Goal: Task Accomplishment & Management: Manage account settings

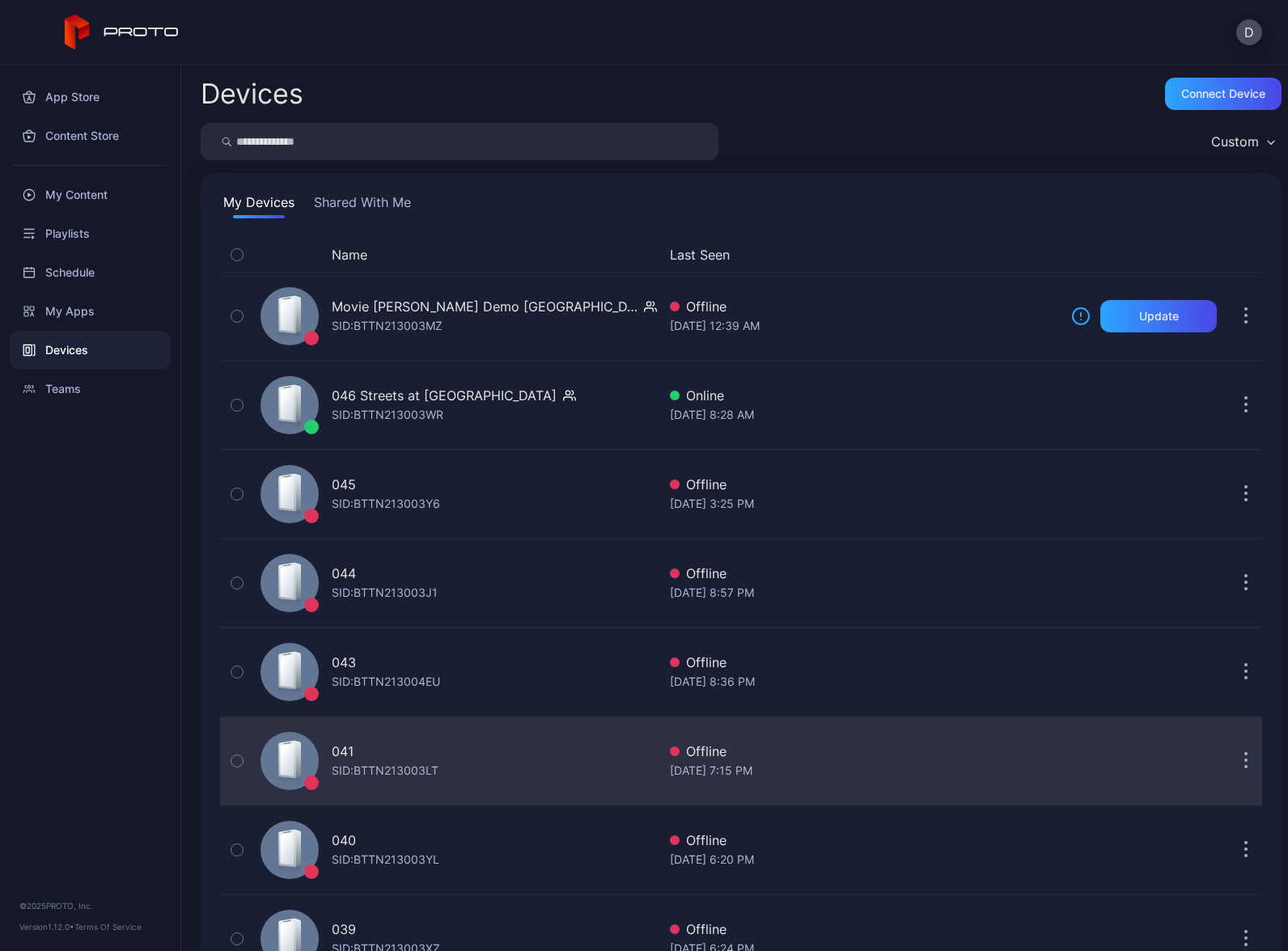
scroll to position [315, 0]
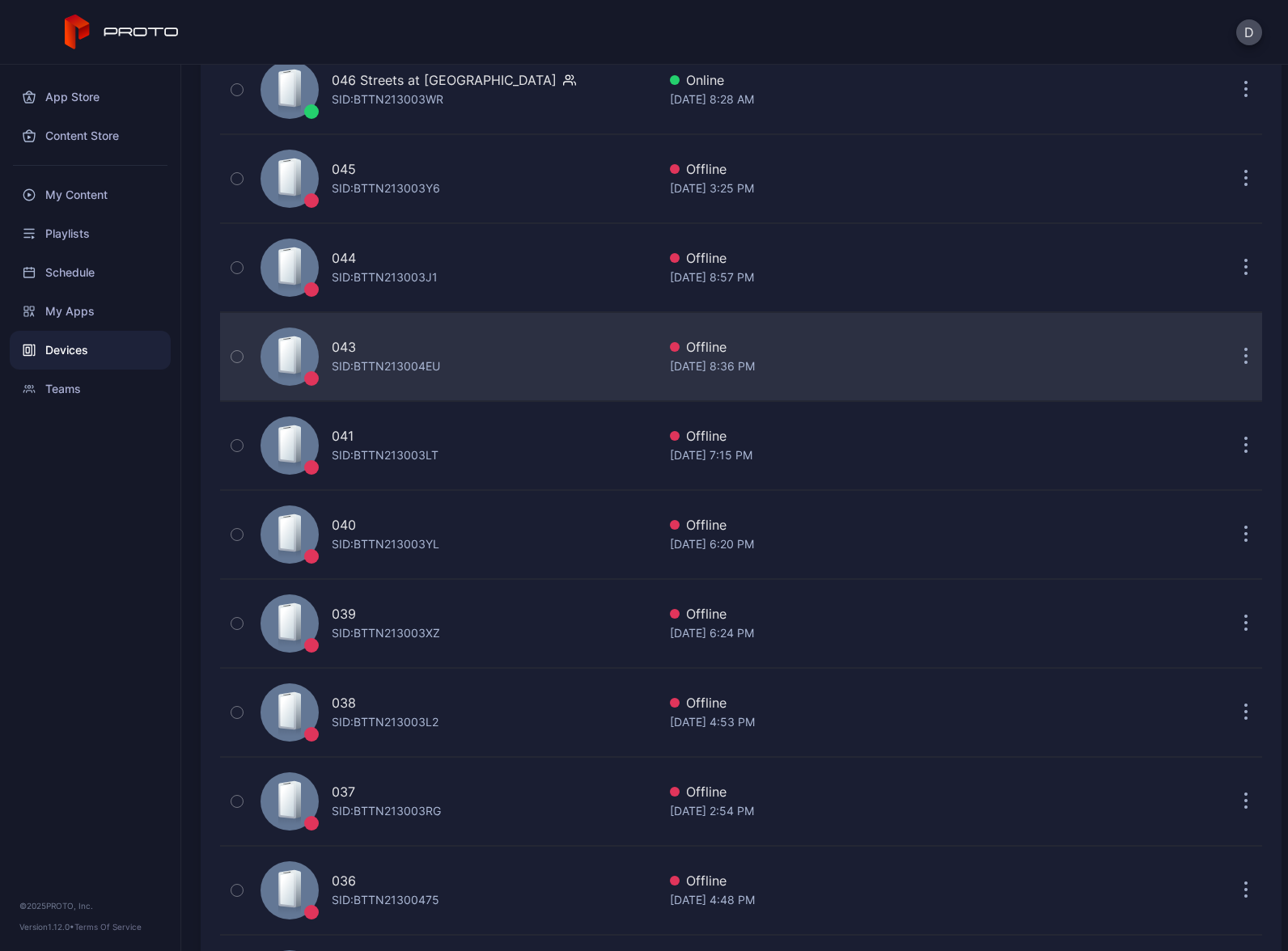
click at [466, 361] on div "043 SID: BTTN213004EU" at bounding box center [455, 357] width 403 height 81
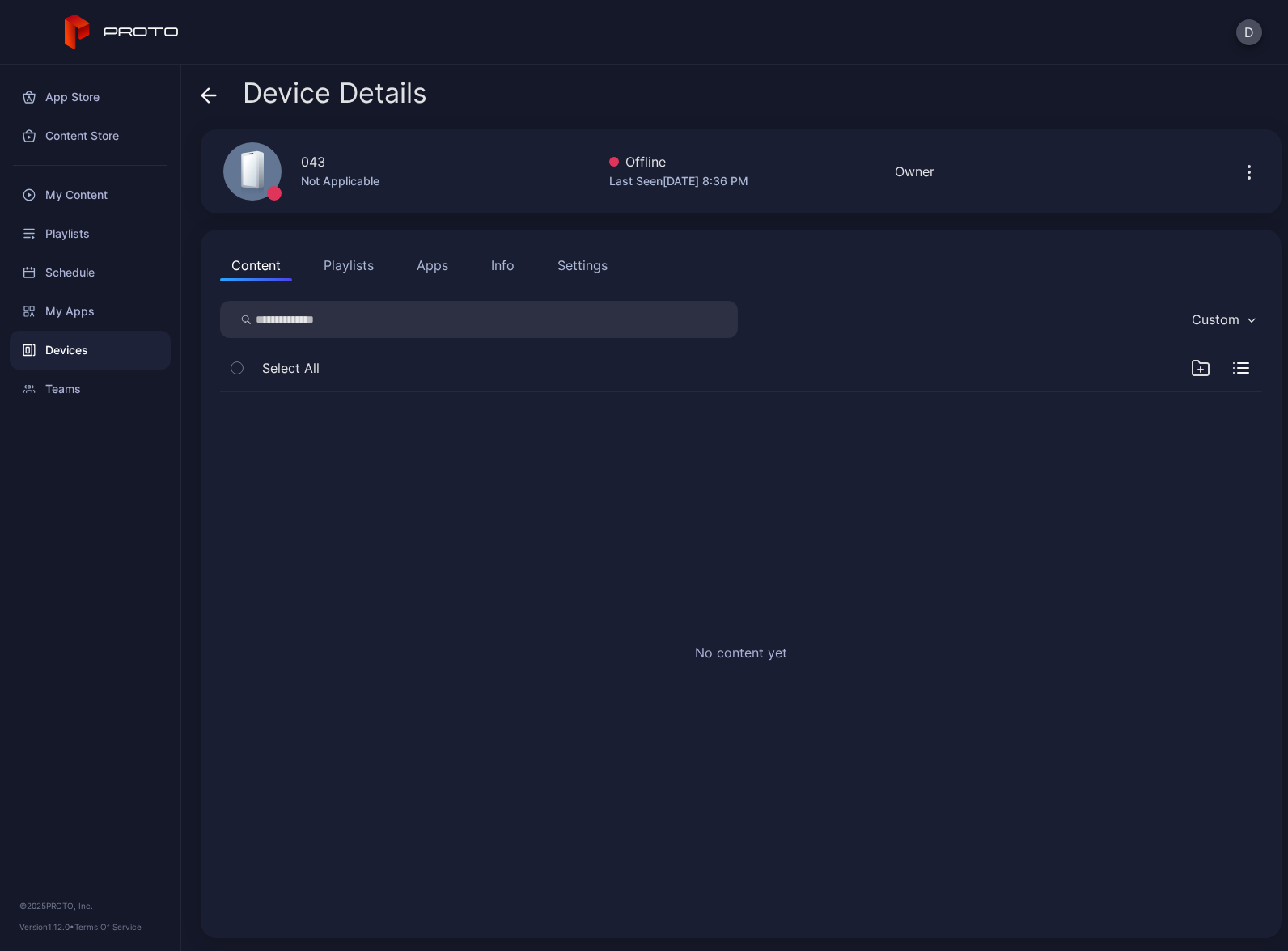
click at [1239, 174] on icon "button" at bounding box center [1249, 172] width 20 height 20
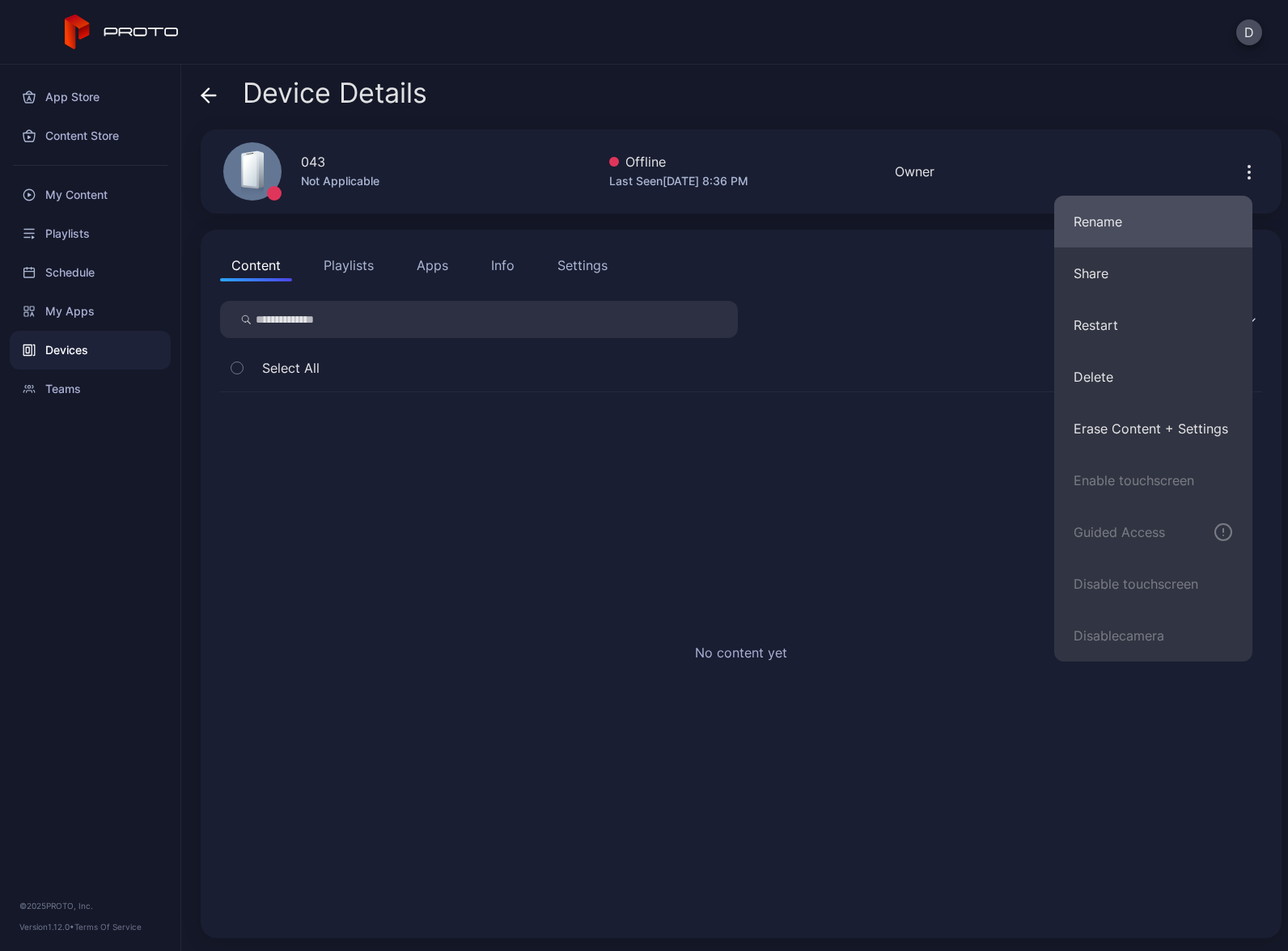
click at [1149, 223] on button "Rename" at bounding box center [1153, 221] width 198 height 51
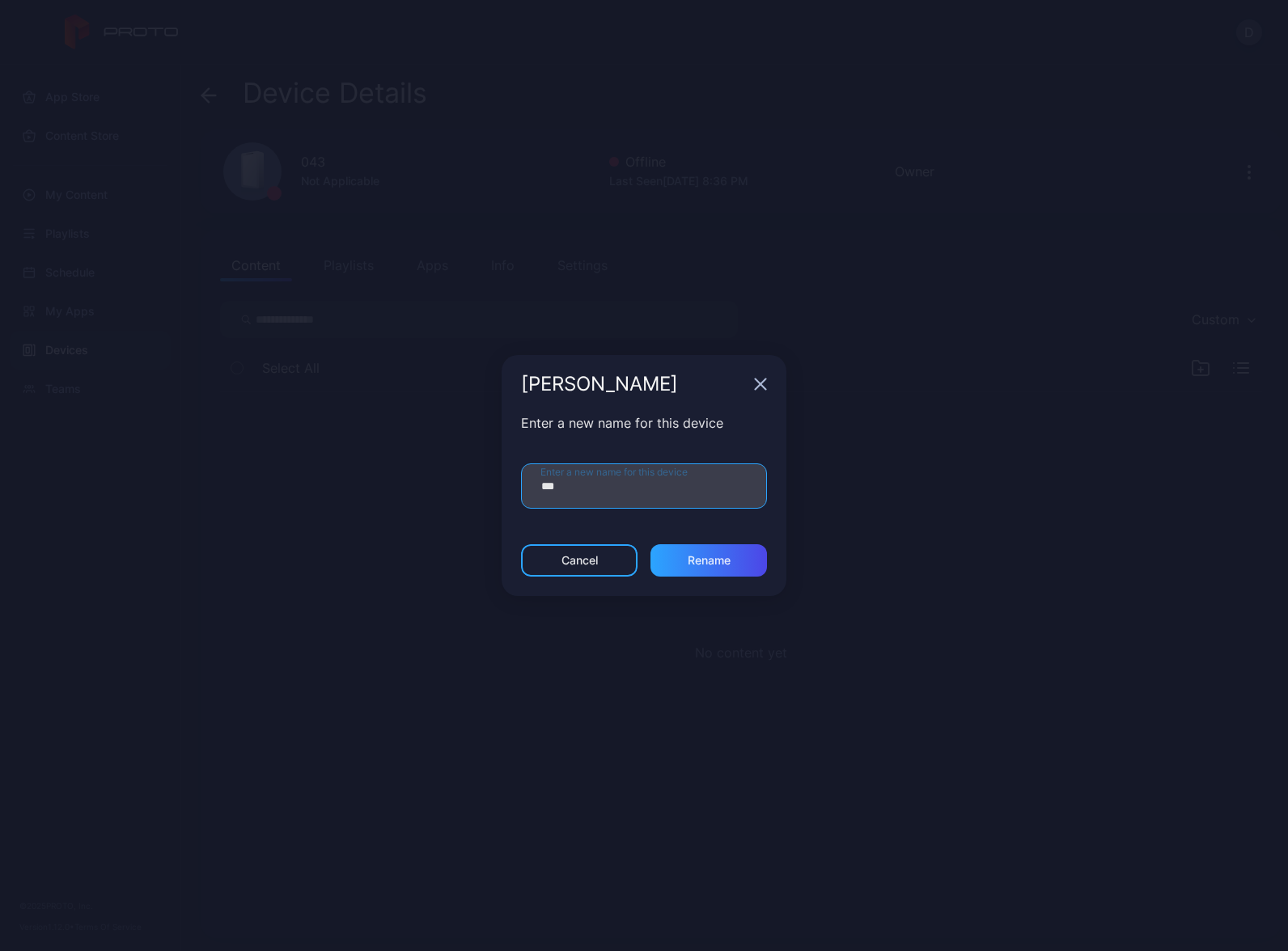
click at [586, 478] on input "***" at bounding box center [644, 486] width 246 height 45
click at [615, 491] on input "***" at bounding box center [644, 486] width 246 height 45
type input "**********"
click at [719, 556] on div "Rename" at bounding box center [709, 561] width 43 height 13
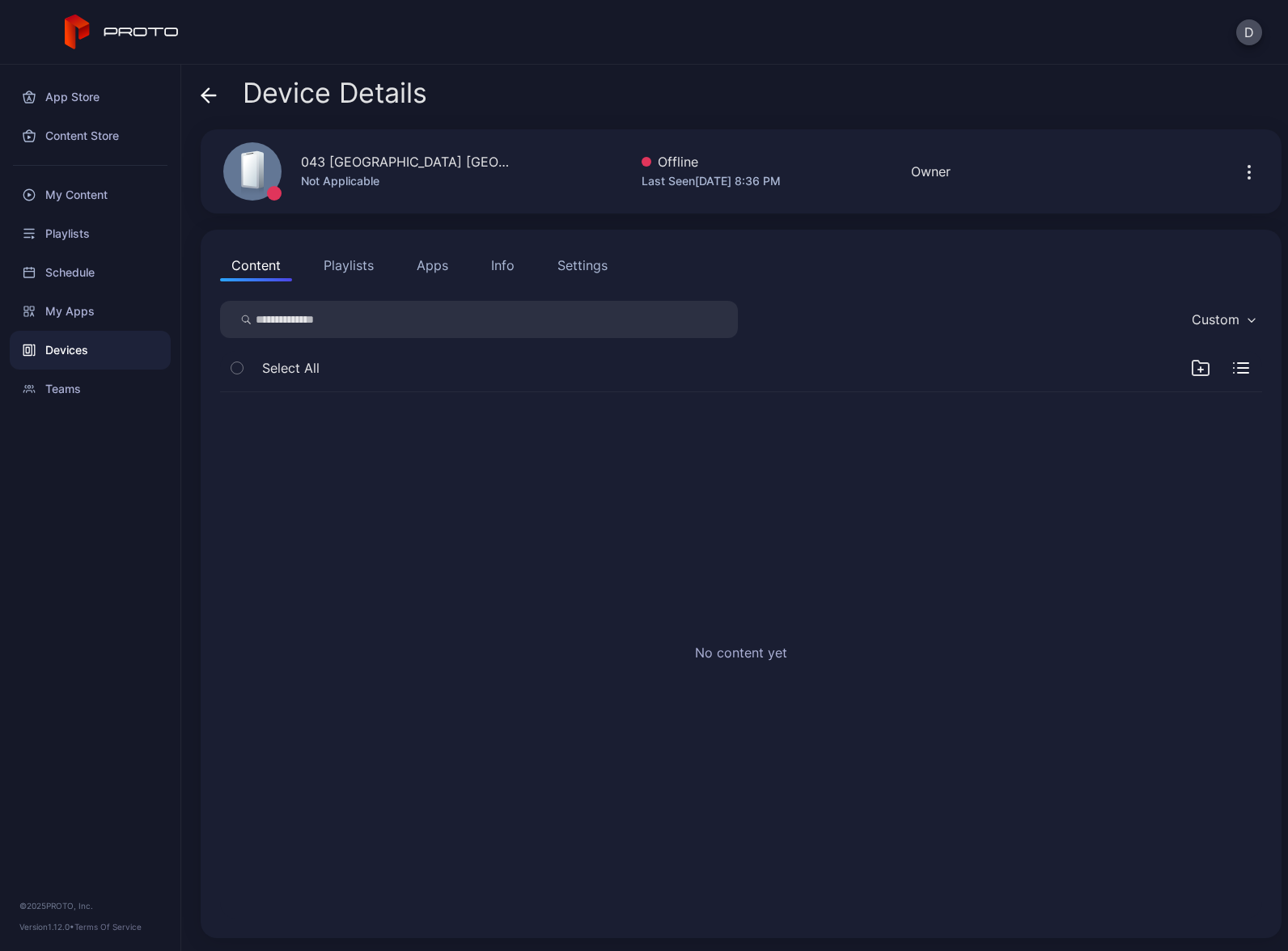
click at [216, 87] on icon at bounding box center [209, 96] width 16 height 16
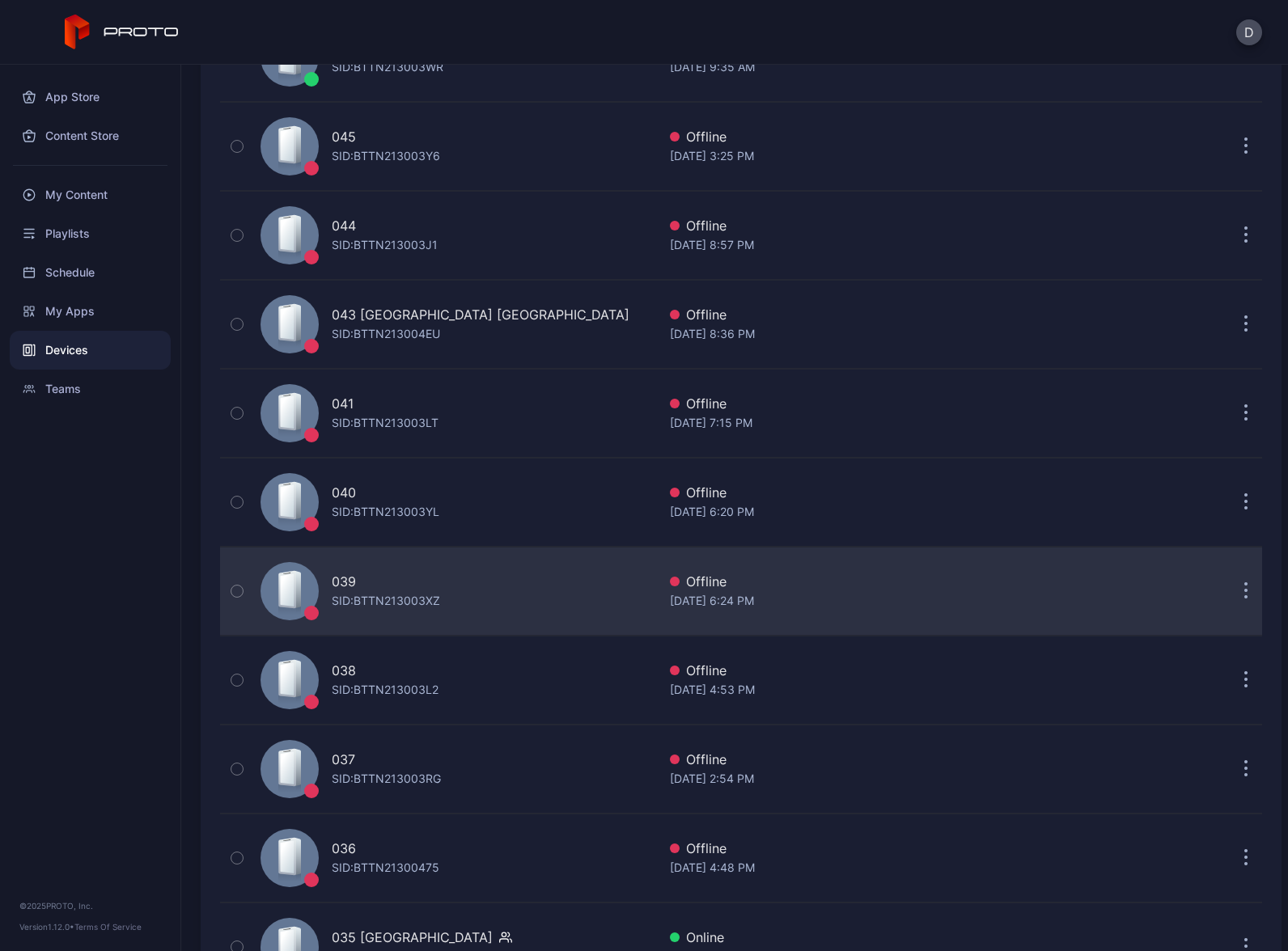
scroll to position [337, 0]
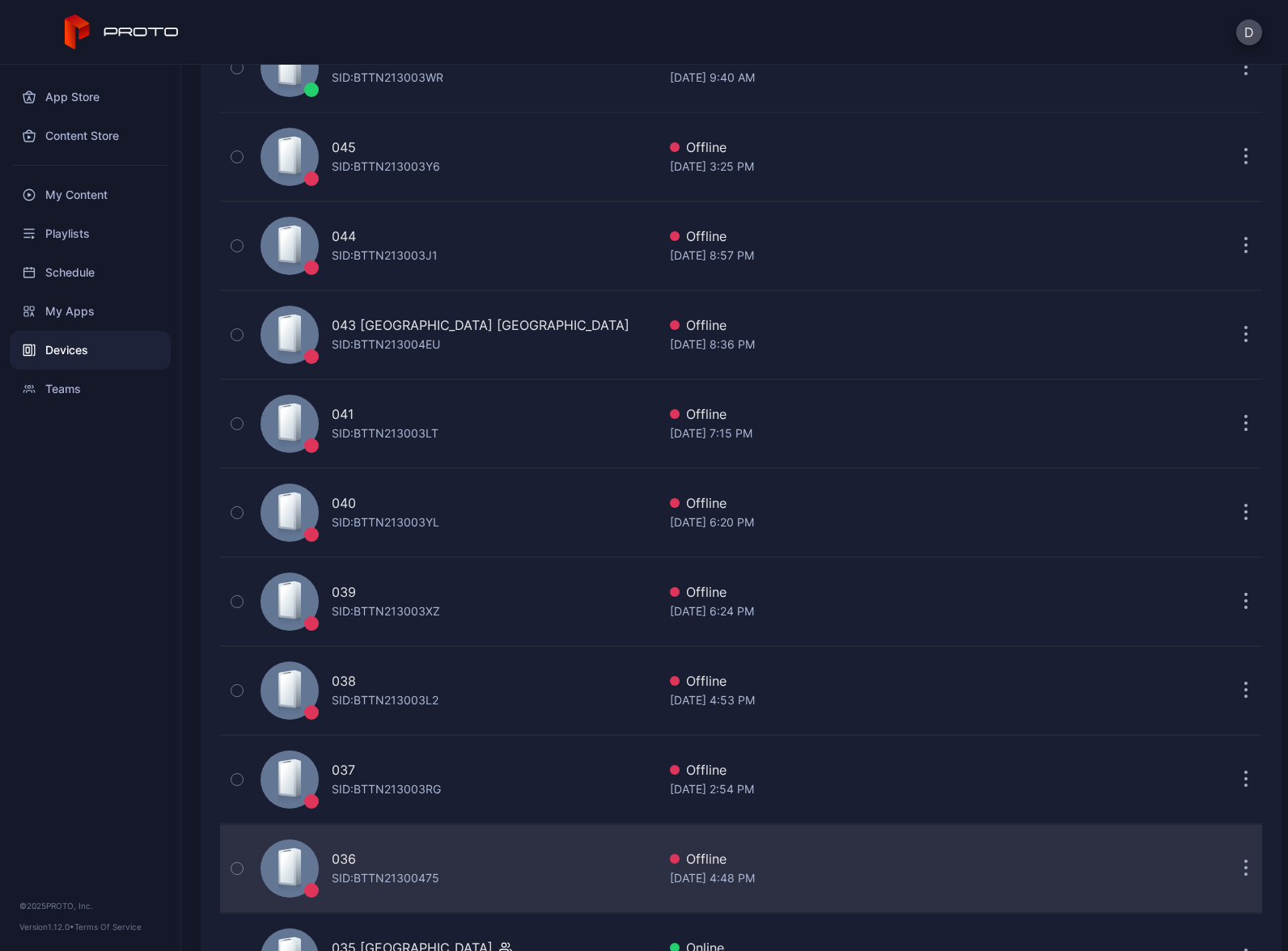
click at [1232, 874] on button "button" at bounding box center [1246, 869] width 32 height 32
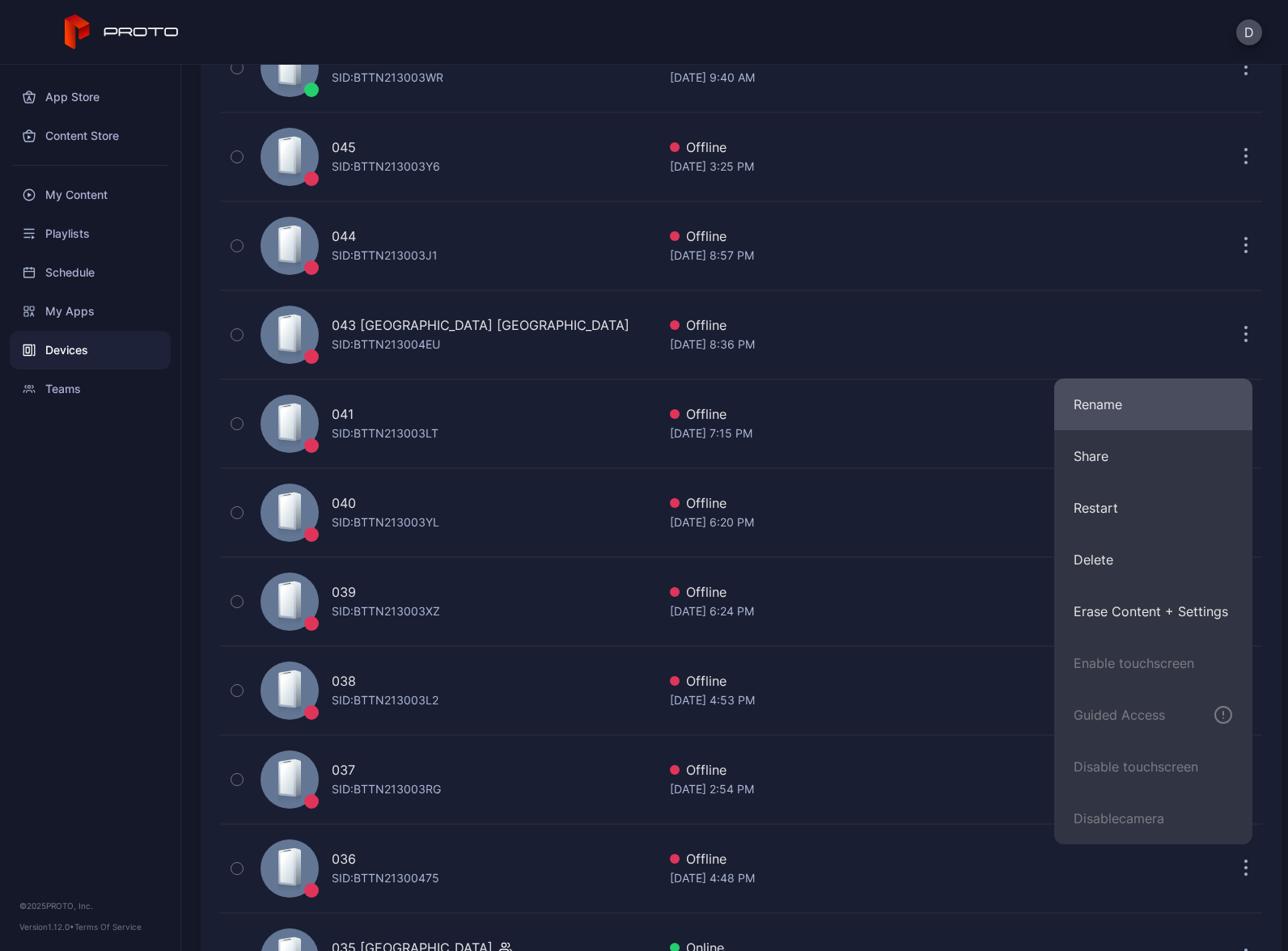
click at [1123, 412] on button "Rename" at bounding box center [1153, 404] width 198 height 51
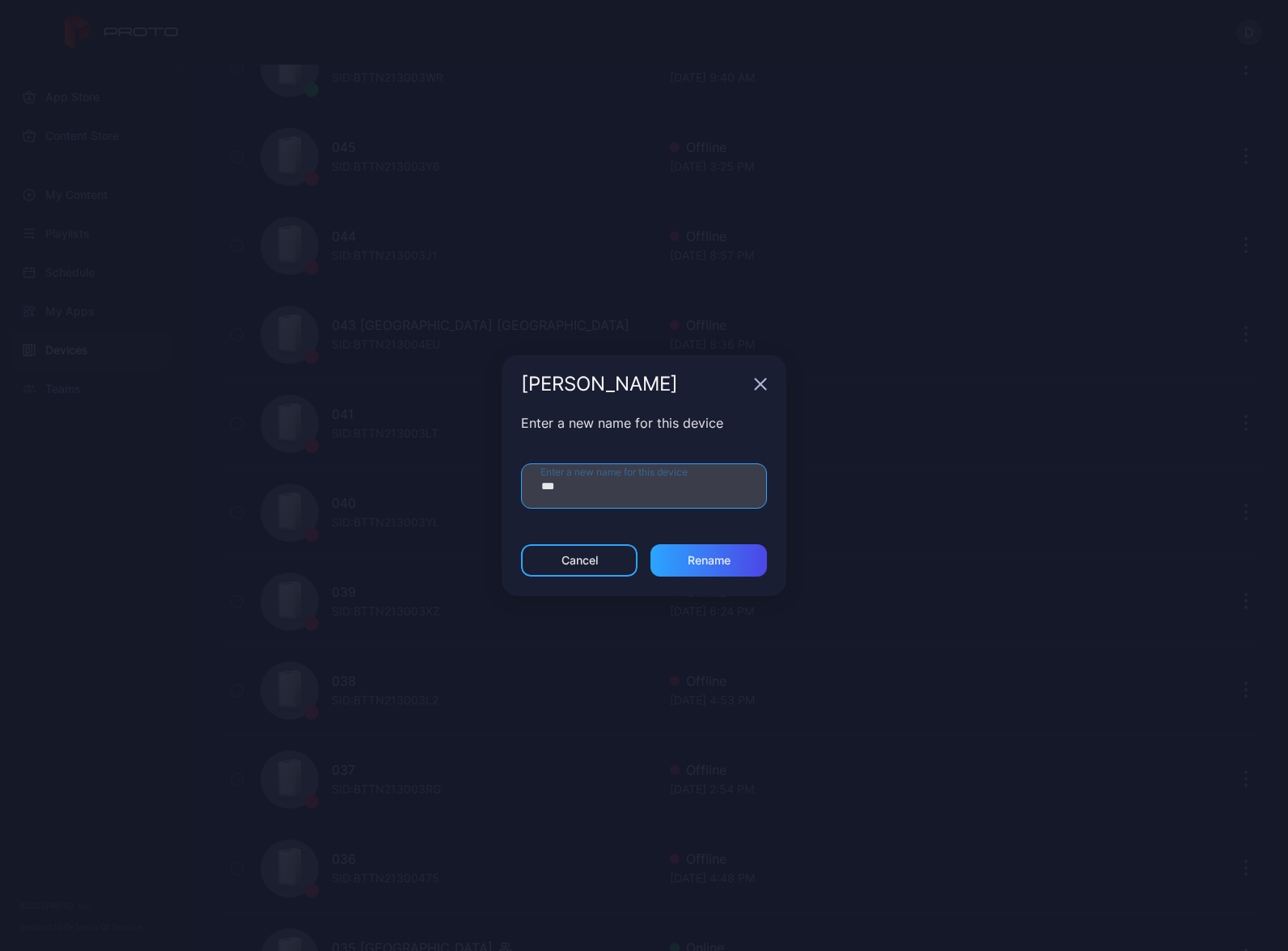
click at [593, 491] on input "***" at bounding box center [644, 486] width 246 height 45
drag, startPoint x: 567, startPoint y: 489, endPoint x: 802, endPoint y: 483, distance: 235.1
click at [802, 483] on div "**********" at bounding box center [644, 475] width 1288 height 951
type input "**********"
click at [711, 557] on div "Rename" at bounding box center [709, 561] width 43 height 13
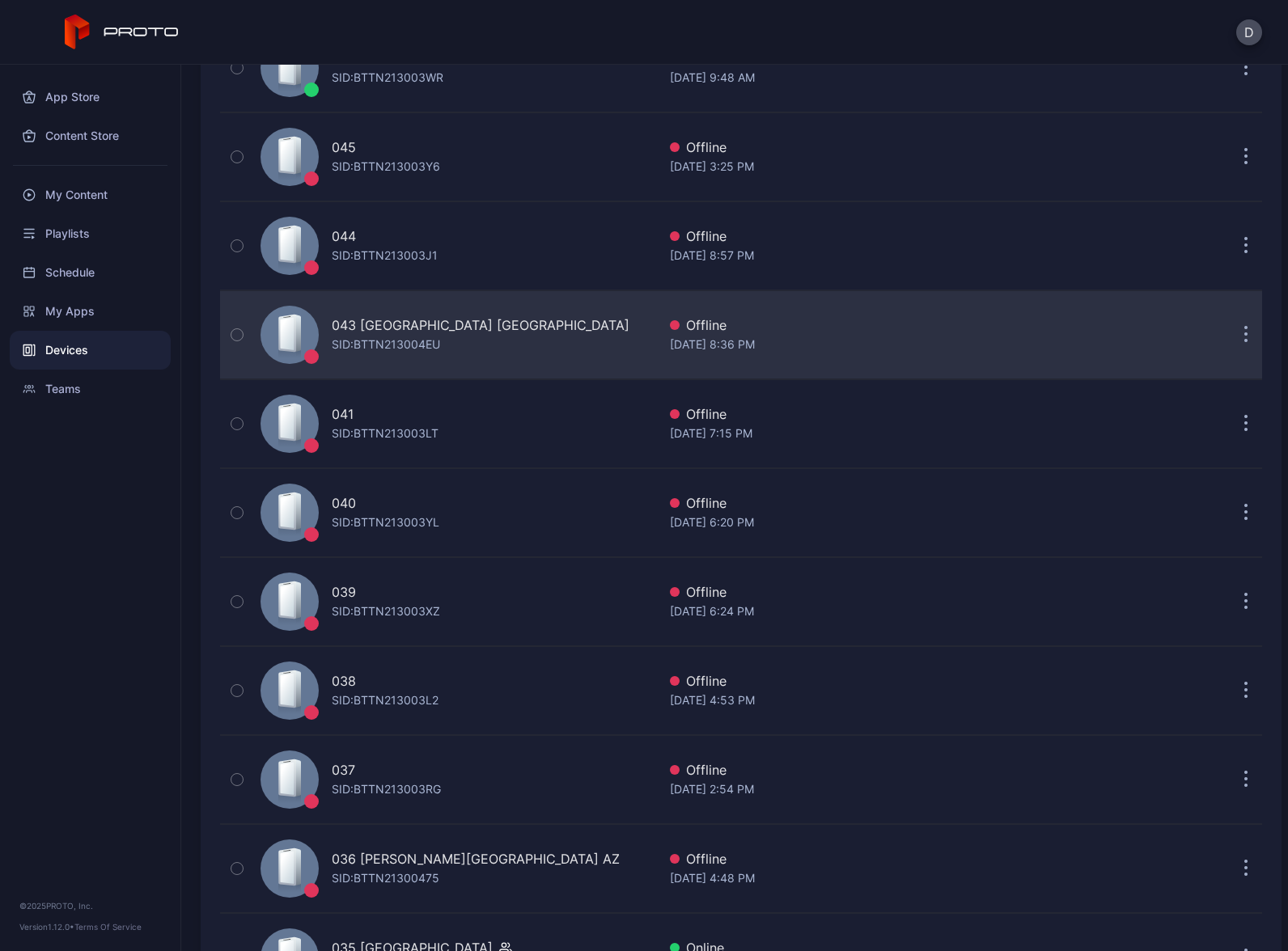
click at [515, 338] on div "[STREET_ADDRESS] SID: BTTN213004EU" at bounding box center [455, 335] width 403 height 81
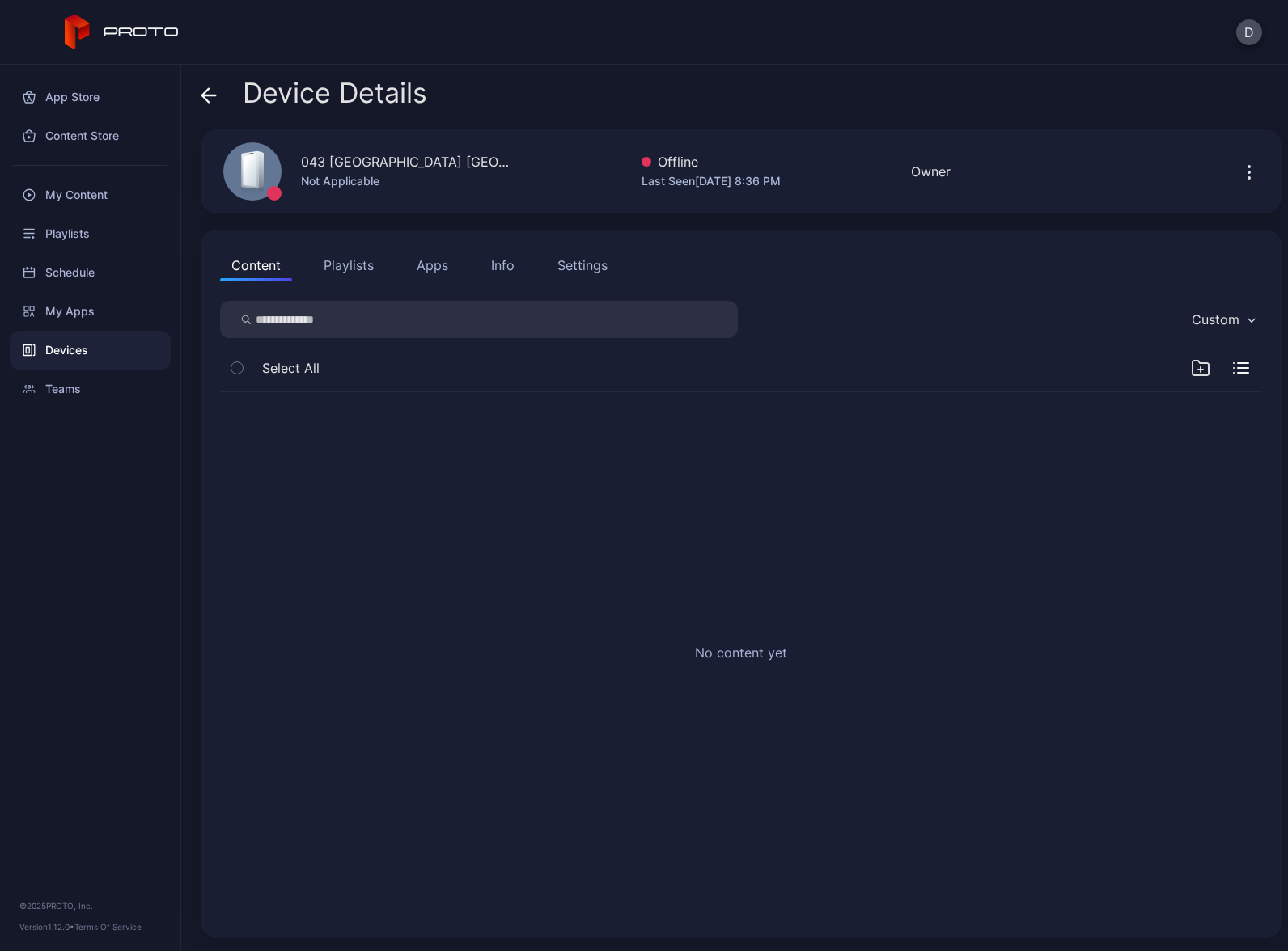
click at [442, 259] on button "Apps" at bounding box center [433, 265] width 54 height 32
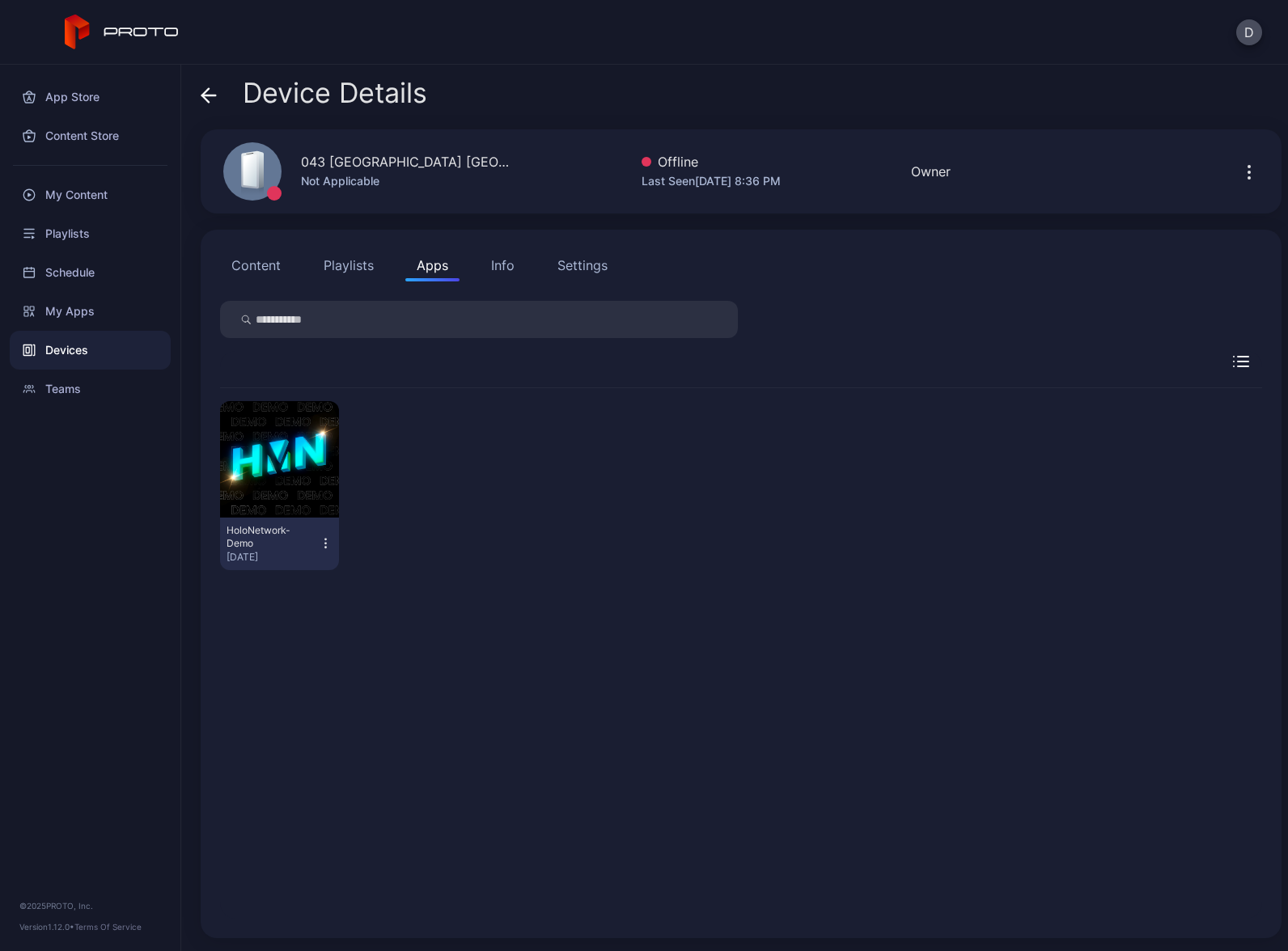
click at [270, 268] on button "Content" at bounding box center [256, 265] width 72 height 32
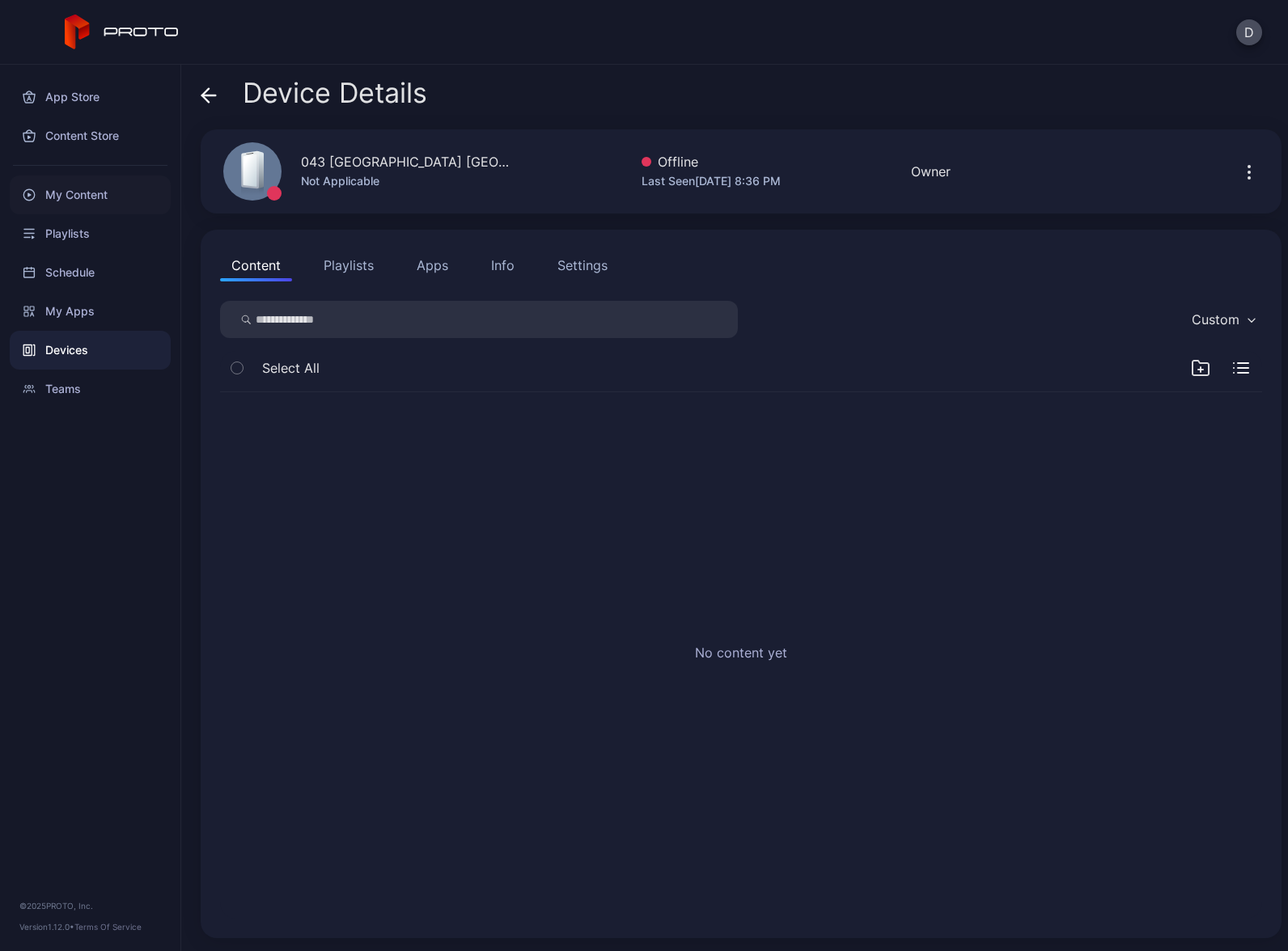
click at [89, 191] on div "My Content" at bounding box center [90, 195] width 161 height 39
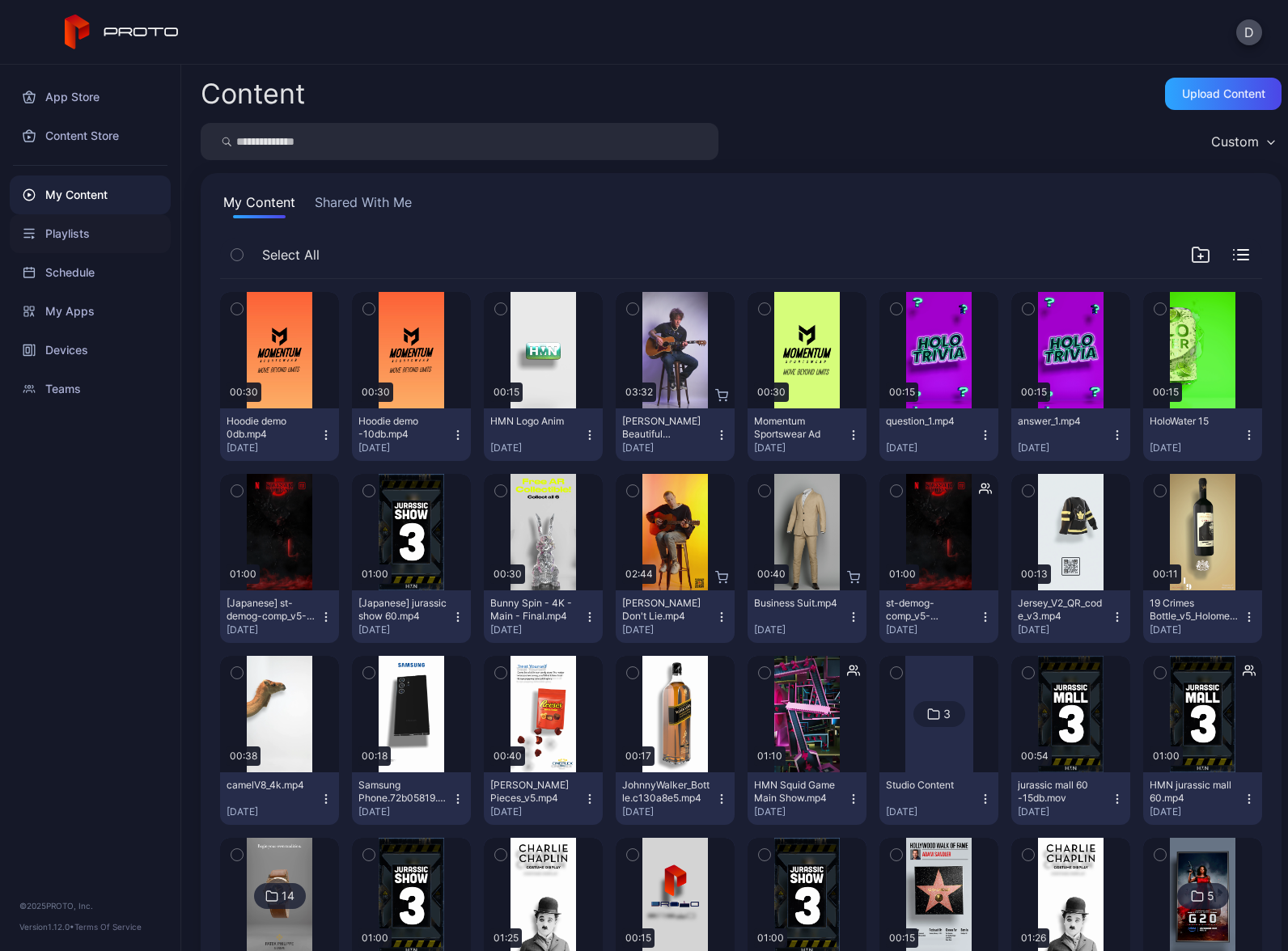
click at [84, 235] on div "Playlists" at bounding box center [90, 233] width 161 height 39
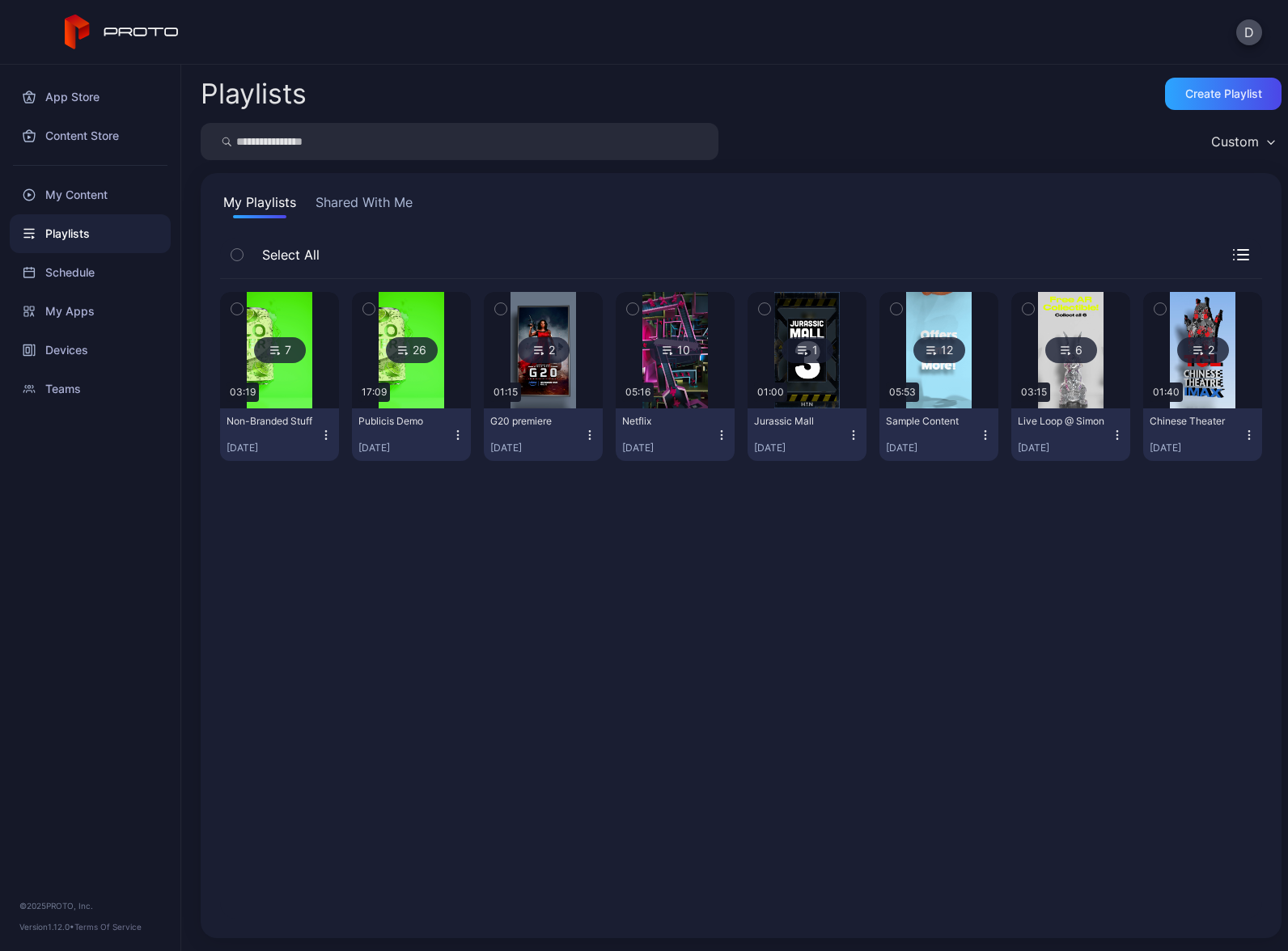
click at [320, 434] on icon "button" at bounding box center [326, 435] width 13 height 13
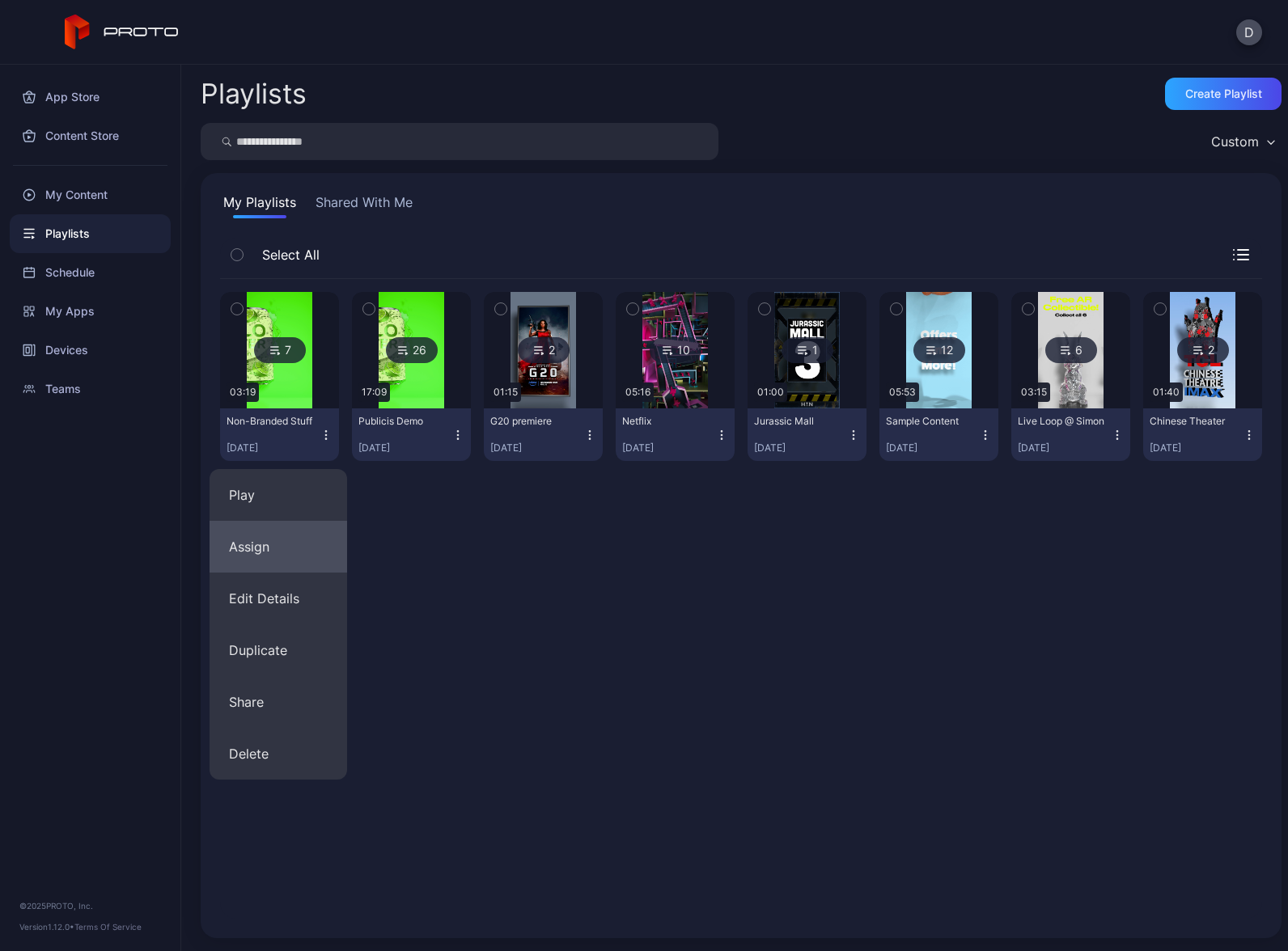
click at [276, 553] on button "Assign" at bounding box center [278, 546] width 138 height 51
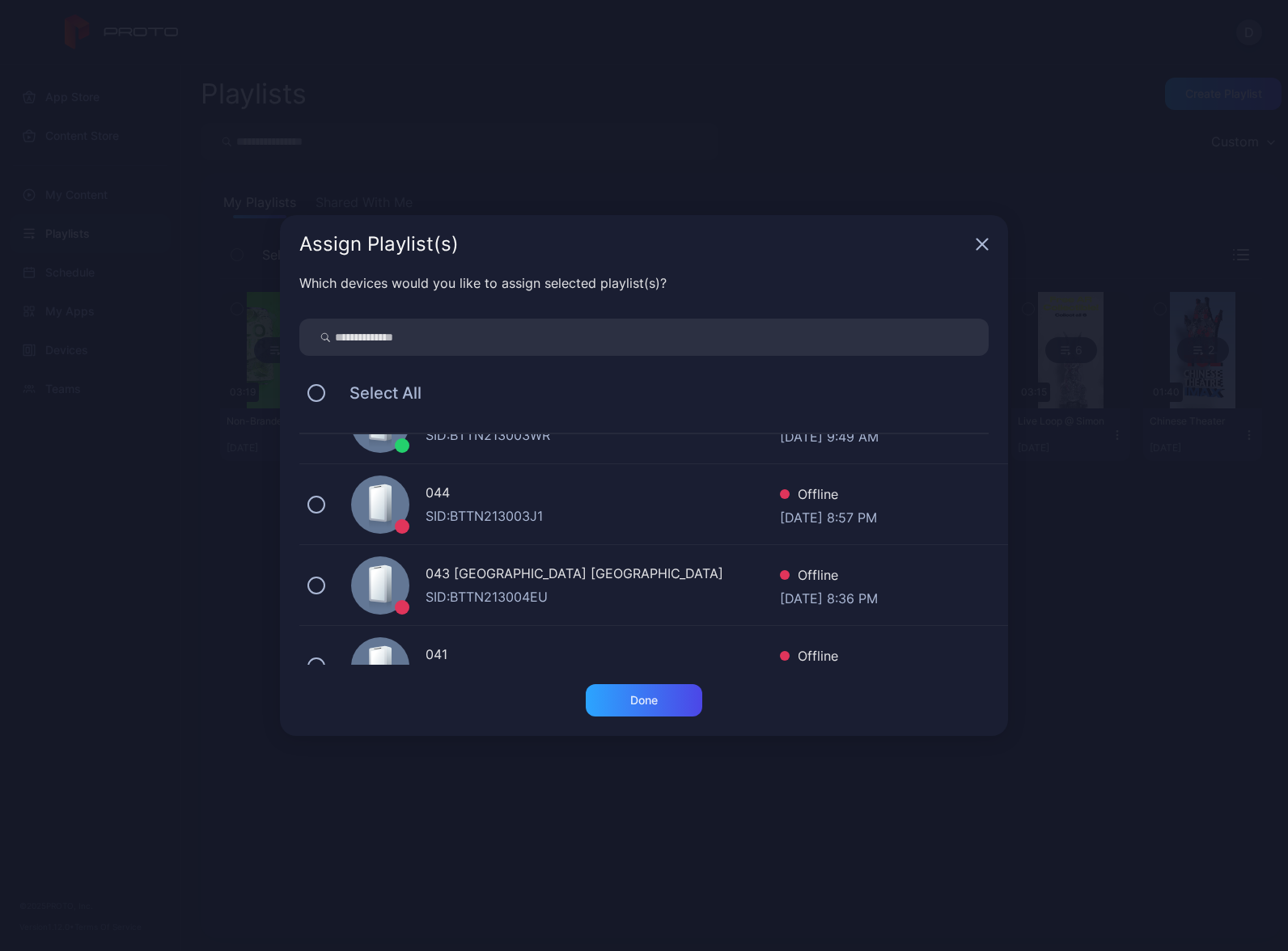
scroll to position [61, 0]
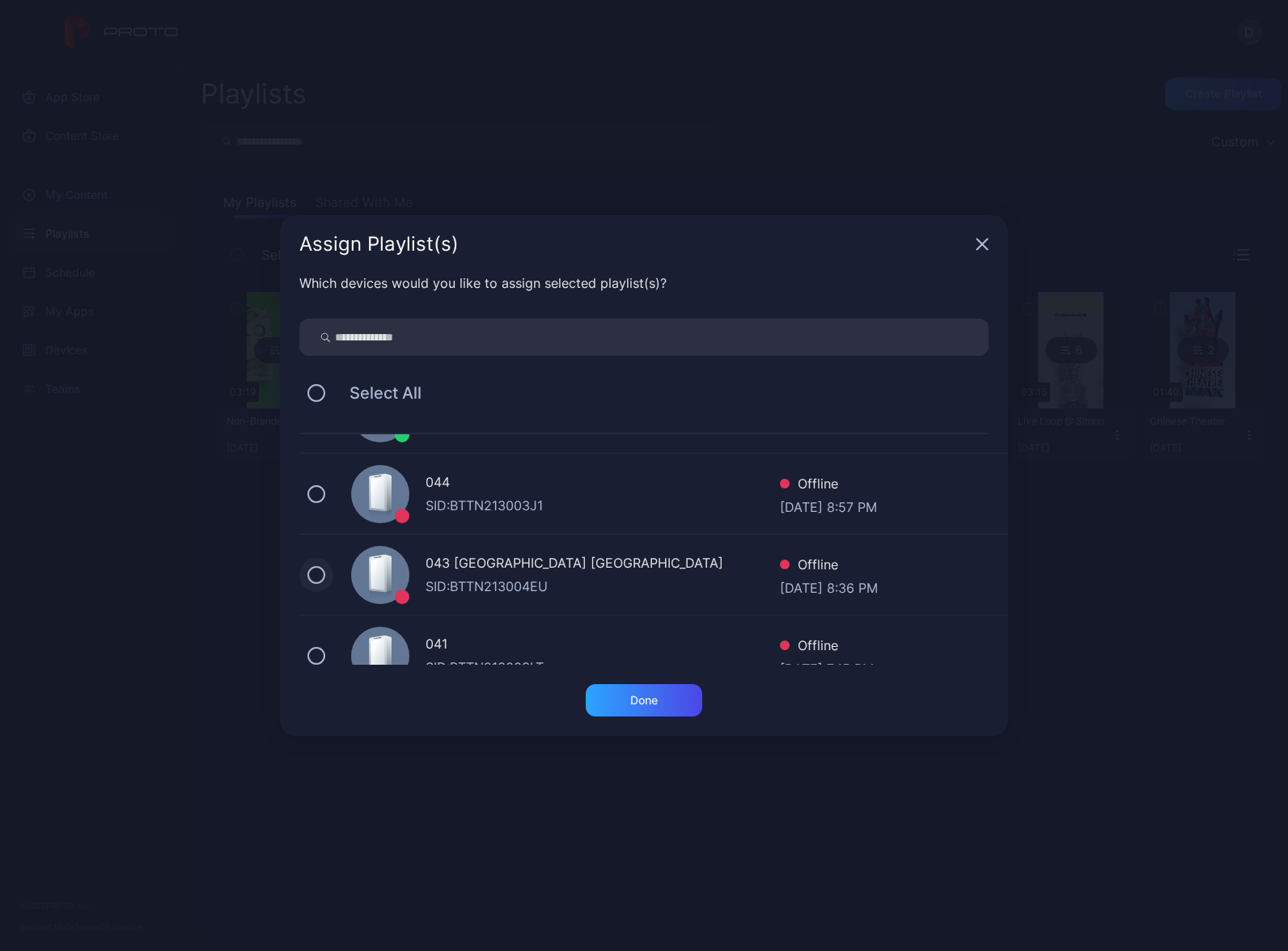
click at [313, 575] on button at bounding box center [316, 575] width 18 height 18
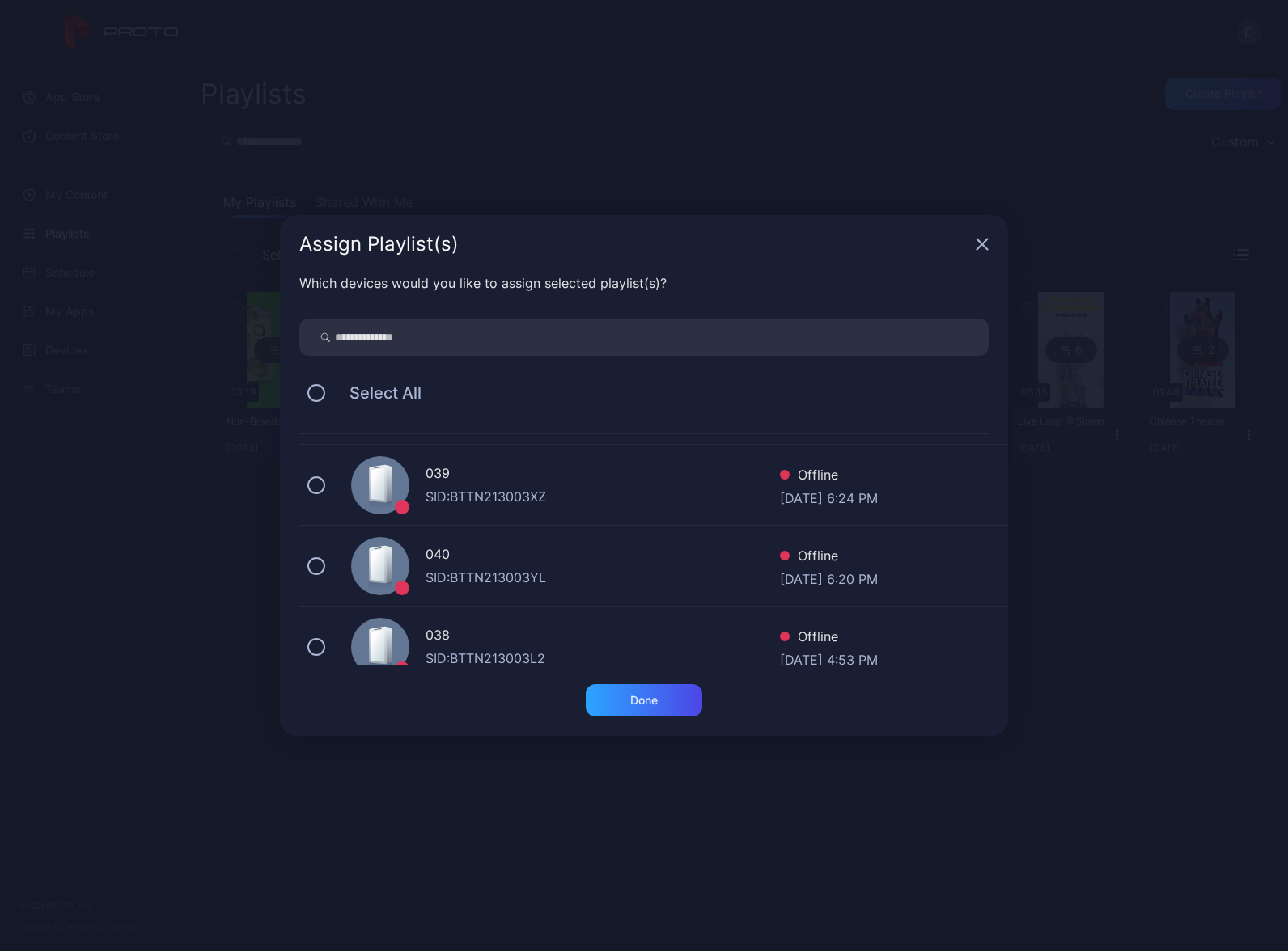
scroll to position [480, 0]
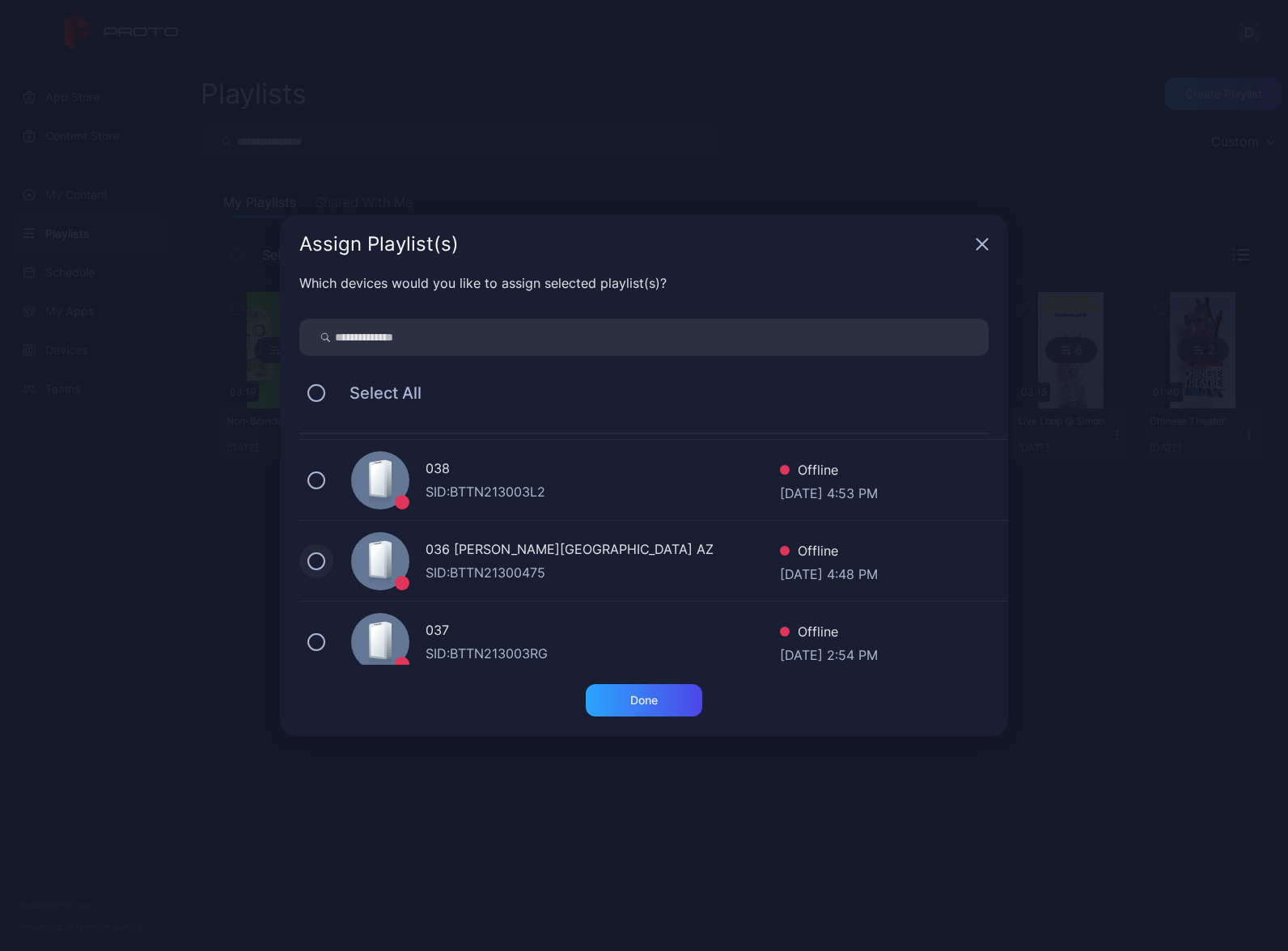
click at [318, 564] on button at bounding box center [316, 562] width 18 height 18
click at [652, 701] on div "Done" at bounding box center [644, 700] width 28 height 13
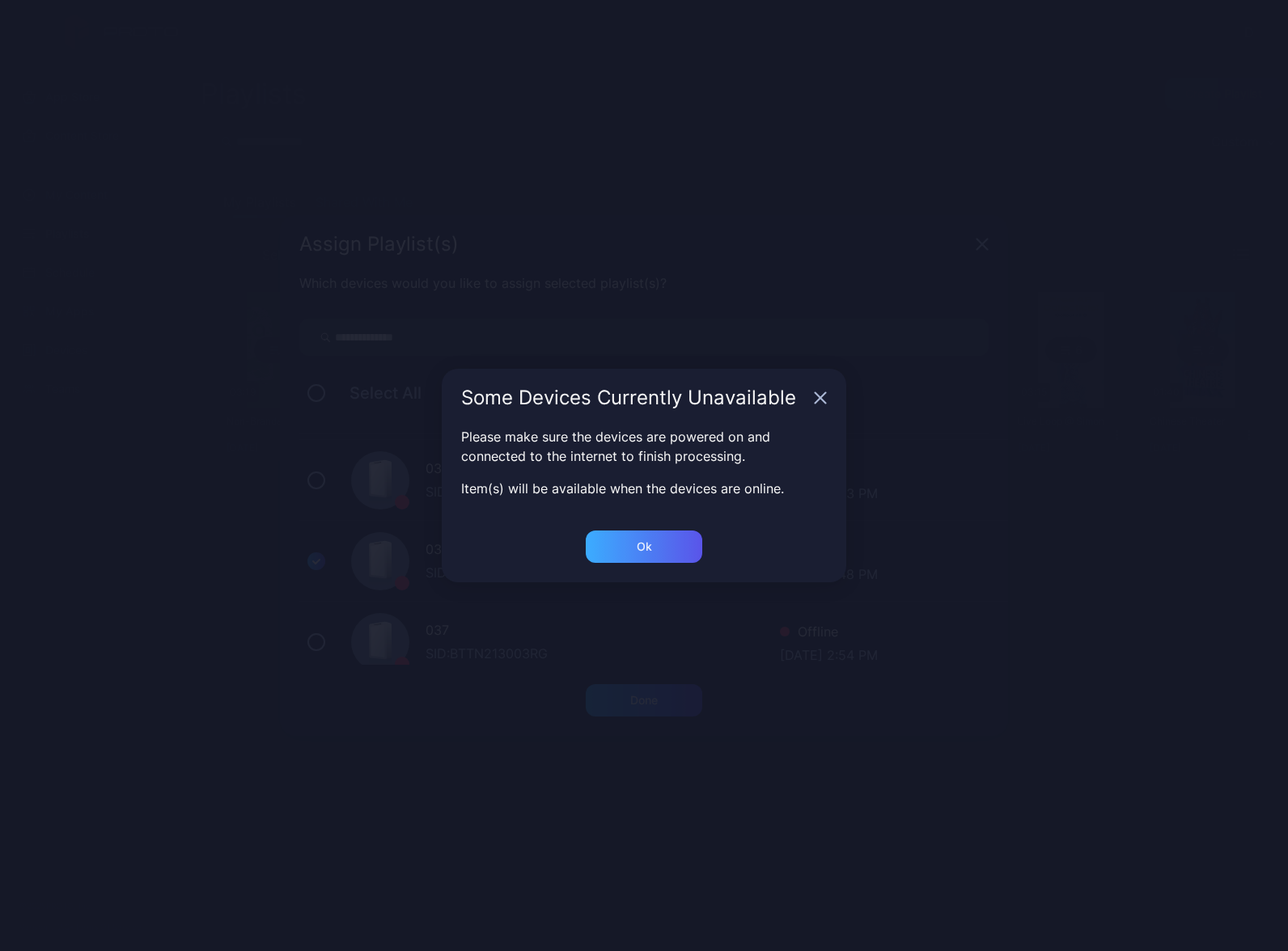
click at [636, 694] on div "Ok" at bounding box center [644, 700] width 28 height 13
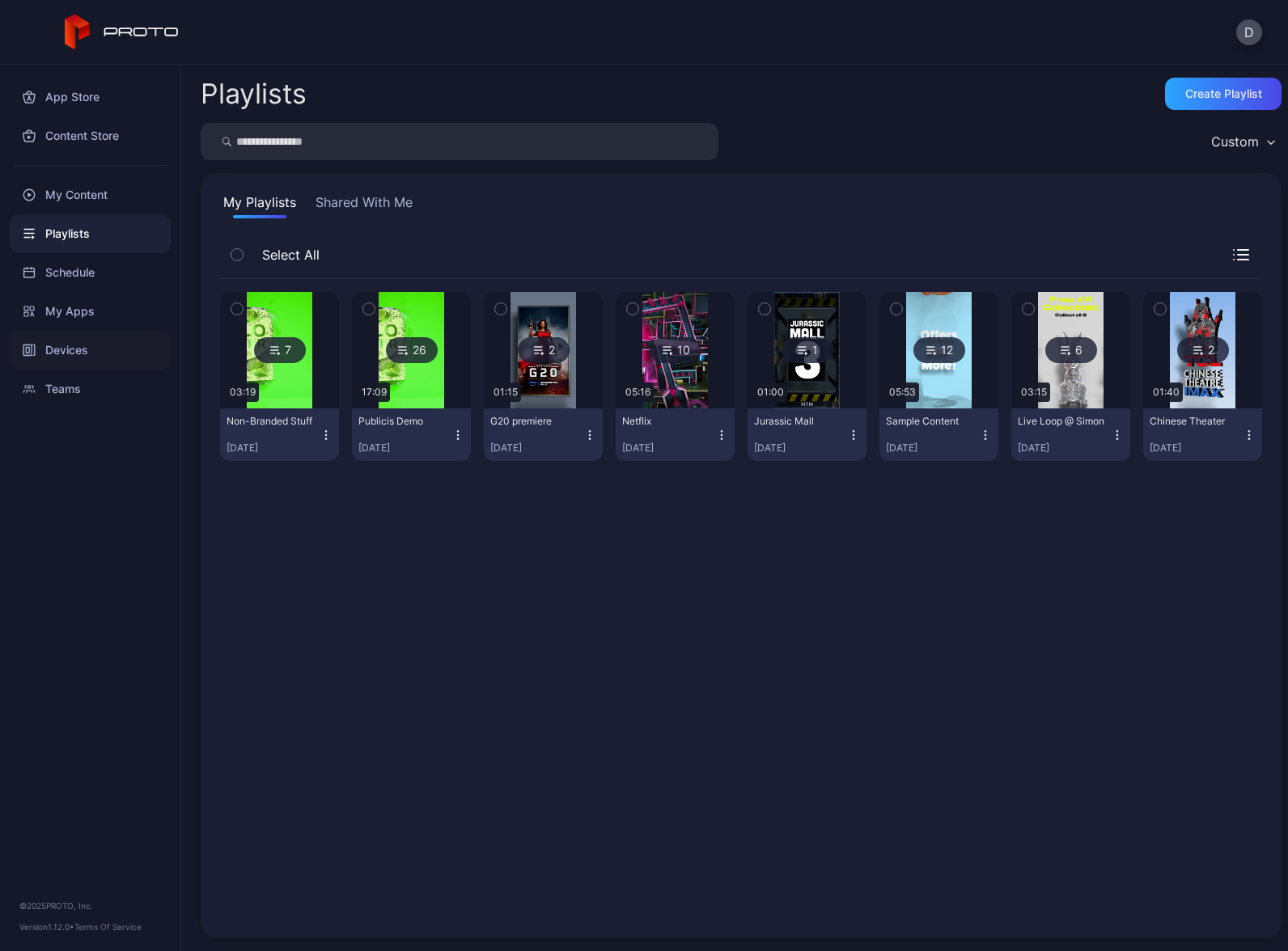
click at [85, 354] on div "Devices" at bounding box center [90, 350] width 161 height 39
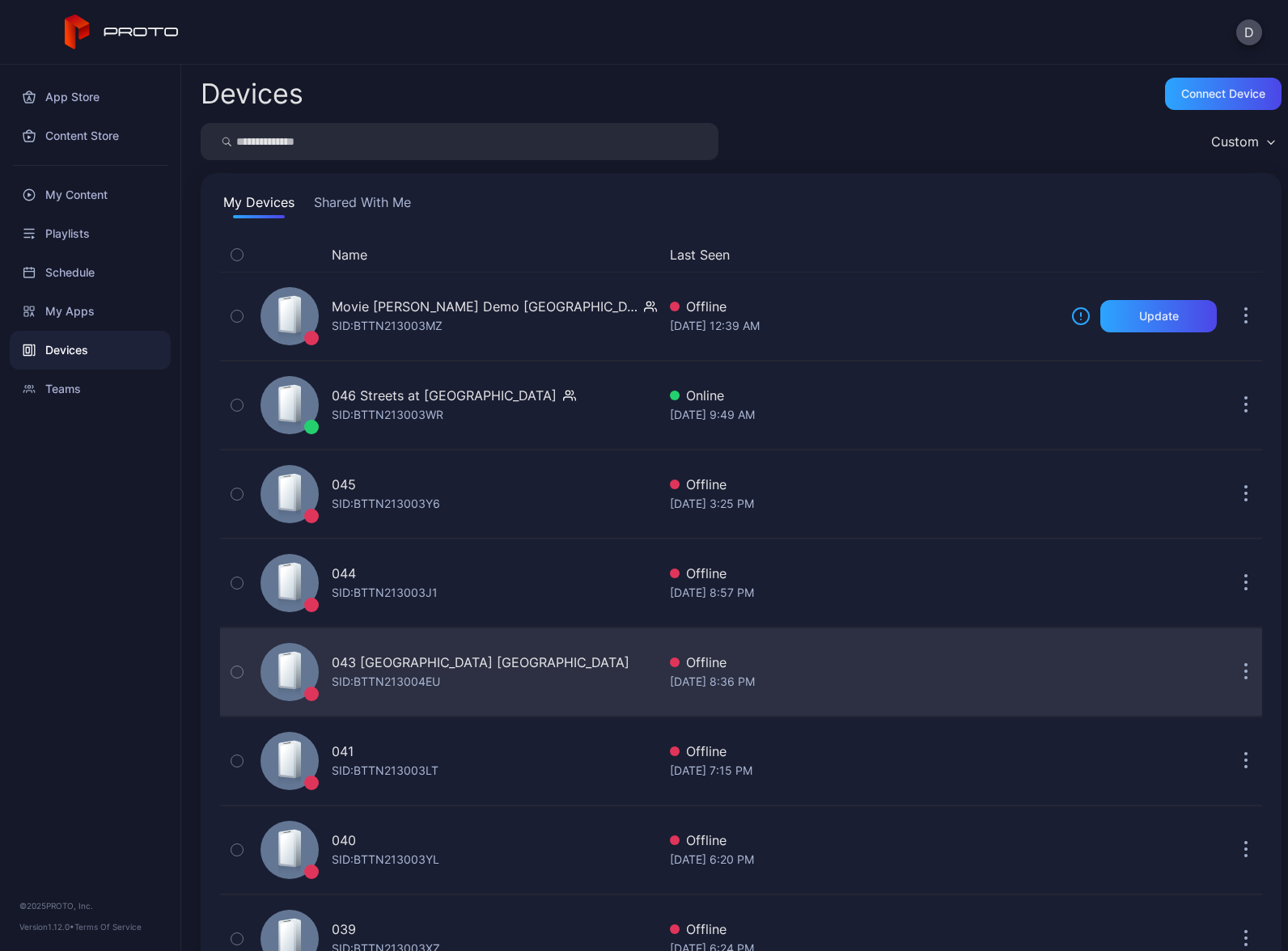
click at [531, 667] on div "043 North Star Mall TX SID: BTTN213004EU" at bounding box center [455, 672] width 403 height 81
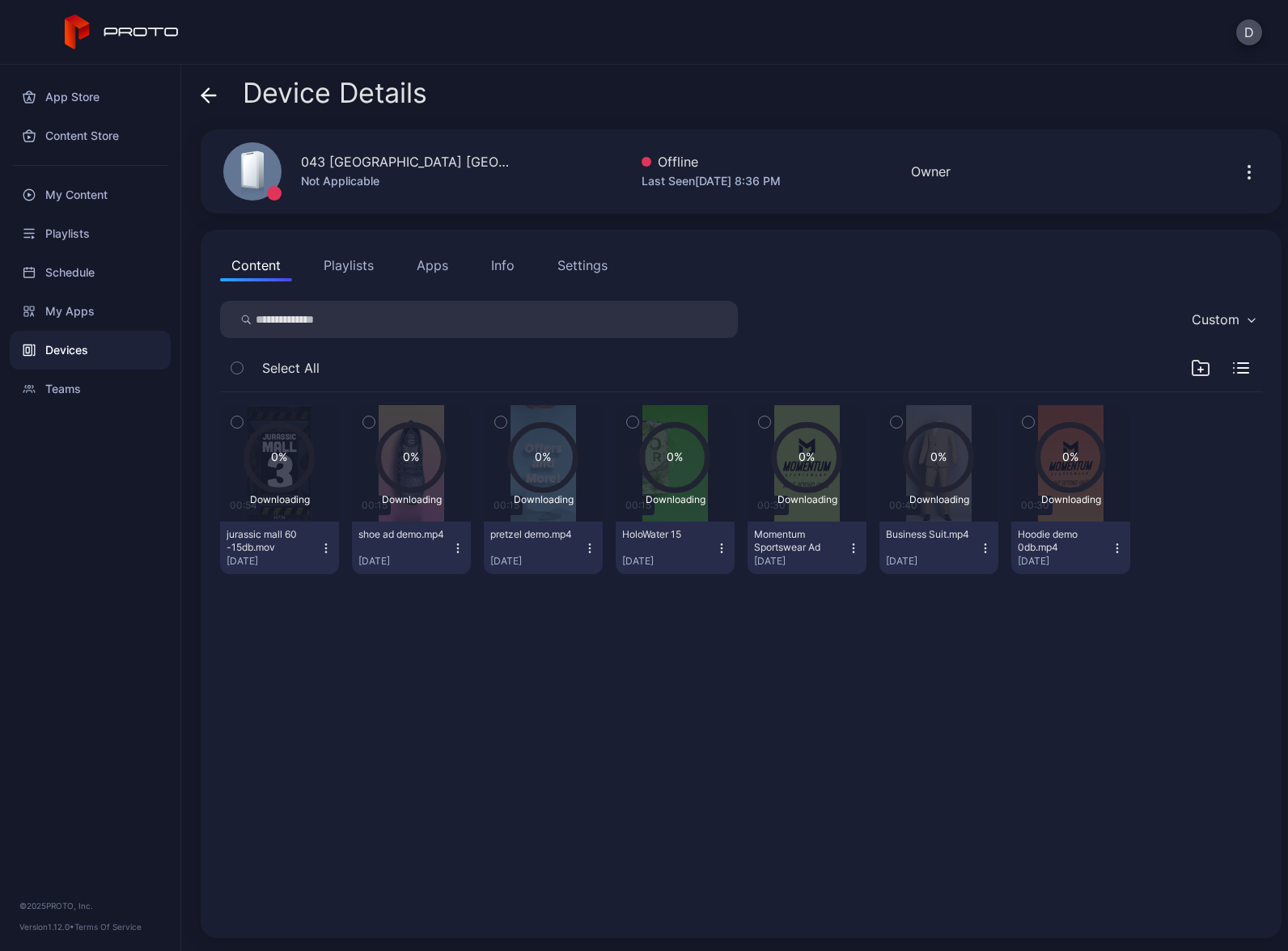
click at [356, 264] on button "Playlists" at bounding box center [348, 265] width 73 height 32
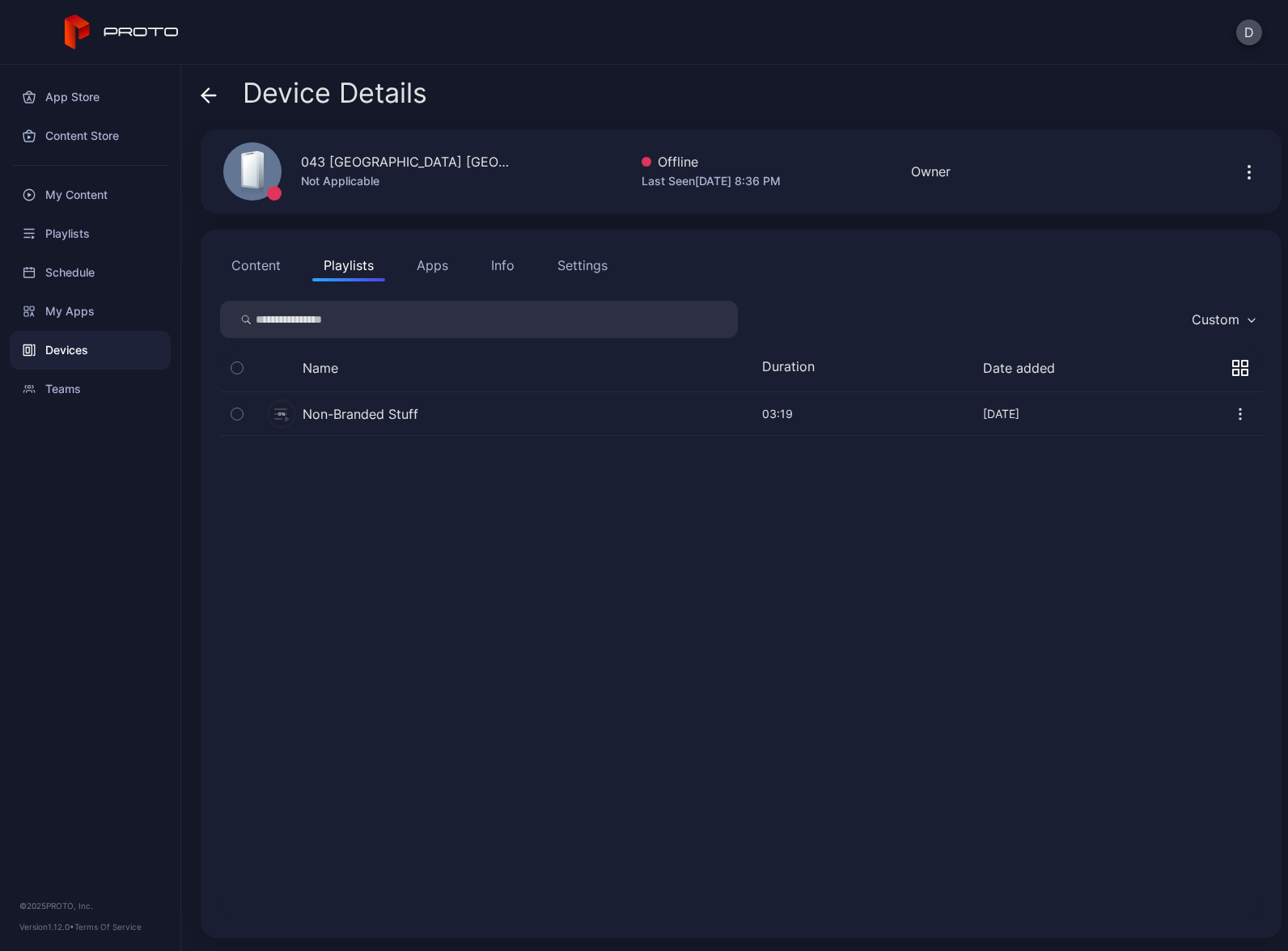
click at [434, 271] on button "Apps" at bounding box center [433, 265] width 54 height 32
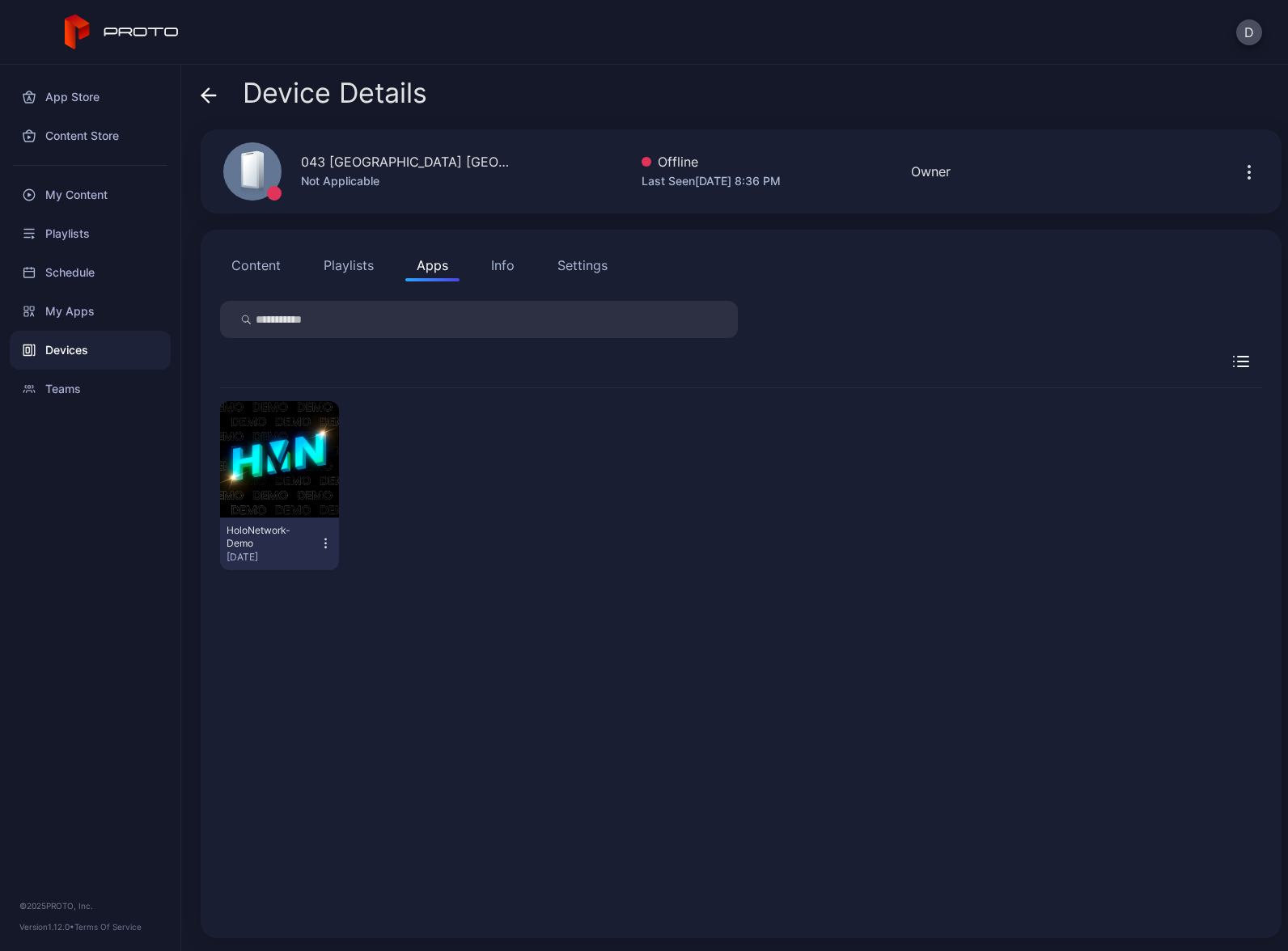
click at [573, 268] on div "Settings" at bounding box center [582, 266] width 50 height 20
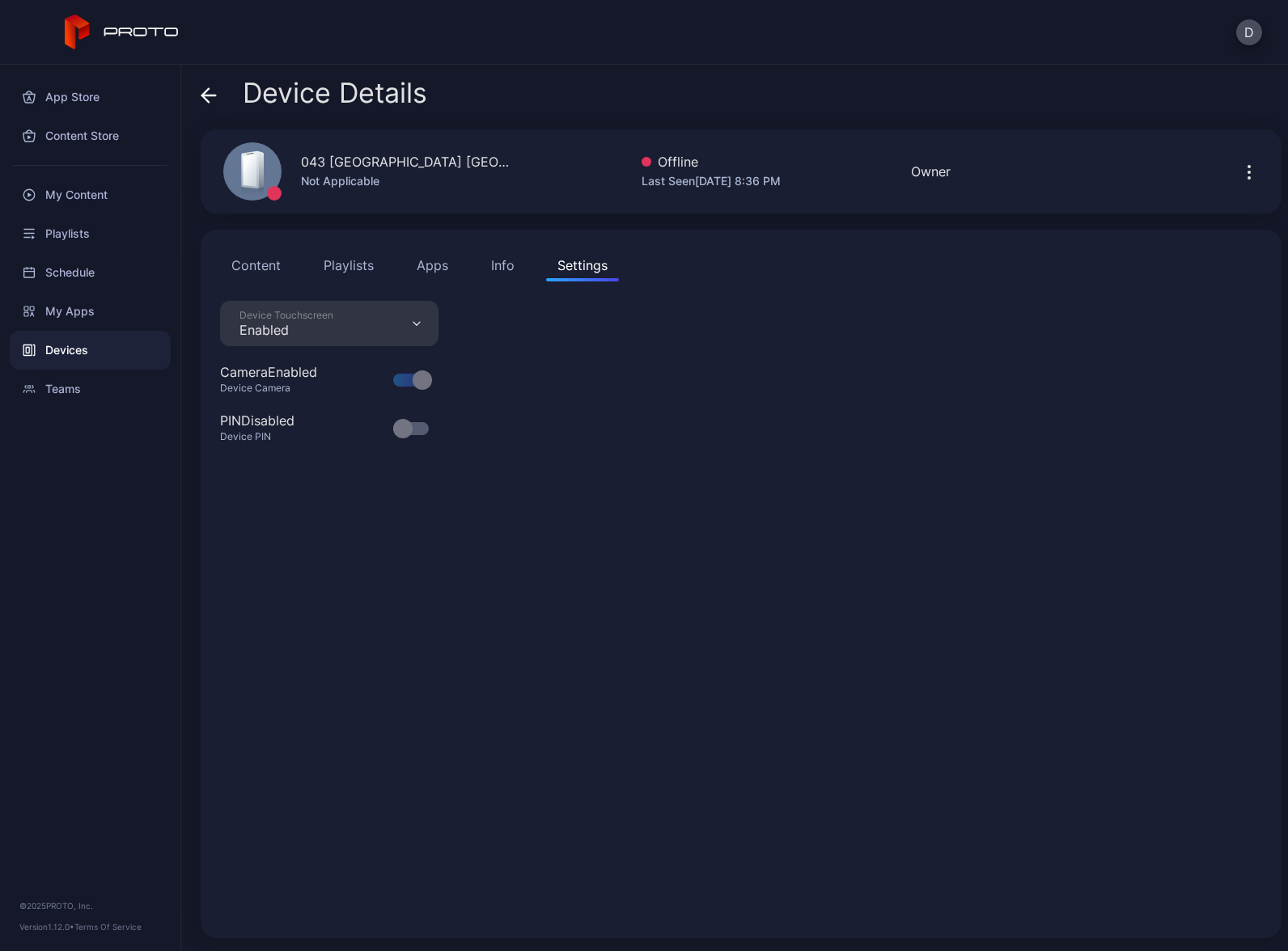
click at [507, 269] on div "Info" at bounding box center [503, 266] width 23 height 20
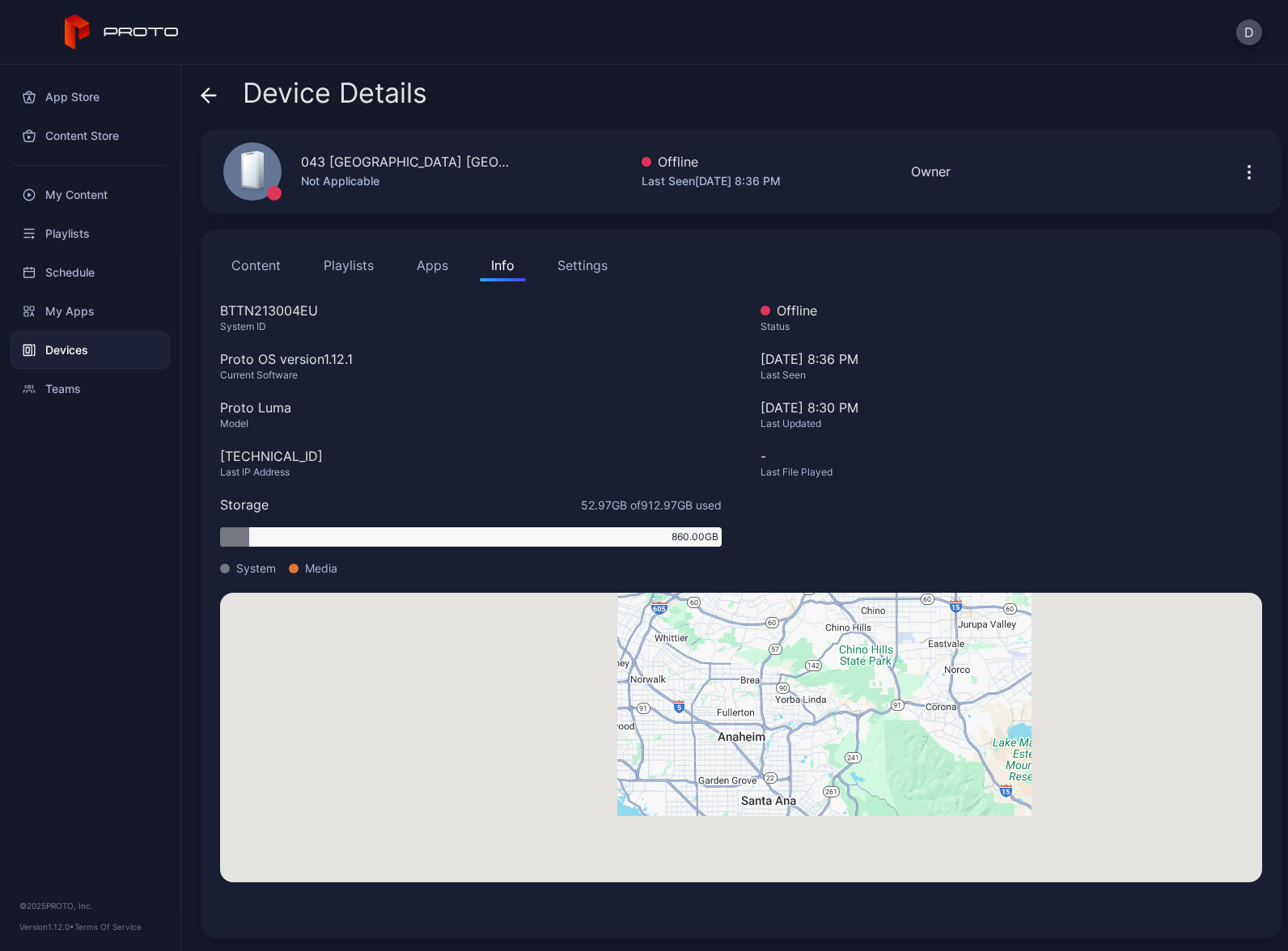
click at [245, 270] on button "Content" at bounding box center [256, 265] width 72 height 32
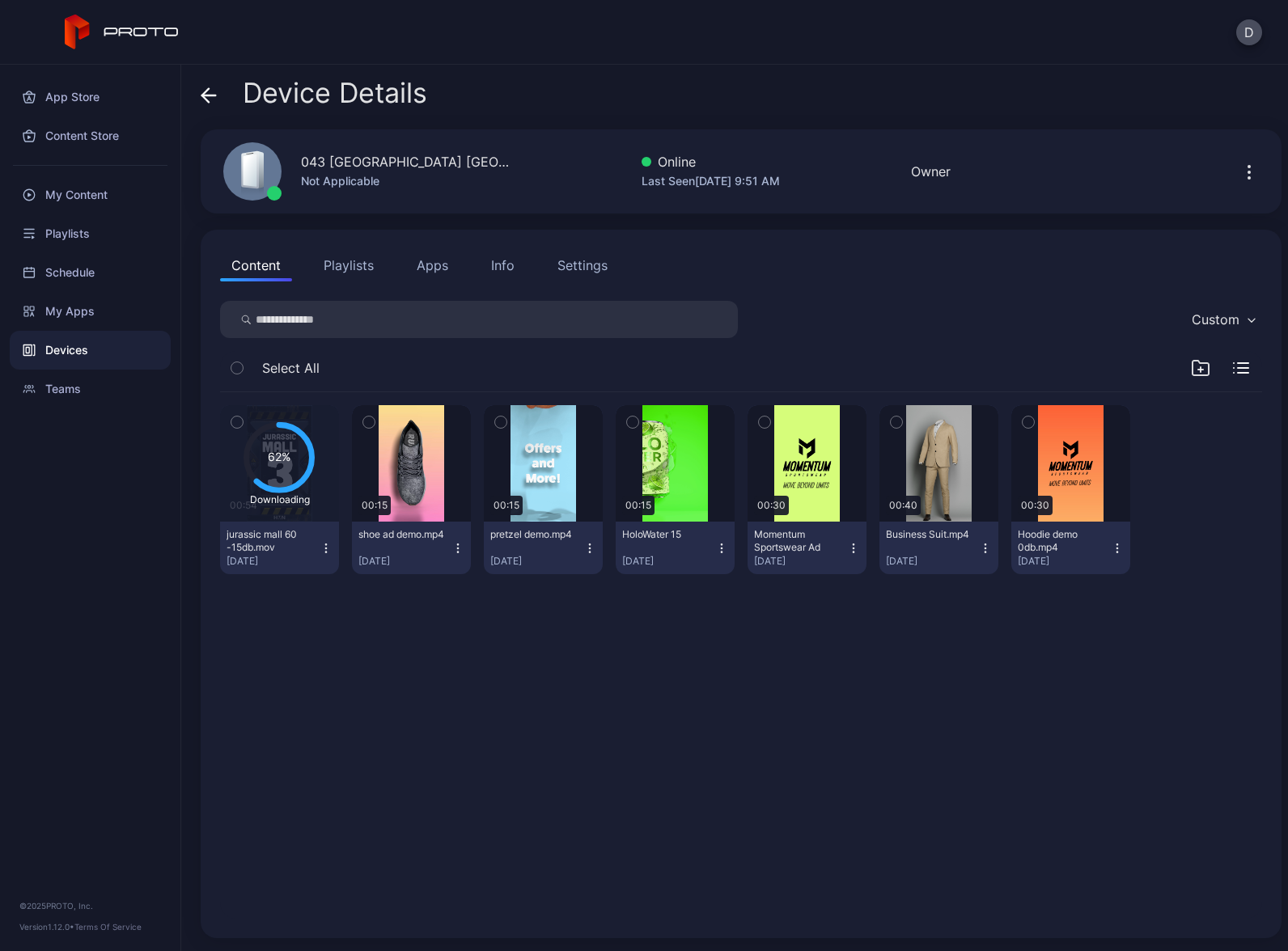
click at [580, 266] on div "Settings" at bounding box center [582, 266] width 50 height 20
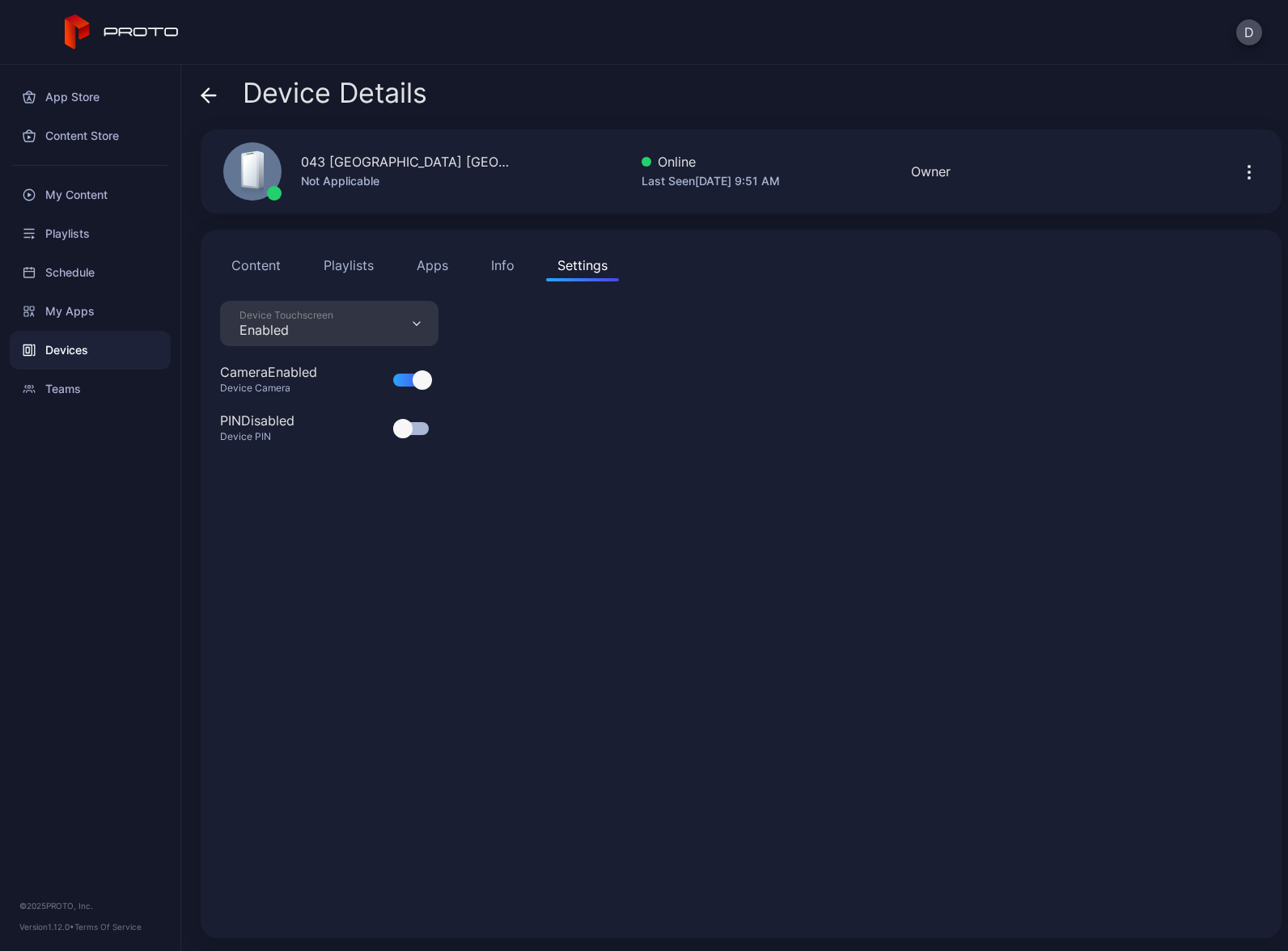
click at [264, 264] on button "Content" at bounding box center [256, 265] width 72 height 32
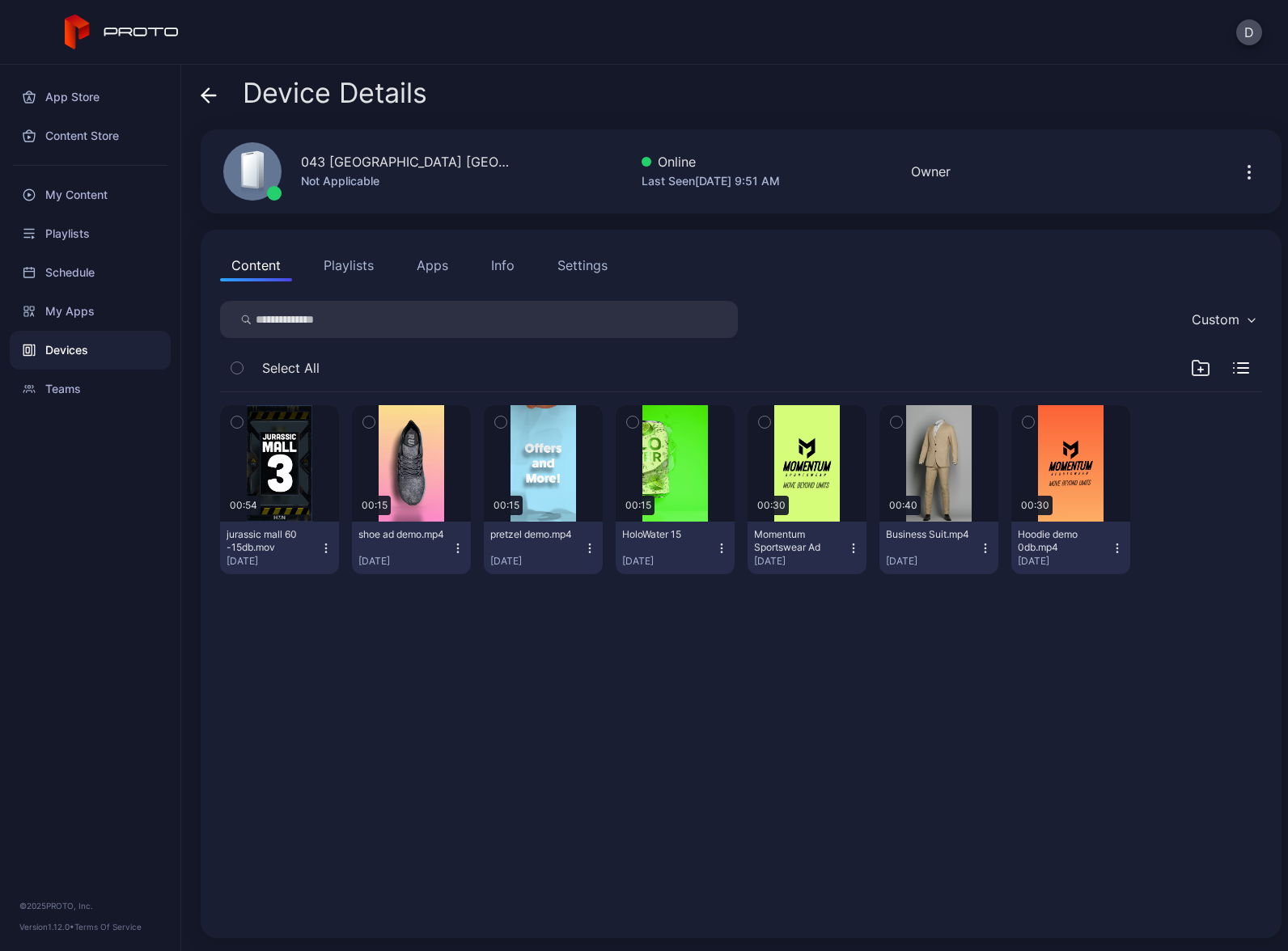
click at [352, 267] on button "Playlists" at bounding box center [348, 265] width 73 height 32
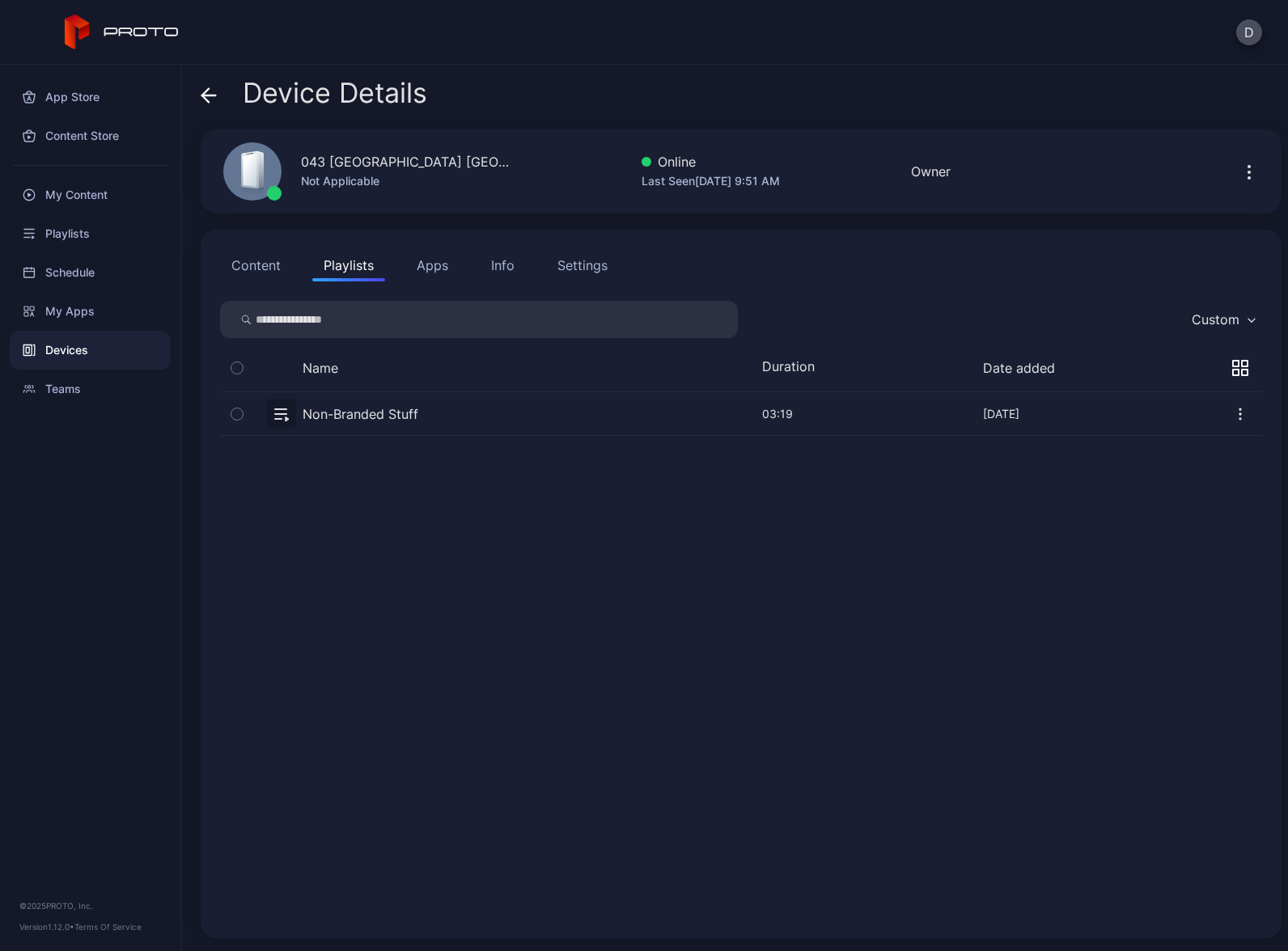
click at [436, 415] on button "button" at bounding box center [741, 414] width 1042 height 43
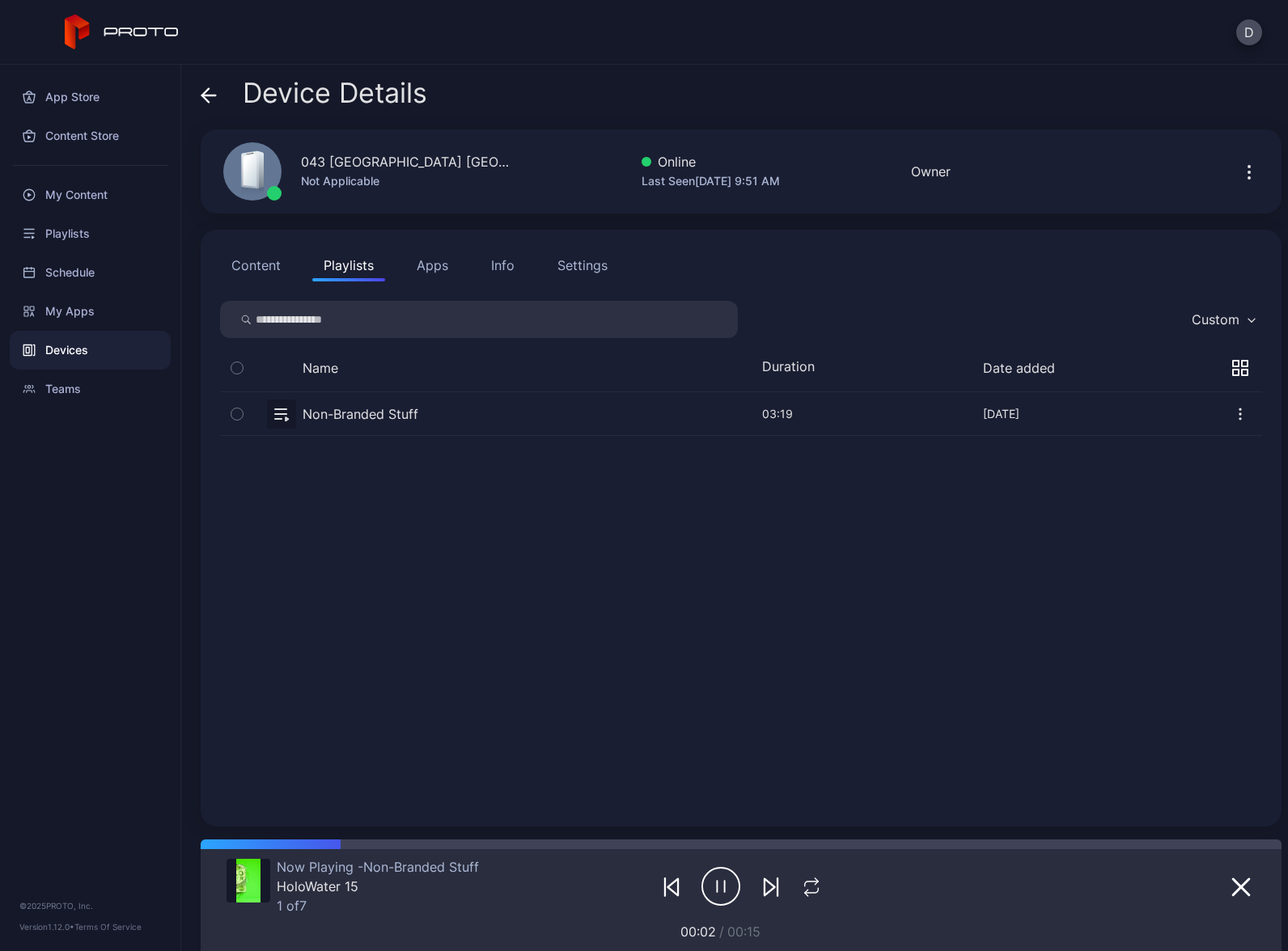
click at [586, 265] on div "Settings" at bounding box center [582, 266] width 50 height 20
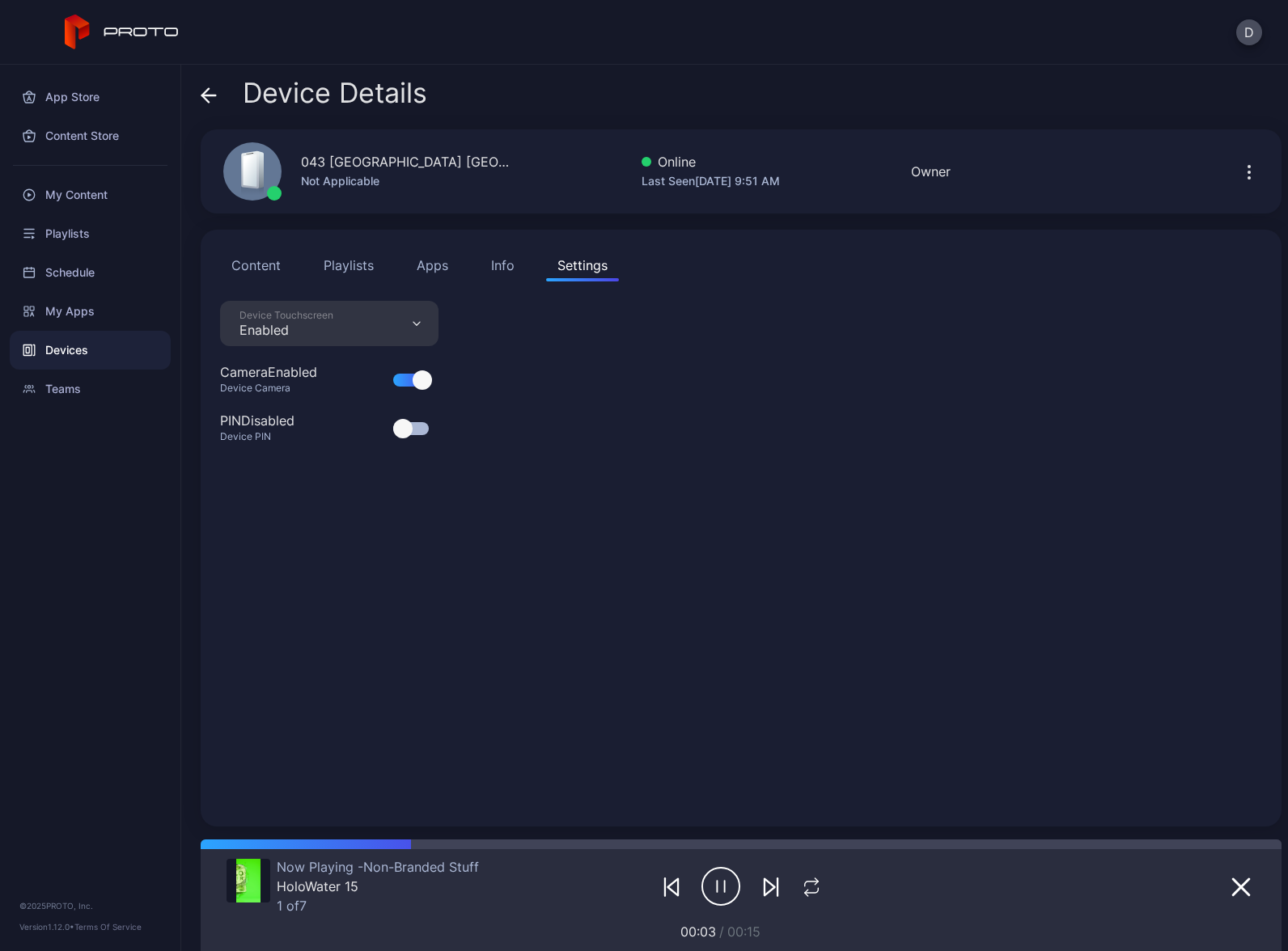
click at [320, 322] on div "Enabled" at bounding box center [287, 330] width 94 height 16
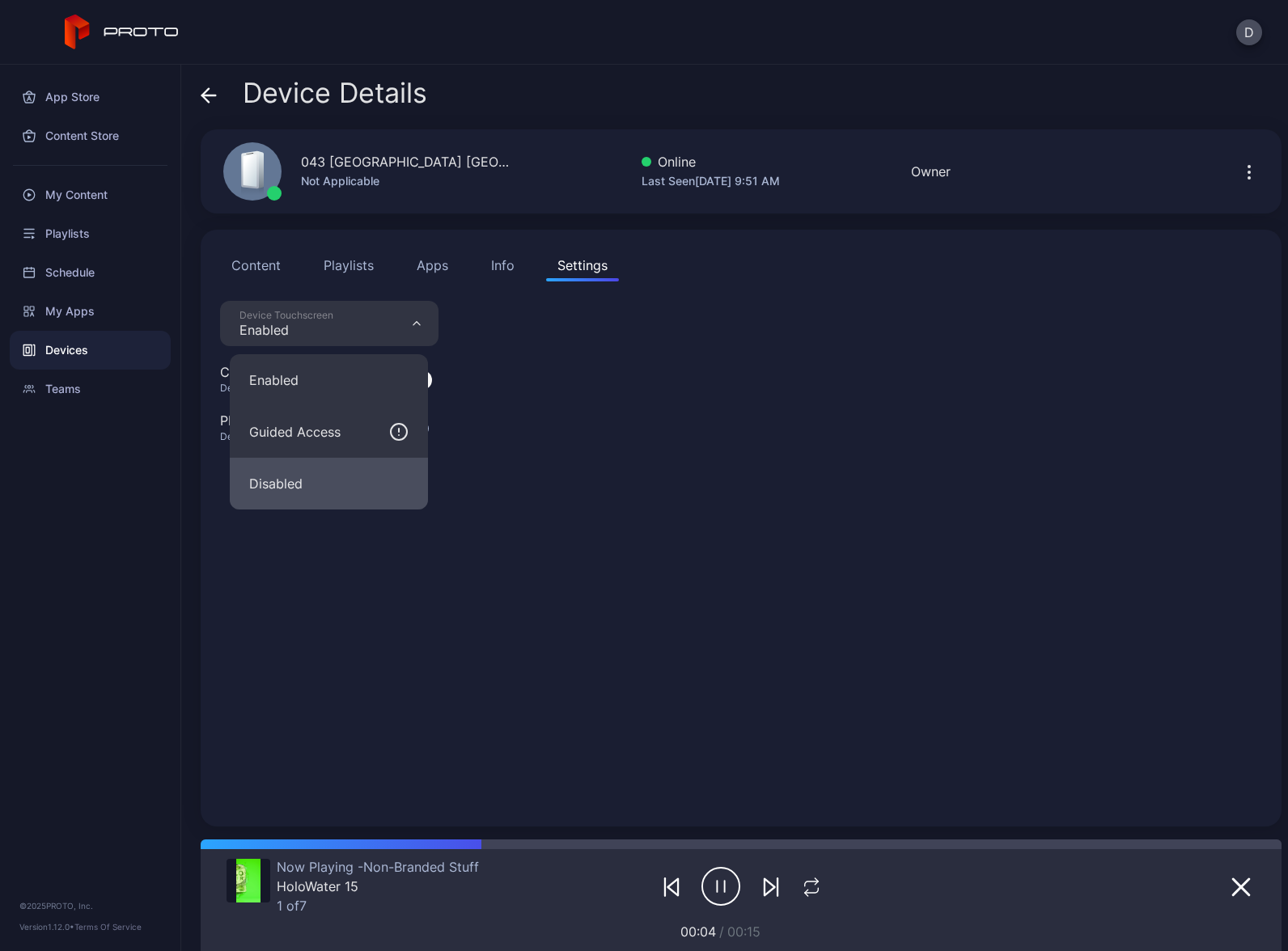
click at [320, 481] on button "Disabled" at bounding box center [329, 483] width 198 height 51
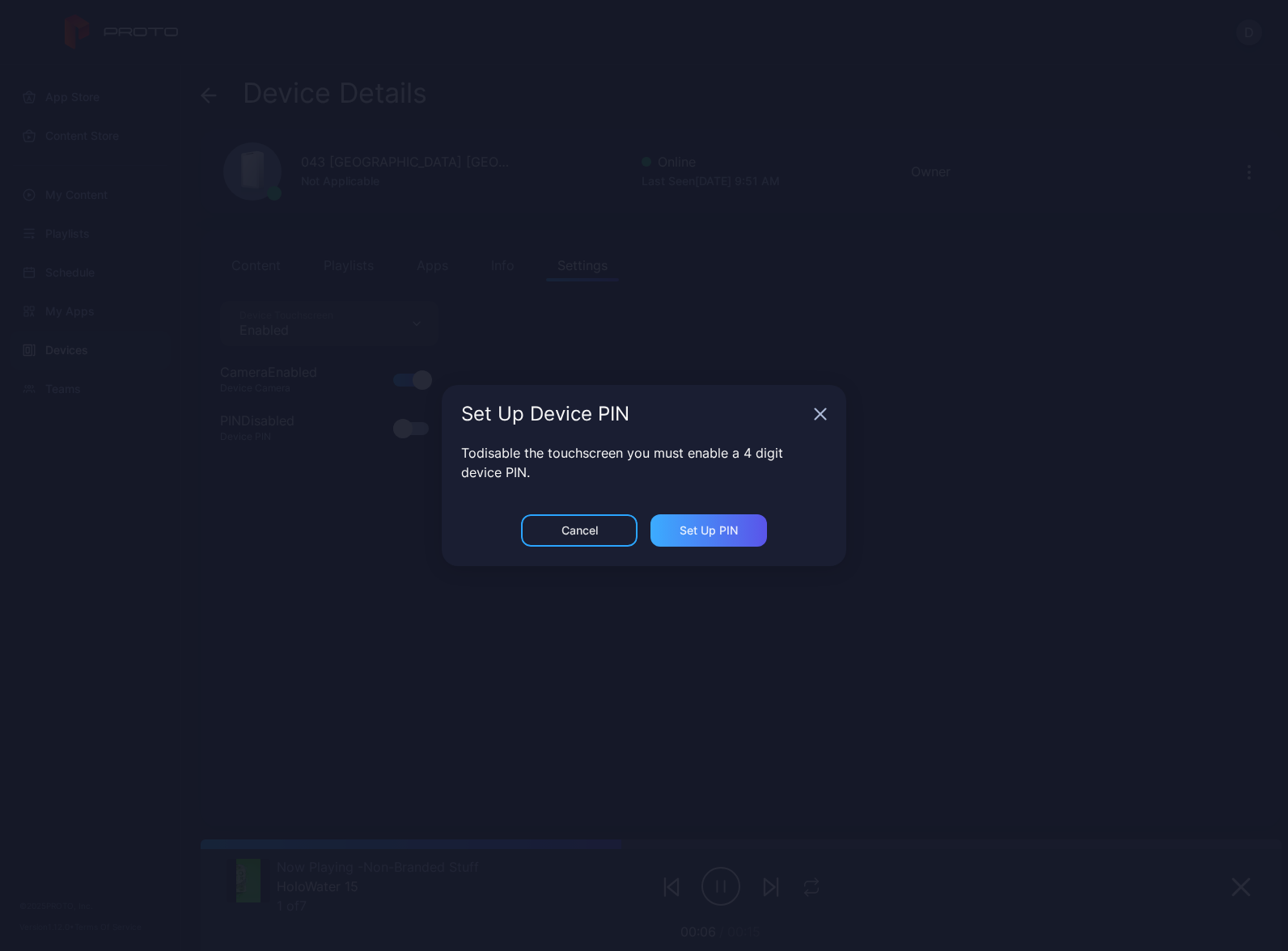
click at [723, 542] on div "Set Up PIN" at bounding box center [708, 531] width 116 height 32
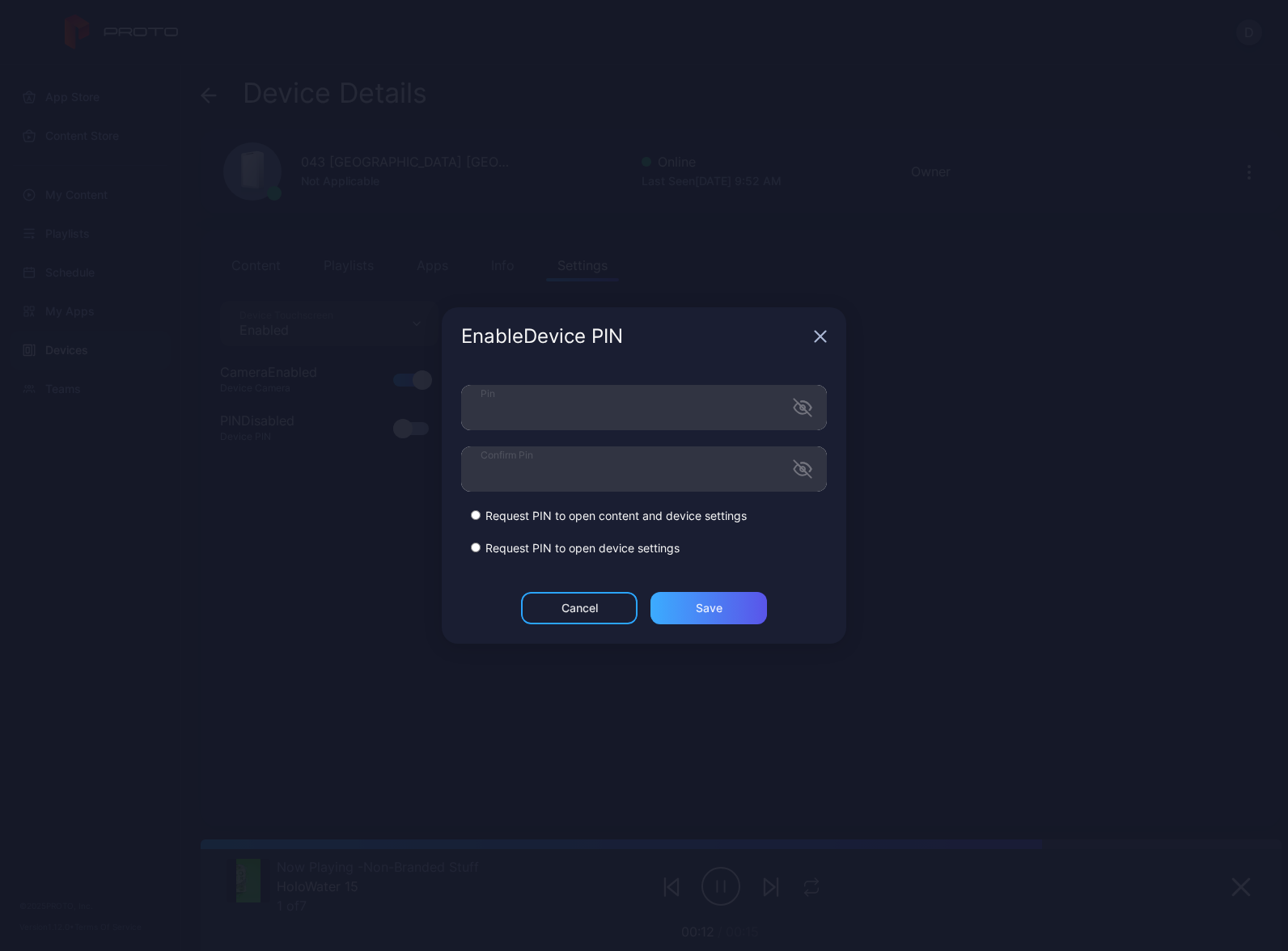
click at [705, 612] on div "Save" at bounding box center [709, 608] width 27 height 13
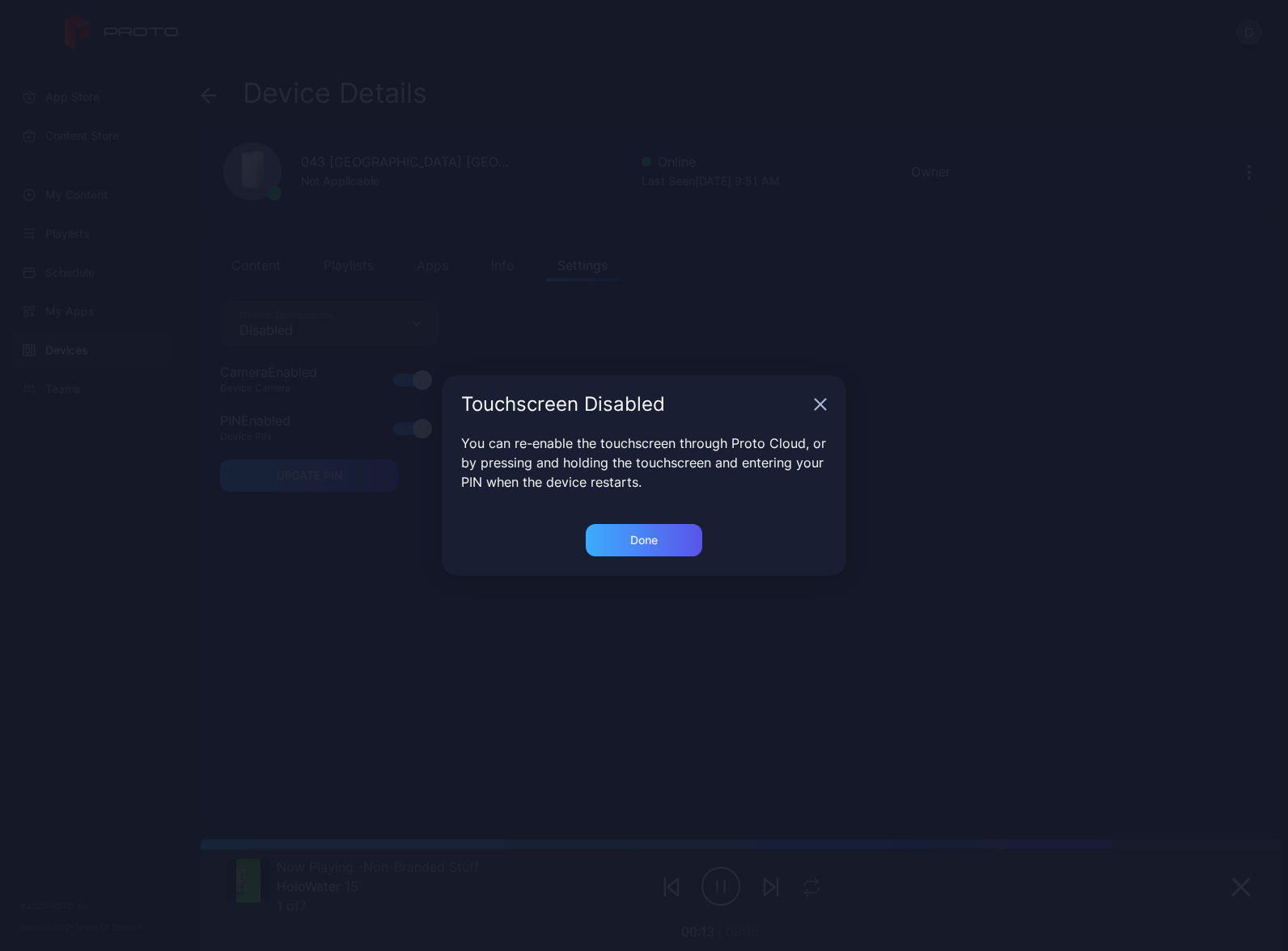
click at [648, 539] on div "Done" at bounding box center [644, 540] width 28 height 13
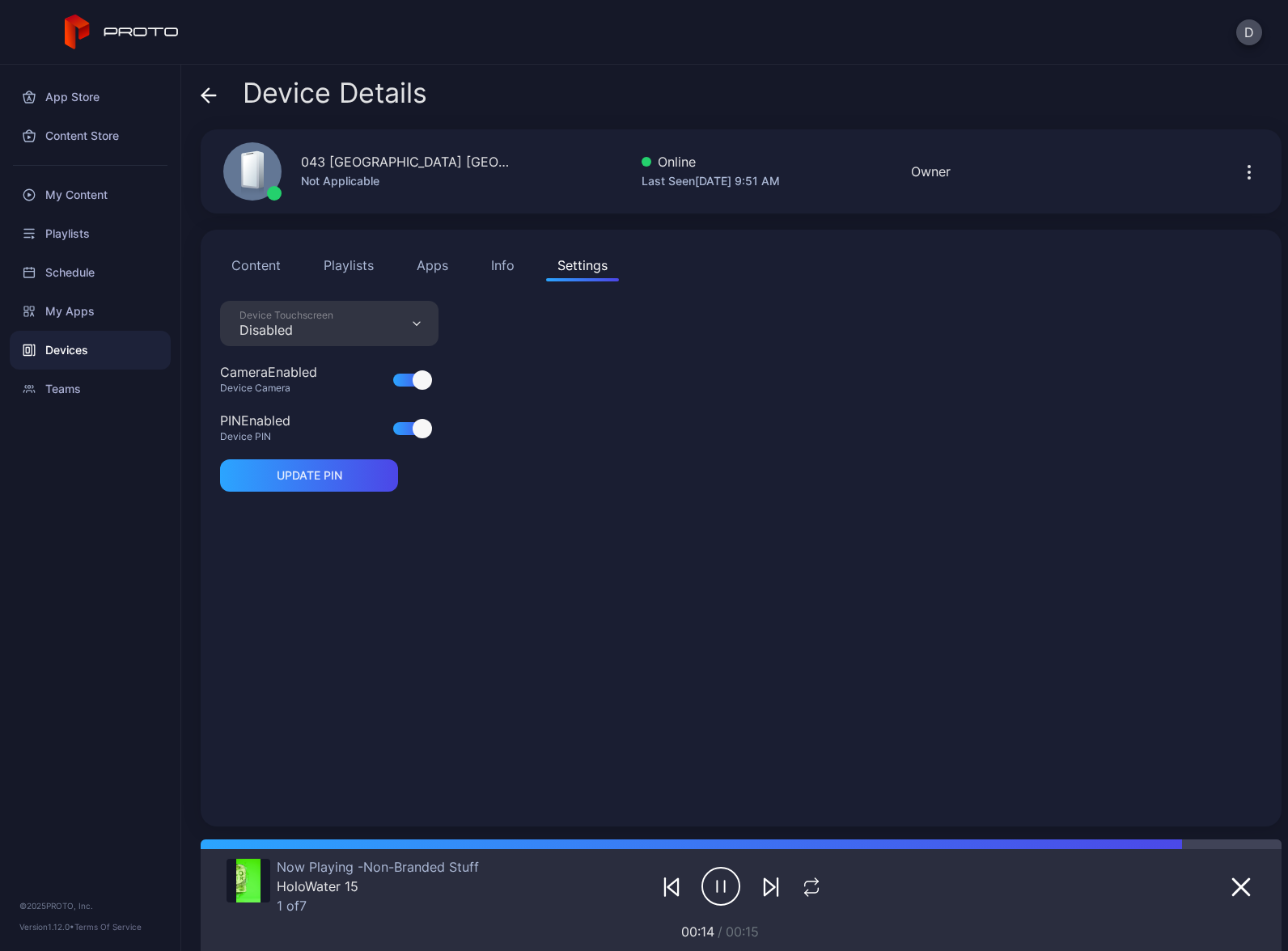
click at [509, 259] on div "Info" at bounding box center [503, 266] width 23 height 20
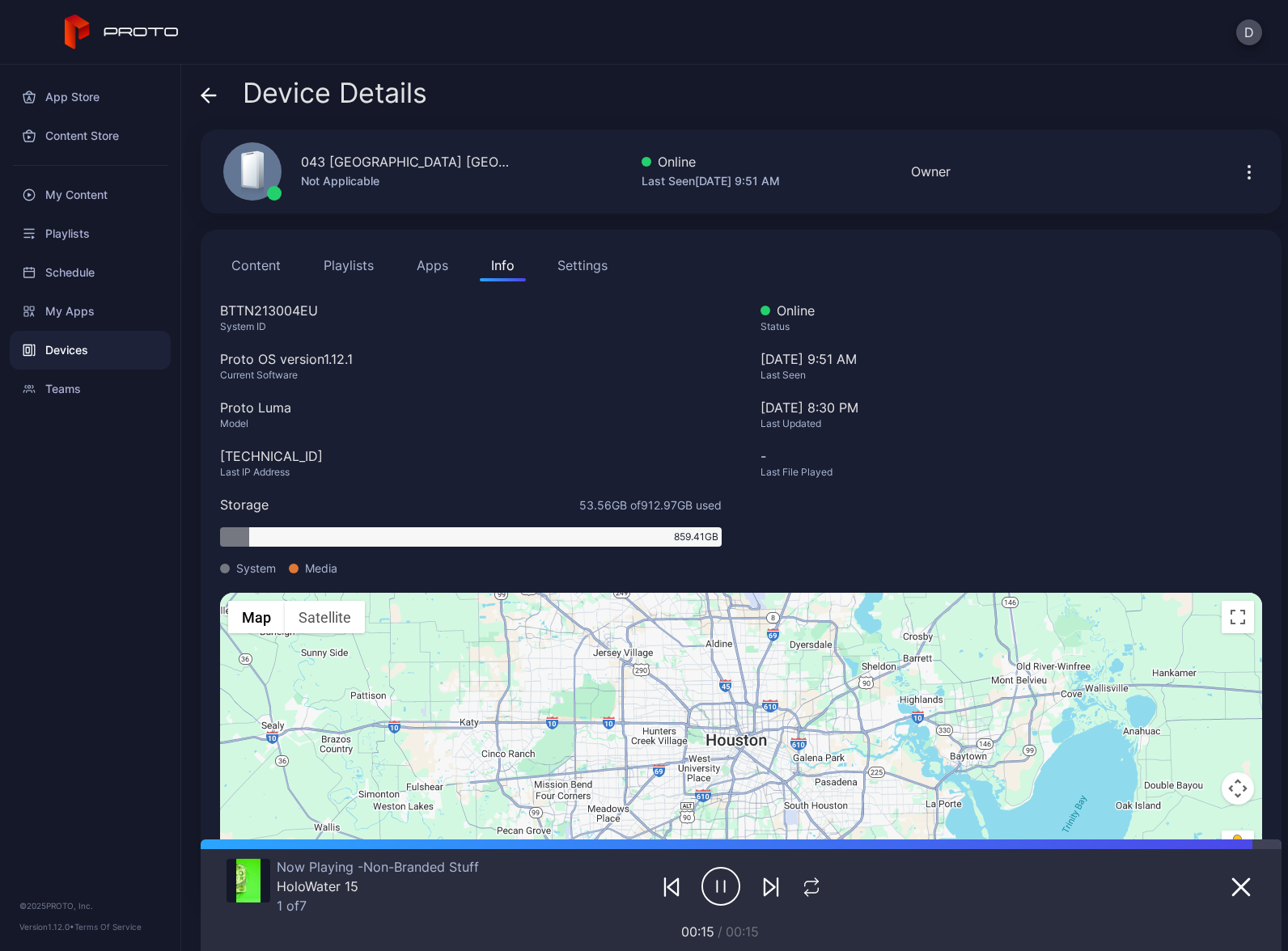
click at [446, 267] on button "Apps" at bounding box center [433, 265] width 54 height 32
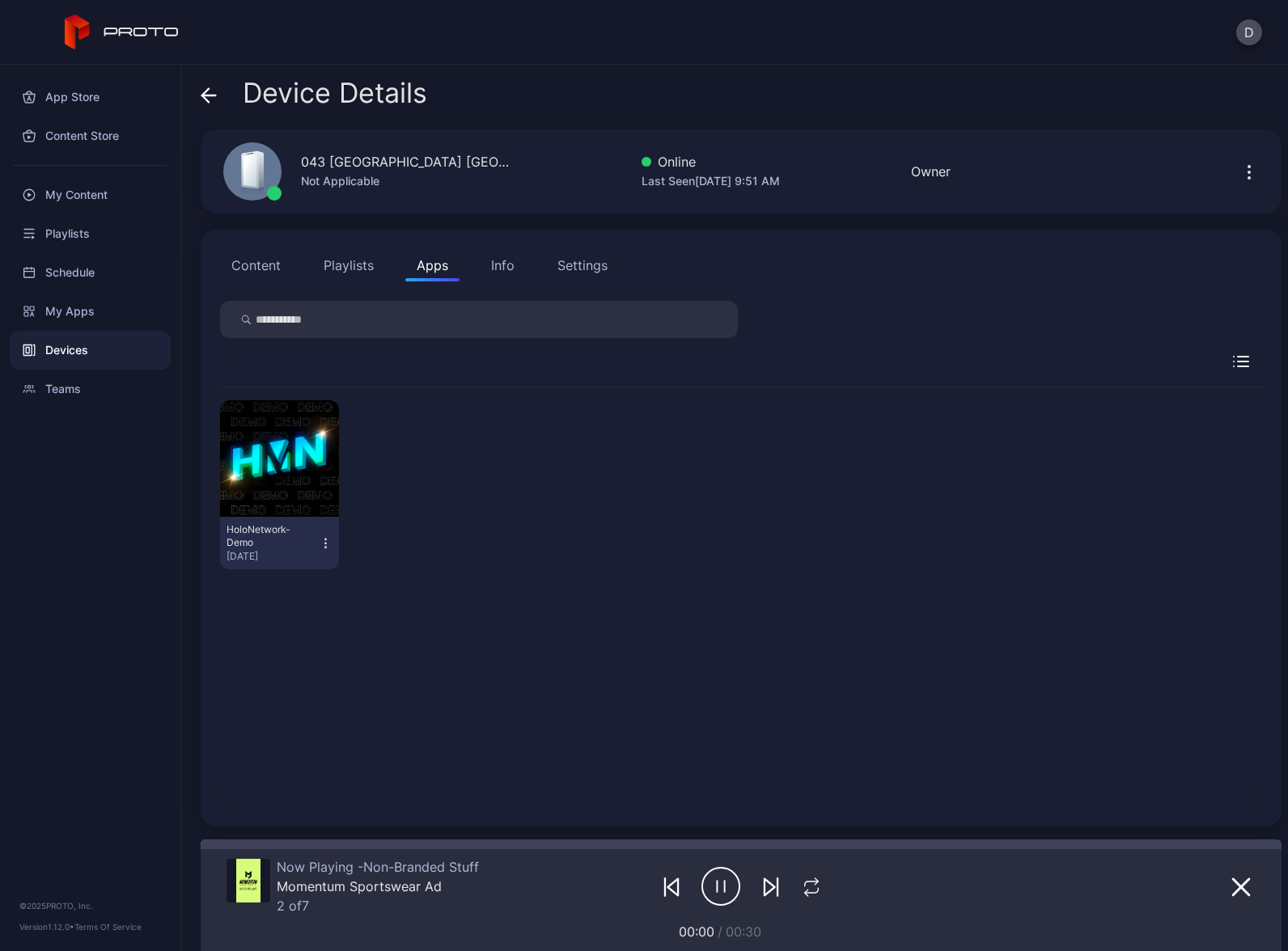
click at [358, 265] on button "Playlists" at bounding box center [348, 265] width 73 height 32
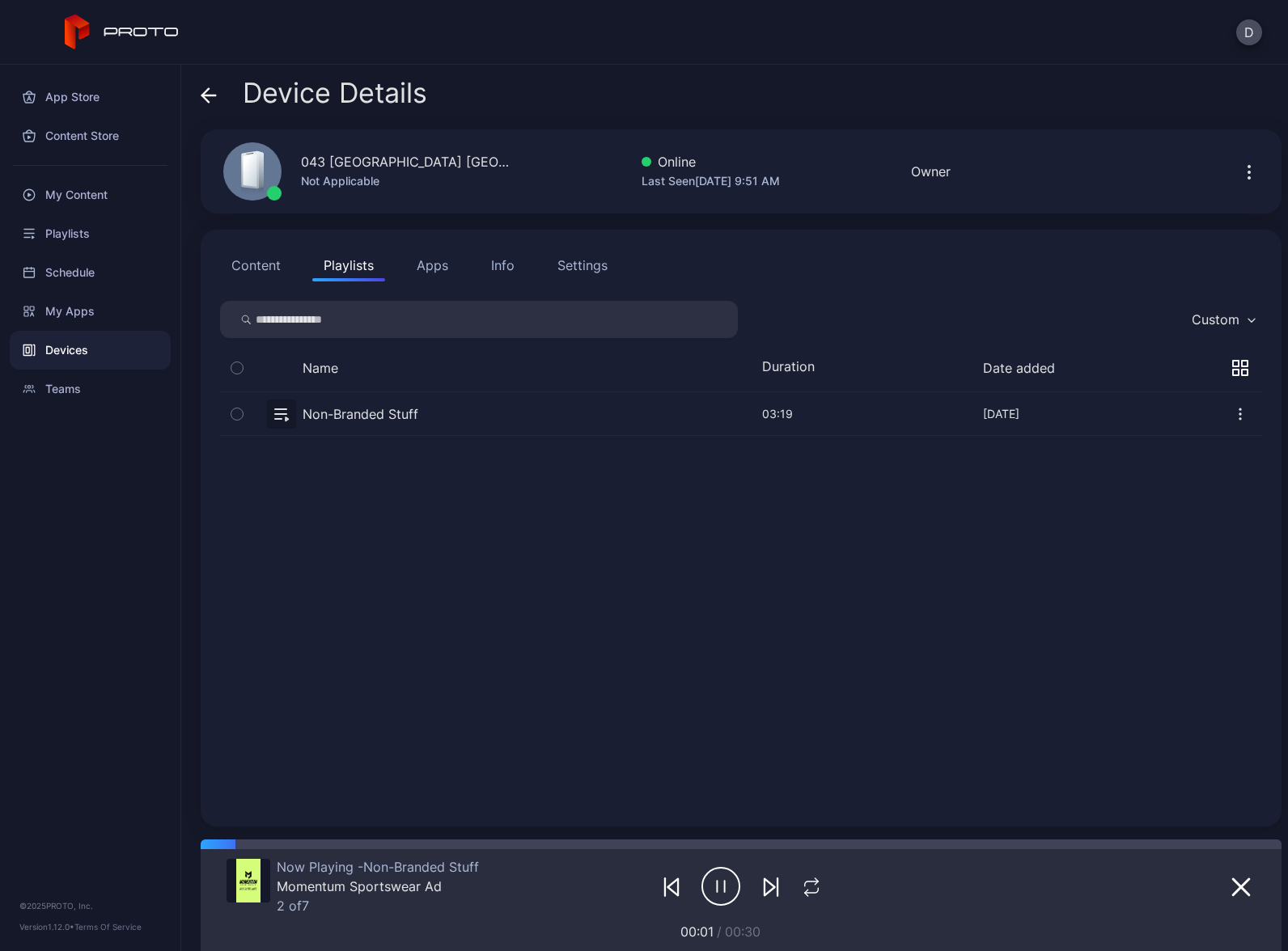
click at [251, 264] on button "Content" at bounding box center [256, 265] width 72 height 32
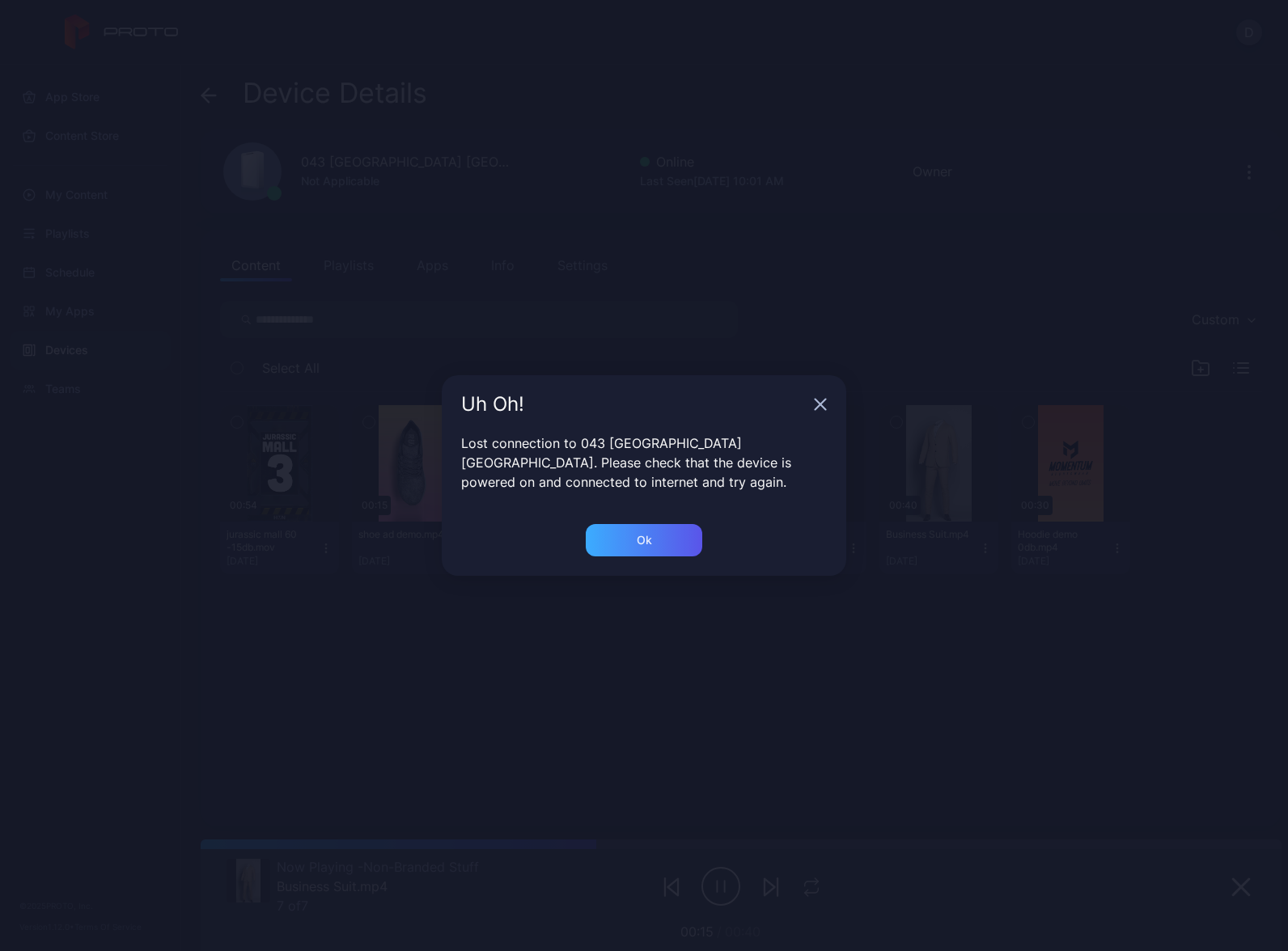
click at [633, 548] on div "Ok" at bounding box center [644, 541] width 116 height 32
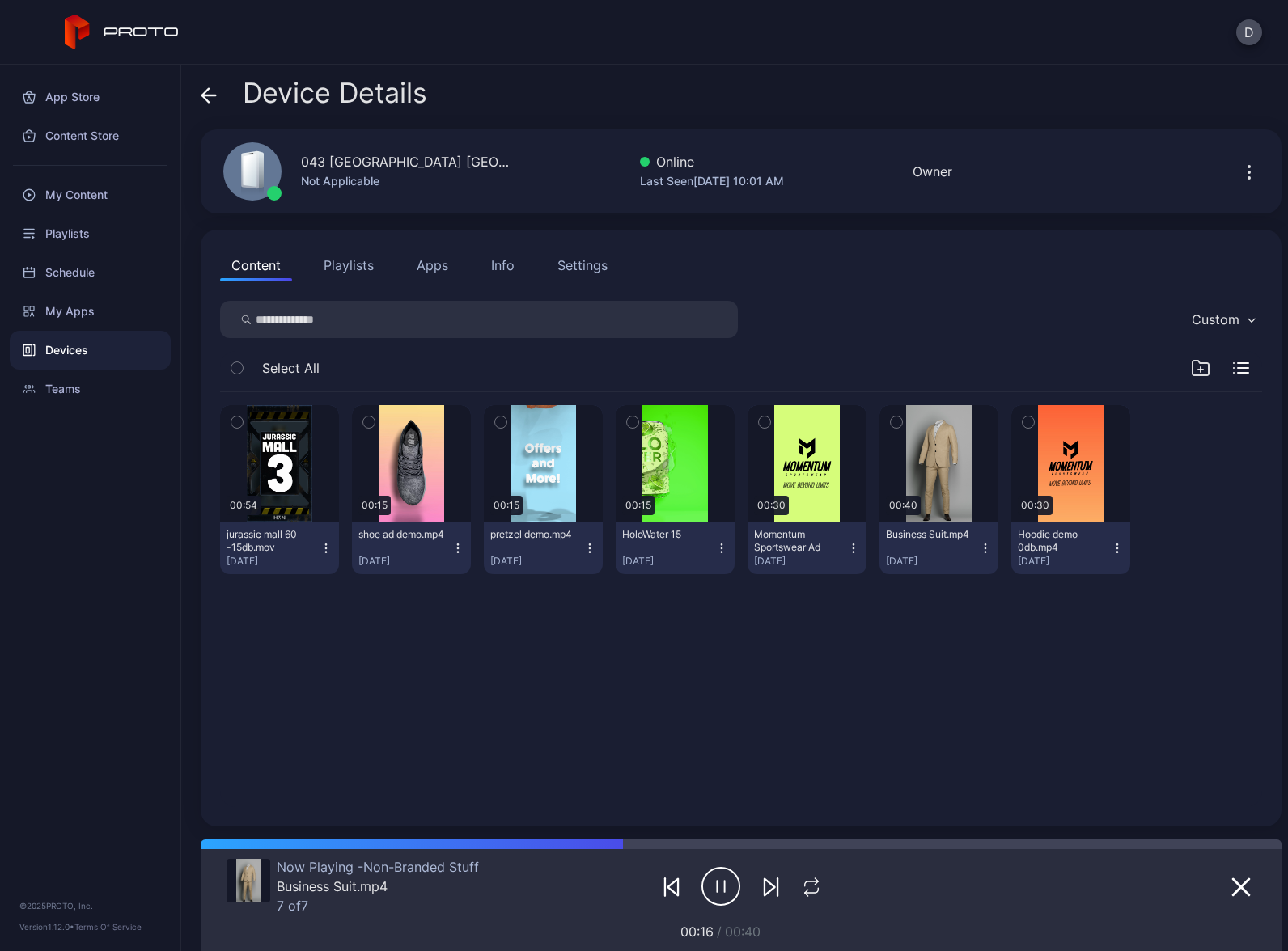
click at [204, 82] on span at bounding box center [209, 93] width 16 height 31
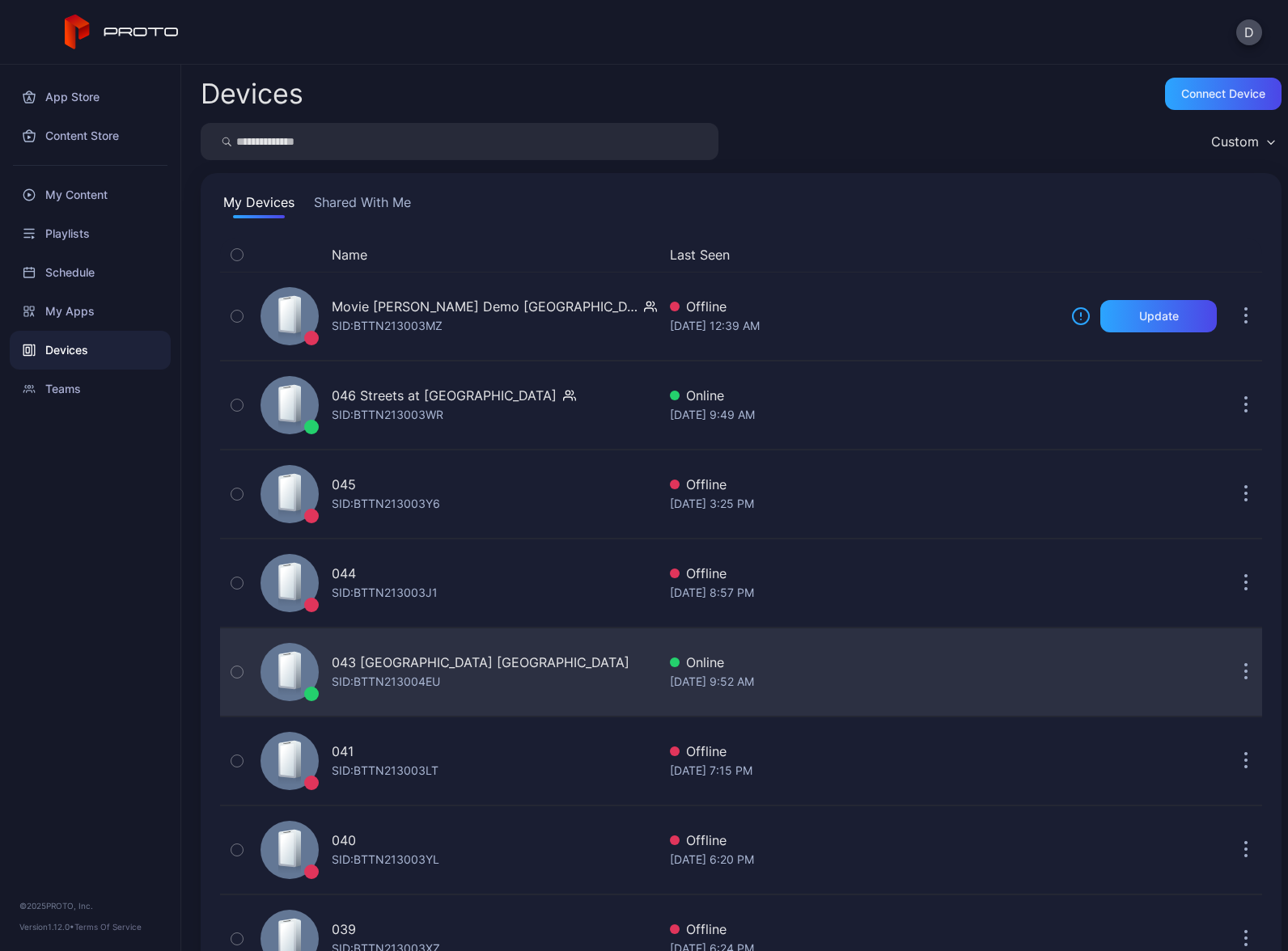
click at [531, 667] on div "043 North Star Mall TX SID: BTTN213004EU" at bounding box center [455, 672] width 403 height 81
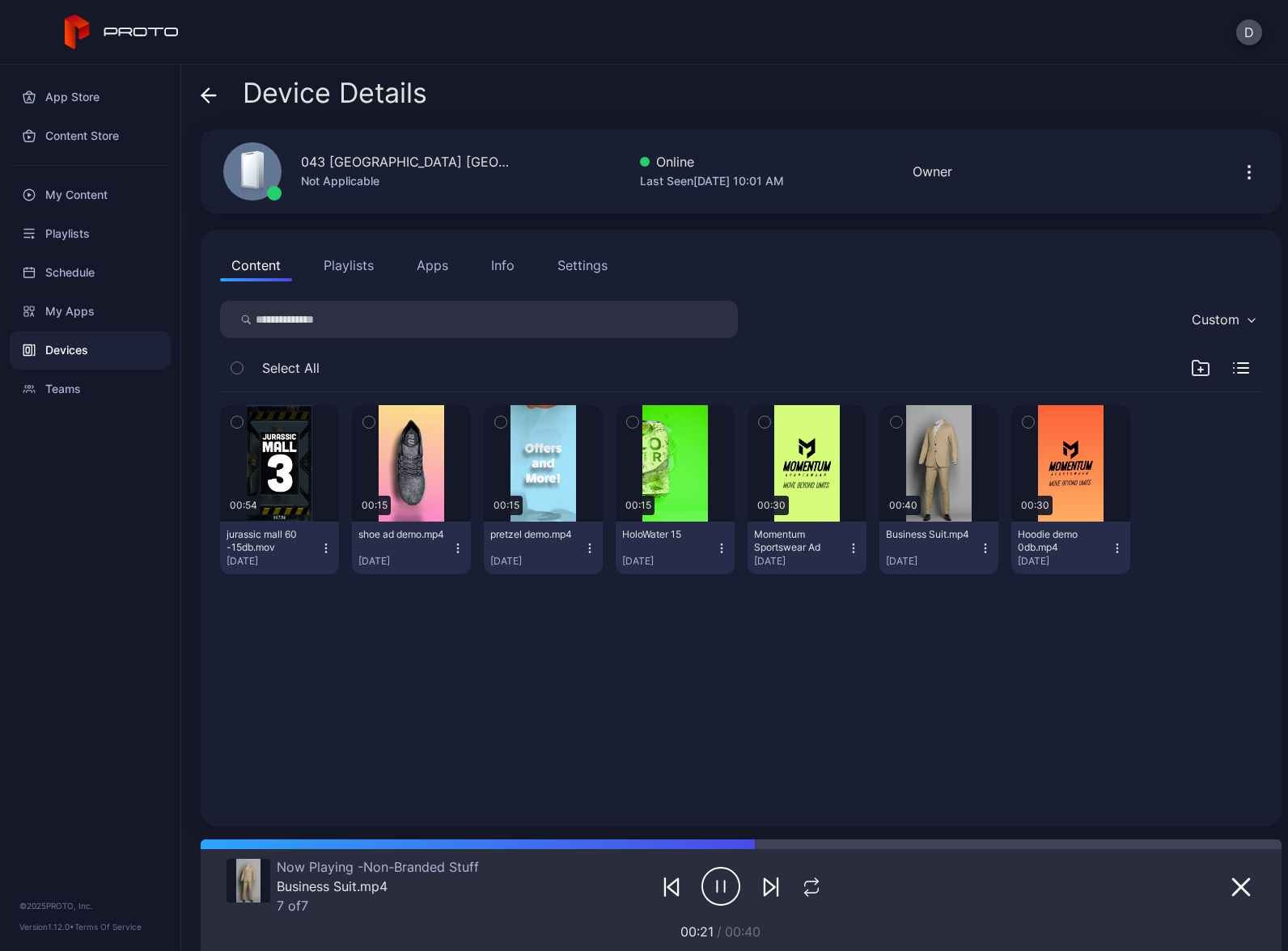
click at [209, 90] on icon at bounding box center [205, 95] width 6 height 14
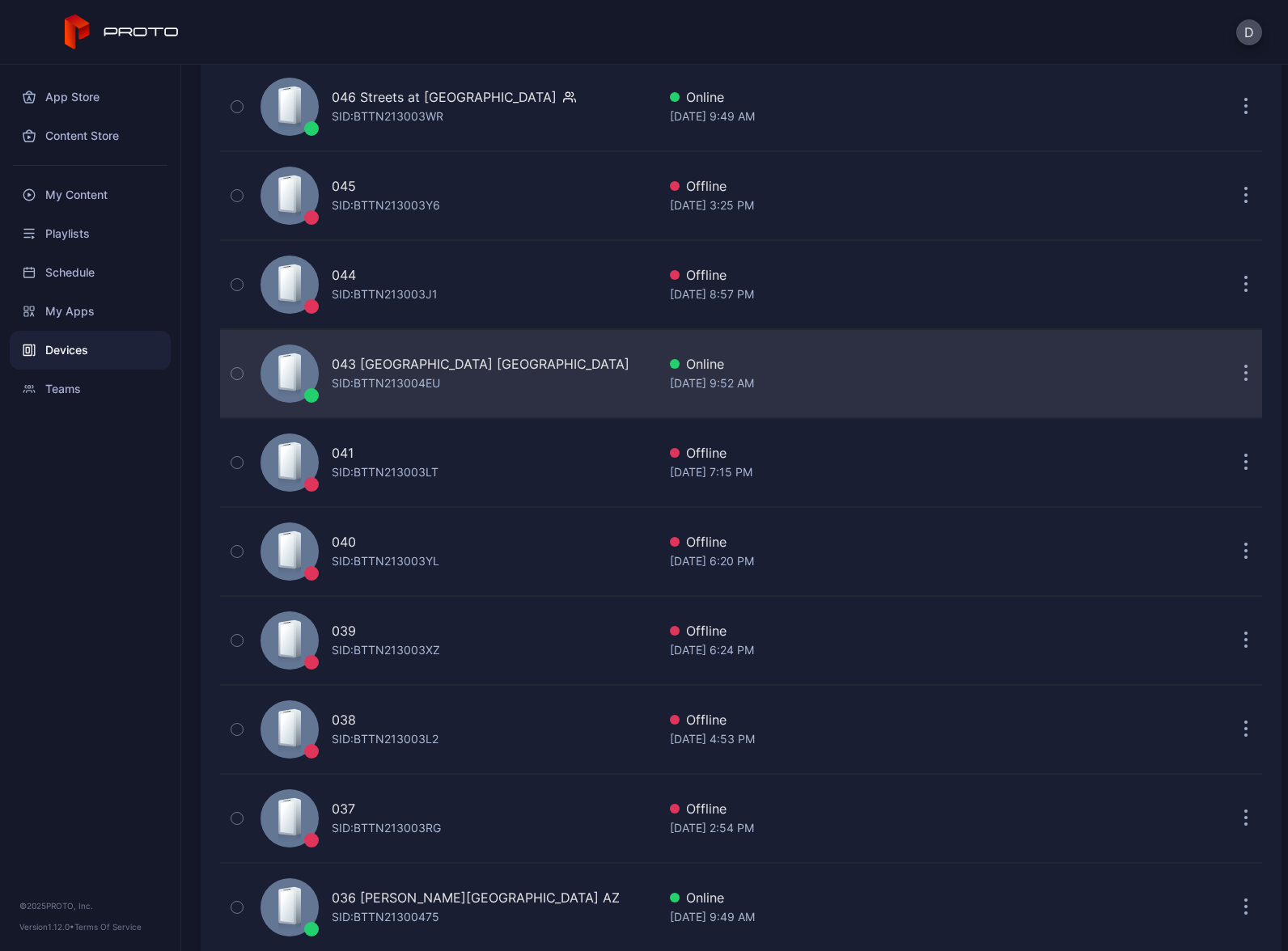
scroll to position [548, 0]
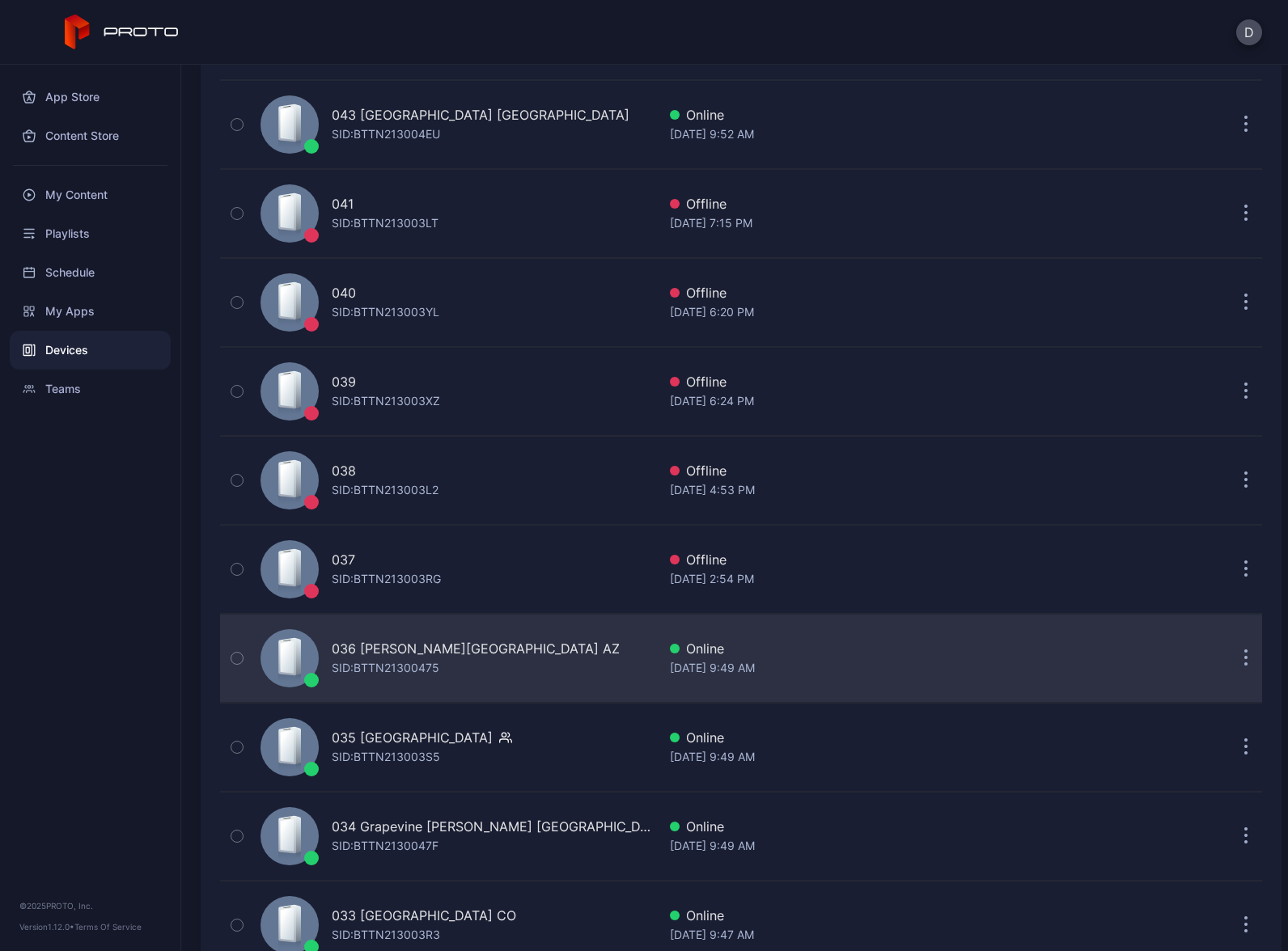
click at [582, 659] on div "036 Chandler Fashion Center AZ SID: BTTN21300475" at bounding box center [455, 659] width 403 height 81
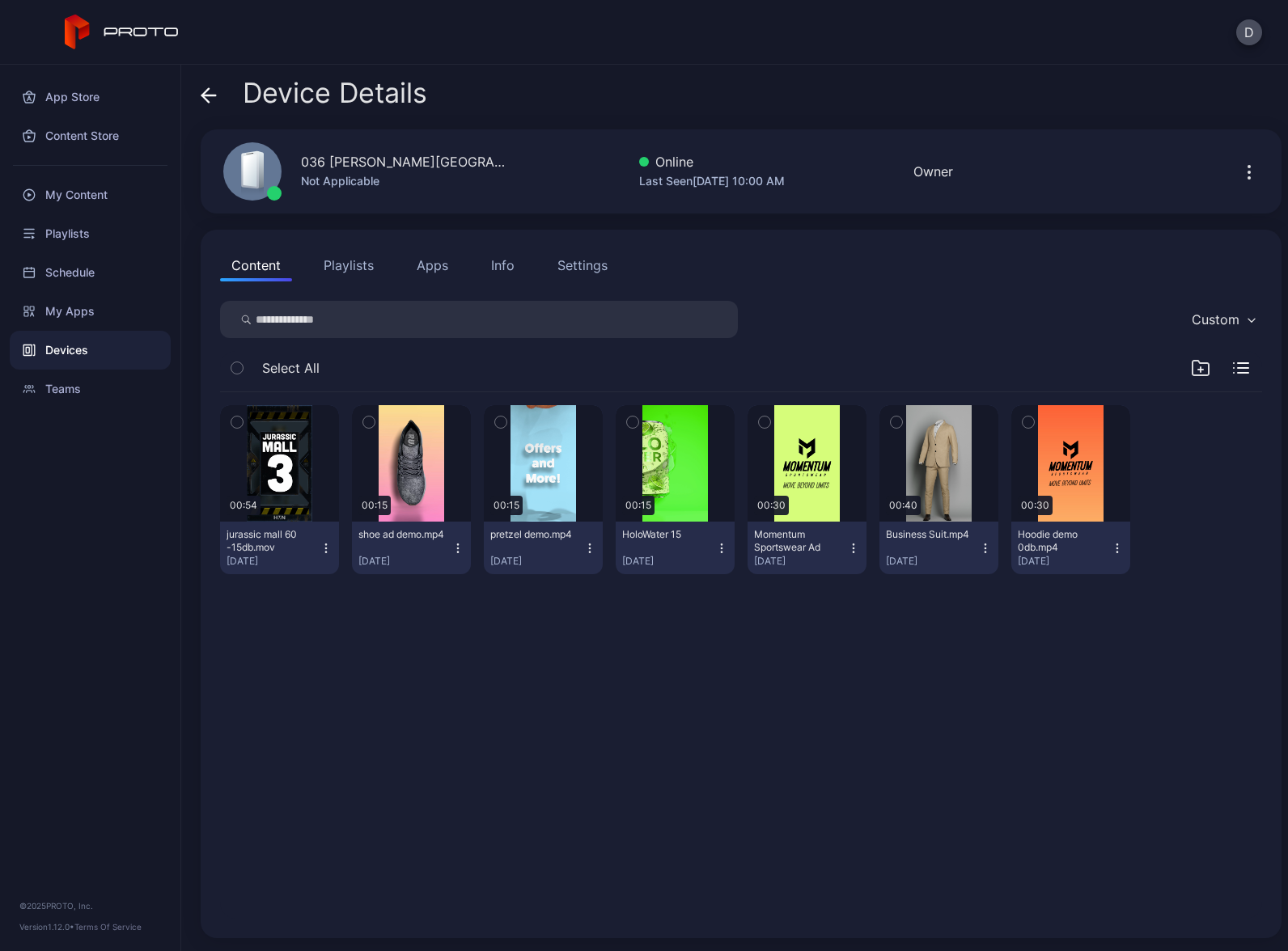
click at [360, 258] on button "Playlists" at bounding box center [348, 265] width 73 height 32
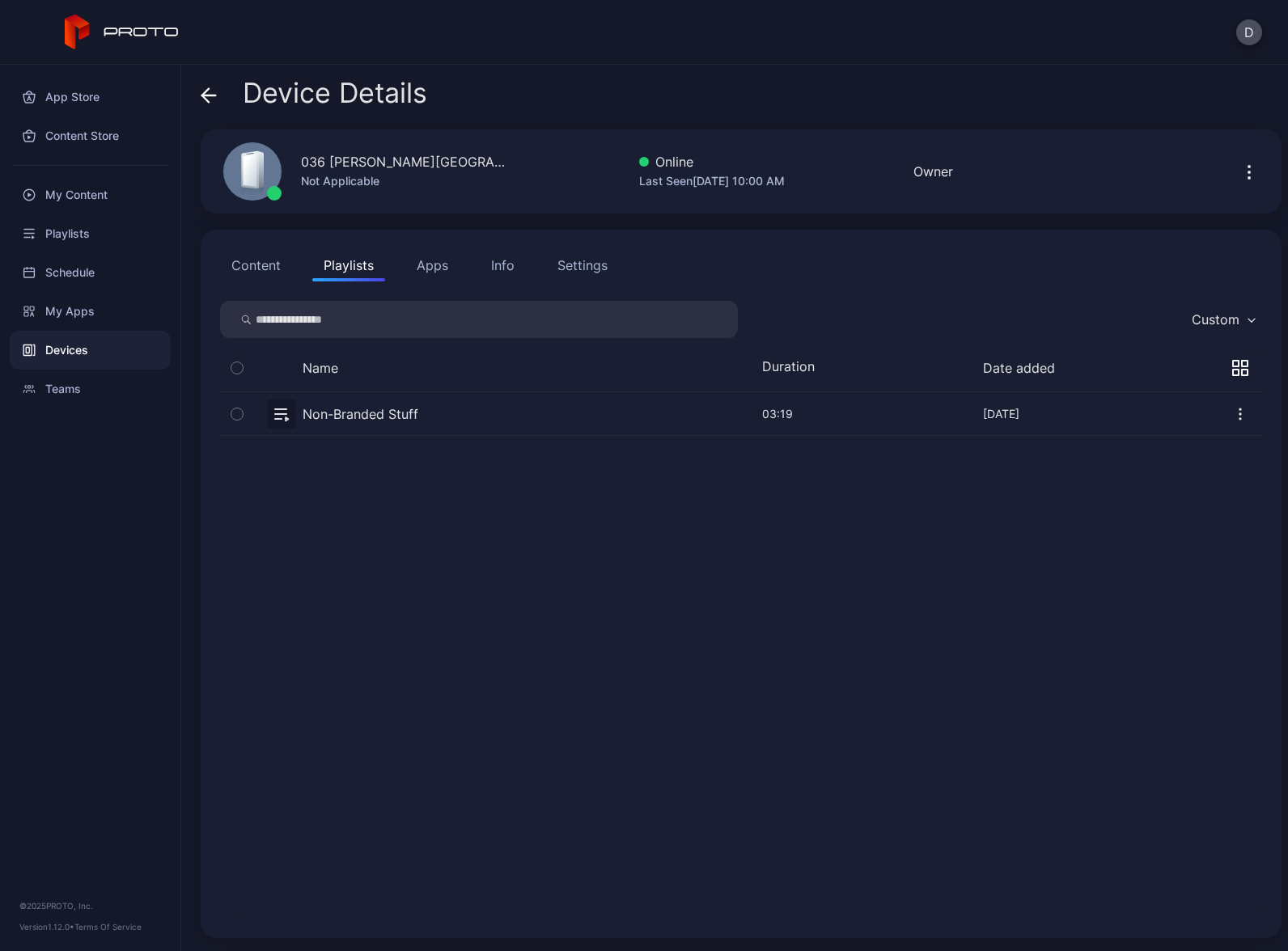
click at [486, 416] on button "button" at bounding box center [741, 414] width 1042 height 43
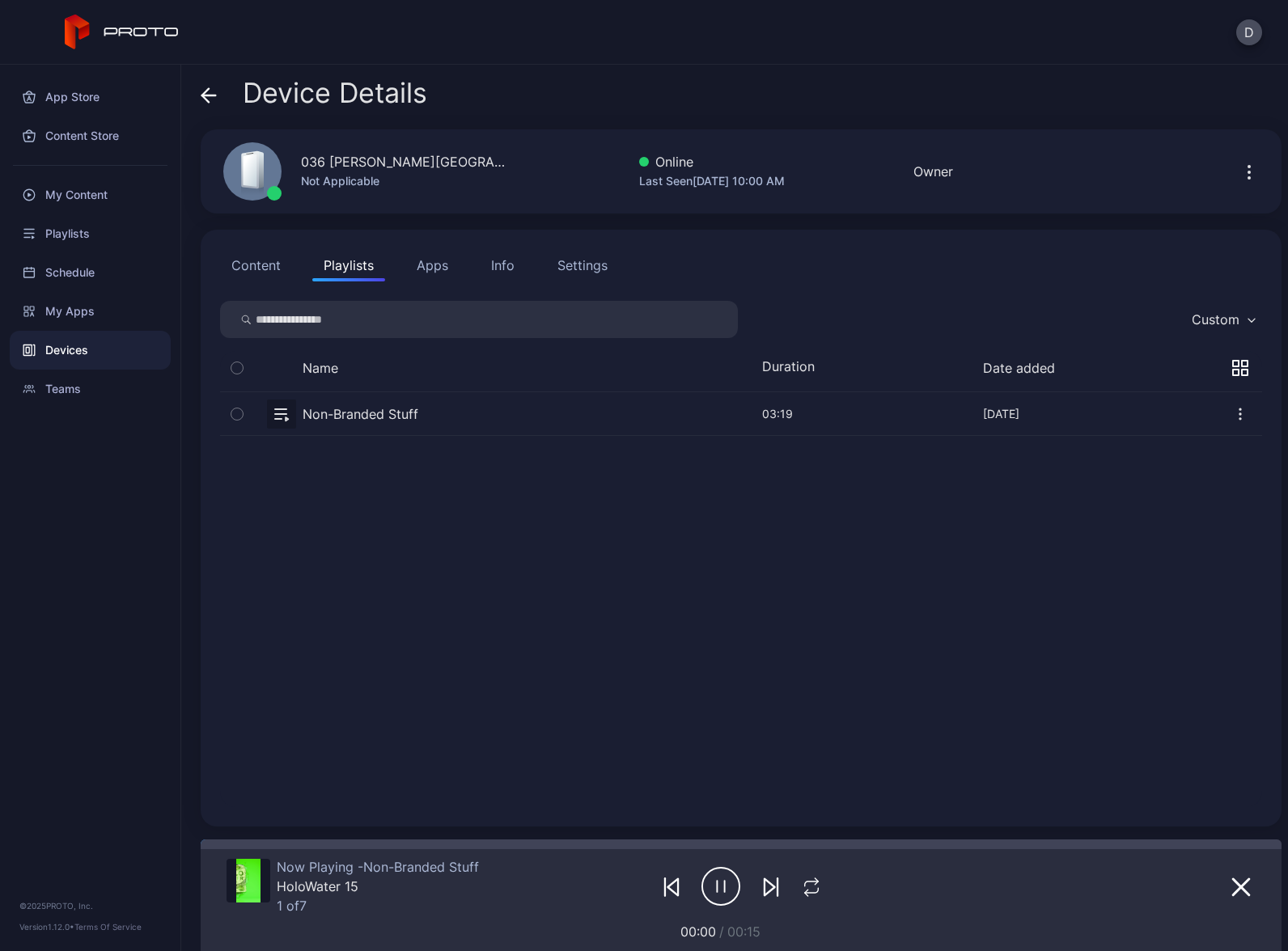
click at [584, 272] on div "Settings" at bounding box center [582, 266] width 50 height 20
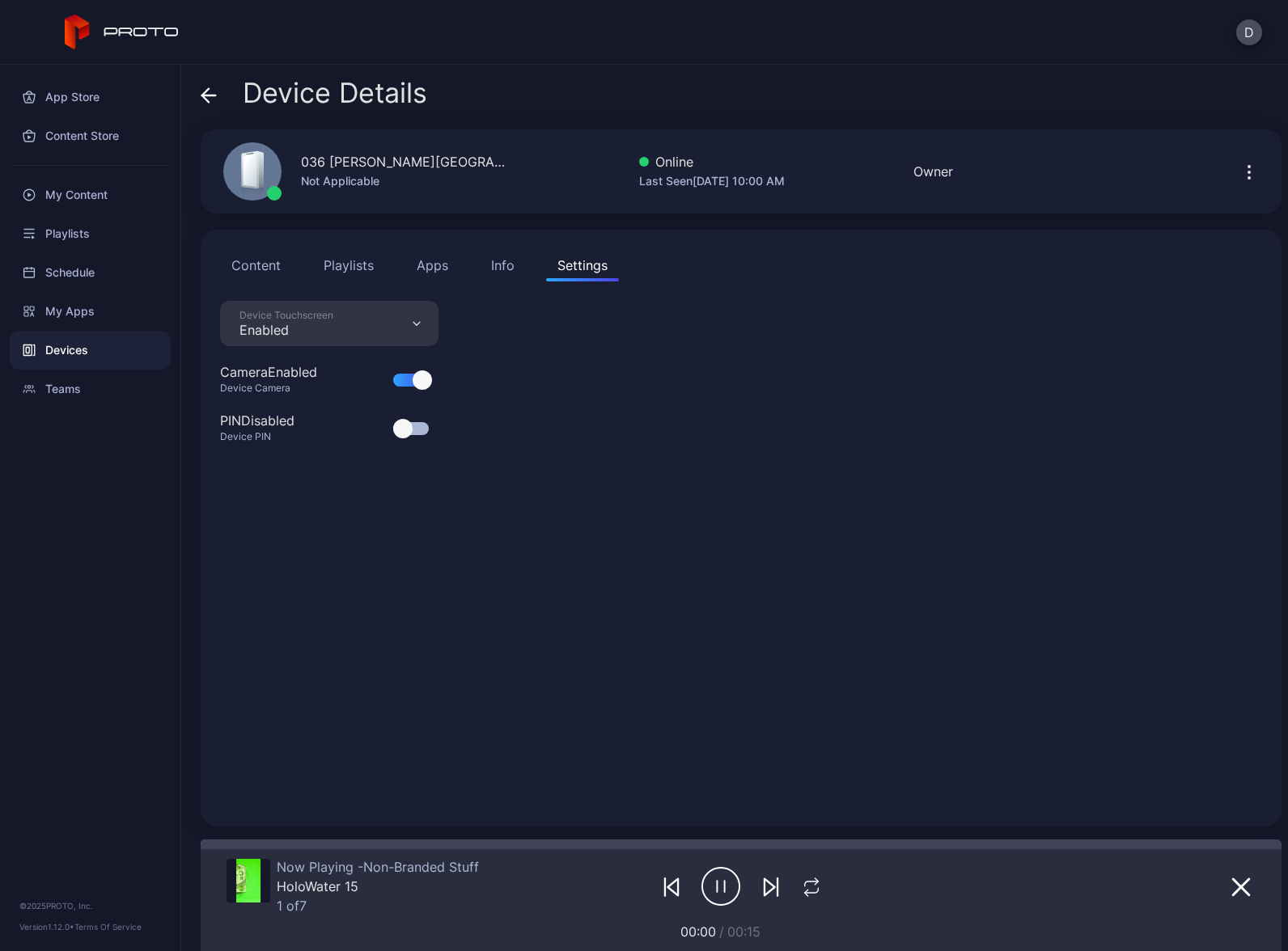
click at [334, 328] on div "Device Touchscreen Enabled" at bounding box center [329, 324] width 218 height 45
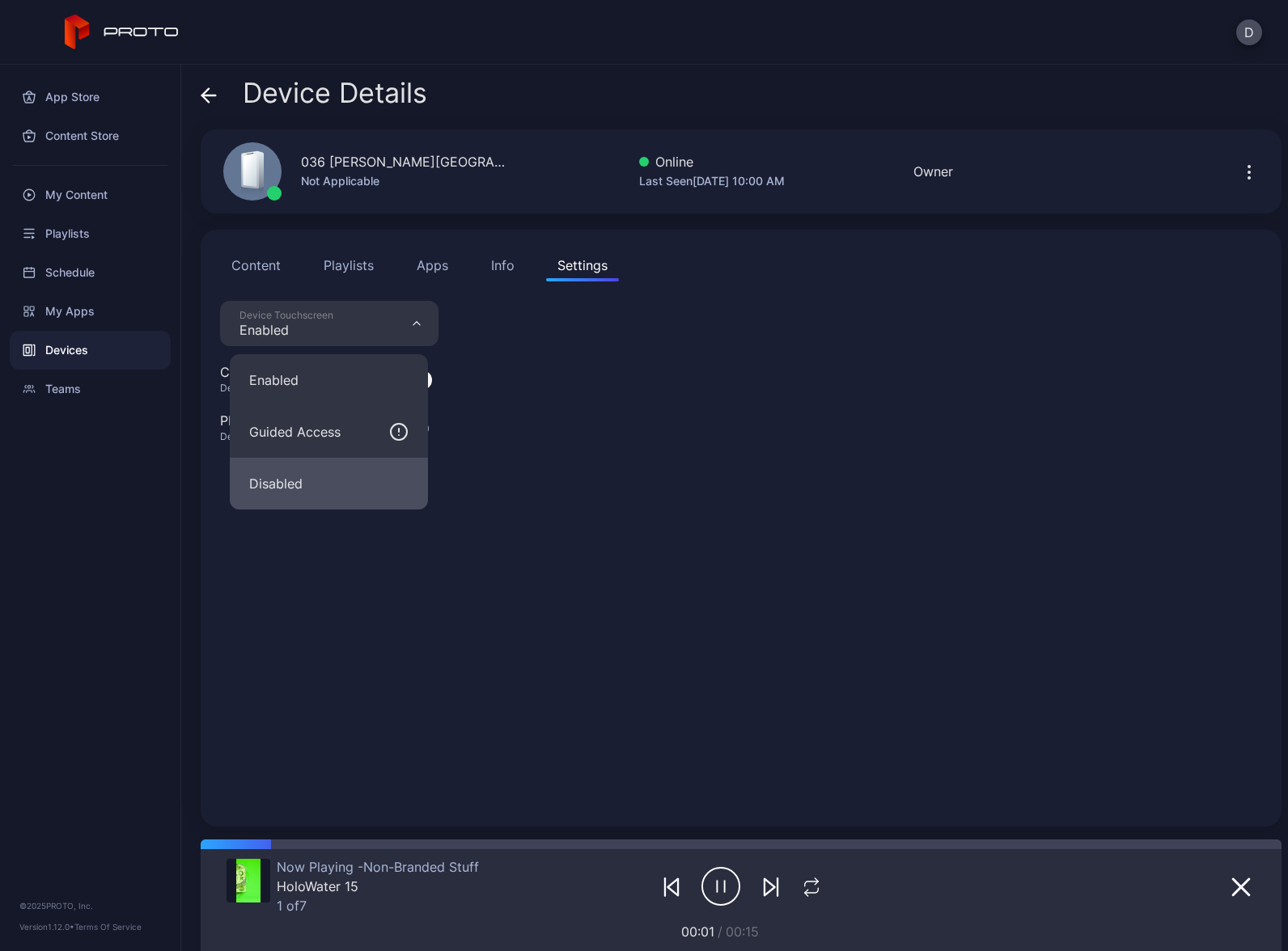
click at [321, 478] on button "Disabled" at bounding box center [329, 483] width 198 height 51
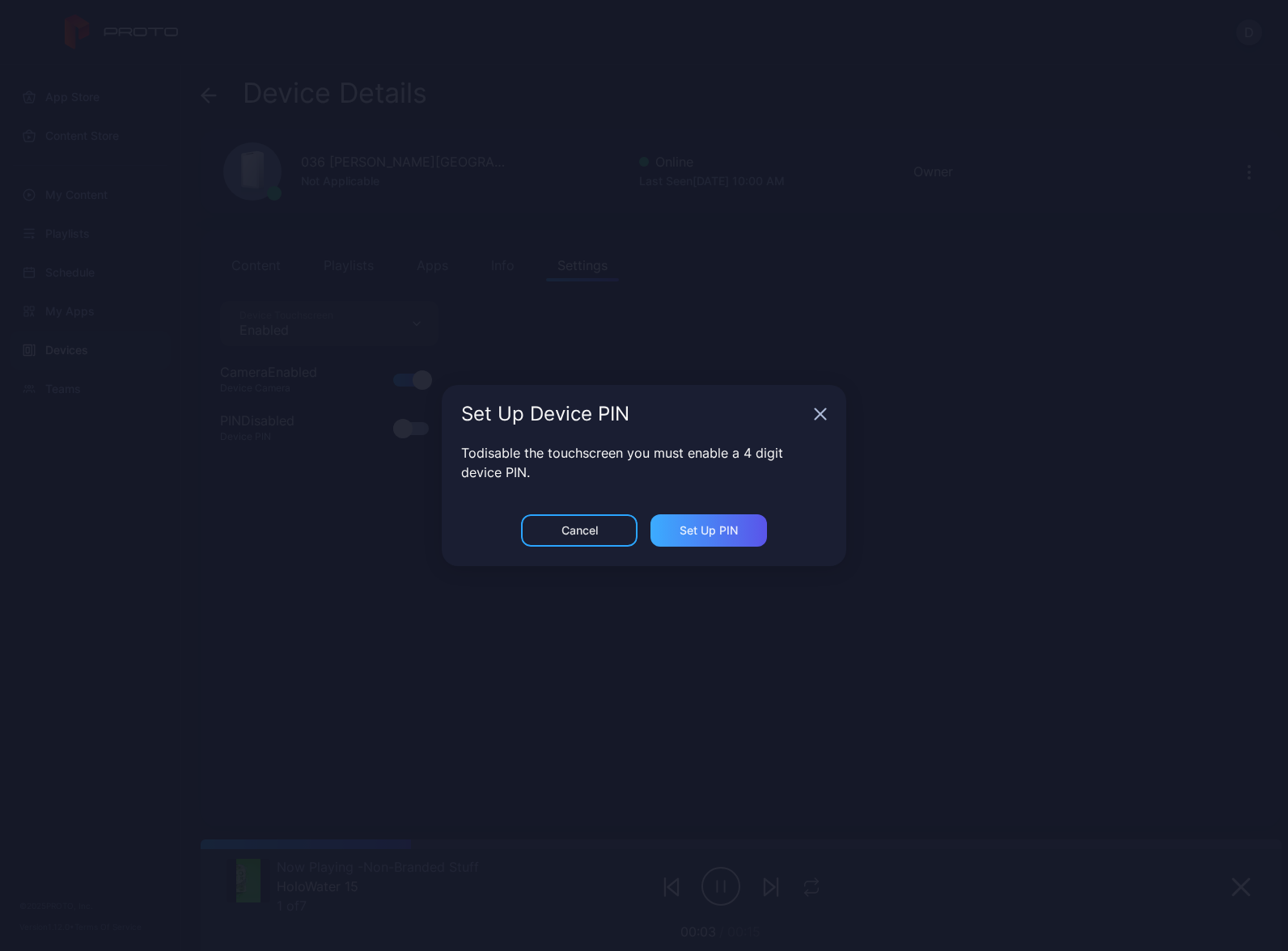
click at [713, 536] on div "Set Up PIN" at bounding box center [708, 531] width 59 height 13
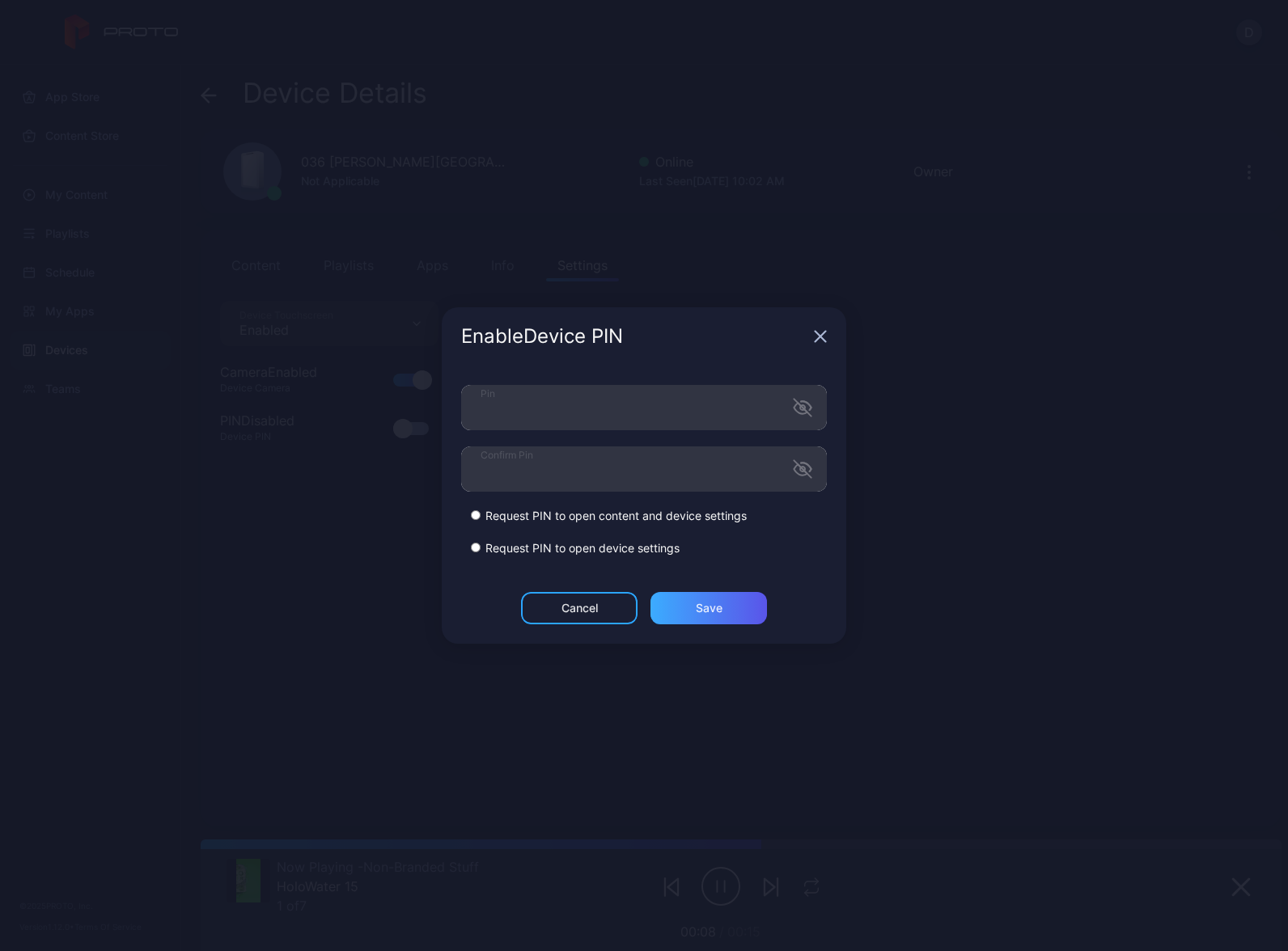
click at [734, 607] on div "Save" at bounding box center [708, 608] width 116 height 32
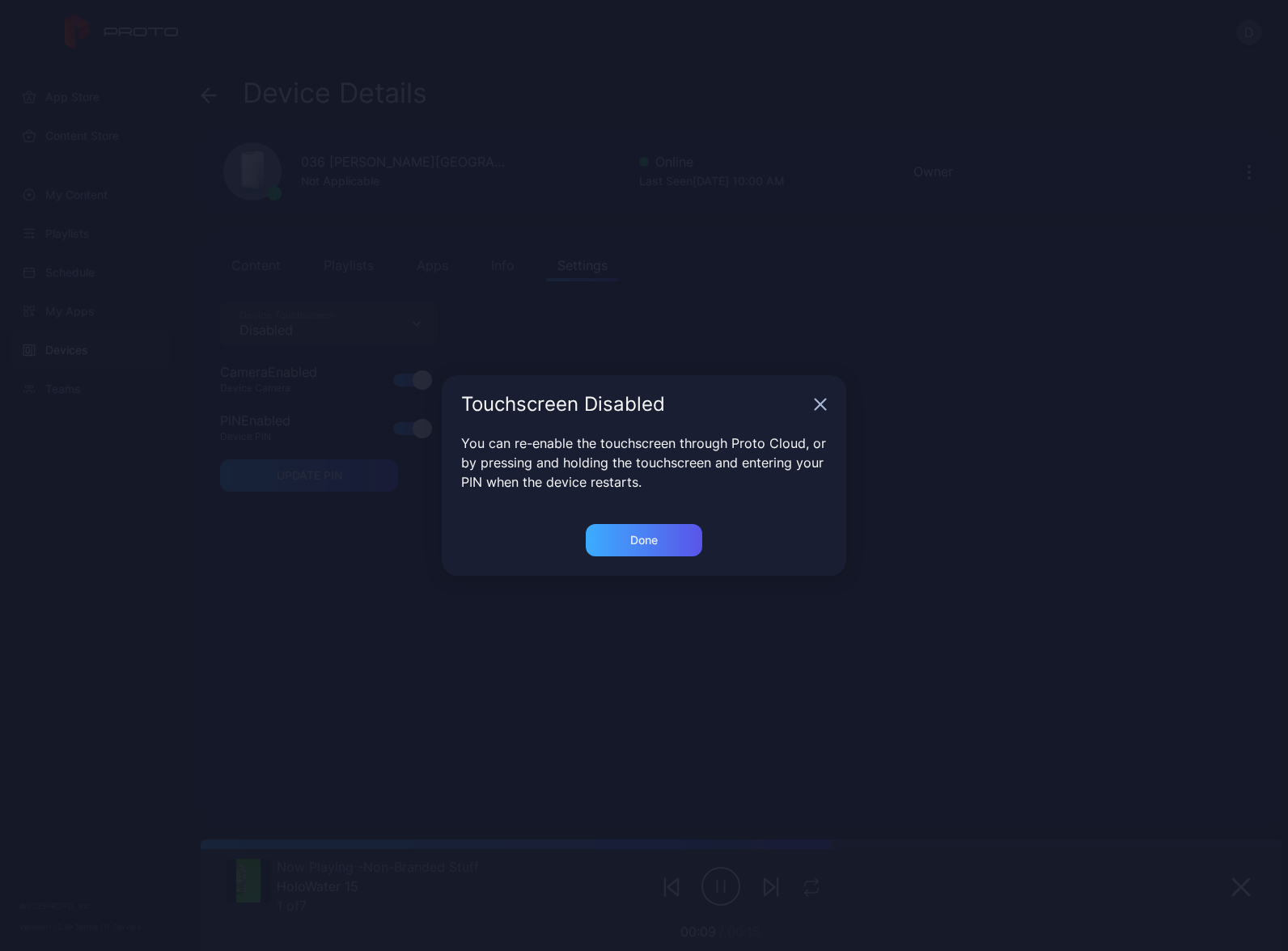
click at [660, 545] on div "Done" at bounding box center [644, 541] width 116 height 32
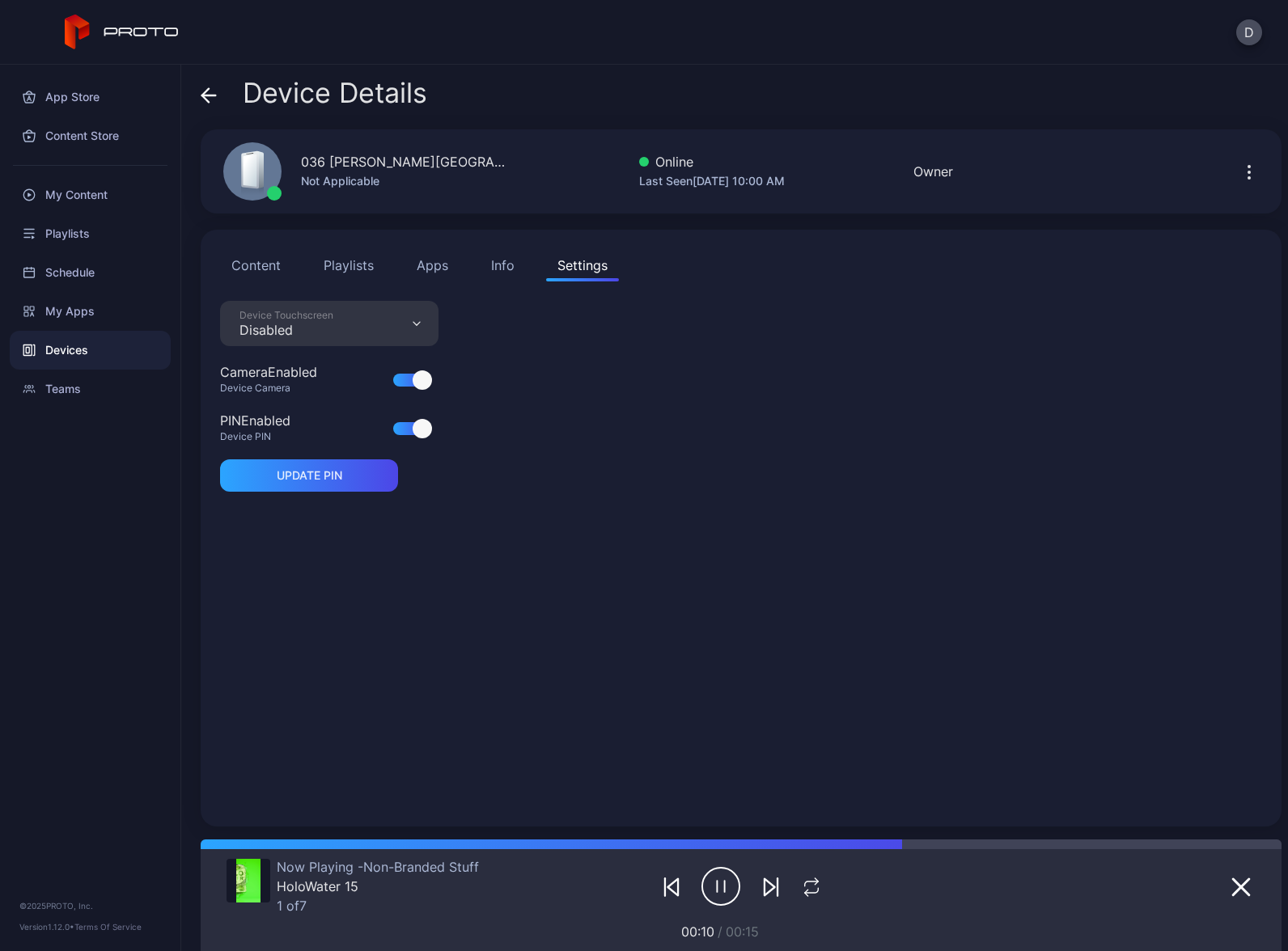
click at [503, 260] on div "Info" at bounding box center [503, 266] width 23 height 20
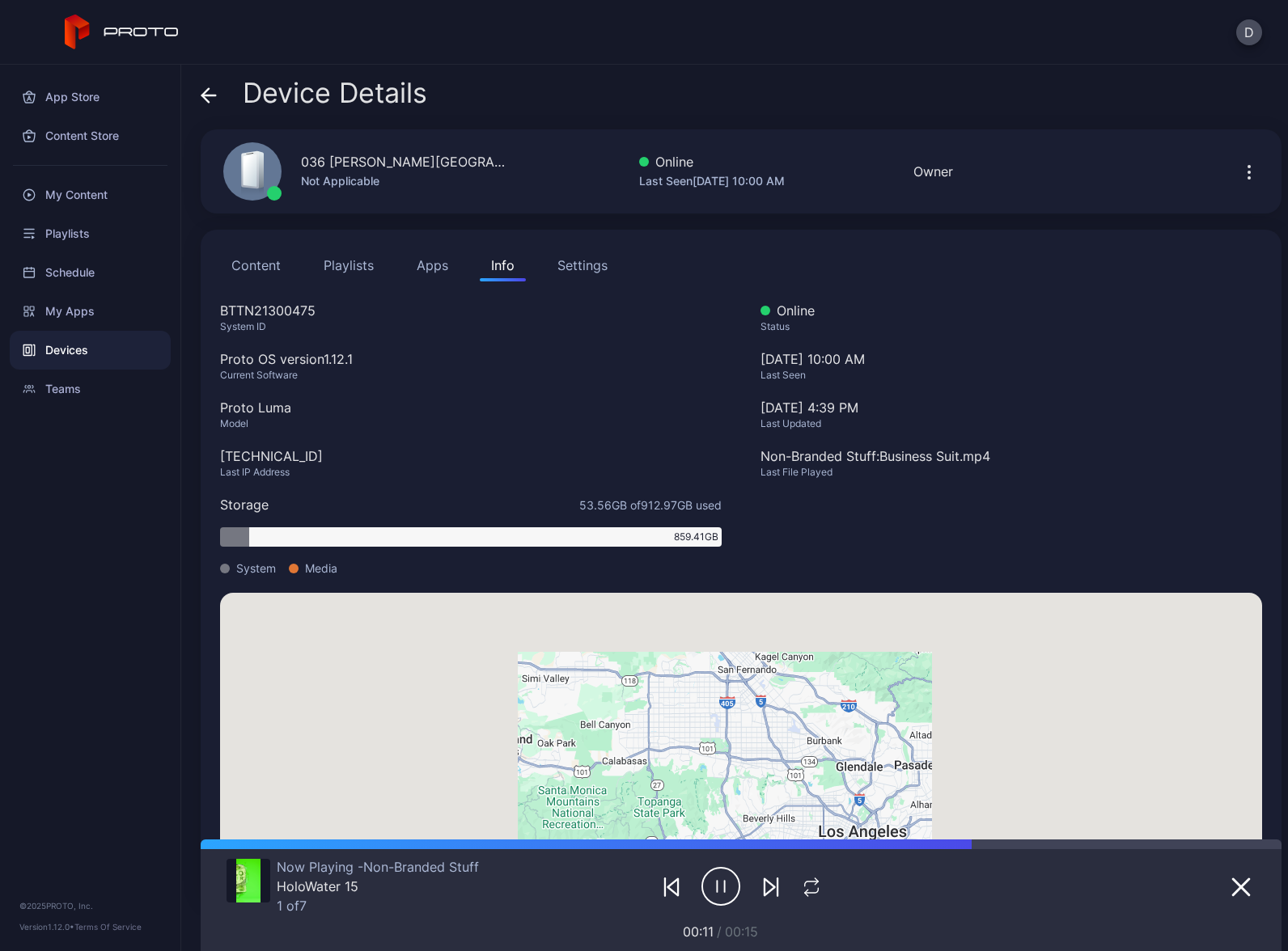
click at [333, 263] on button "Playlists" at bounding box center [348, 265] width 73 height 32
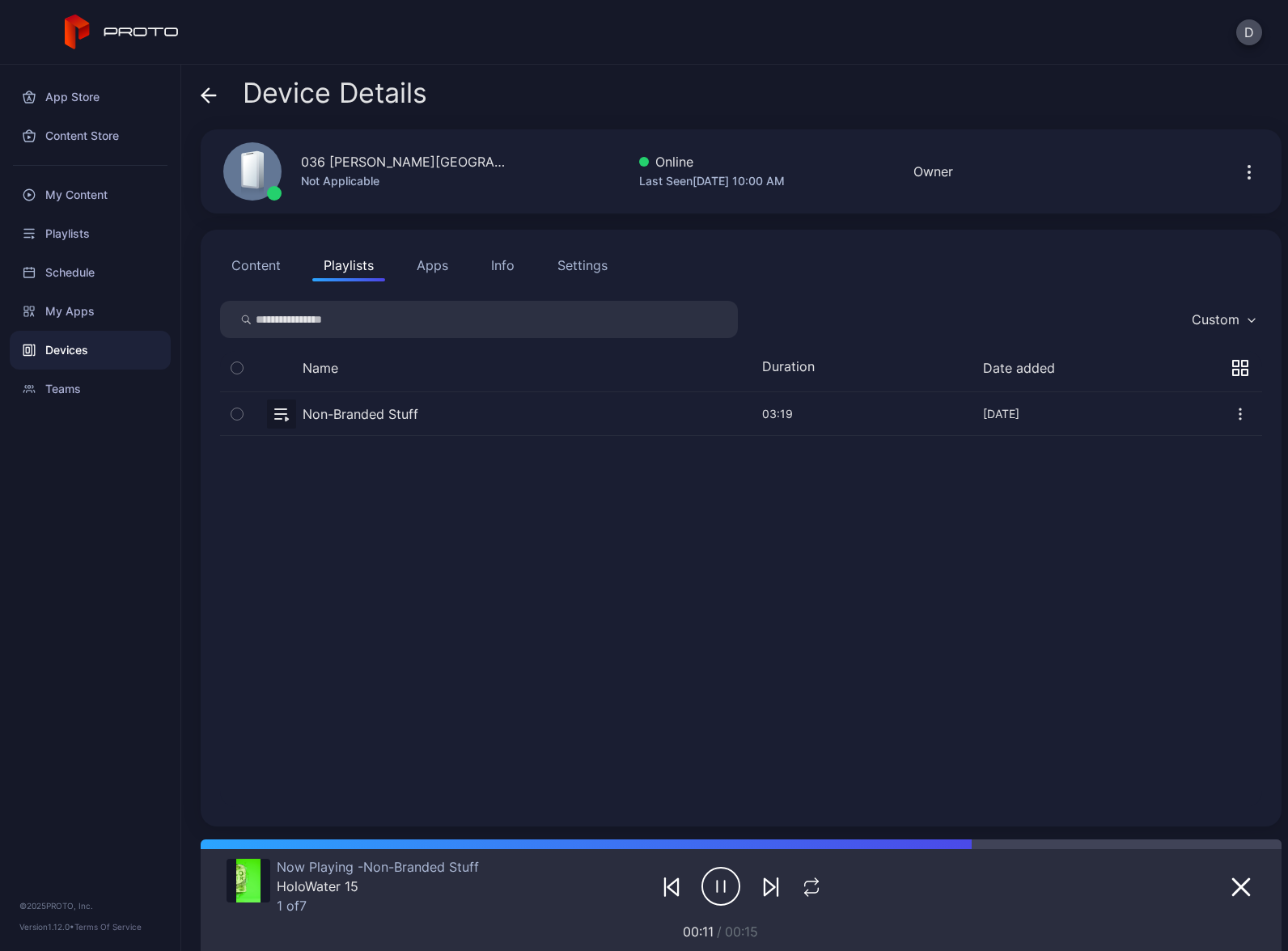
click at [251, 264] on button "Content" at bounding box center [256, 265] width 72 height 32
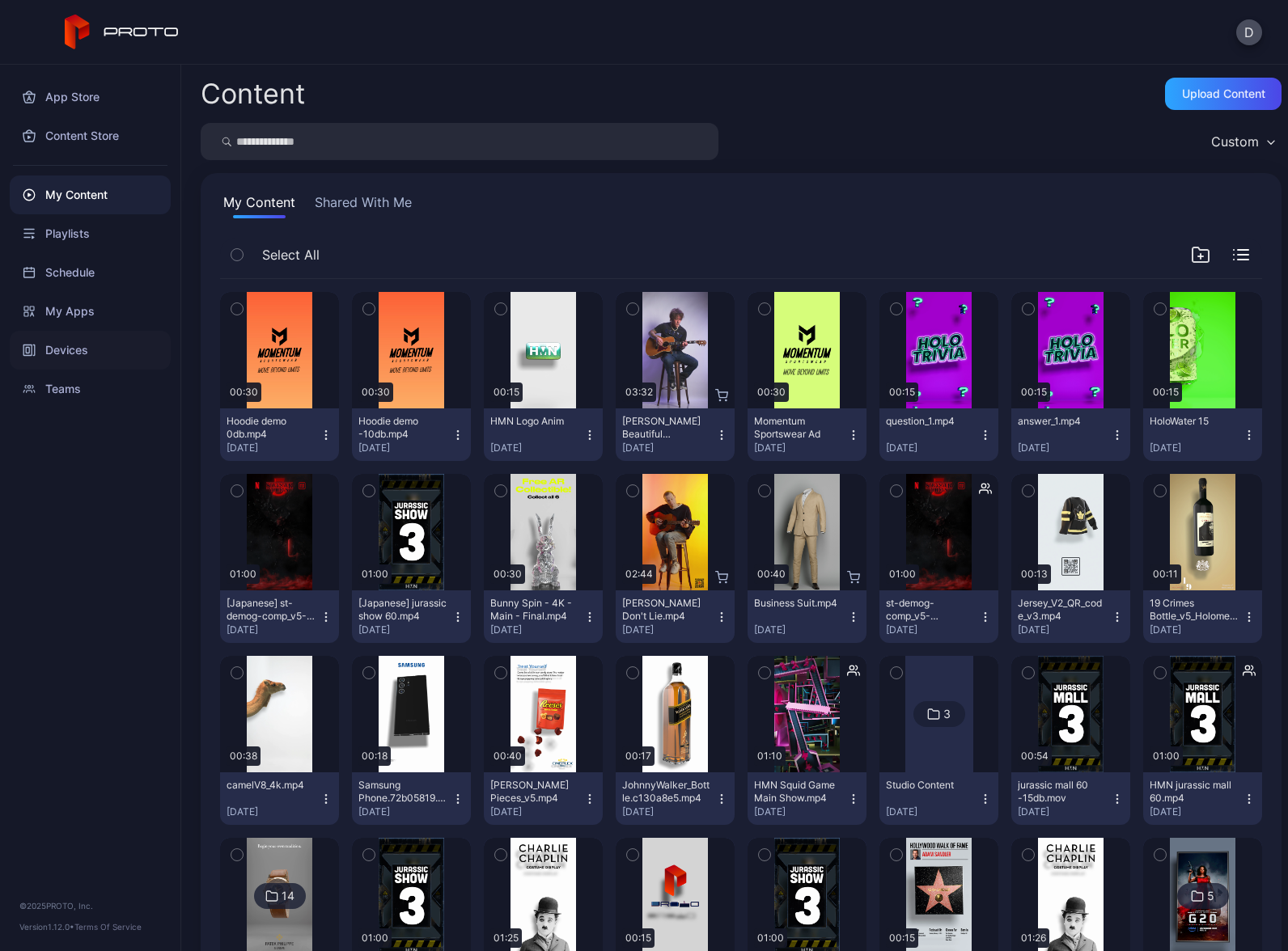
click at [90, 355] on div "Devices" at bounding box center [90, 350] width 161 height 39
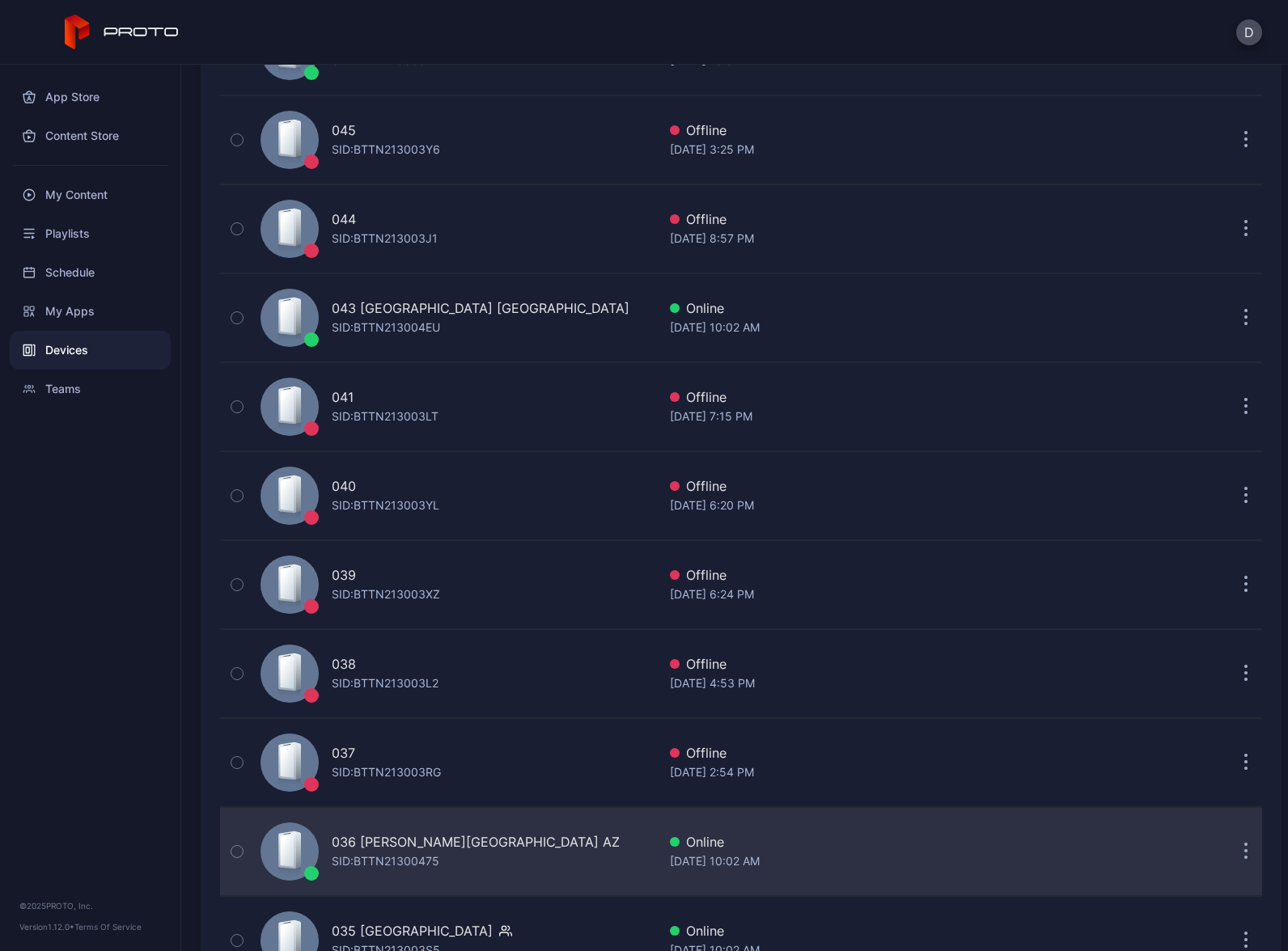
scroll to position [521, 0]
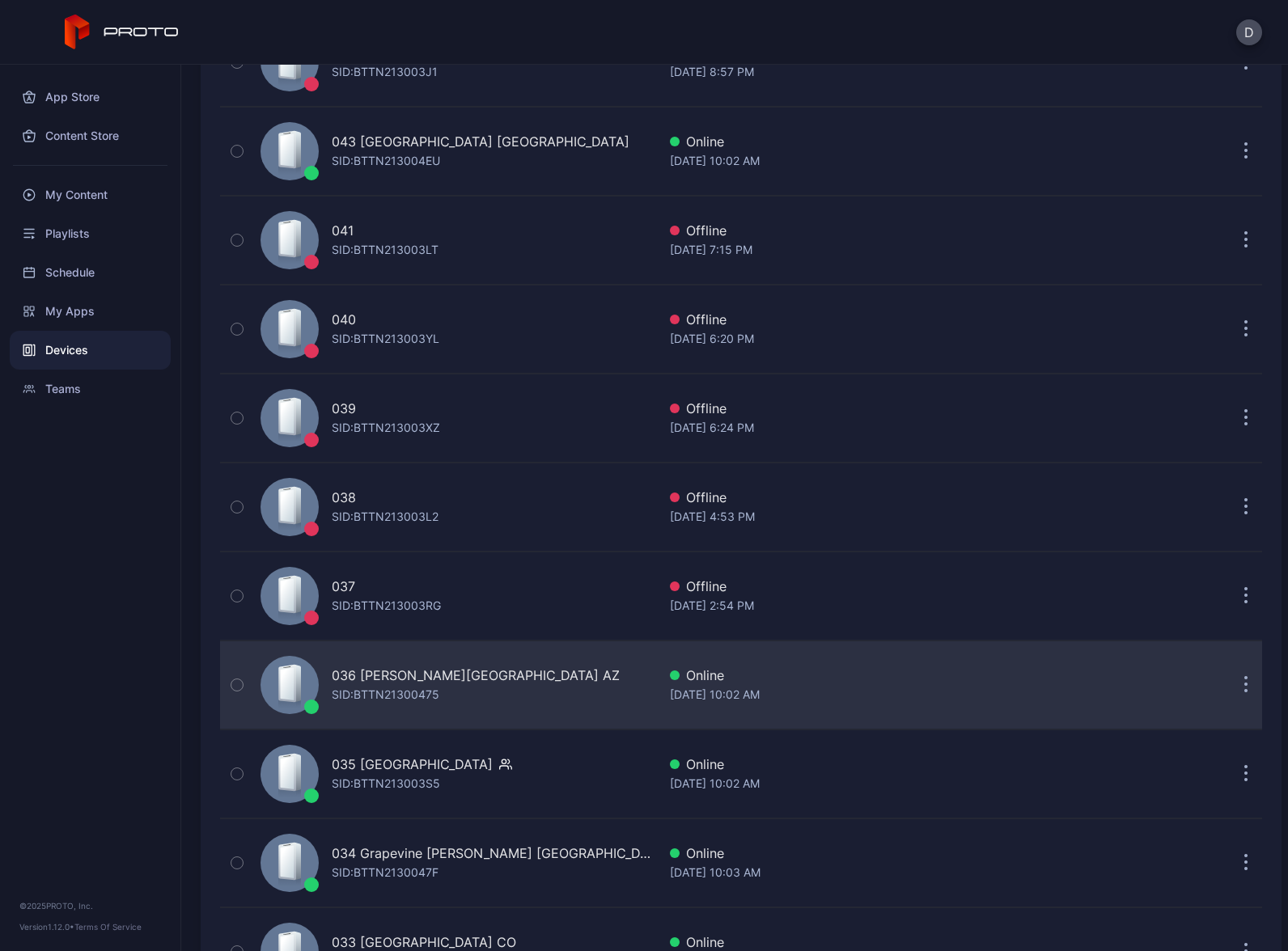
click at [582, 685] on div "036 Chandler Fashion Center AZ SID: BTTN21300475" at bounding box center [455, 685] width 403 height 81
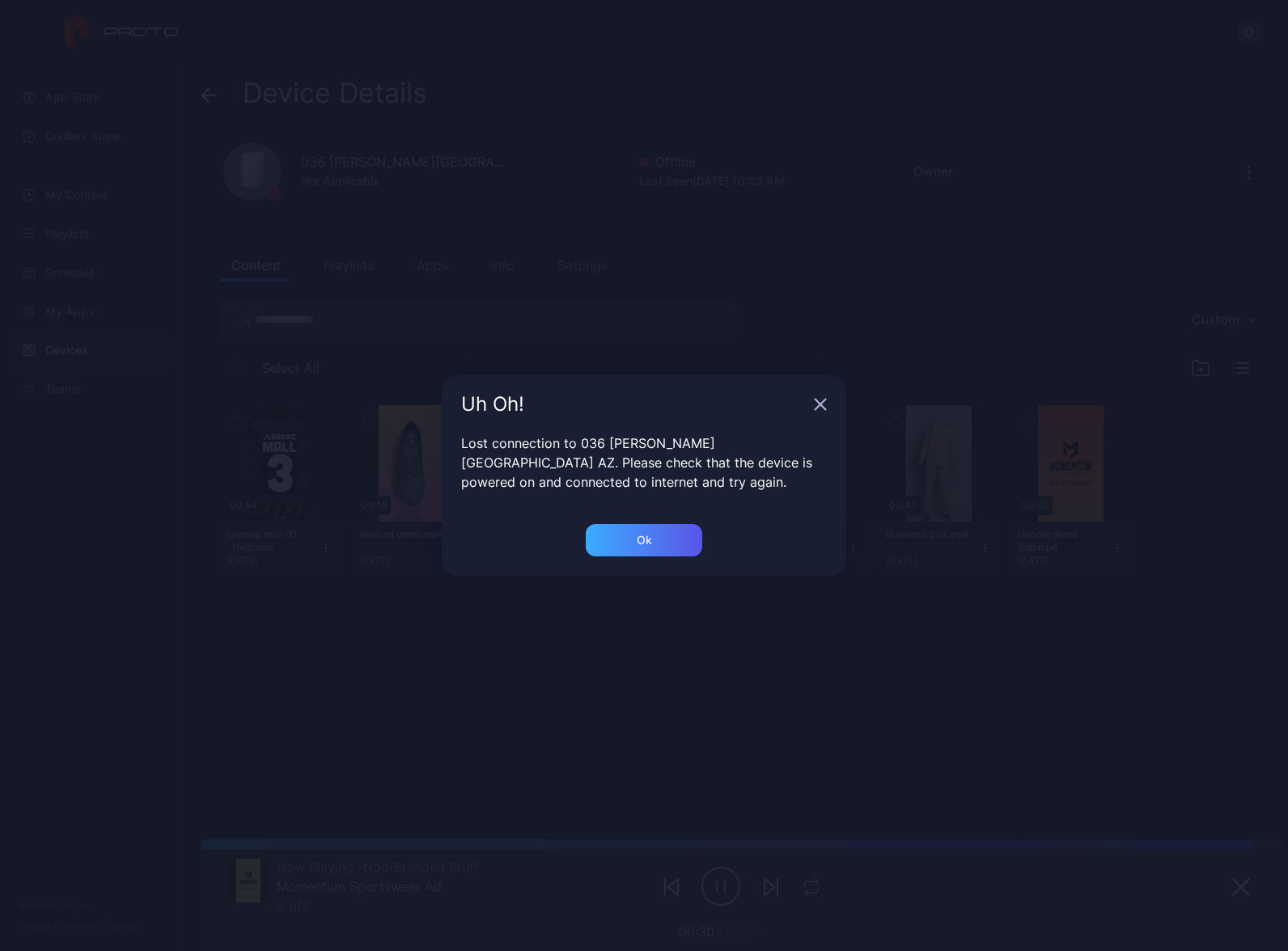
click at [631, 541] on div "Ok" at bounding box center [644, 541] width 116 height 32
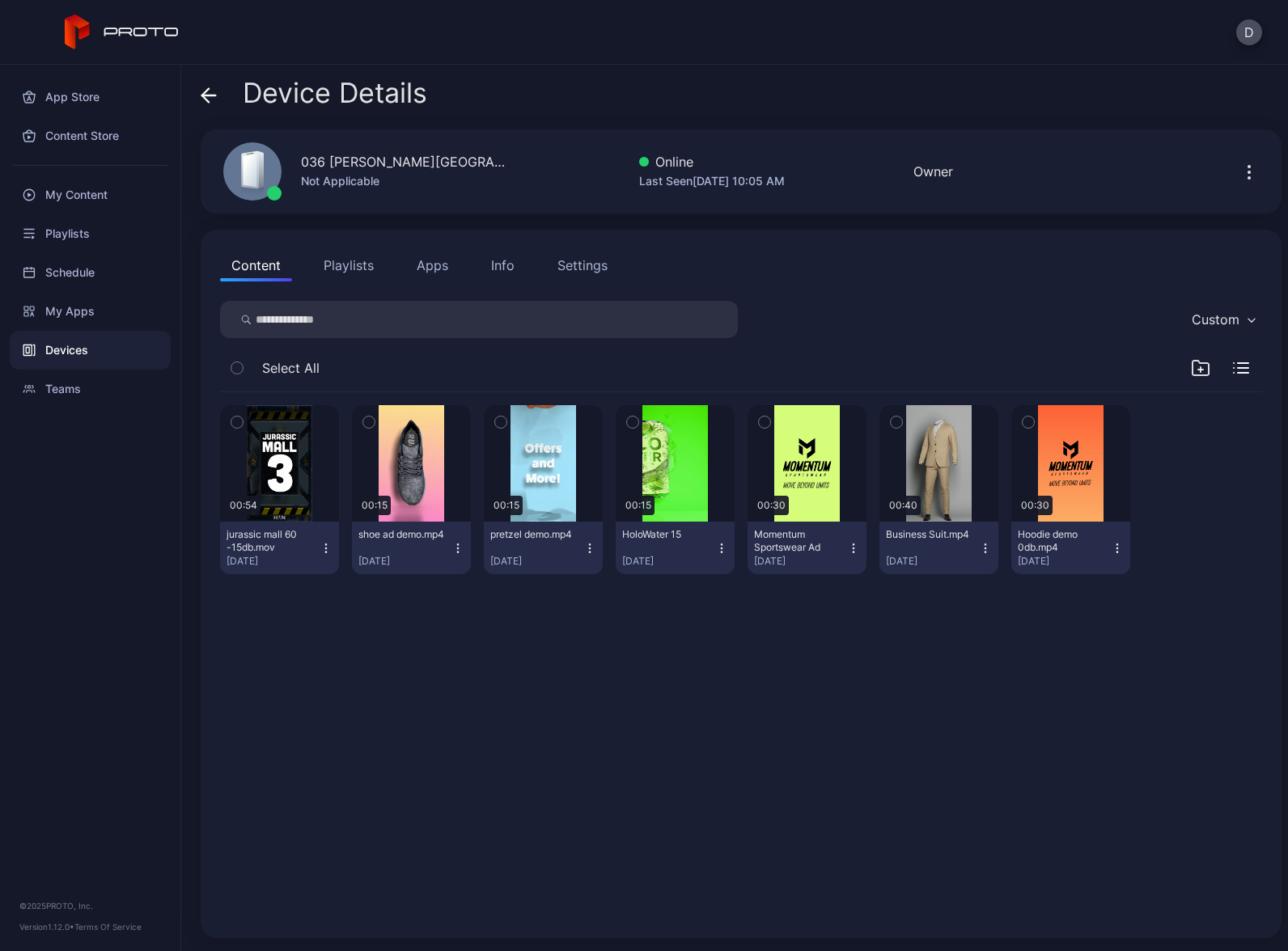
click at [357, 261] on button "Playlists" at bounding box center [348, 265] width 73 height 32
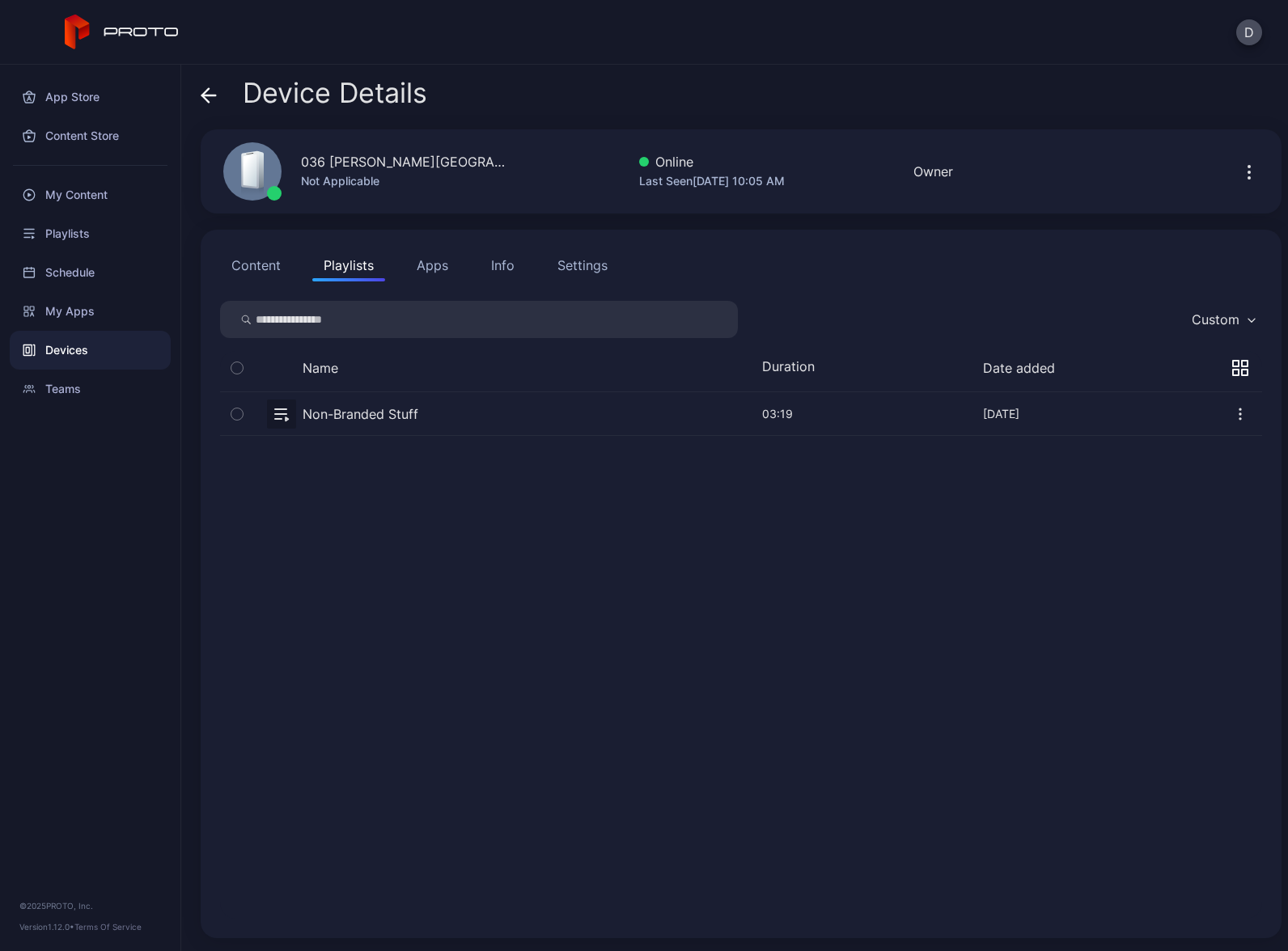
click at [465, 413] on button "button" at bounding box center [741, 414] width 1042 height 43
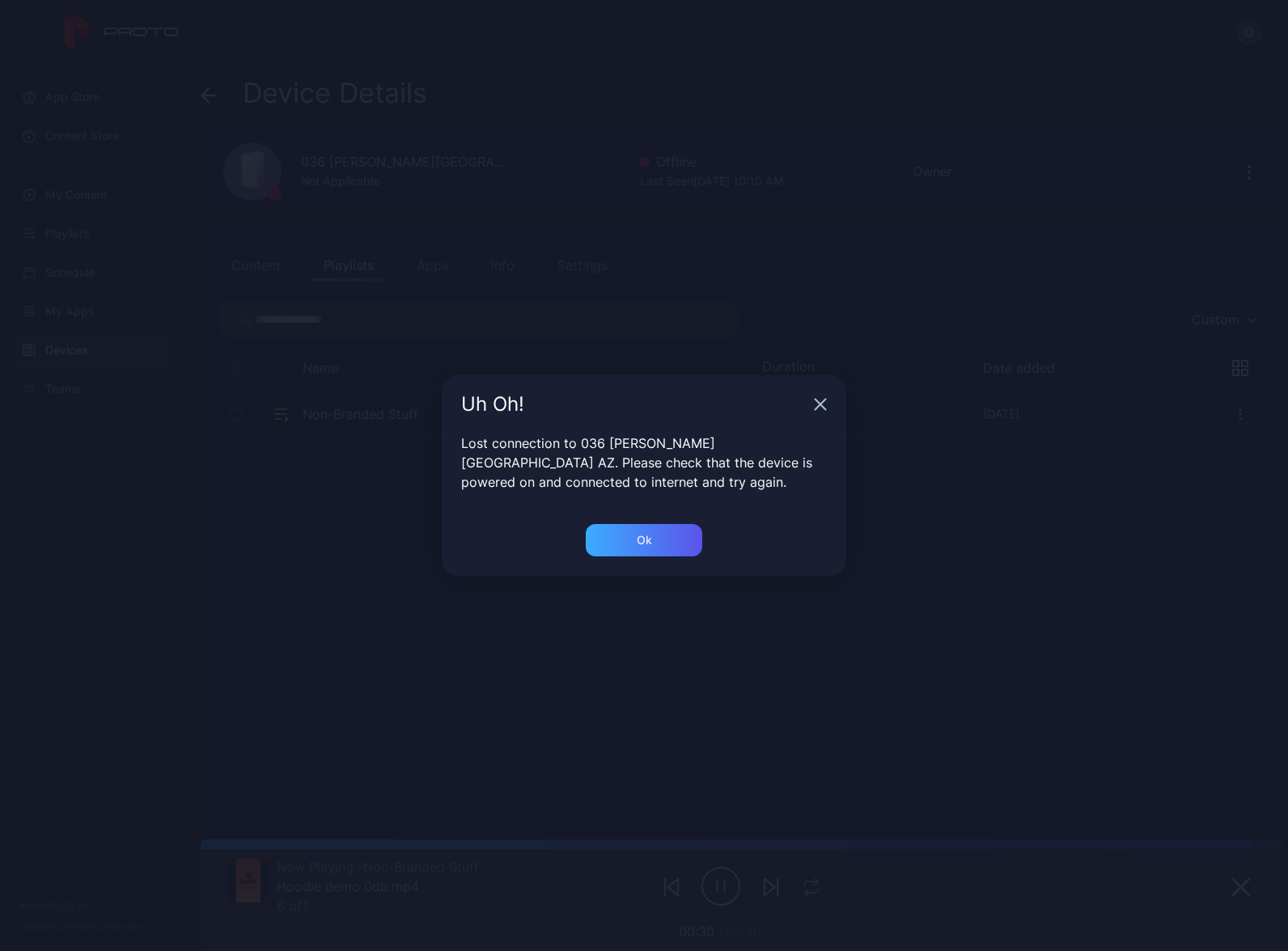
click at [662, 534] on div "Ok" at bounding box center [644, 541] width 116 height 32
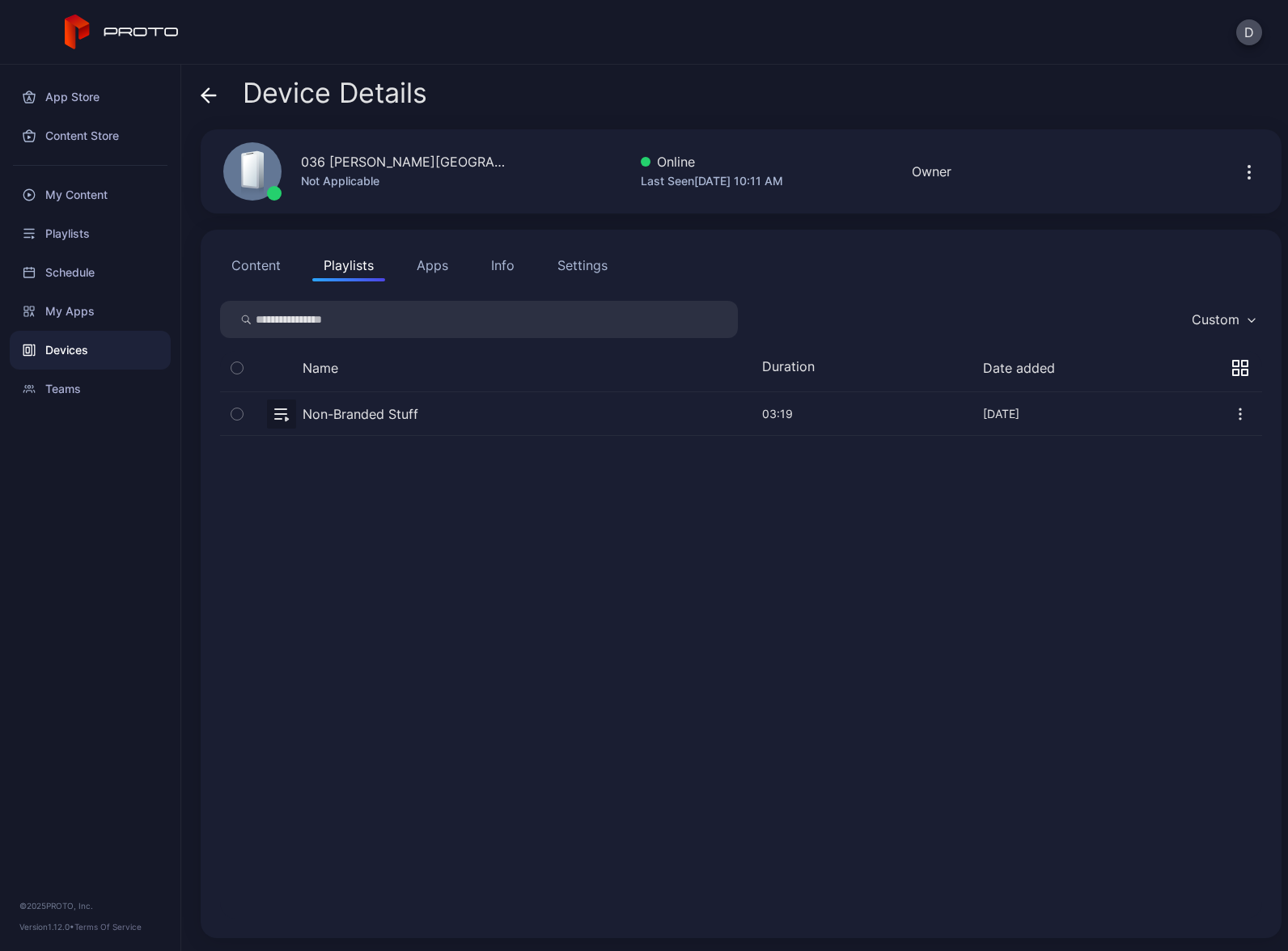
click at [445, 411] on button "button" at bounding box center [741, 414] width 1042 height 43
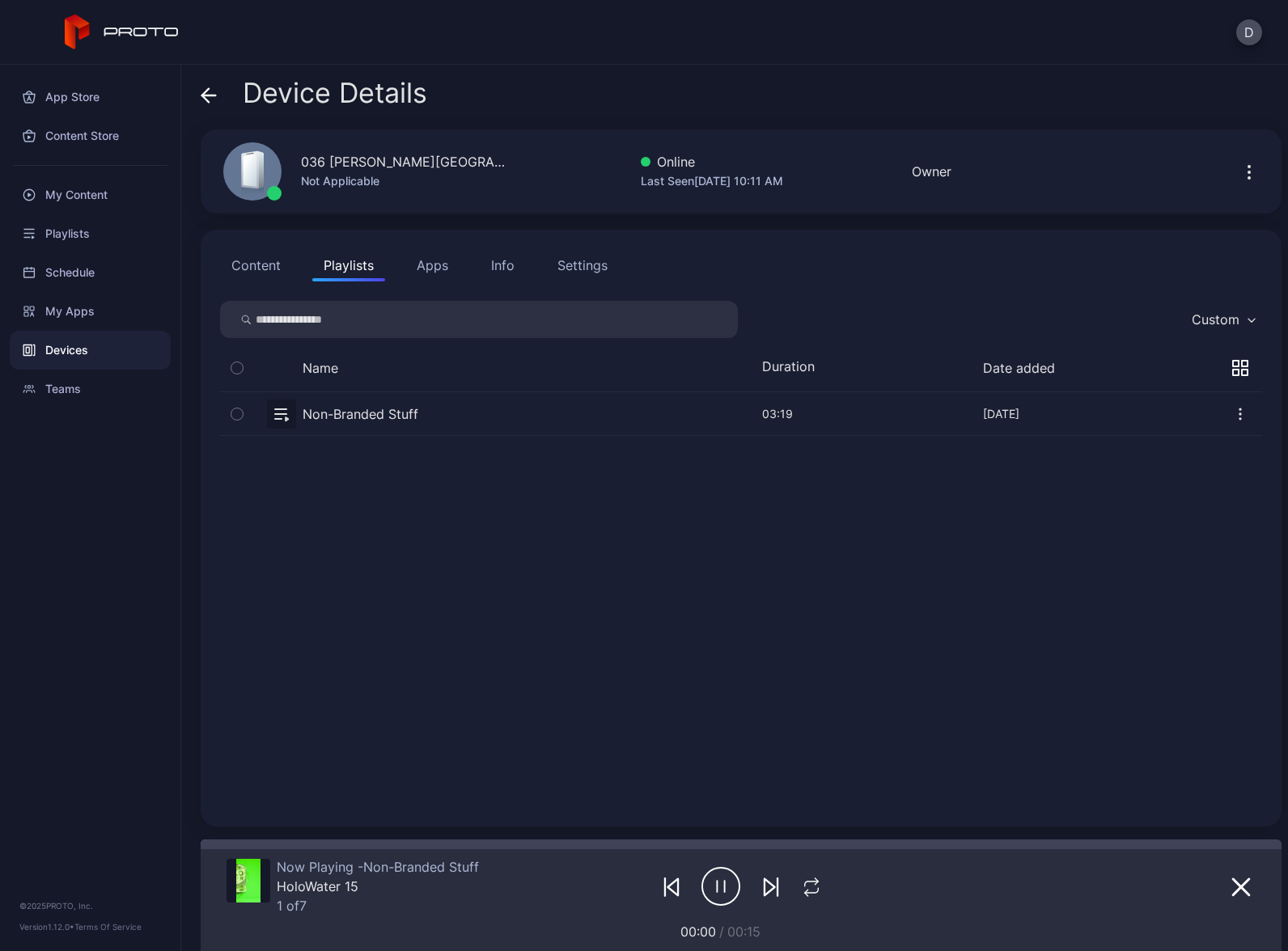
click at [573, 270] on div "Settings" at bounding box center [582, 266] width 50 height 20
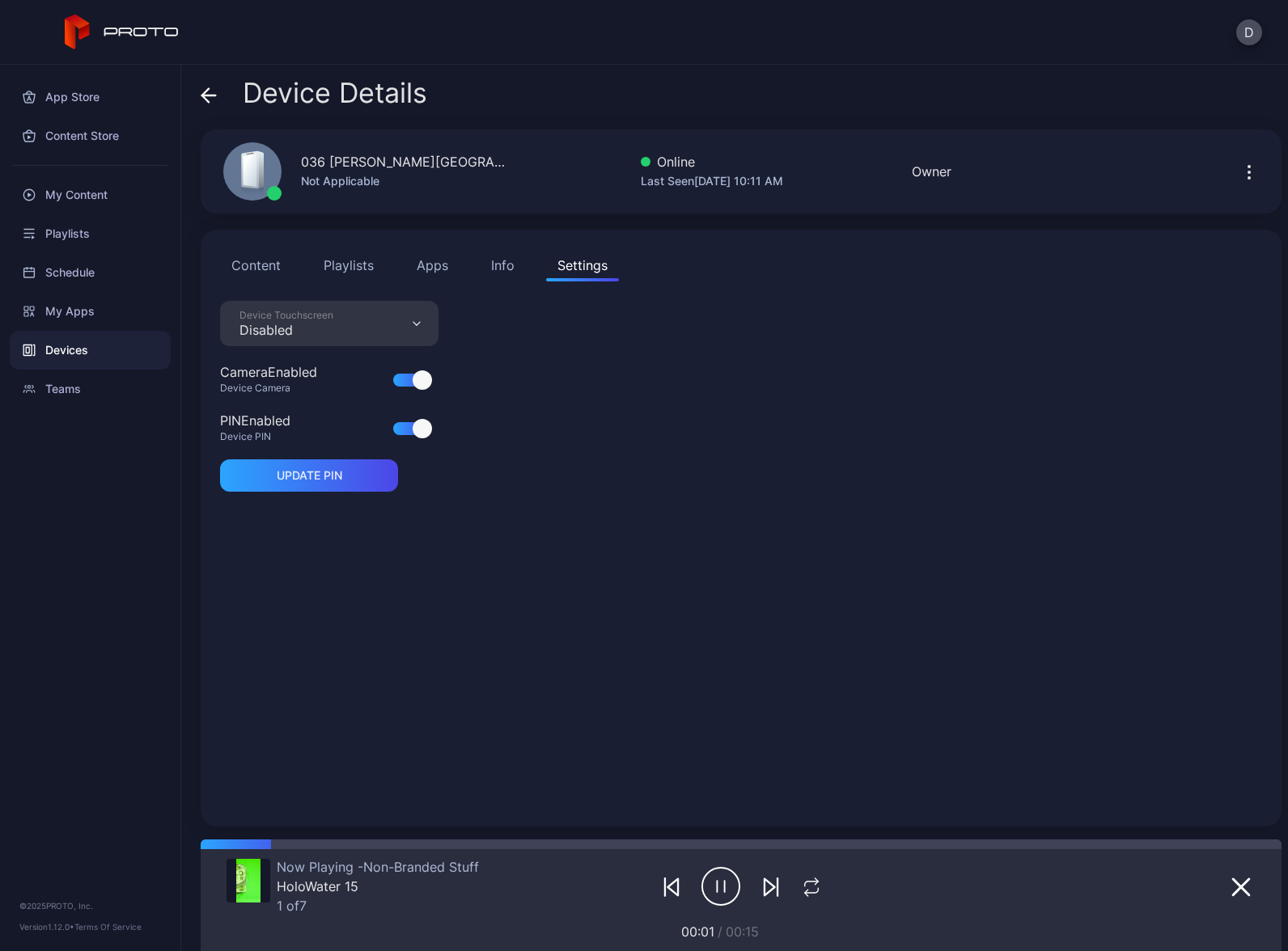
click at [354, 268] on button "Playlists" at bounding box center [348, 265] width 73 height 32
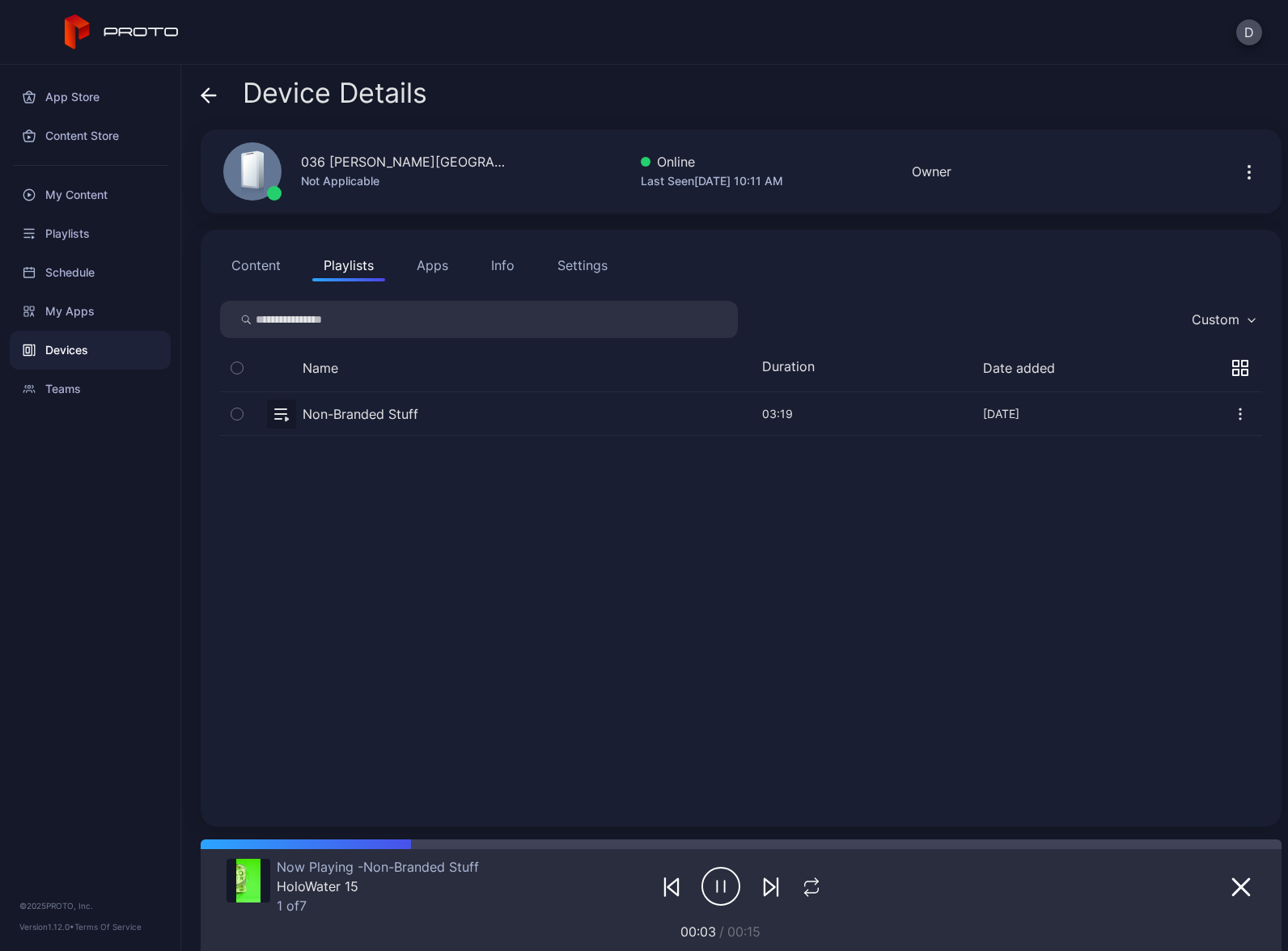
click at [83, 354] on div "Devices" at bounding box center [90, 350] width 161 height 39
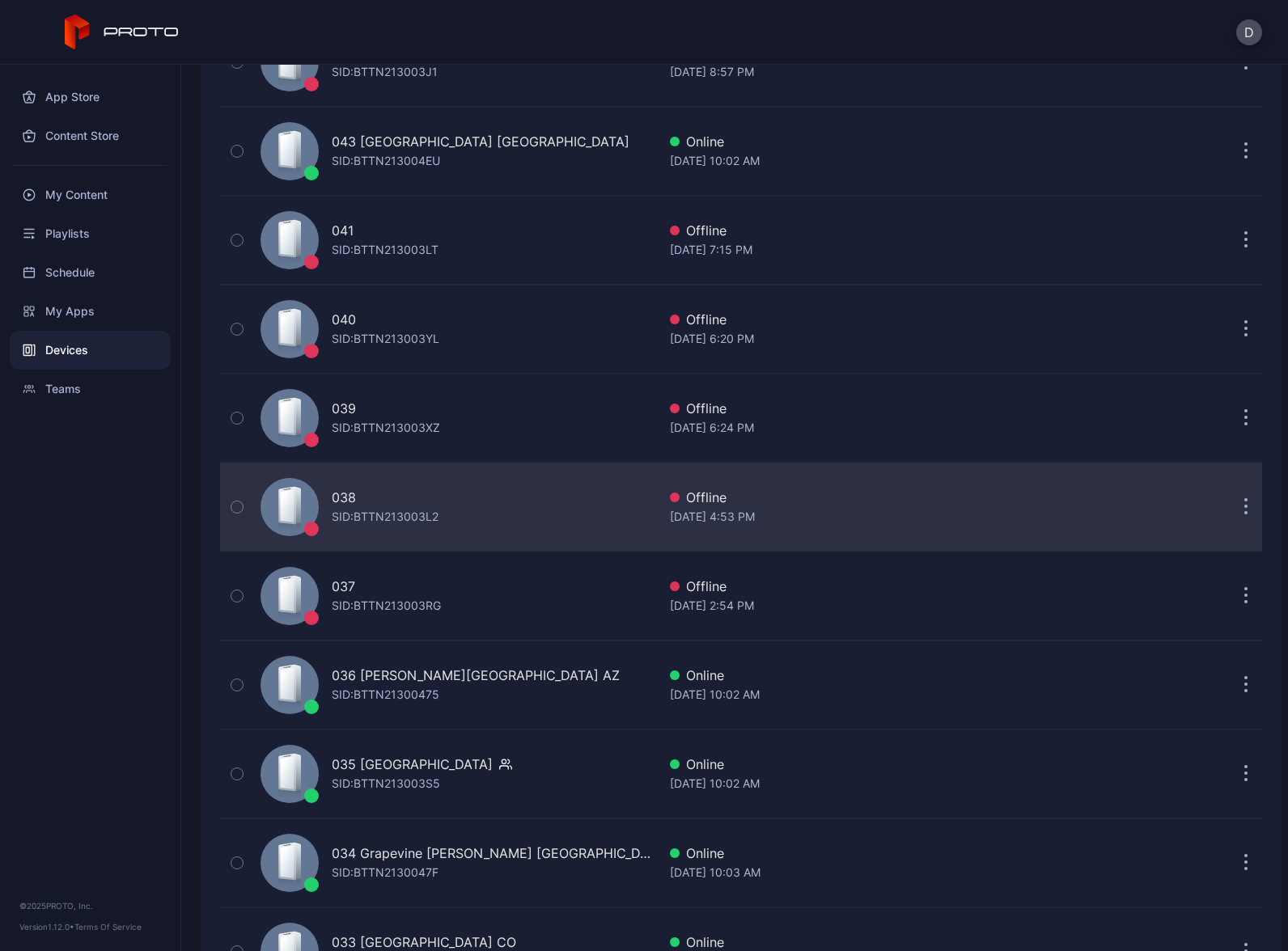
scroll to position [295, 0]
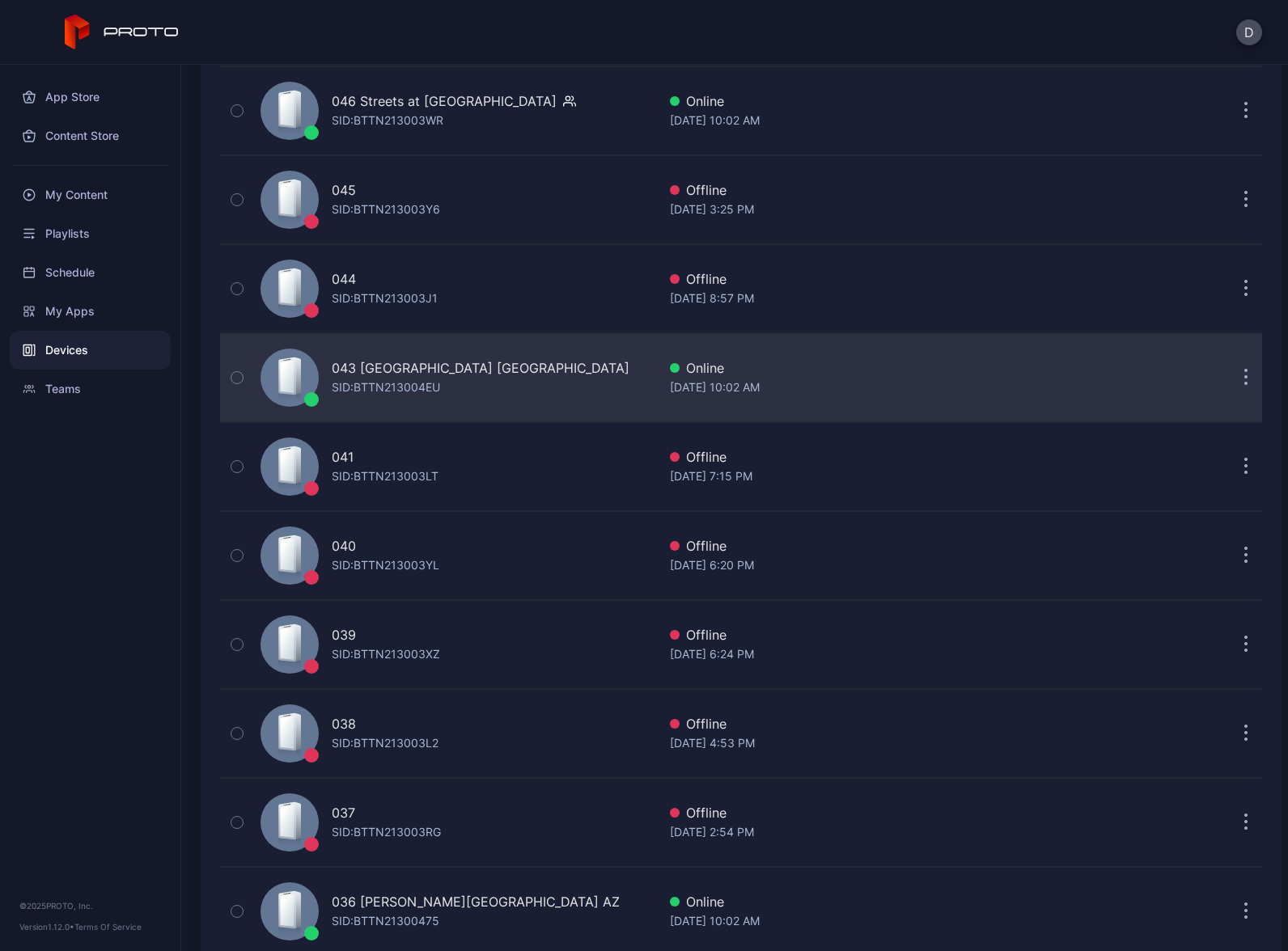
click at [487, 377] on div "043 North Star Mall TX SID: BTTN213004EU" at bounding box center [455, 378] width 403 height 81
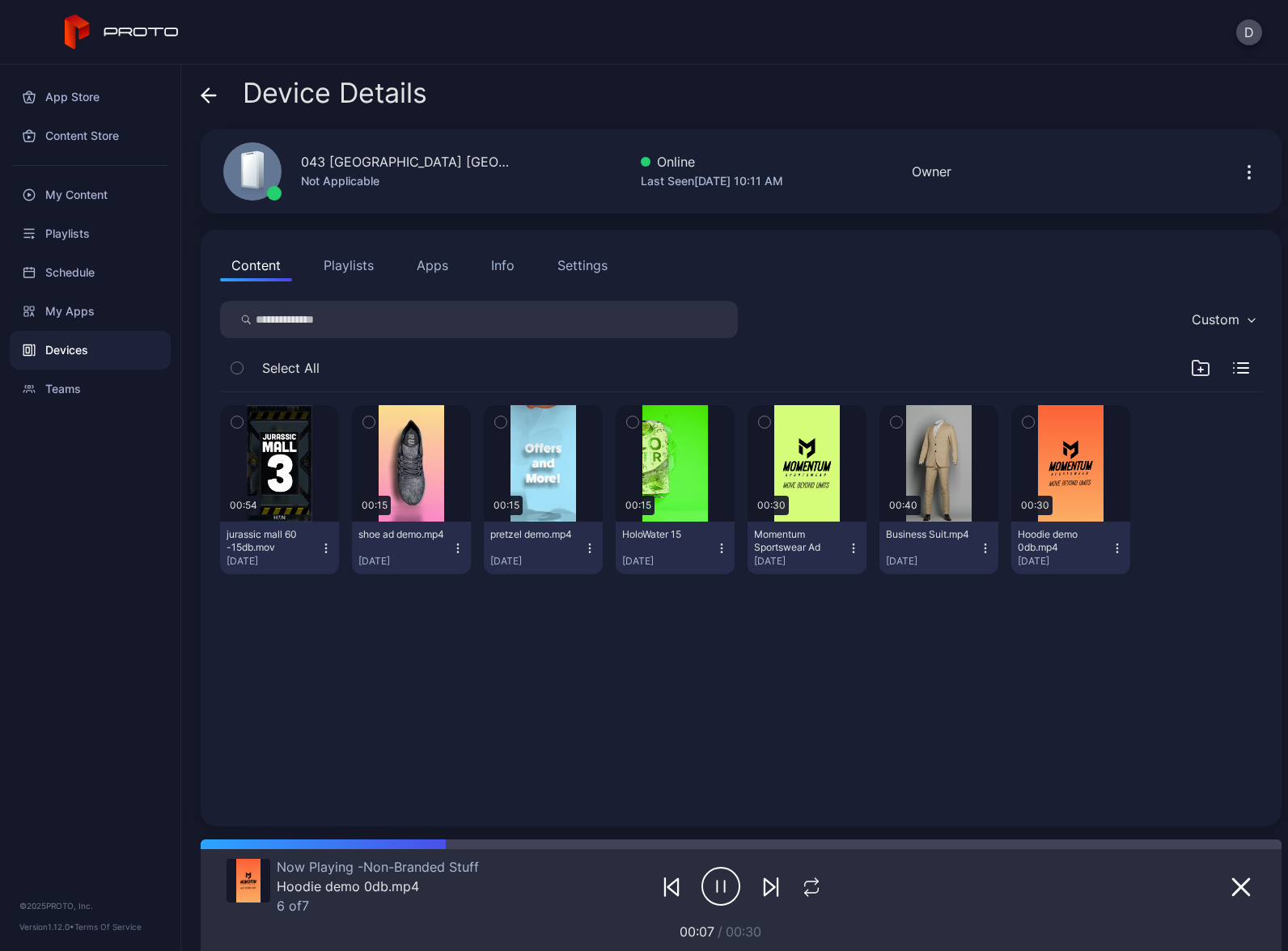
click at [207, 86] on span at bounding box center [209, 93] width 16 height 31
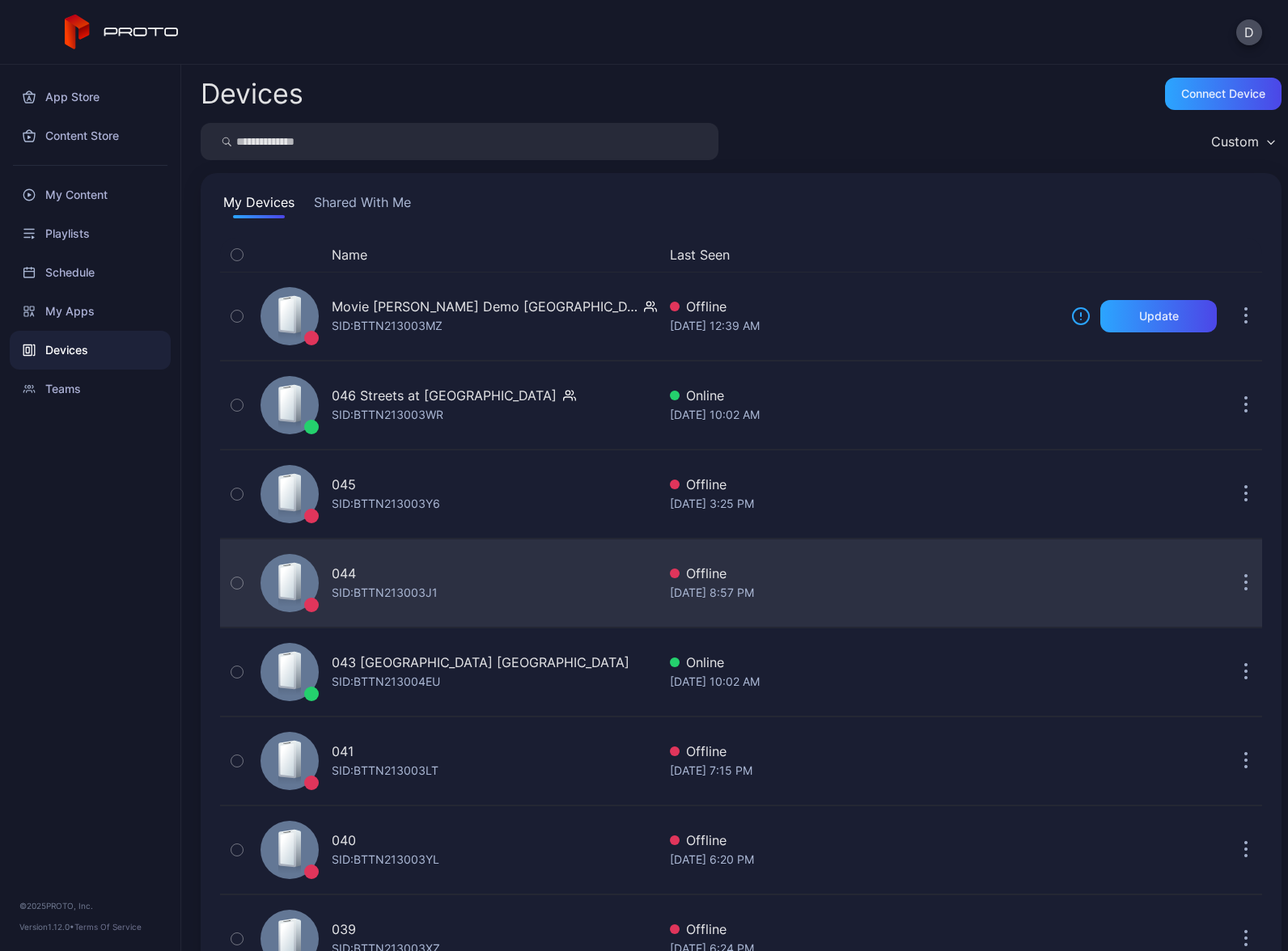
scroll to position [295, 0]
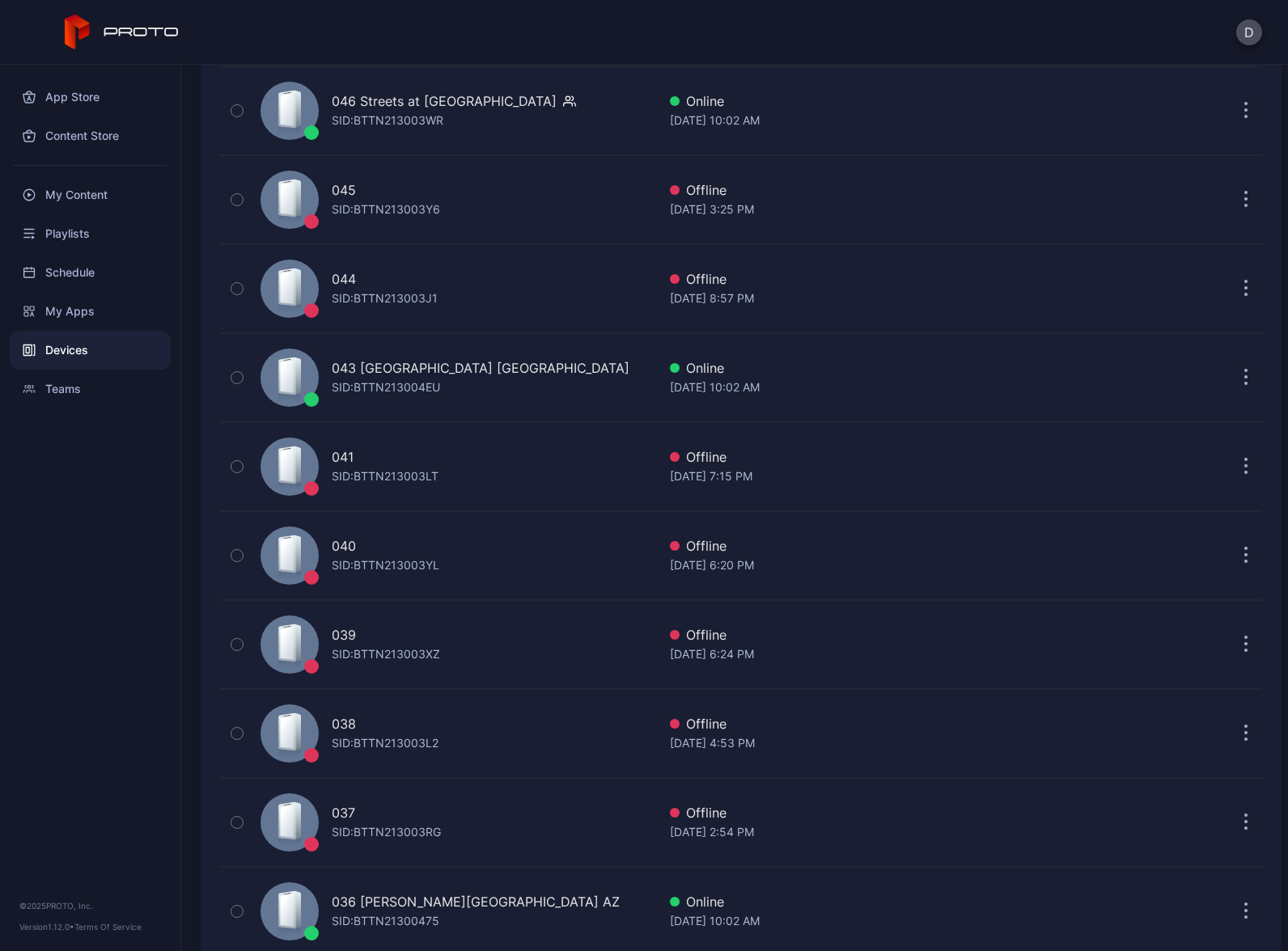
click at [925, 8] on div "D" at bounding box center [644, 32] width 1288 height 65
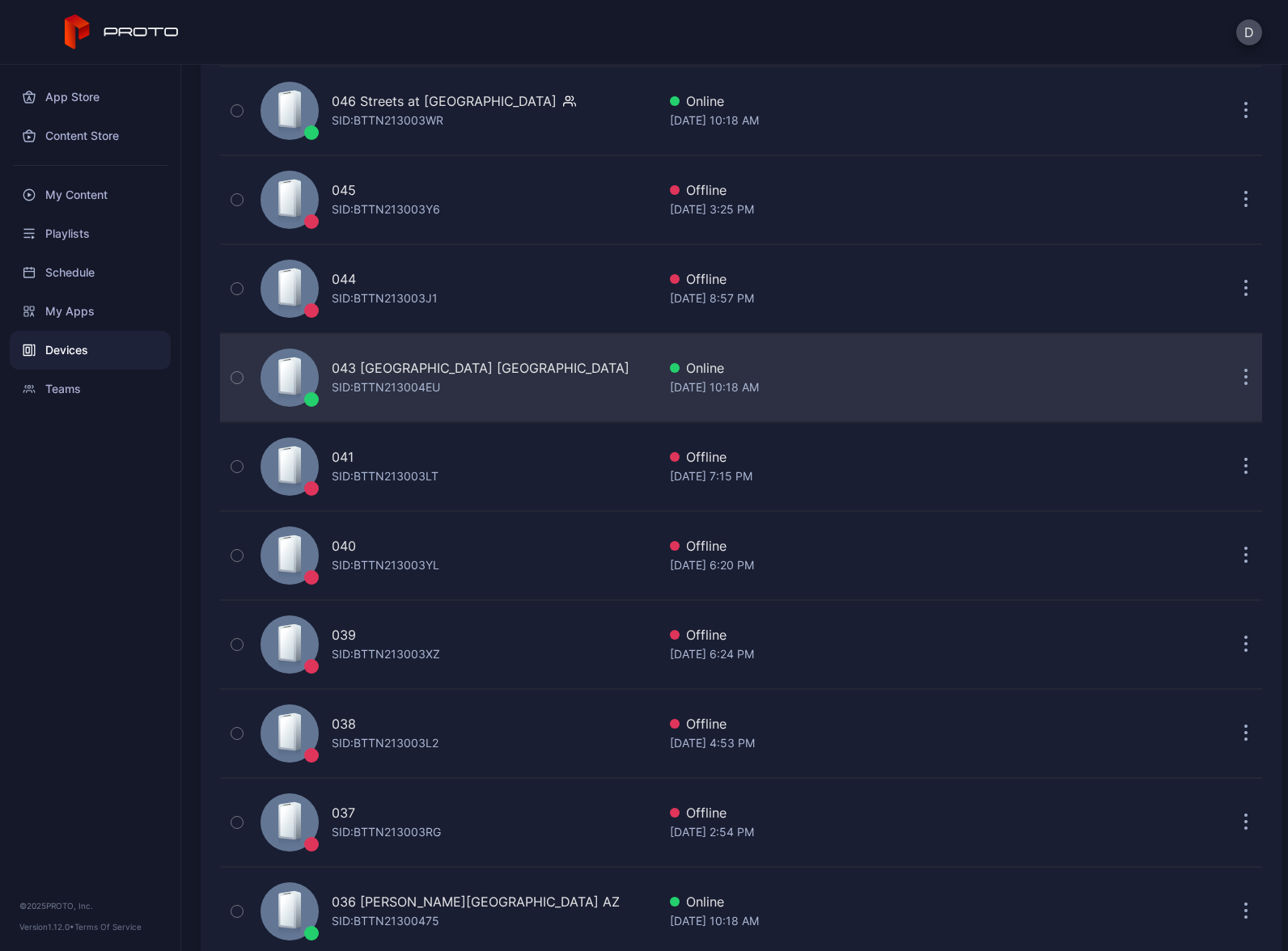
click at [555, 368] on div "043 North Star Mall TX SID: BTTN213004EU" at bounding box center [455, 378] width 403 height 81
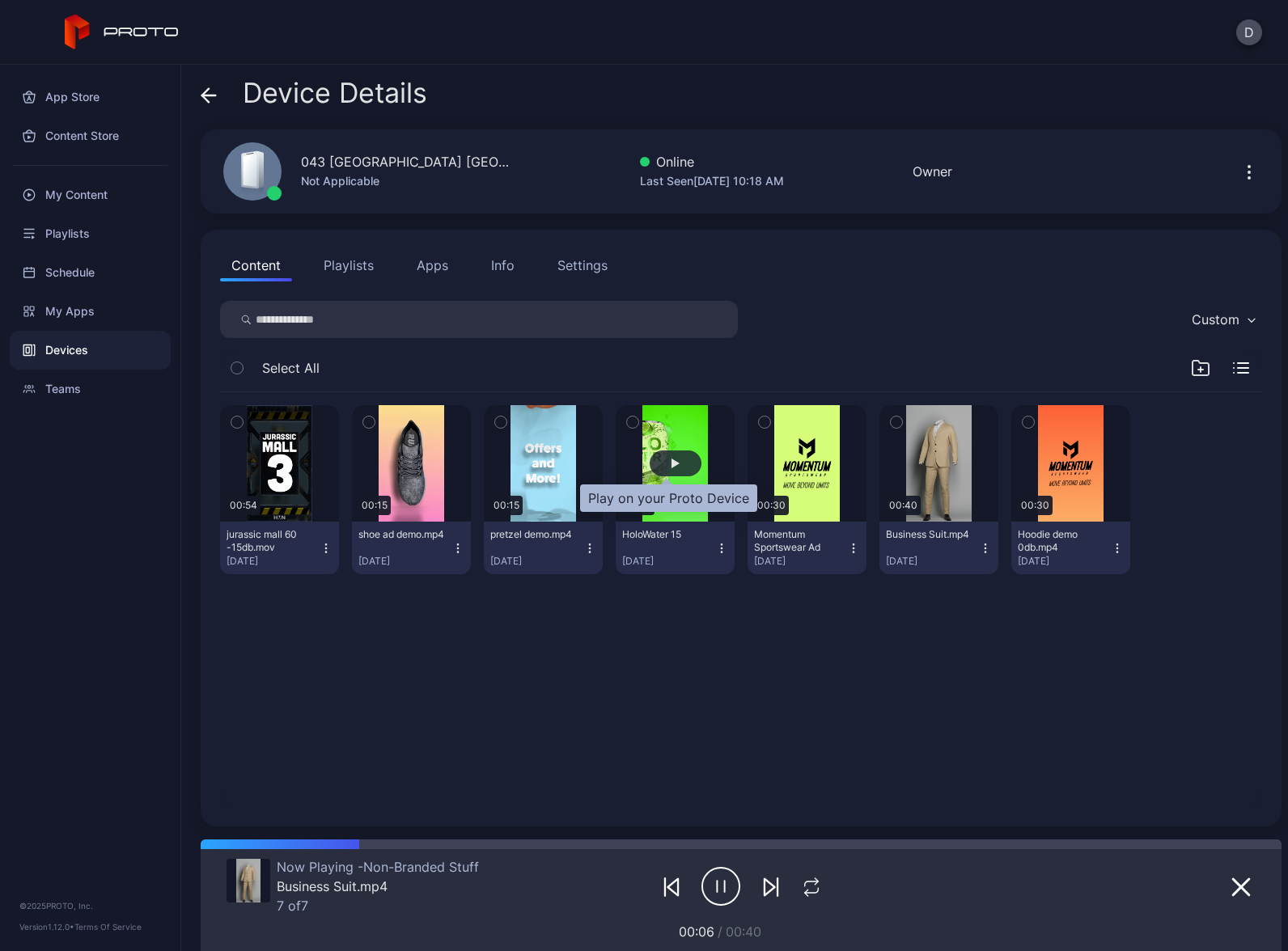
click at [671, 468] on div "button" at bounding box center [675, 463] width 8 height 10
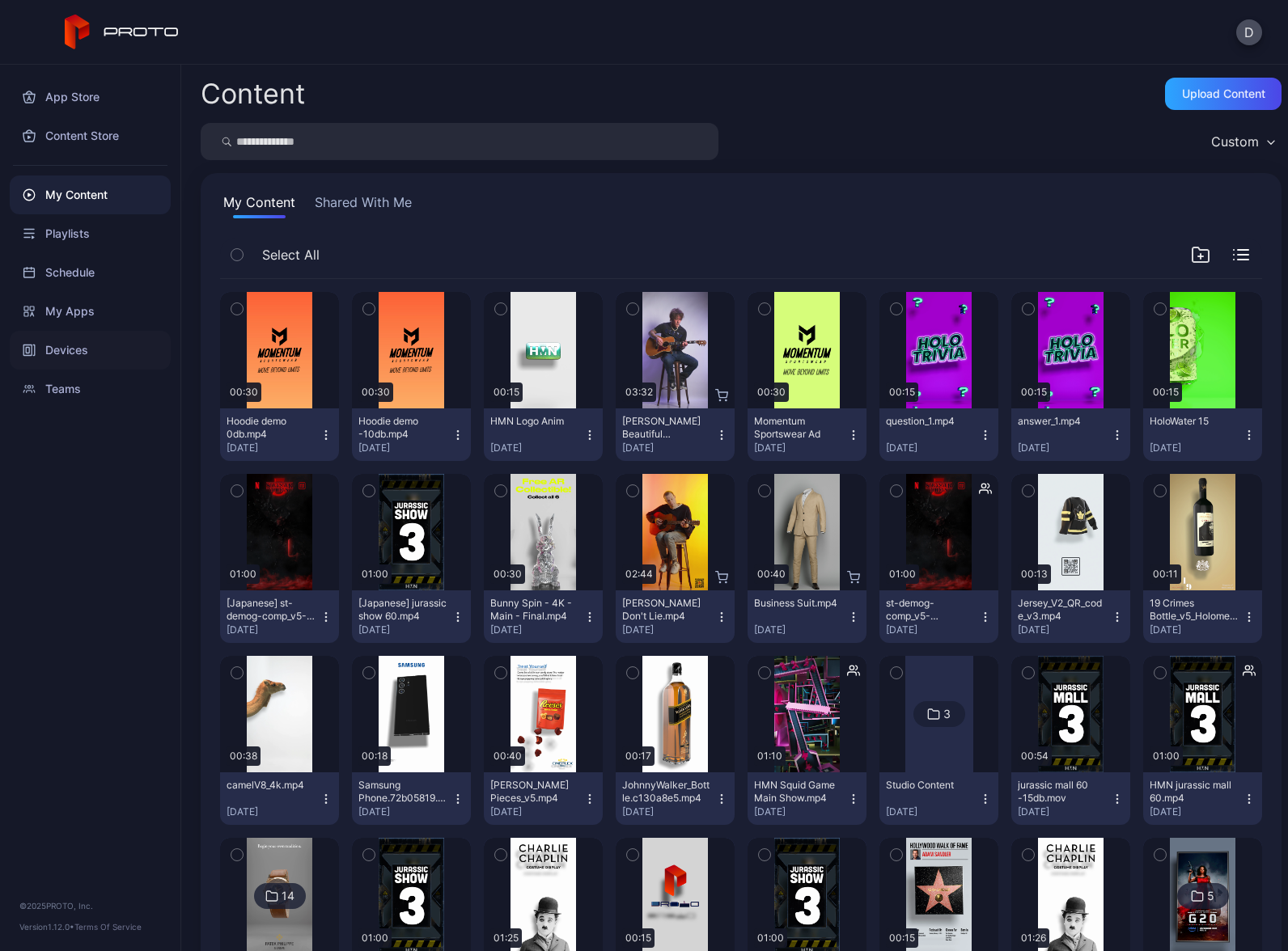
click at [77, 358] on div "Devices" at bounding box center [90, 350] width 161 height 39
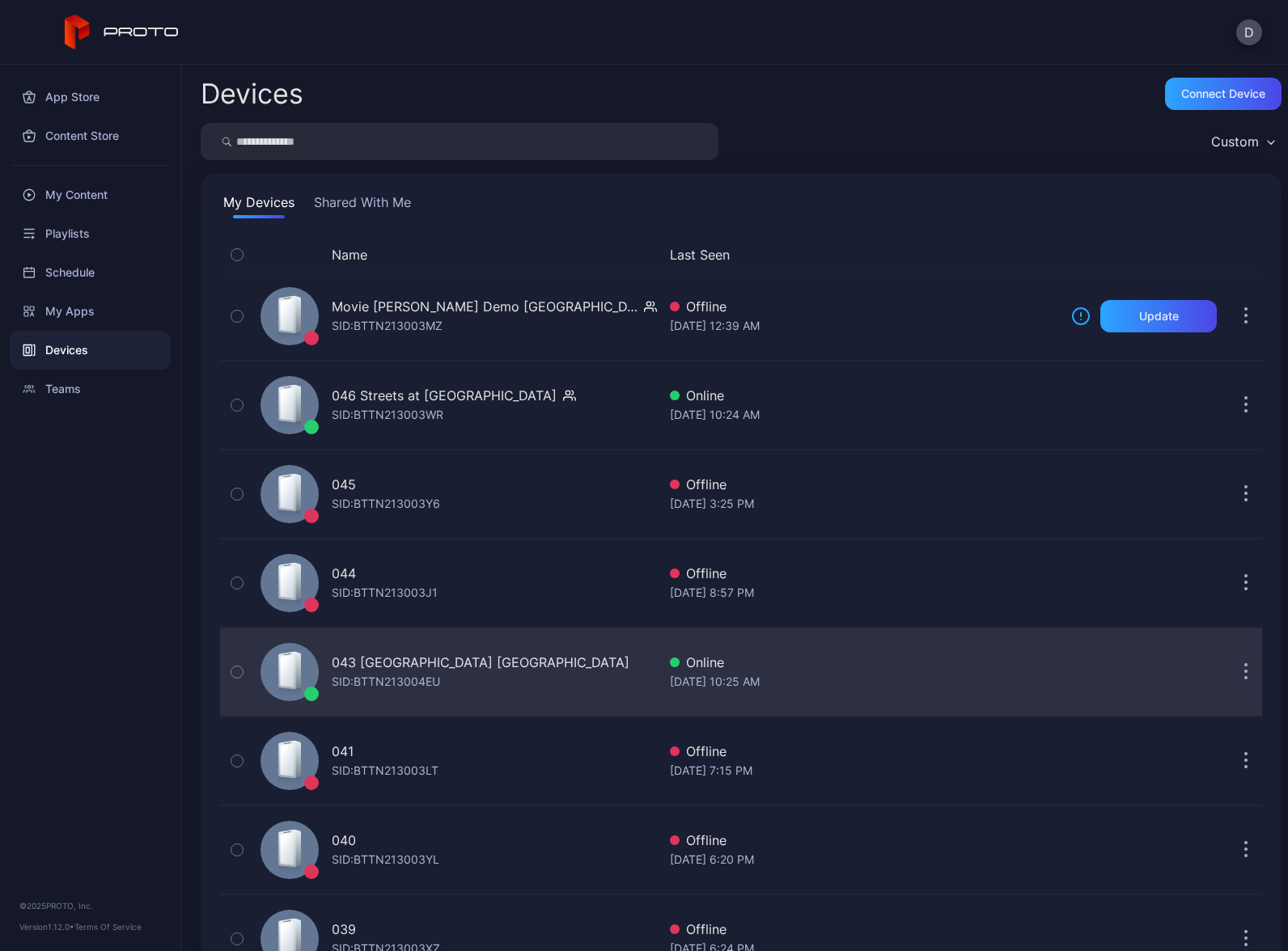
click at [541, 672] on div "043 North Star Mall TX SID: BTTN213004EU" at bounding box center [455, 672] width 403 height 81
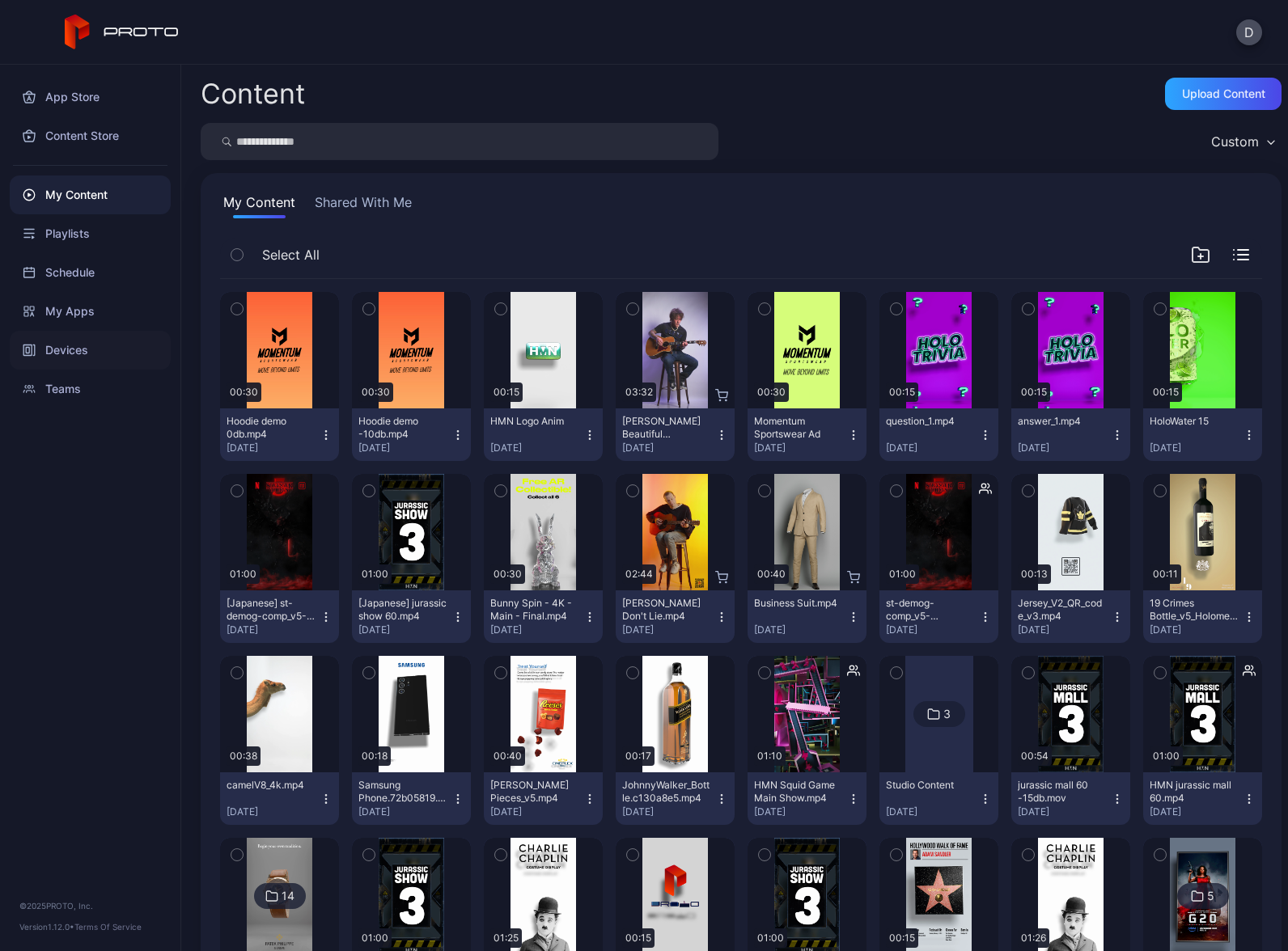
click at [63, 336] on div "Devices" at bounding box center [90, 350] width 161 height 39
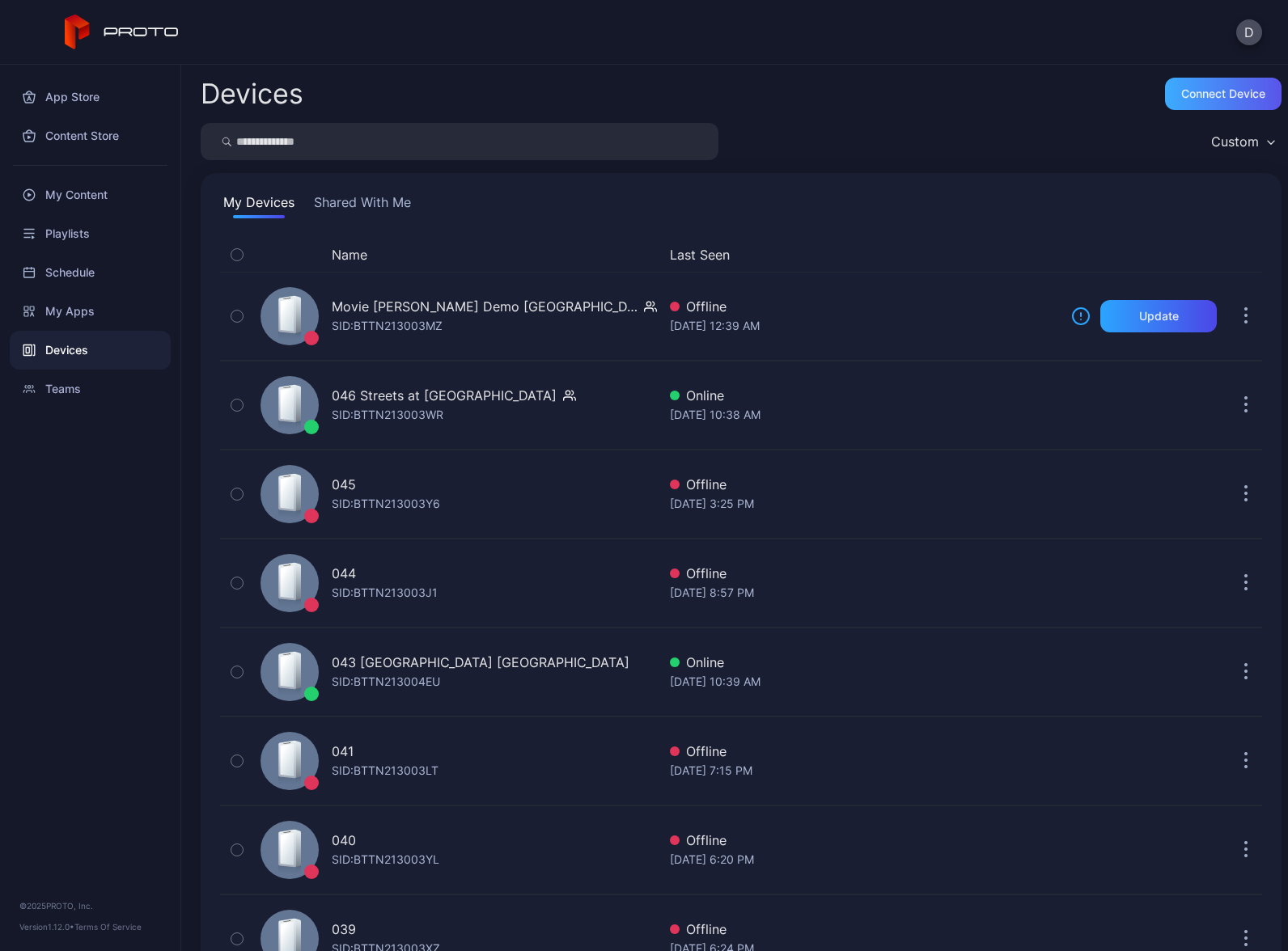
click at [1198, 94] on div "Connect device" at bounding box center [1222, 94] width 84 height 13
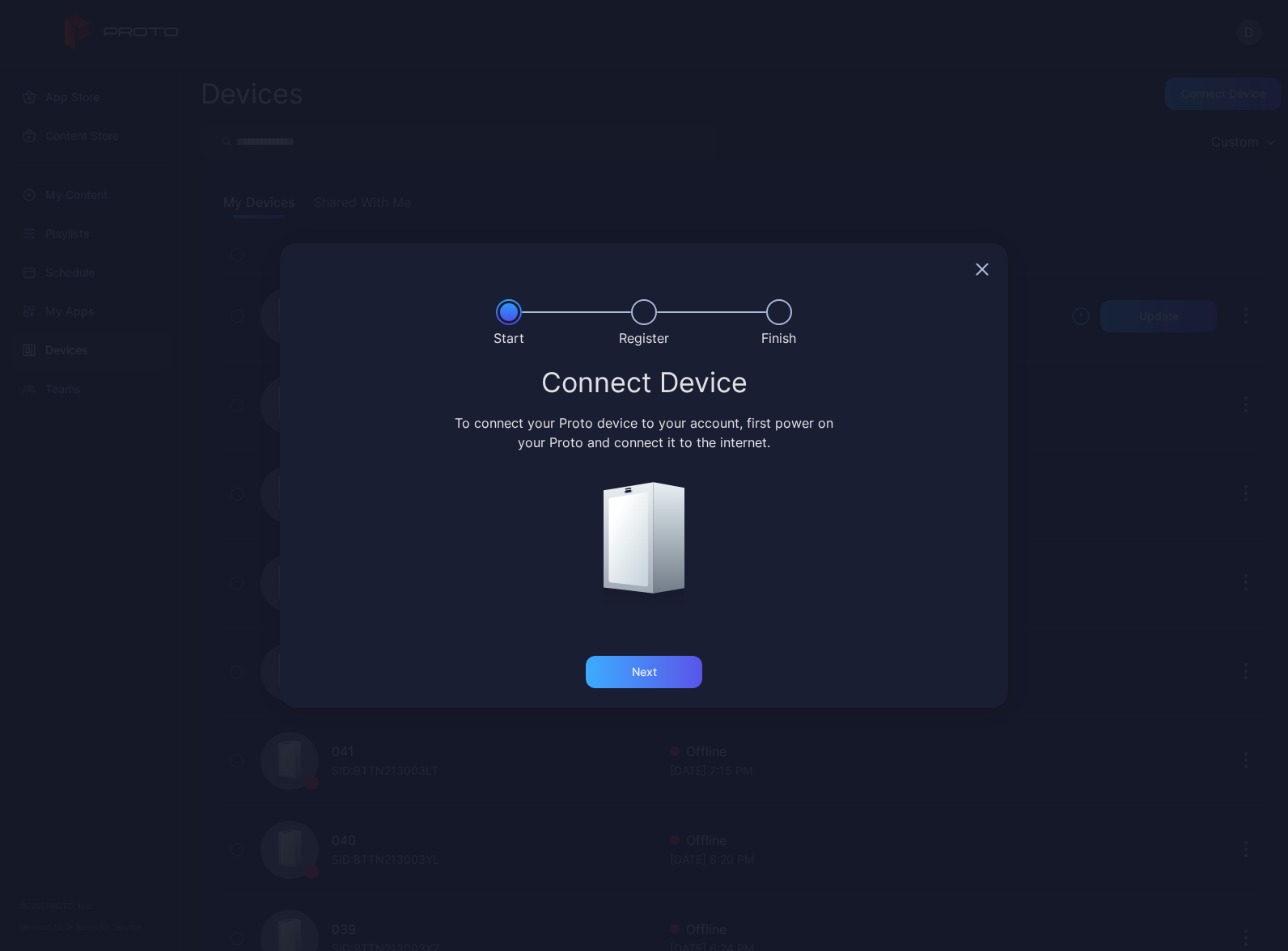
click at [658, 667] on div "Next" at bounding box center [644, 672] width 116 height 32
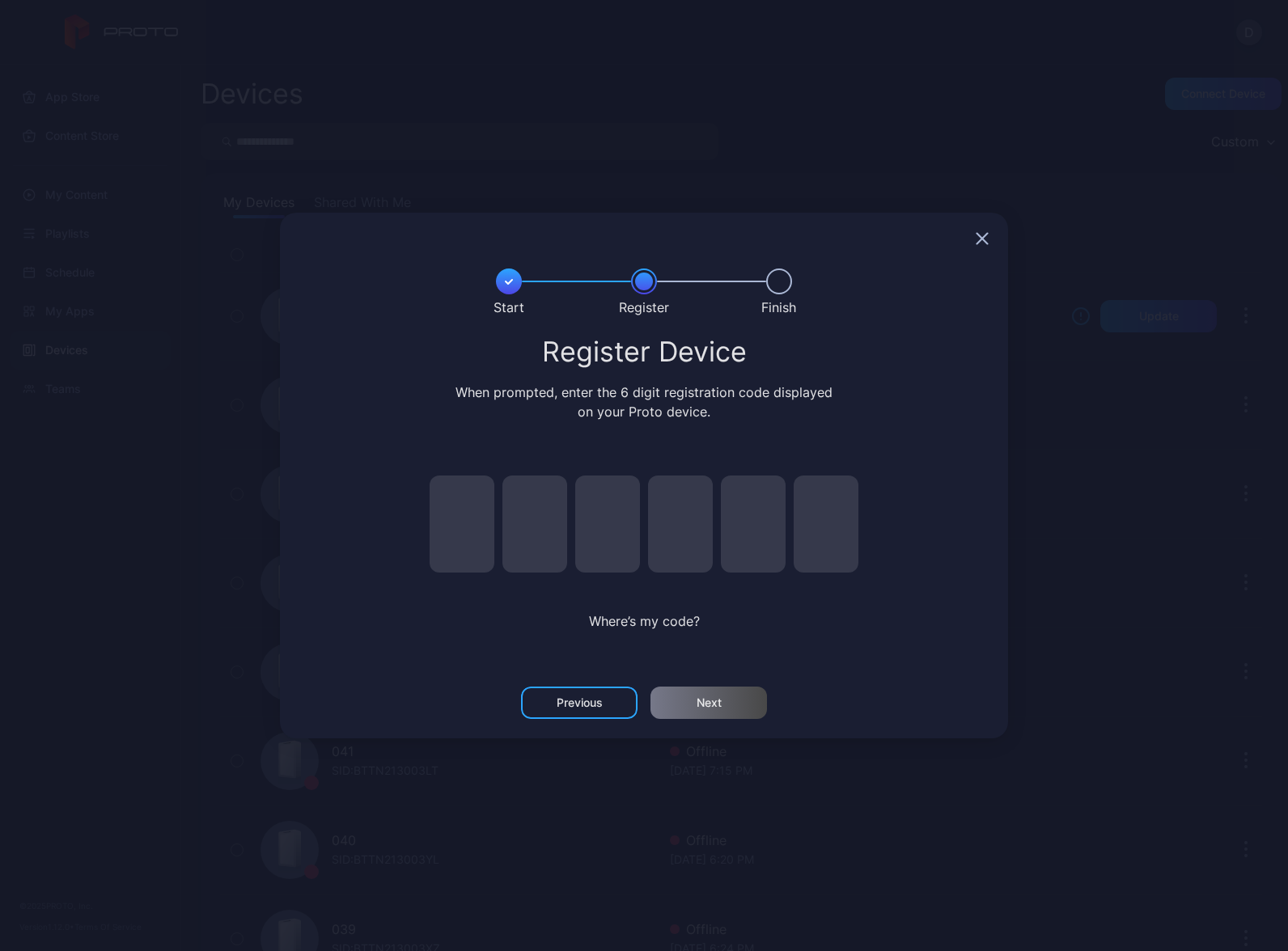
click at [471, 523] on input "pin code 1 of 6" at bounding box center [462, 525] width 65 height 97
type input "*"
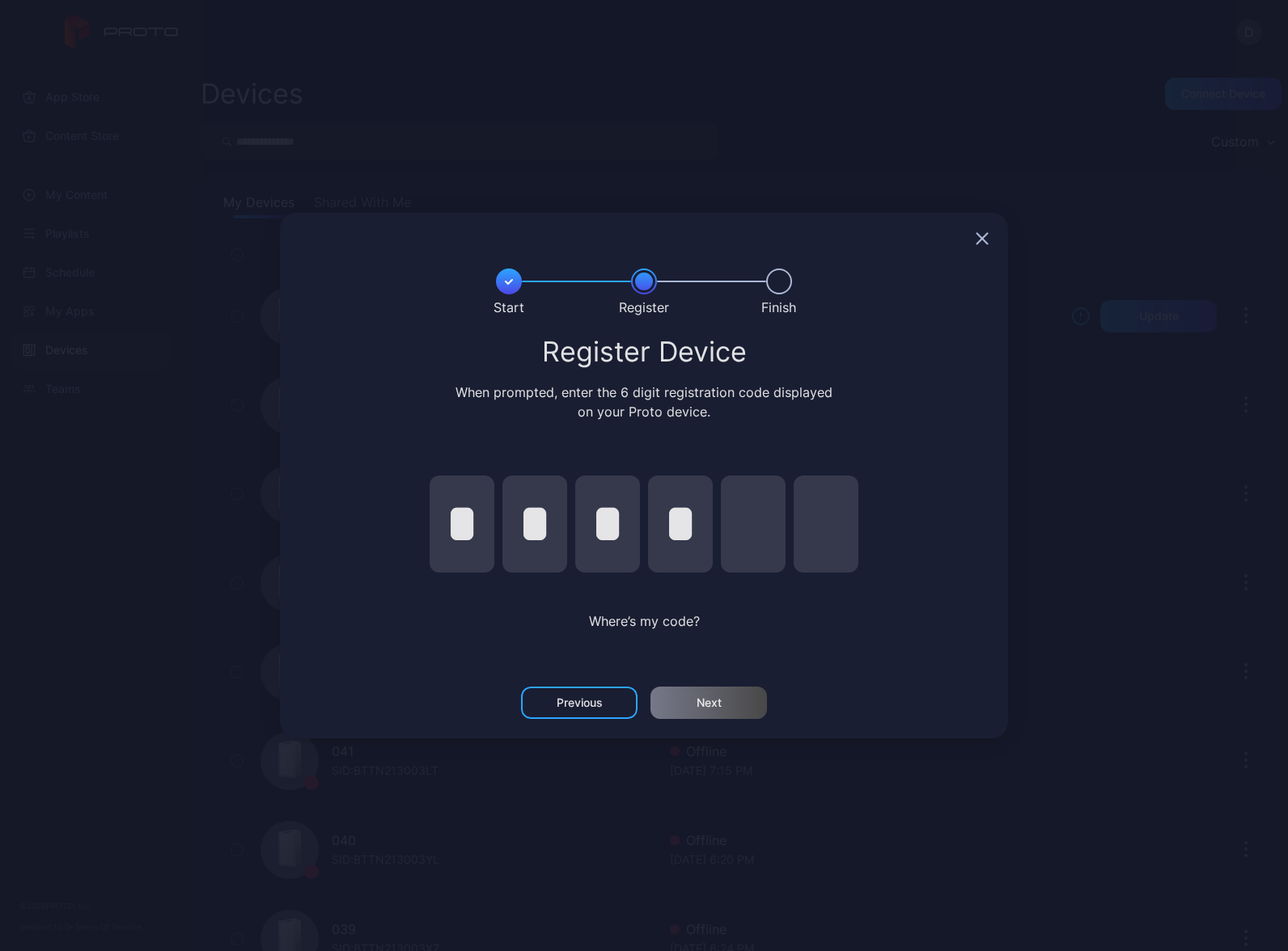
type input "*"
click at [713, 715] on div "Next" at bounding box center [708, 703] width 116 height 32
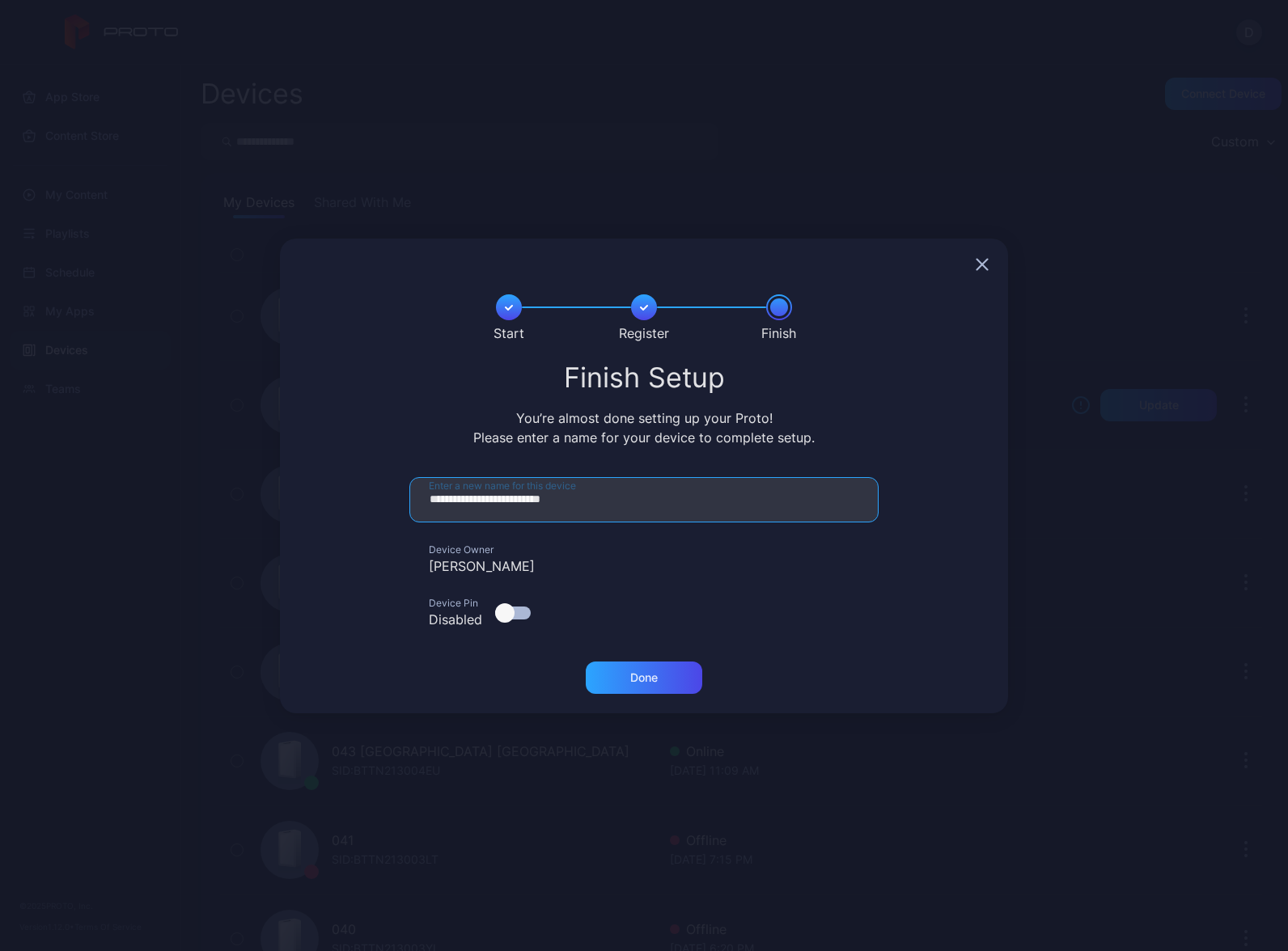
click at [513, 501] on input "**********" at bounding box center [644, 500] width 470 height 45
type input "**********"
click at [516, 611] on div at bounding box center [512, 613] width 35 height 13
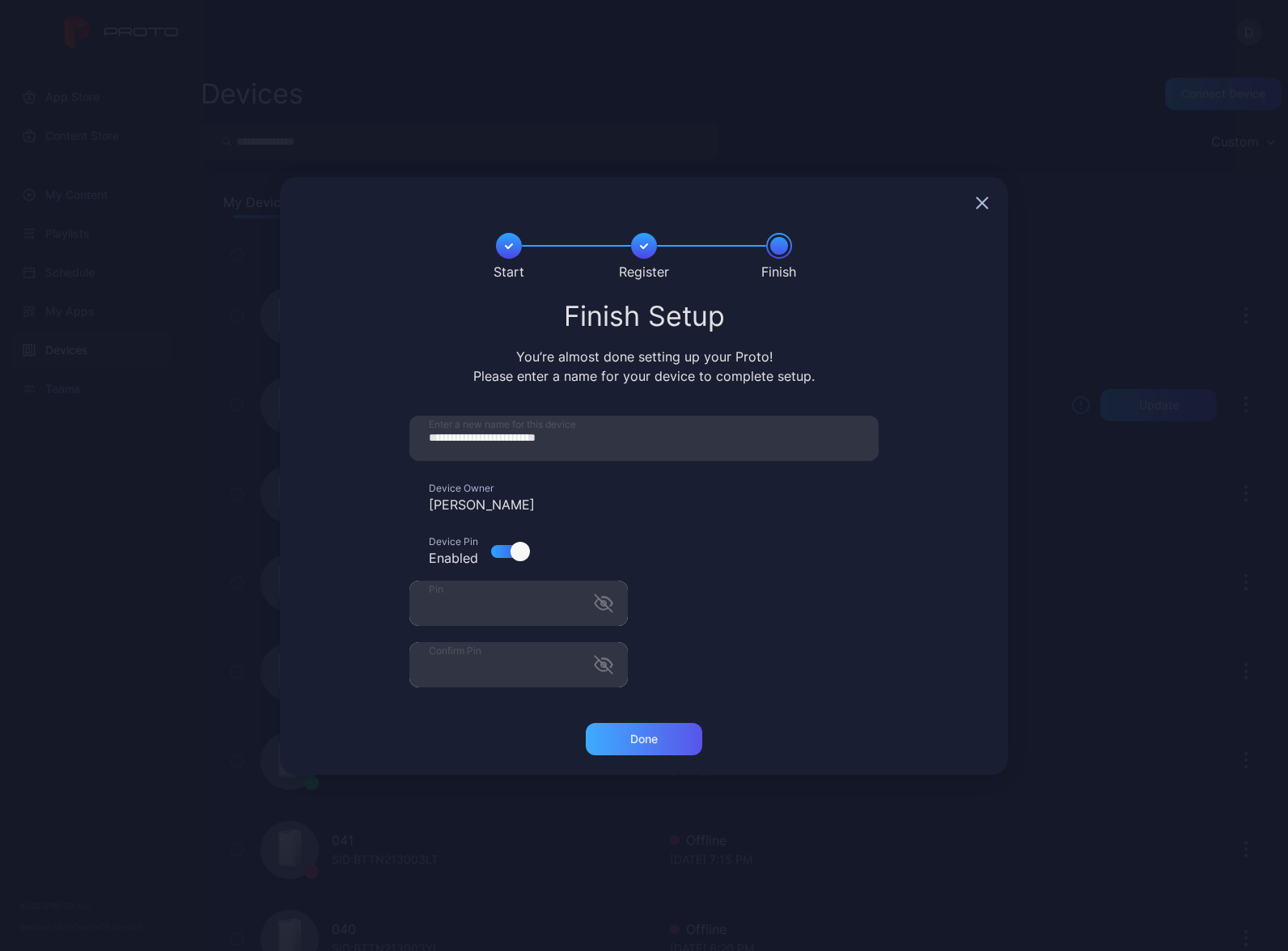
click at [635, 738] on div "Done" at bounding box center [644, 739] width 28 height 13
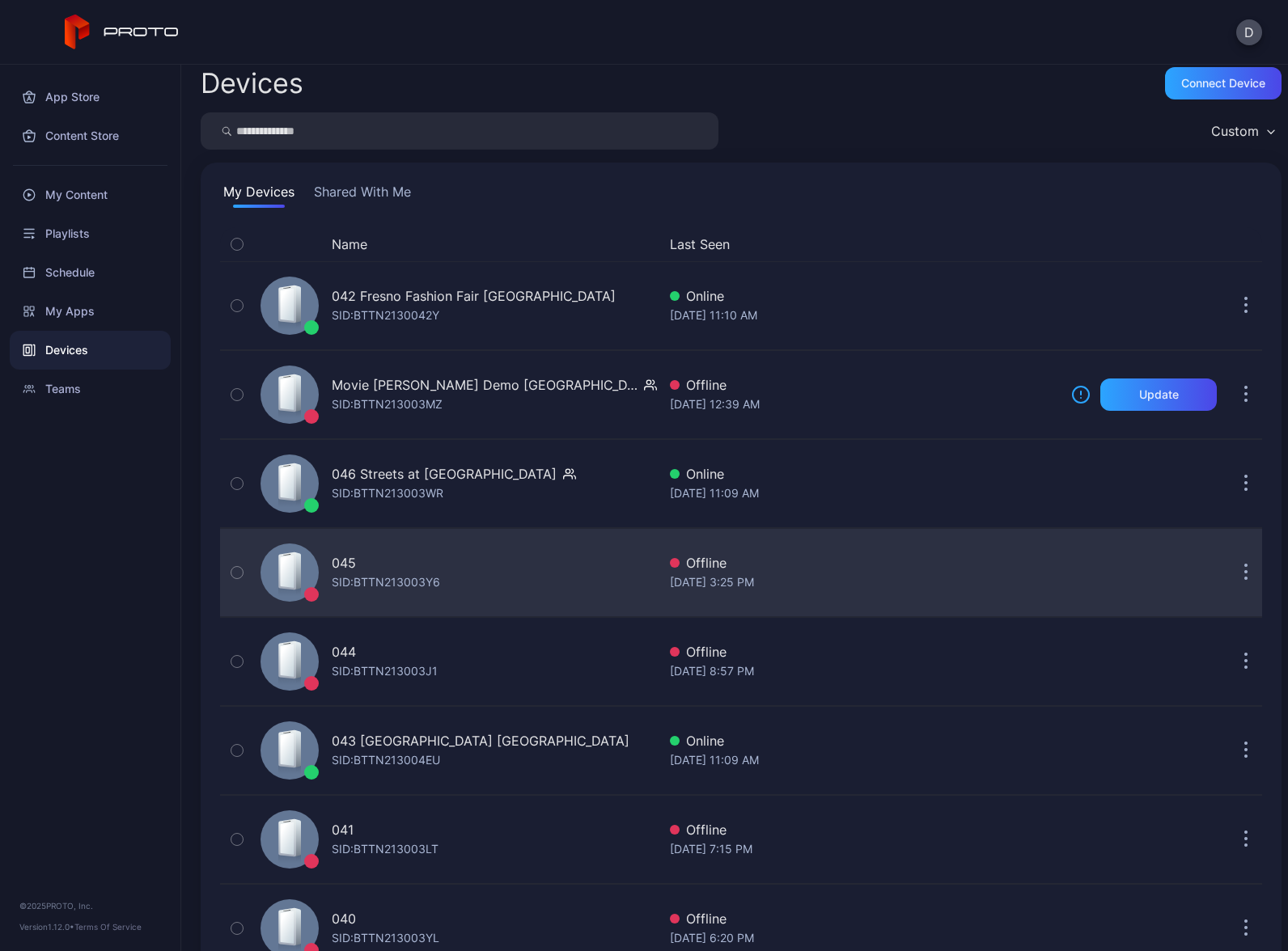
scroll to position [21, 0]
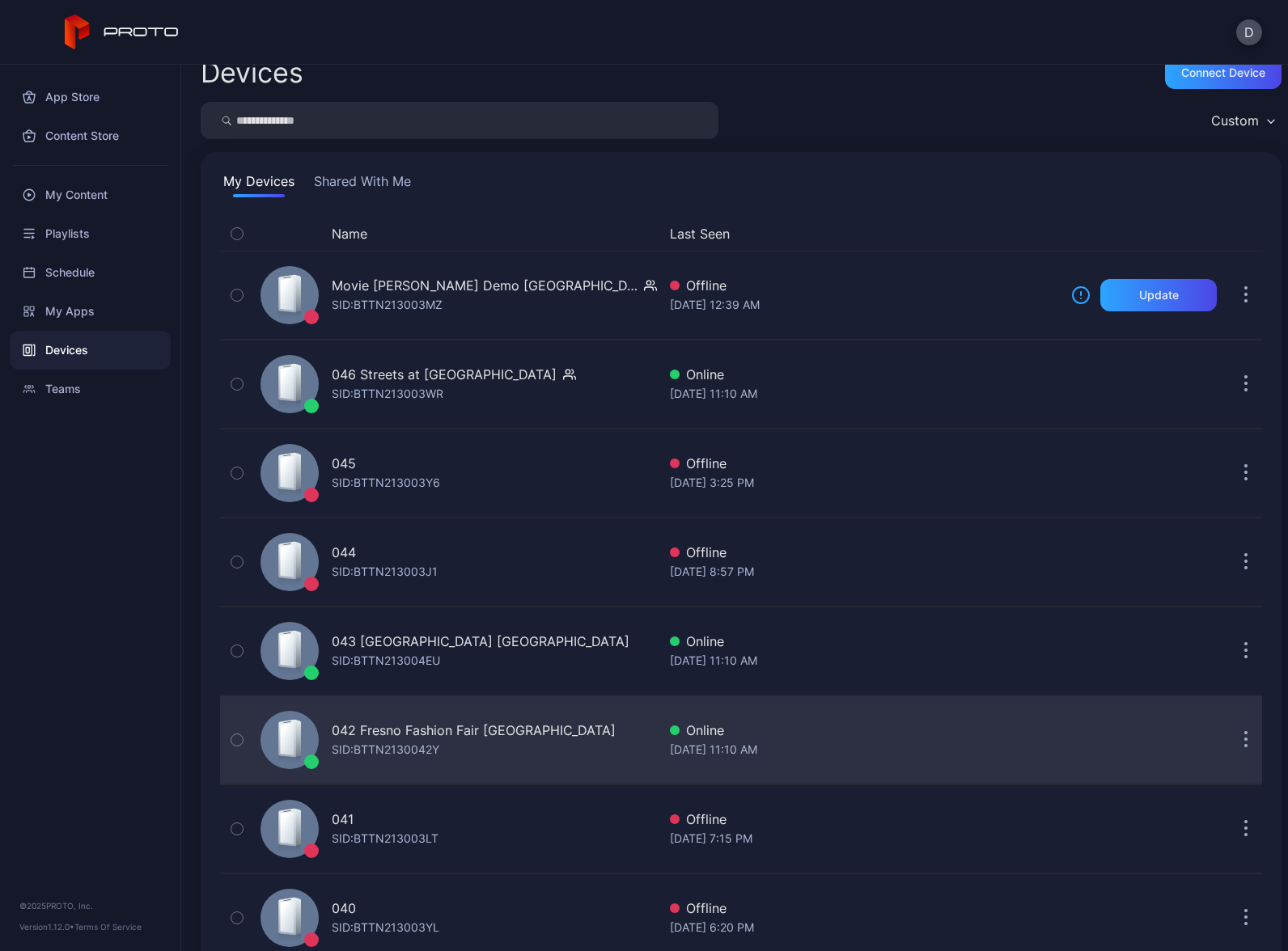
click at [556, 731] on div "042 Fresno Fashion Fair CA SID: BTTN2130042Y" at bounding box center [455, 740] width 403 height 81
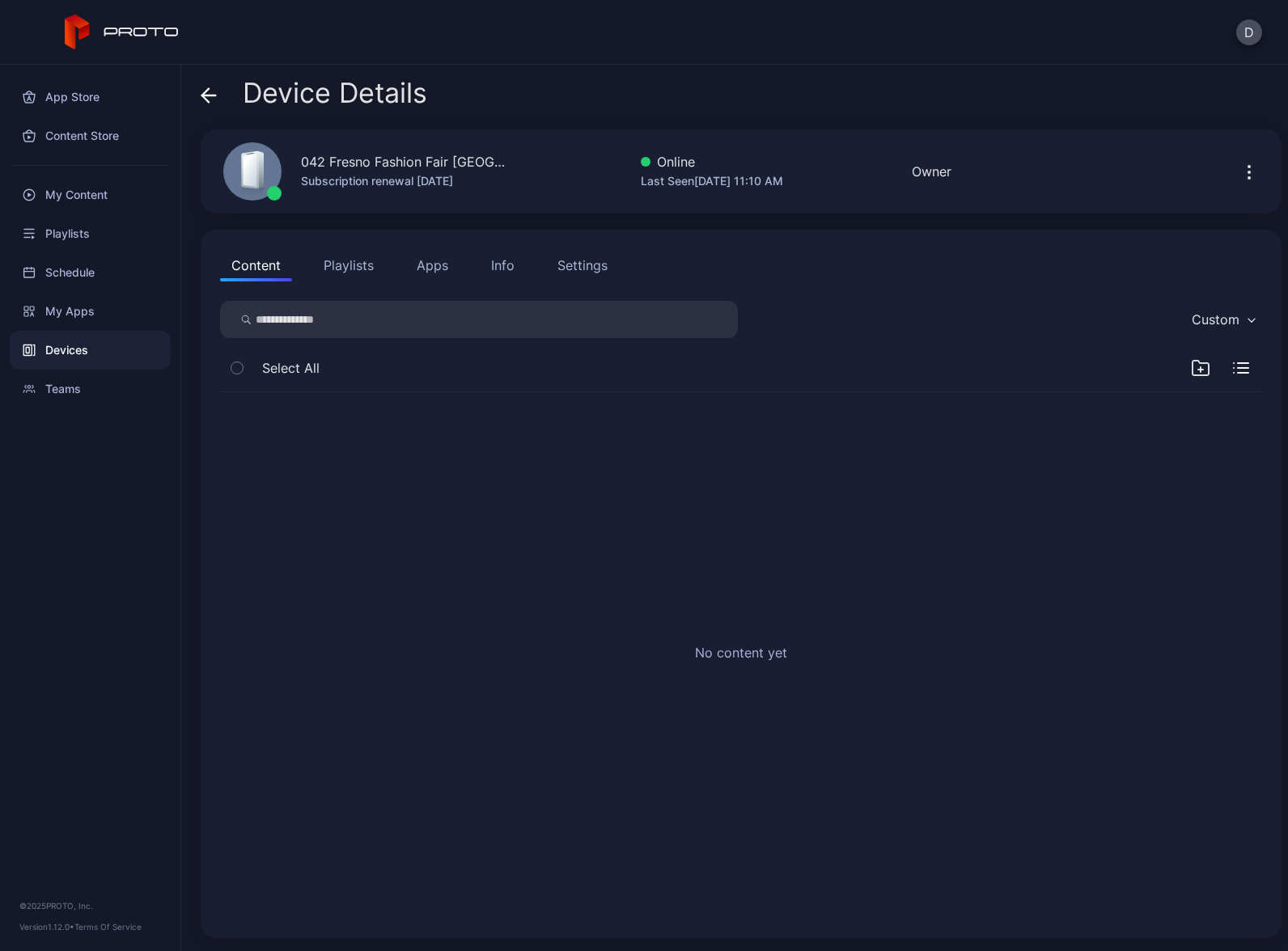
click at [345, 259] on button "Playlists" at bounding box center [348, 265] width 73 height 32
click at [82, 240] on div "Playlists" at bounding box center [90, 233] width 161 height 39
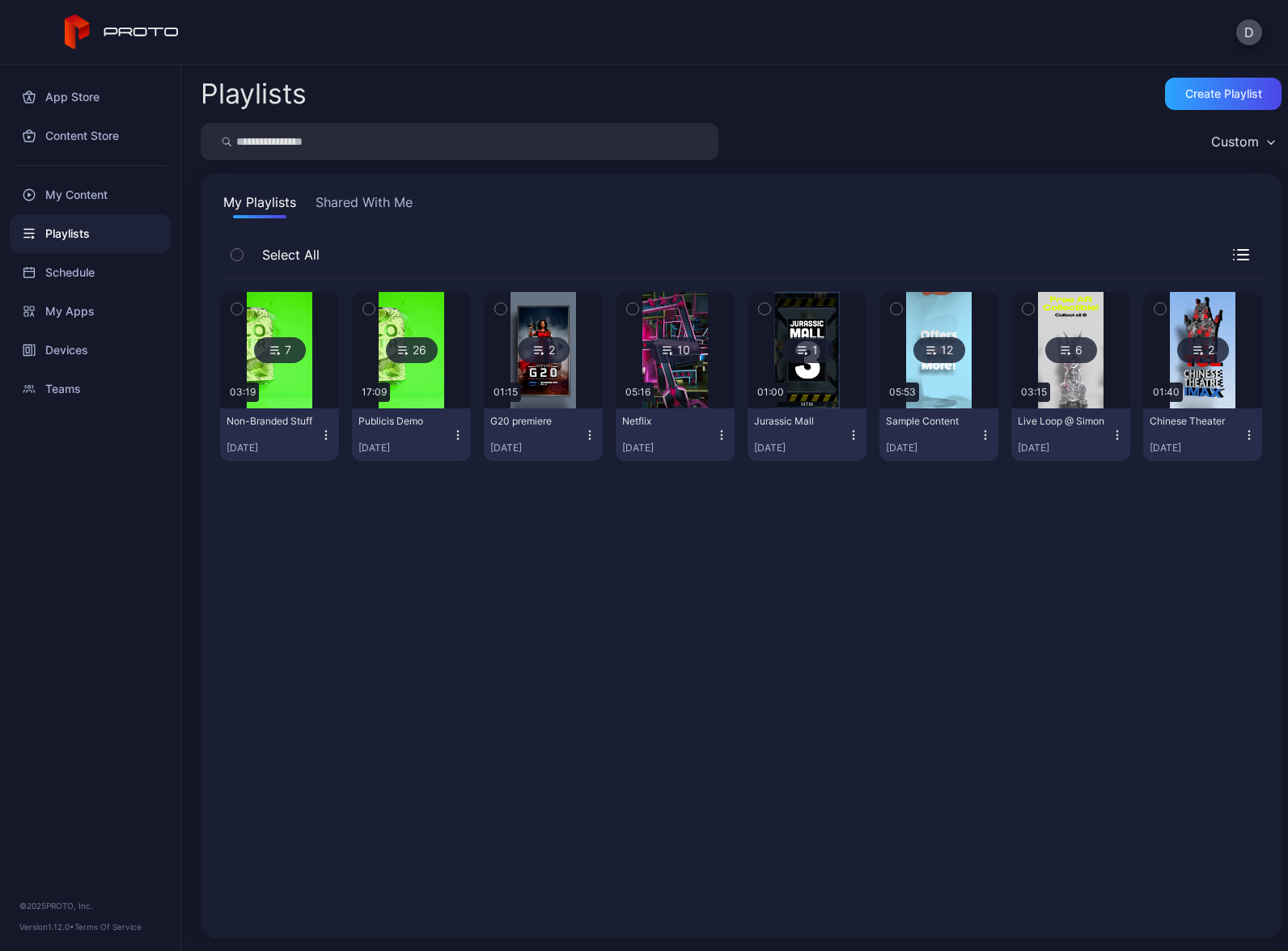
click at [320, 439] on icon "button" at bounding box center [326, 435] width 13 height 13
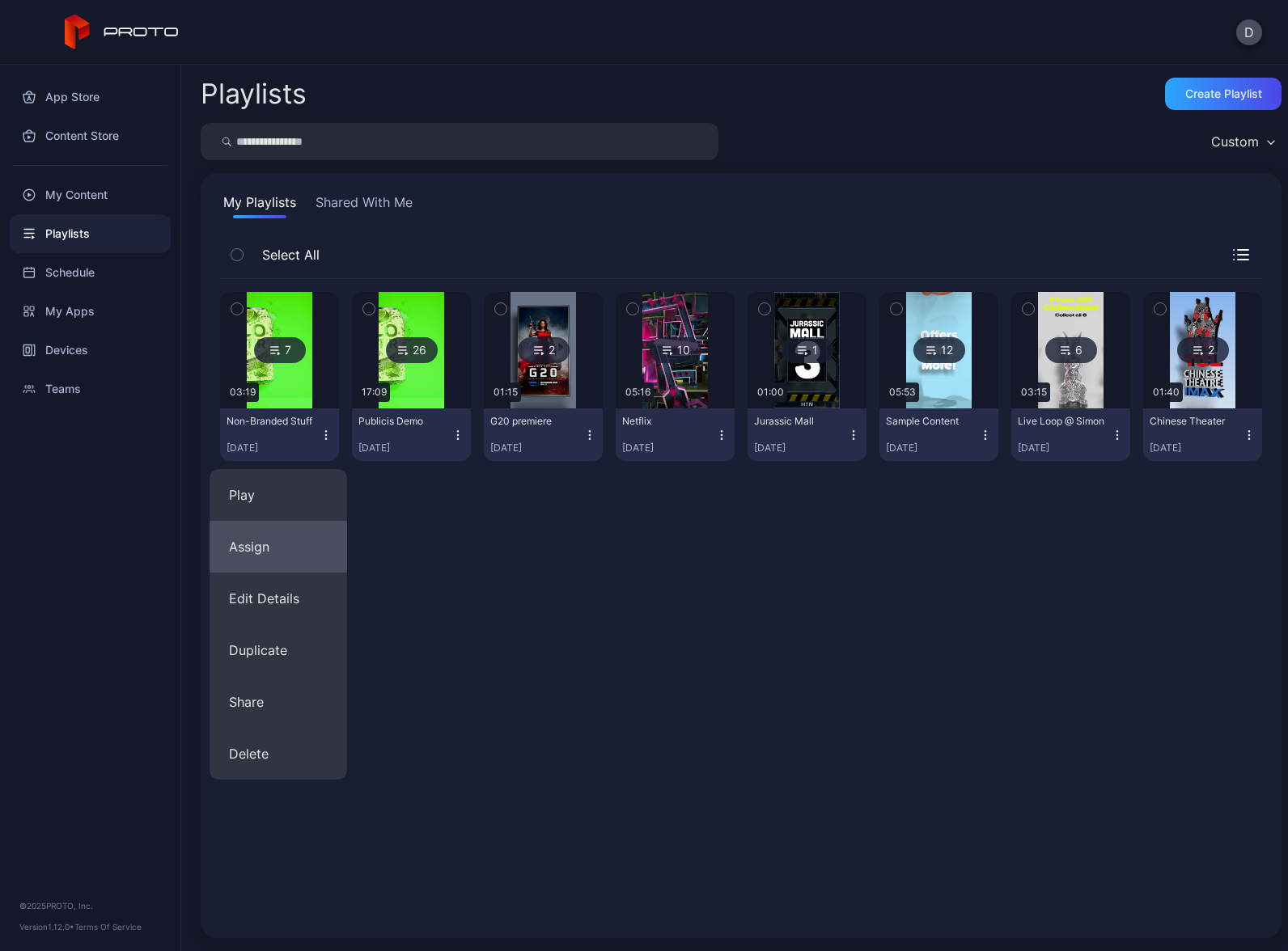
click at [291, 543] on button "Assign" at bounding box center [278, 546] width 138 height 51
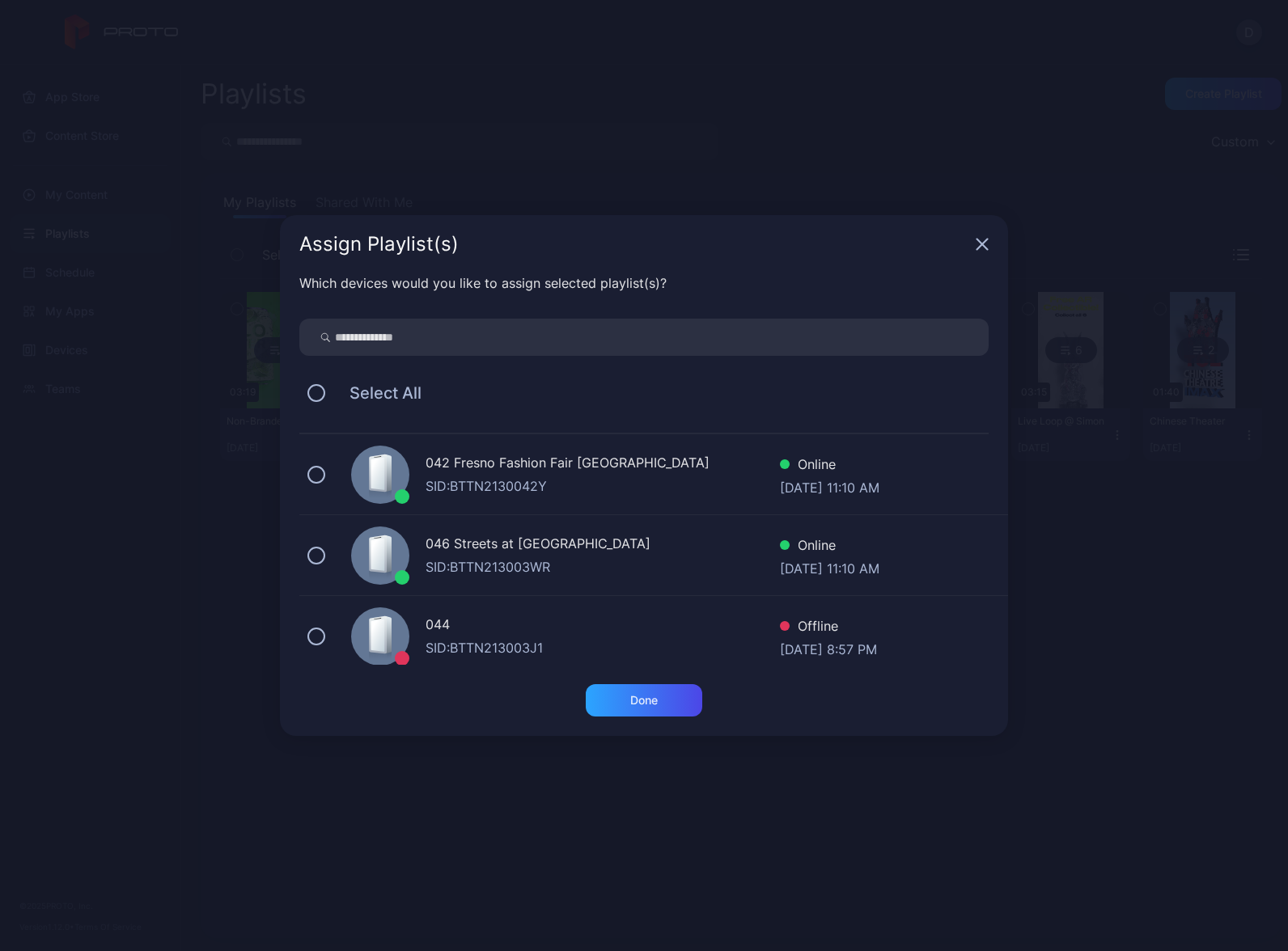
click at [458, 460] on div "042 Fresno Fashion Fair [GEOGRAPHIC_DATA]" at bounding box center [602, 465] width 354 height 23
click at [644, 699] on div "Done" at bounding box center [644, 700] width 28 height 13
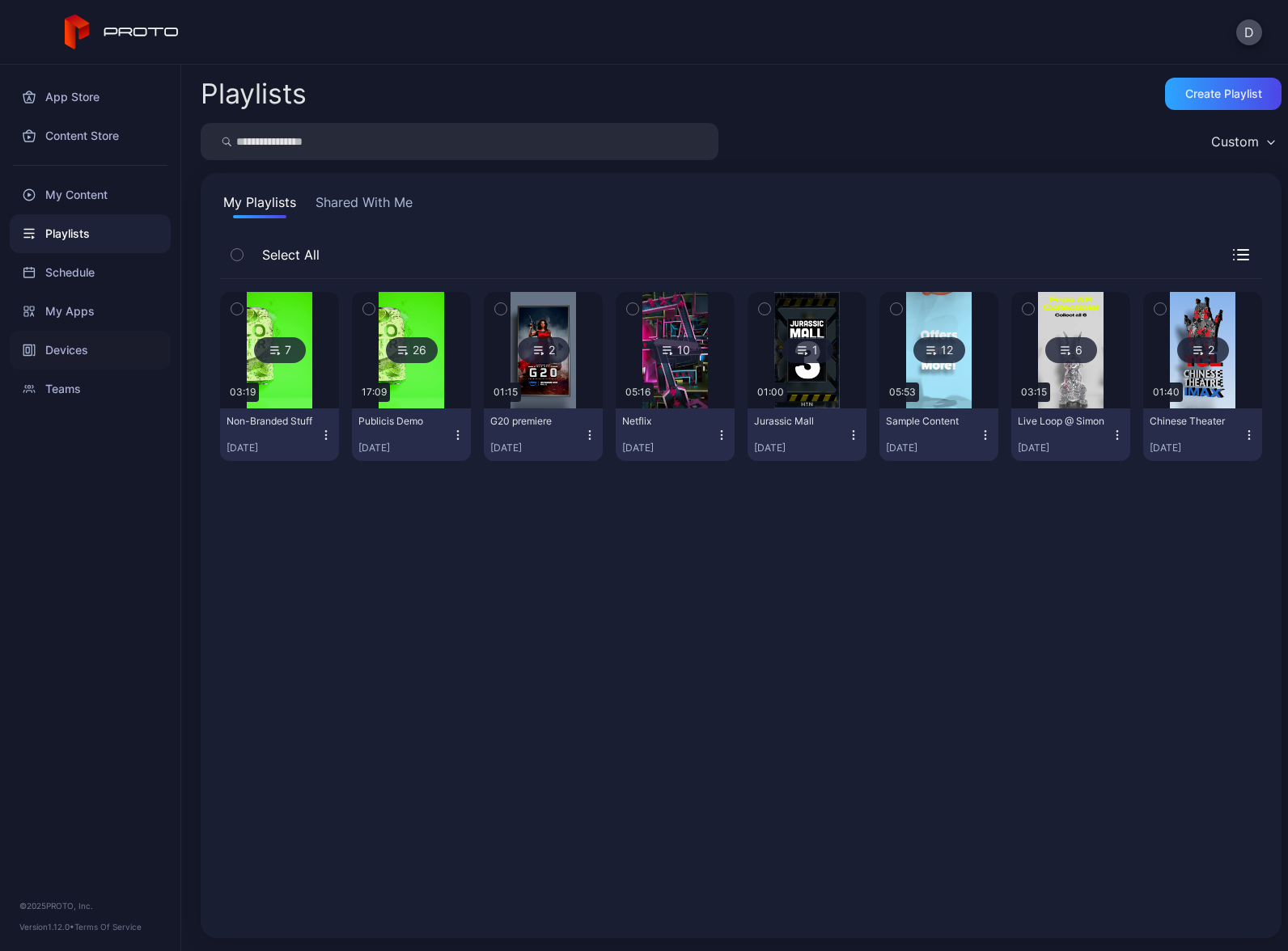
click at [85, 352] on div "Devices" at bounding box center [90, 350] width 161 height 39
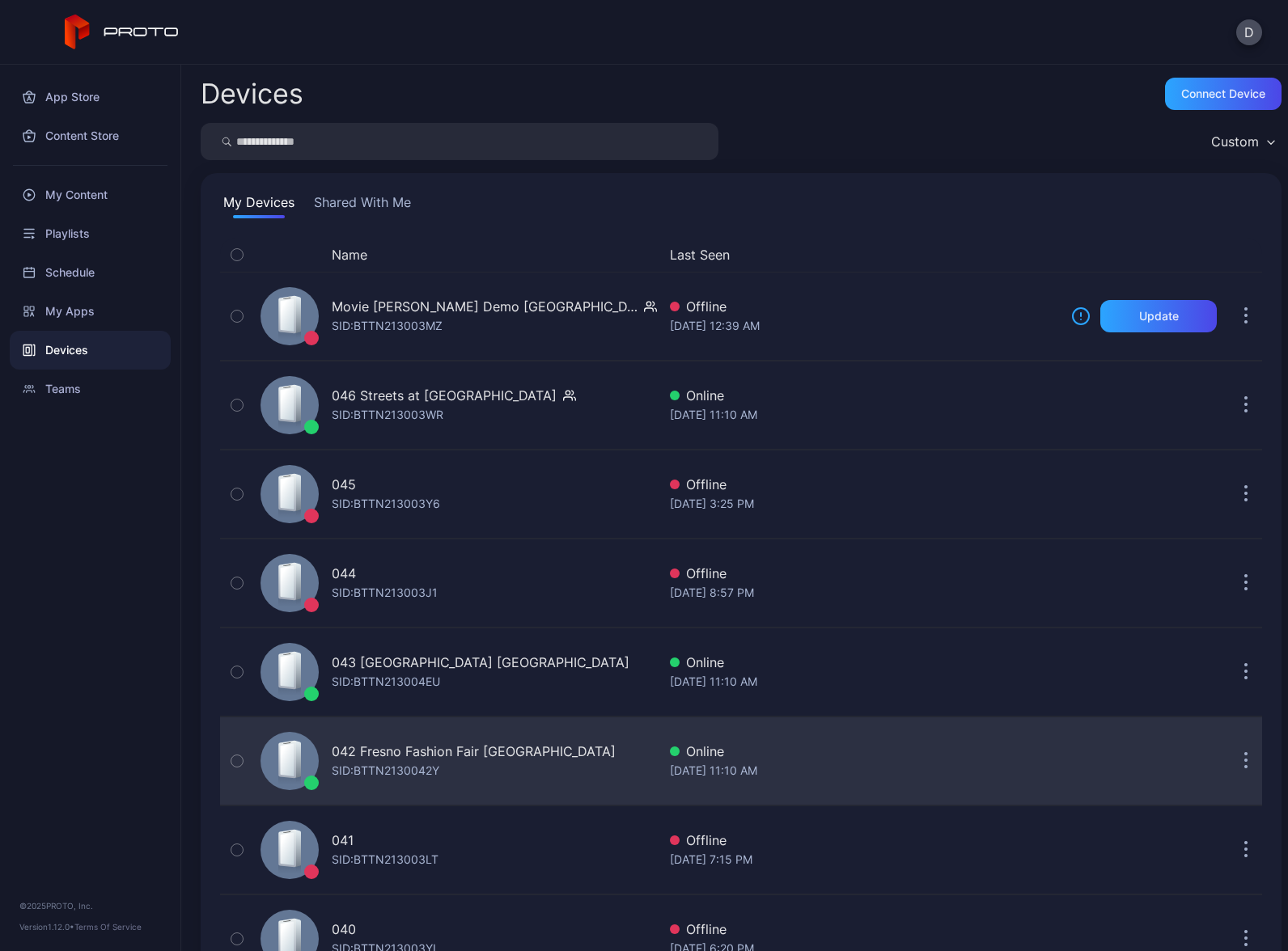
click at [519, 764] on div "042 Fresno Fashion Fair CA SID: BTTN2130042Y" at bounding box center [455, 762] width 403 height 81
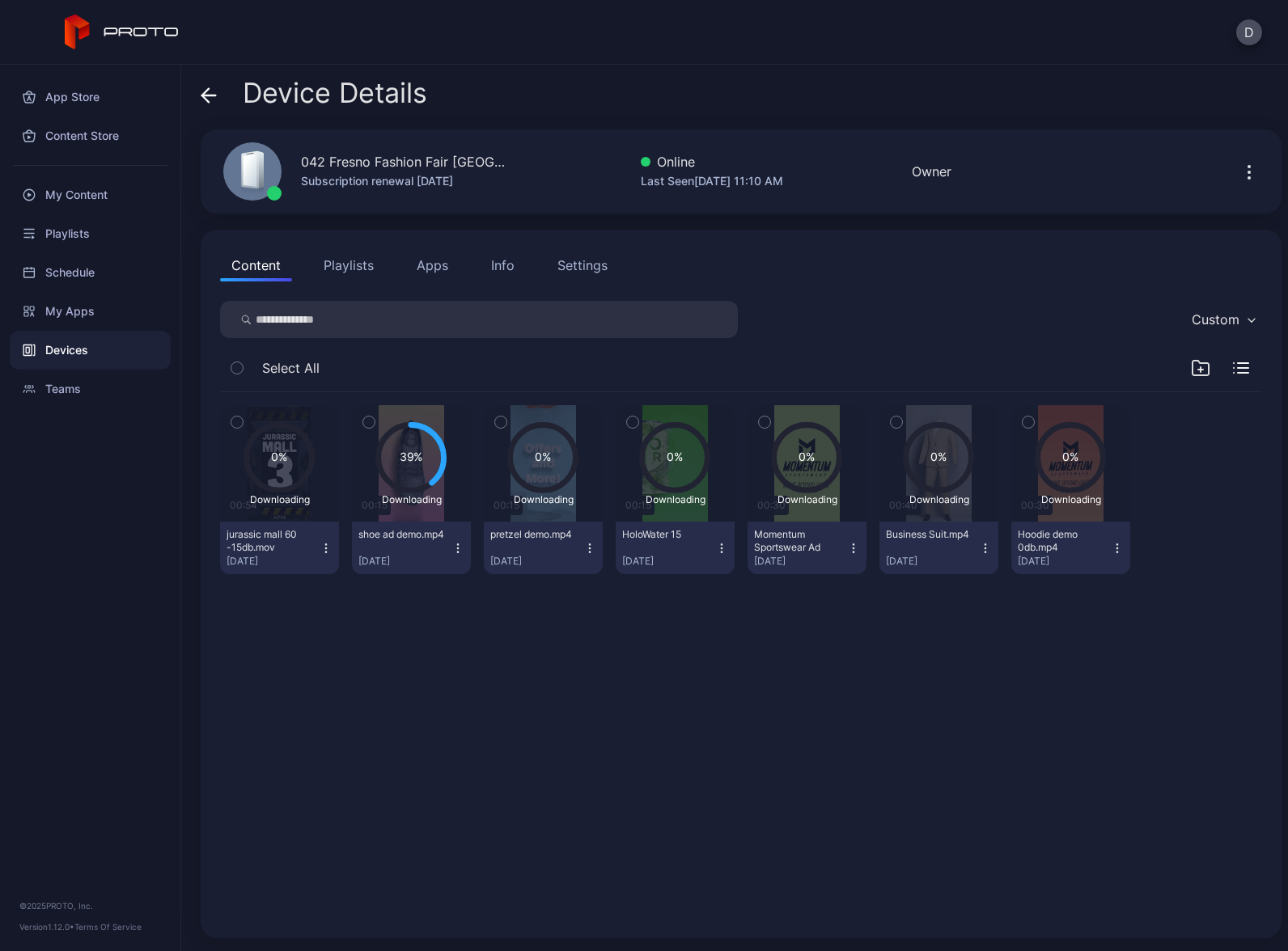
click at [607, 681] on div "0% Downloading 00:54 jurassic mall 60 -15db.mov [DATE] 39% Downloading 00:15 sh…" at bounding box center [741, 655] width 1068 height 553
click at [622, 678] on div "0% Downloading 00:54 jurassic mall 60 -15db.mov [DATE] 39% Downloading 00:15 sh…" at bounding box center [741, 655] width 1068 height 553
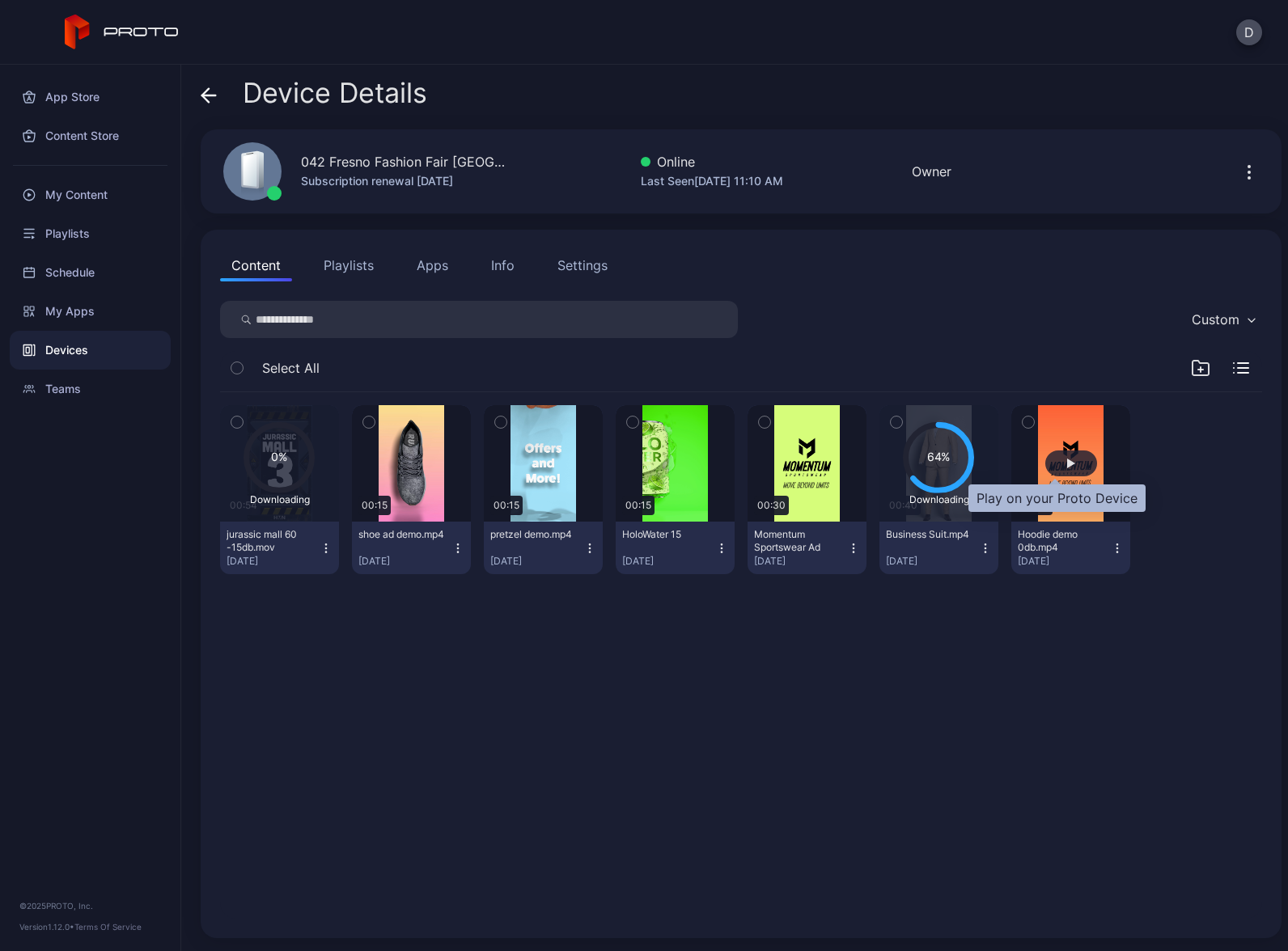
click at [1061, 458] on div "button" at bounding box center [1071, 463] width 51 height 26
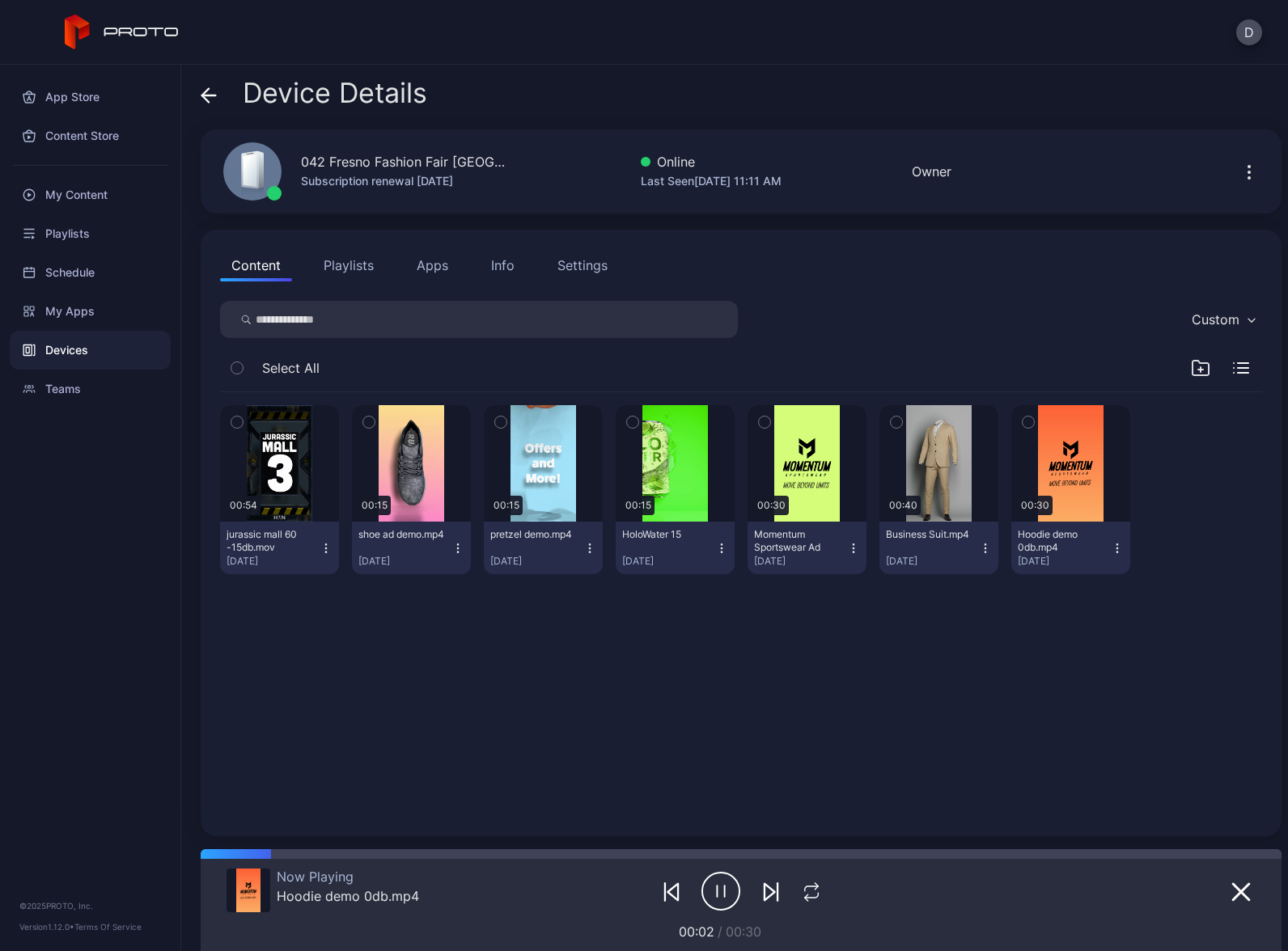
click at [358, 266] on button "Playlists" at bounding box center [348, 265] width 73 height 32
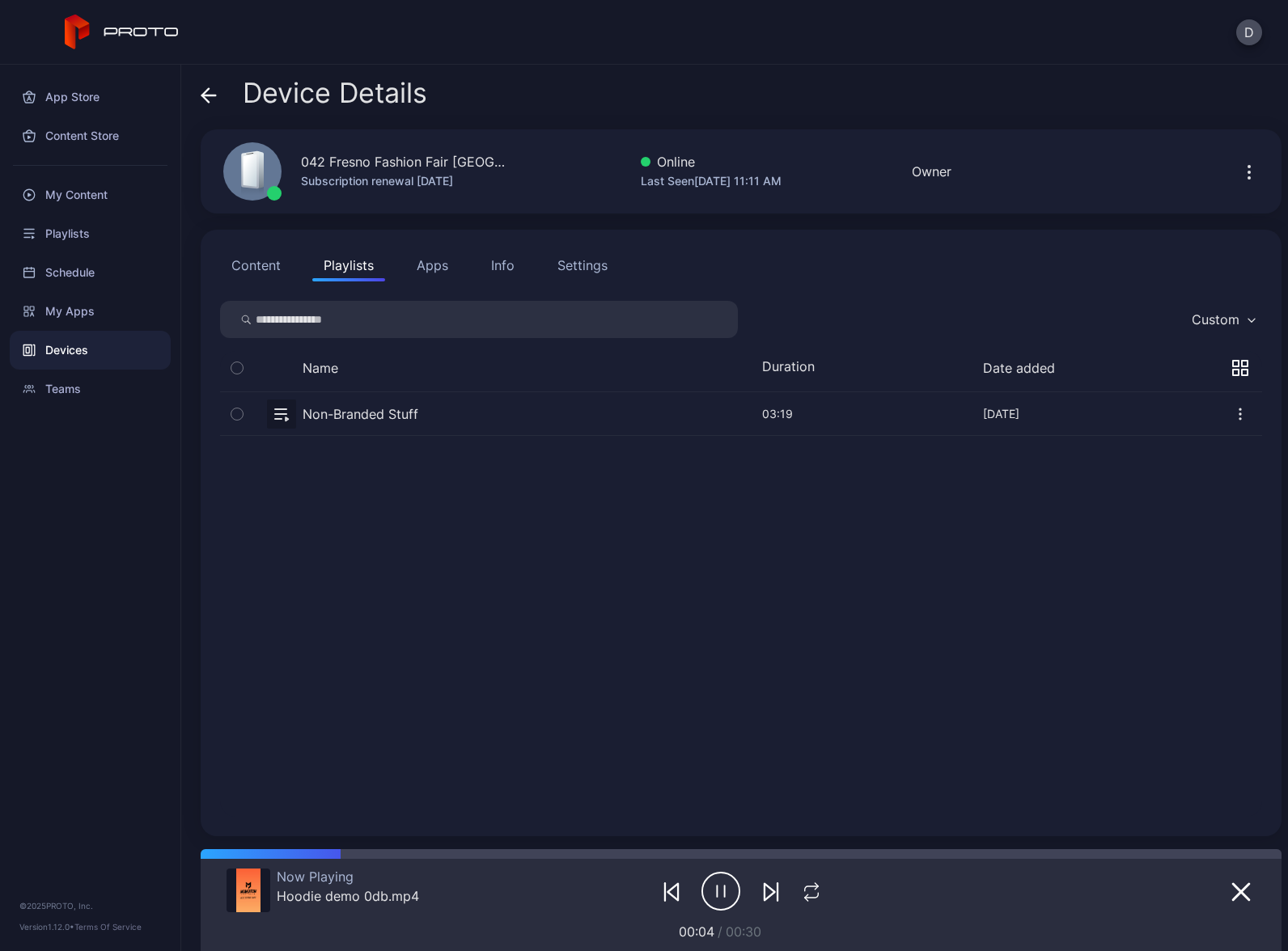
click at [424, 414] on button "button" at bounding box center [741, 414] width 1042 height 43
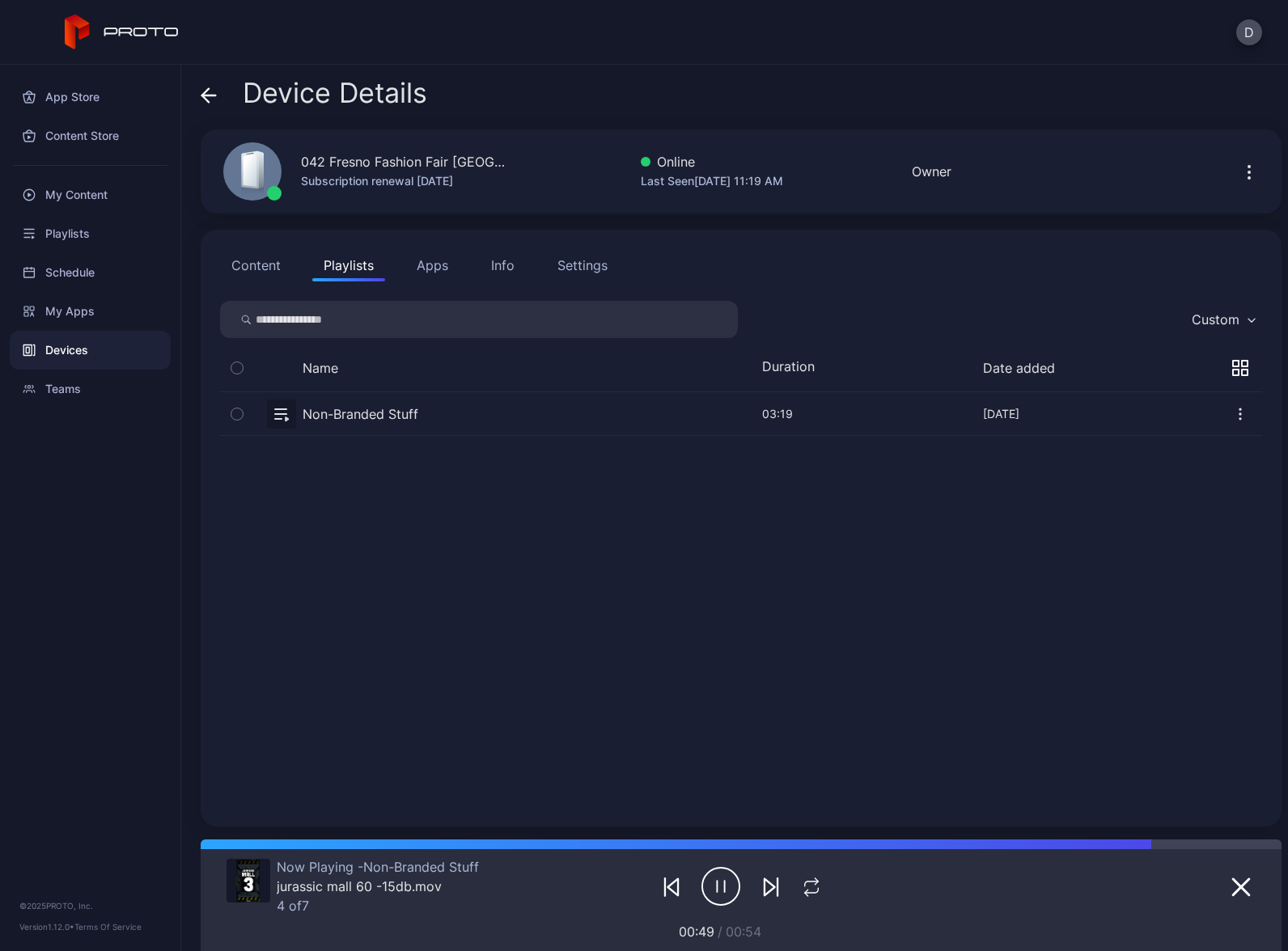
click at [210, 98] on icon at bounding box center [209, 96] width 16 height 16
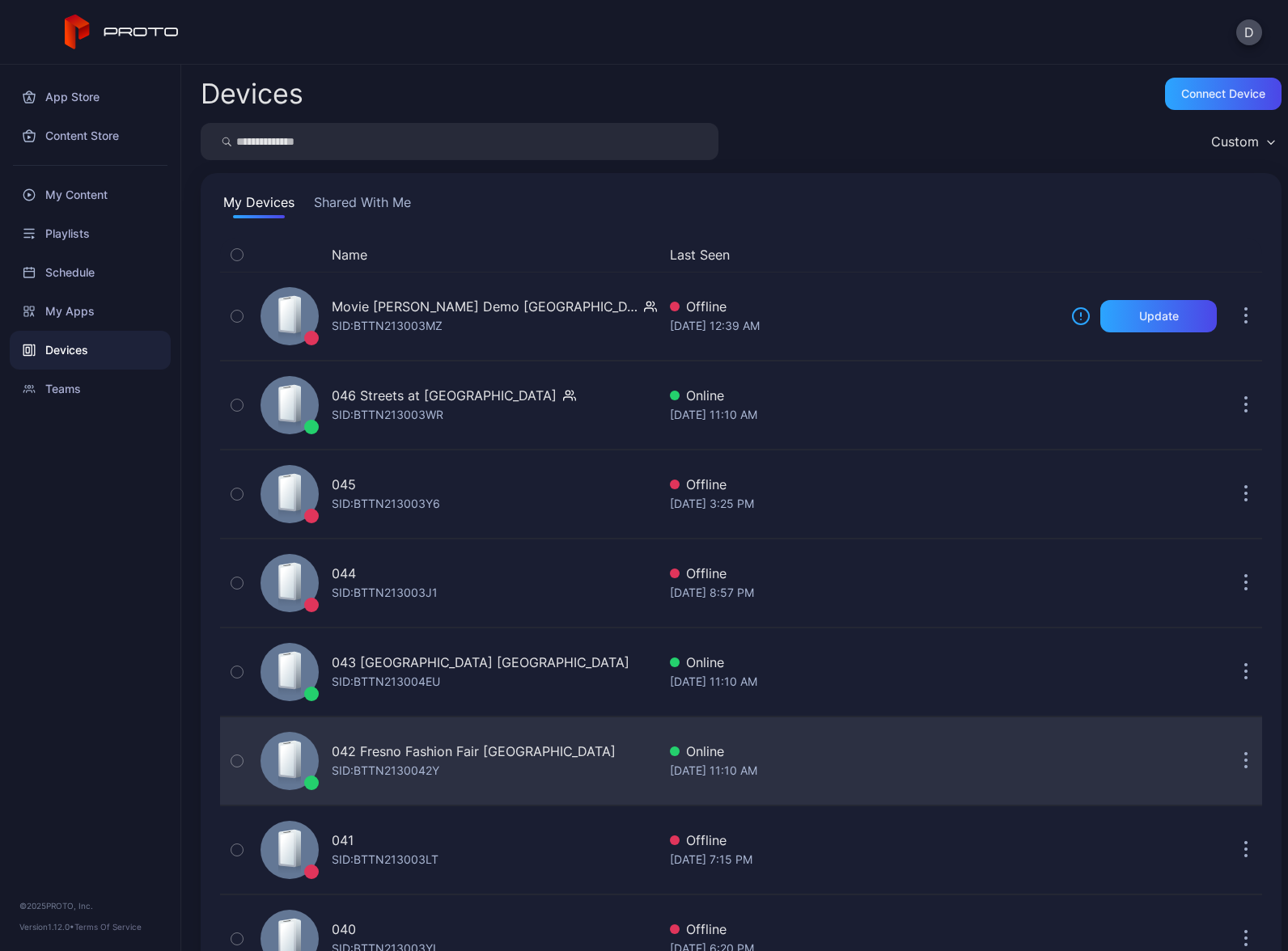
click at [541, 754] on div "042 Fresno Fashion Fair CA SID: BTTN2130042Y" at bounding box center [455, 762] width 403 height 81
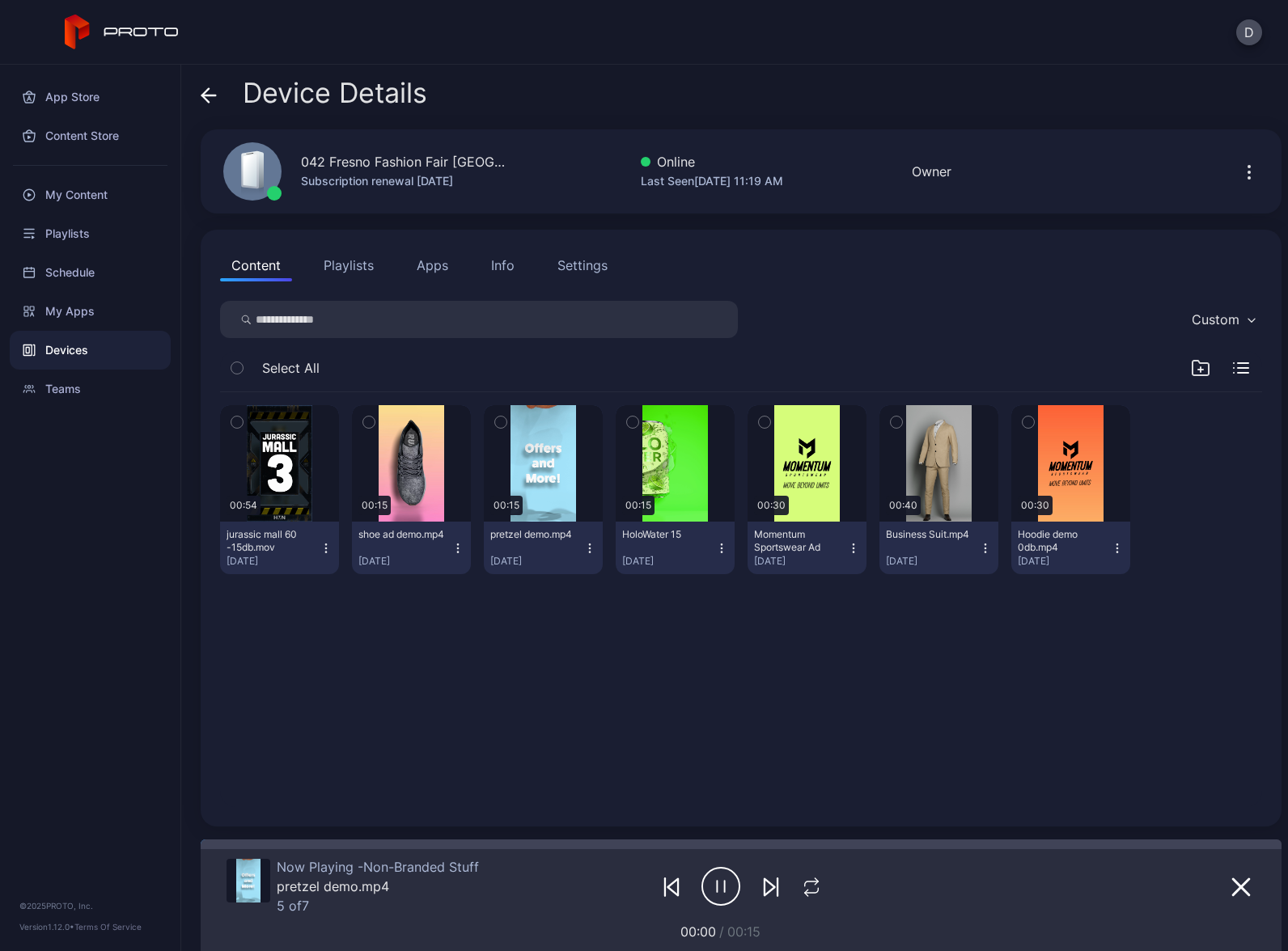
click at [564, 265] on div "Settings" at bounding box center [582, 266] width 50 height 20
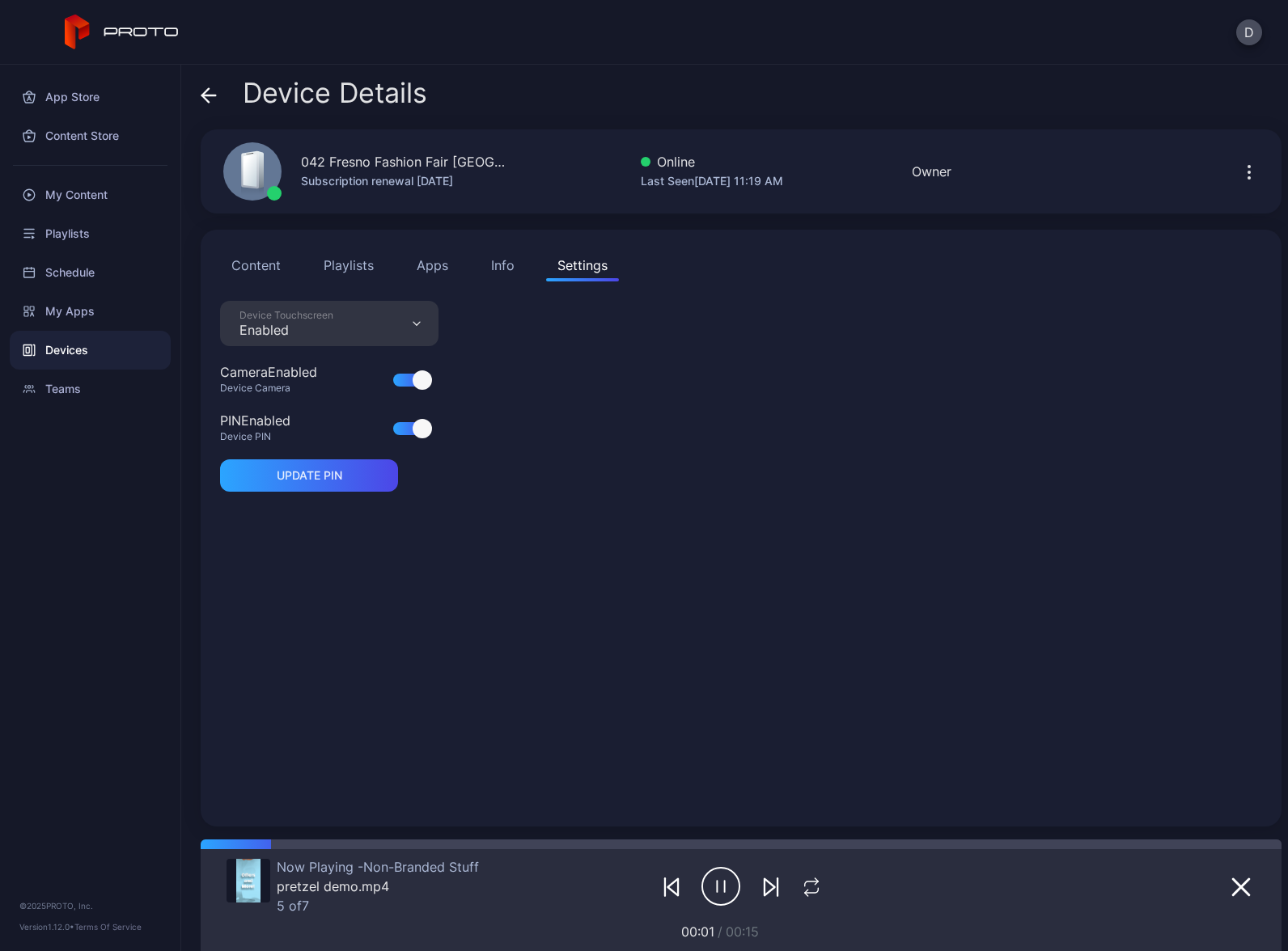
click at [306, 326] on div "Enabled" at bounding box center [287, 330] width 94 height 16
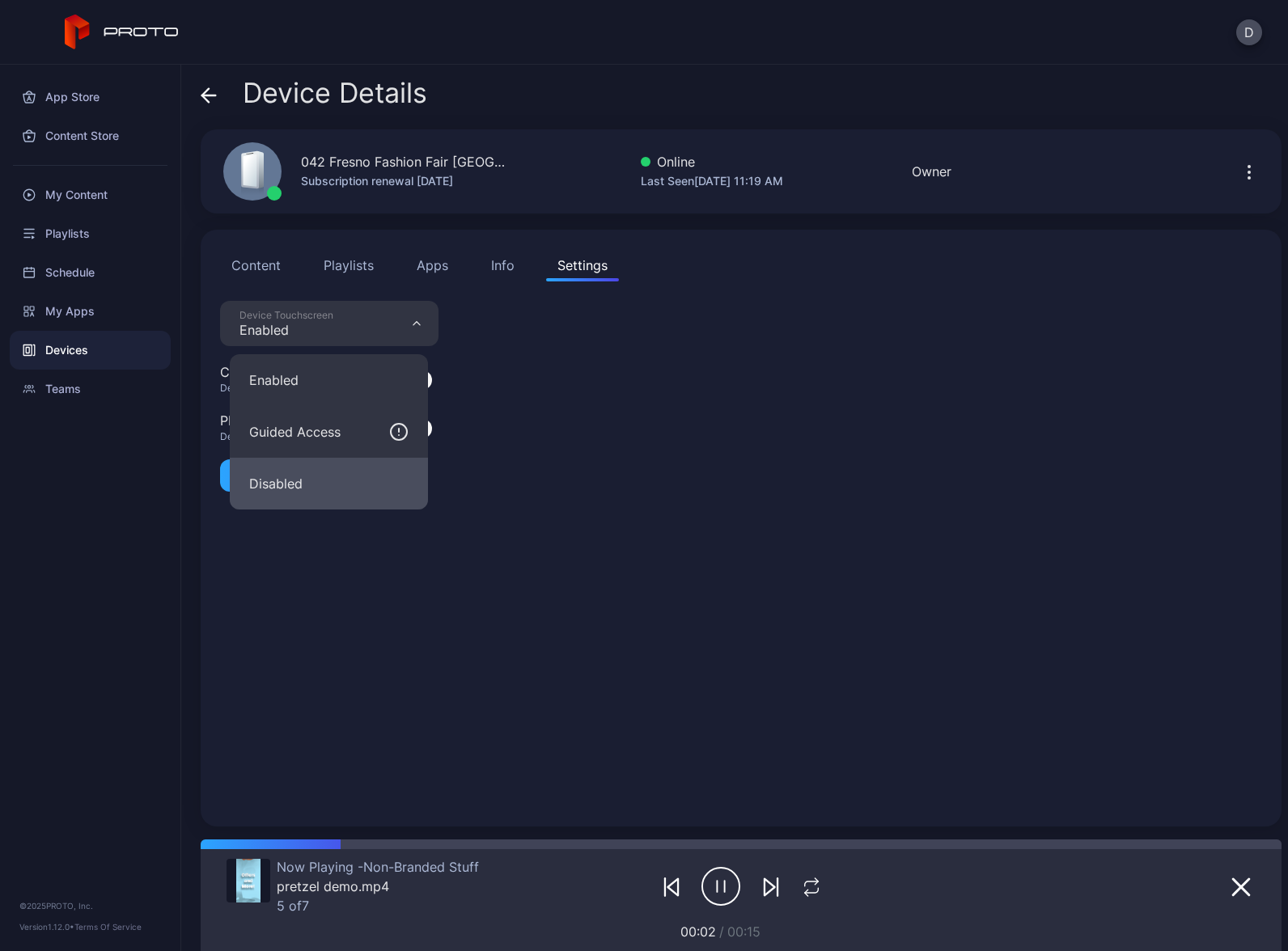
click at [312, 472] on button "Disabled" at bounding box center [329, 483] width 198 height 51
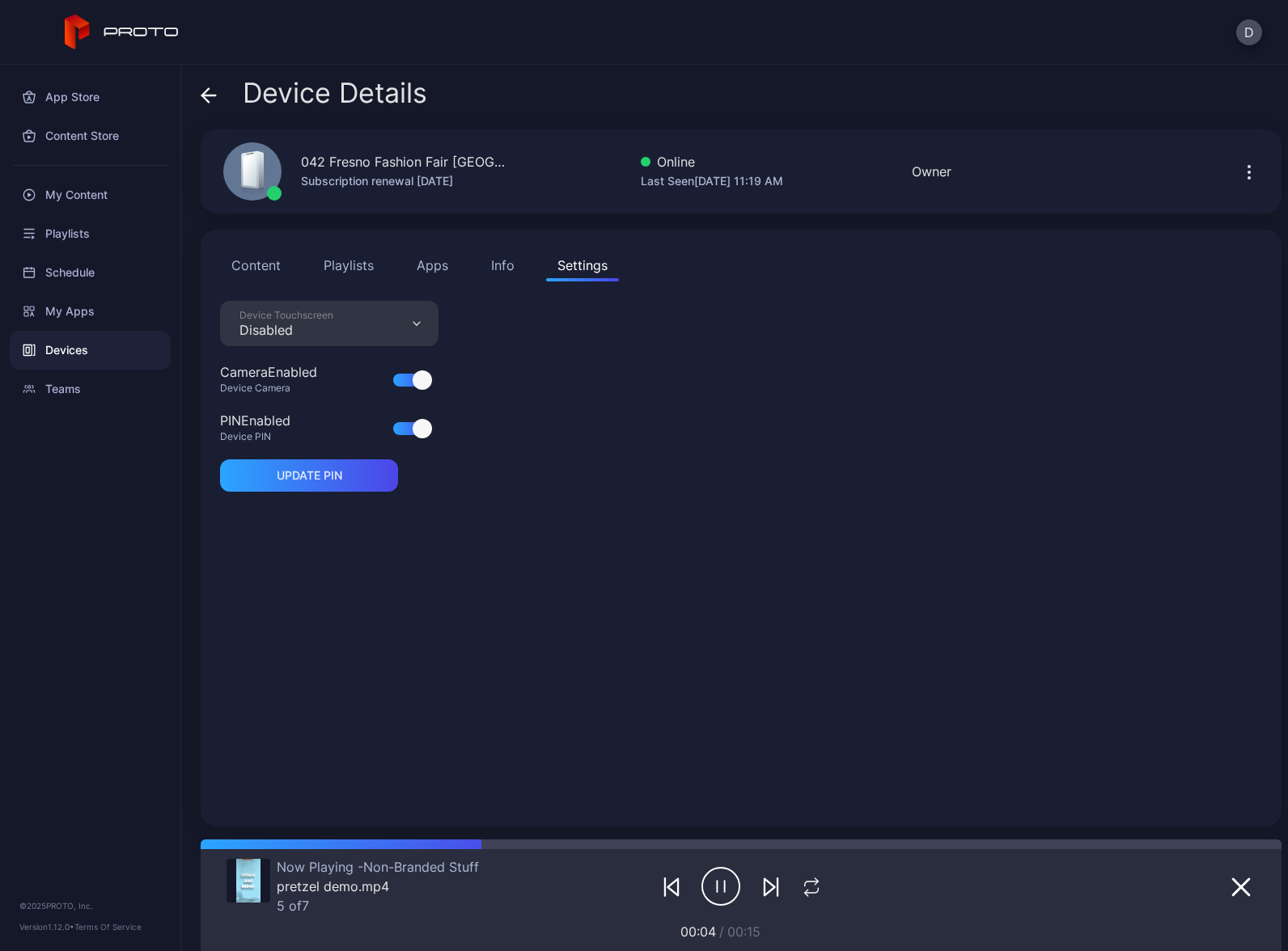
click at [495, 272] on div "Info" at bounding box center [503, 266] width 23 height 20
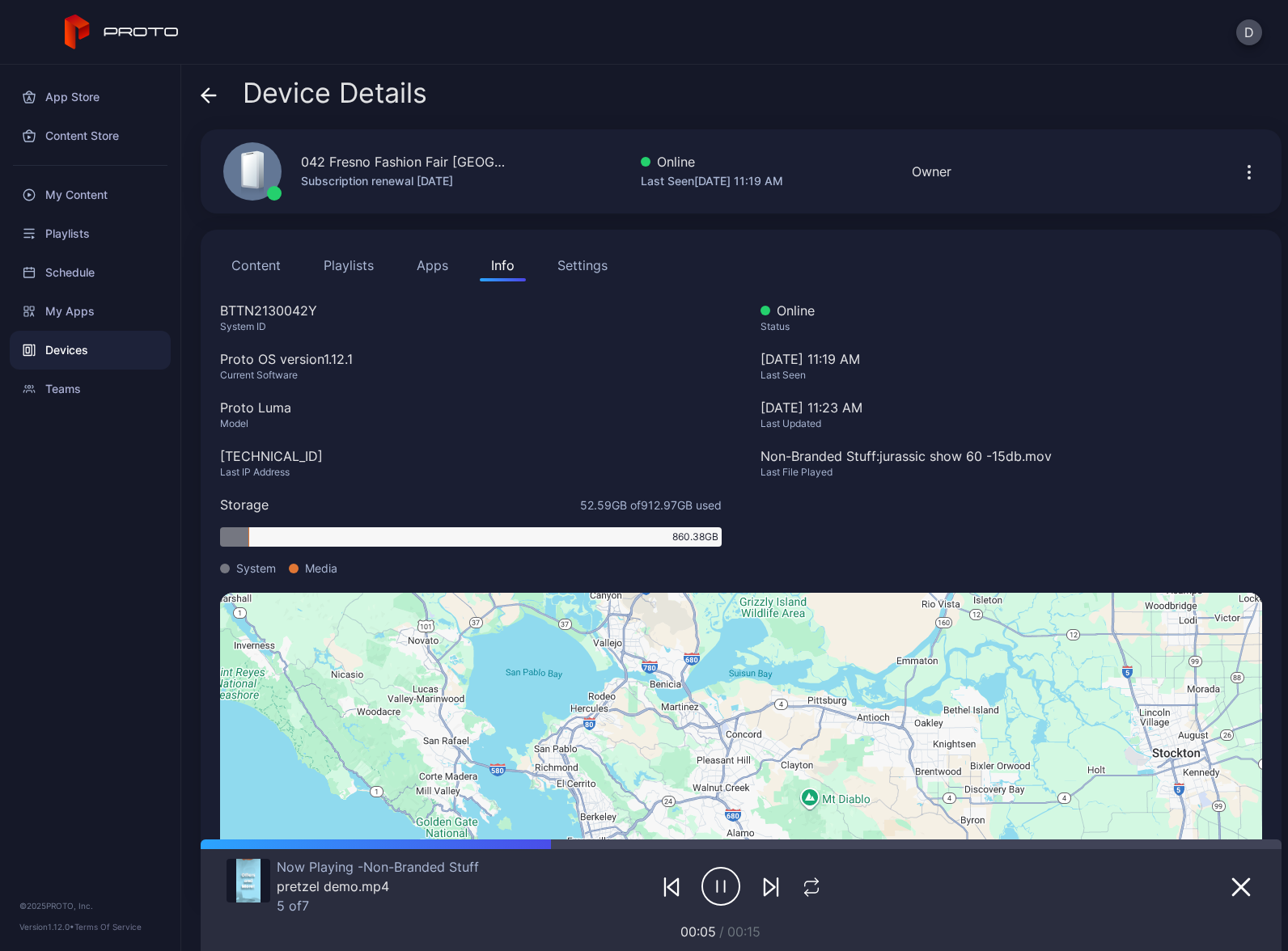
click at [420, 270] on button "Apps" at bounding box center [433, 265] width 54 height 32
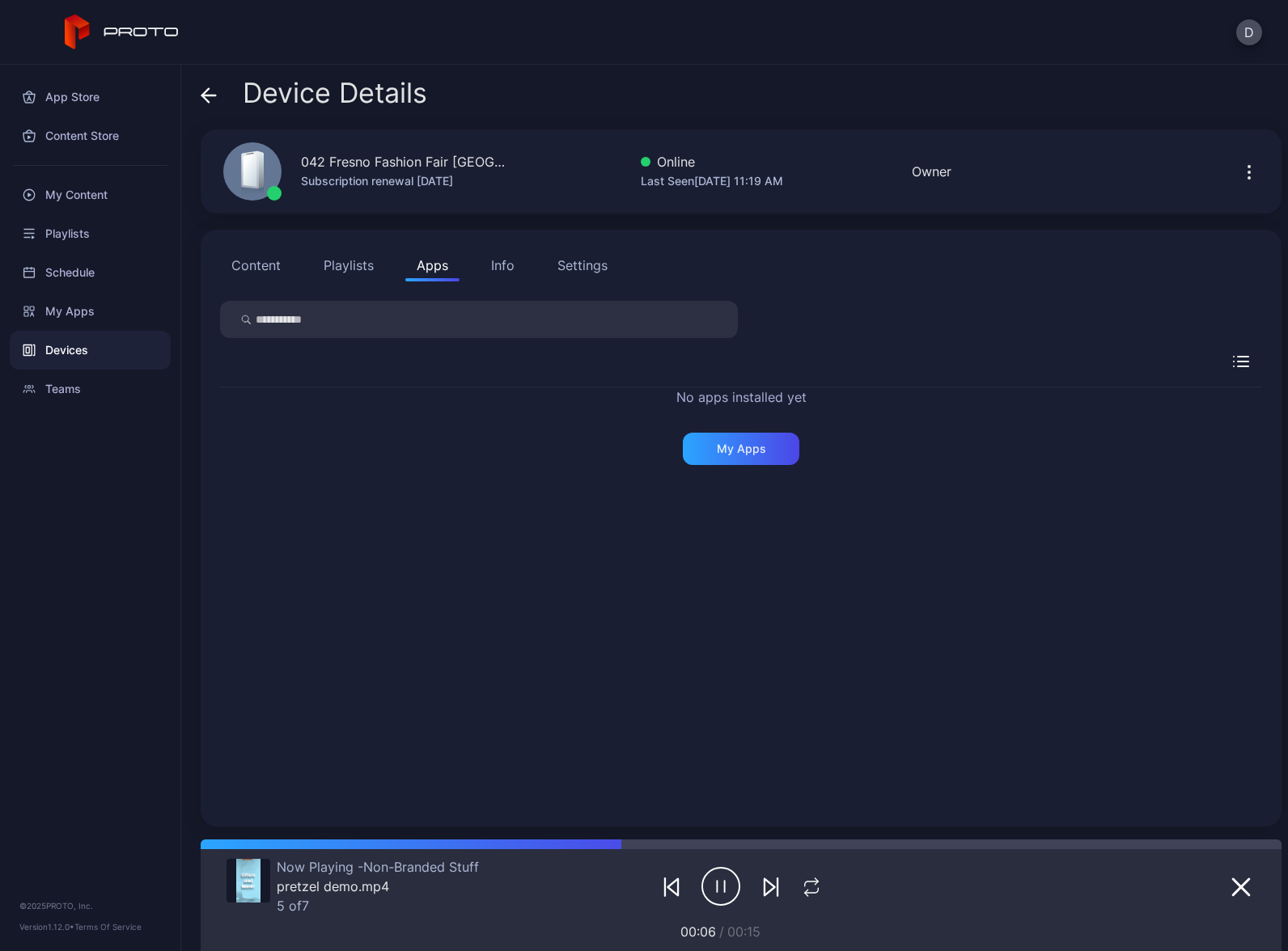
click at [227, 268] on button "Content" at bounding box center [256, 265] width 72 height 32
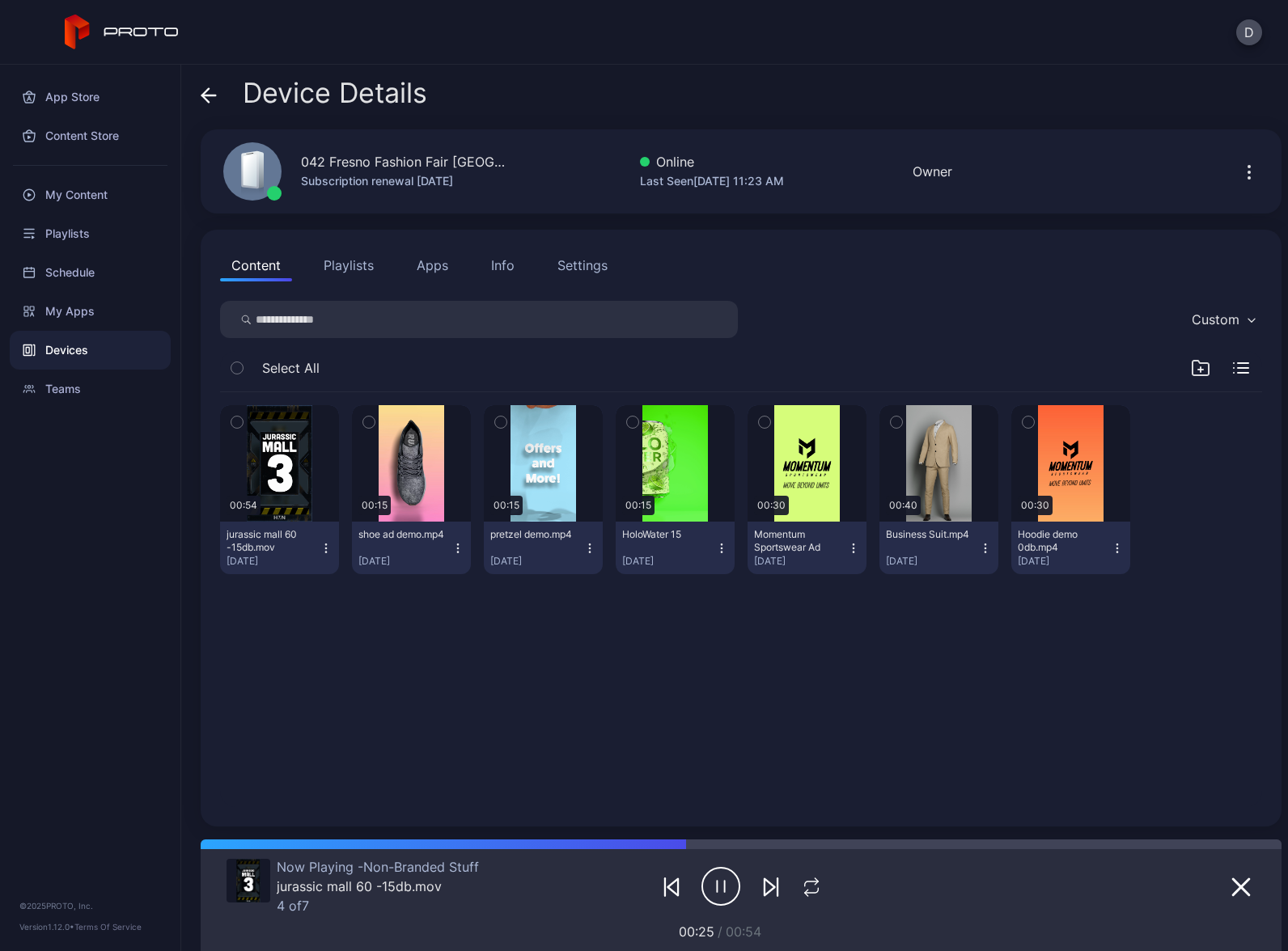
click at [208, 96] on icon at bounding box center [208, 96] width 14 height 0
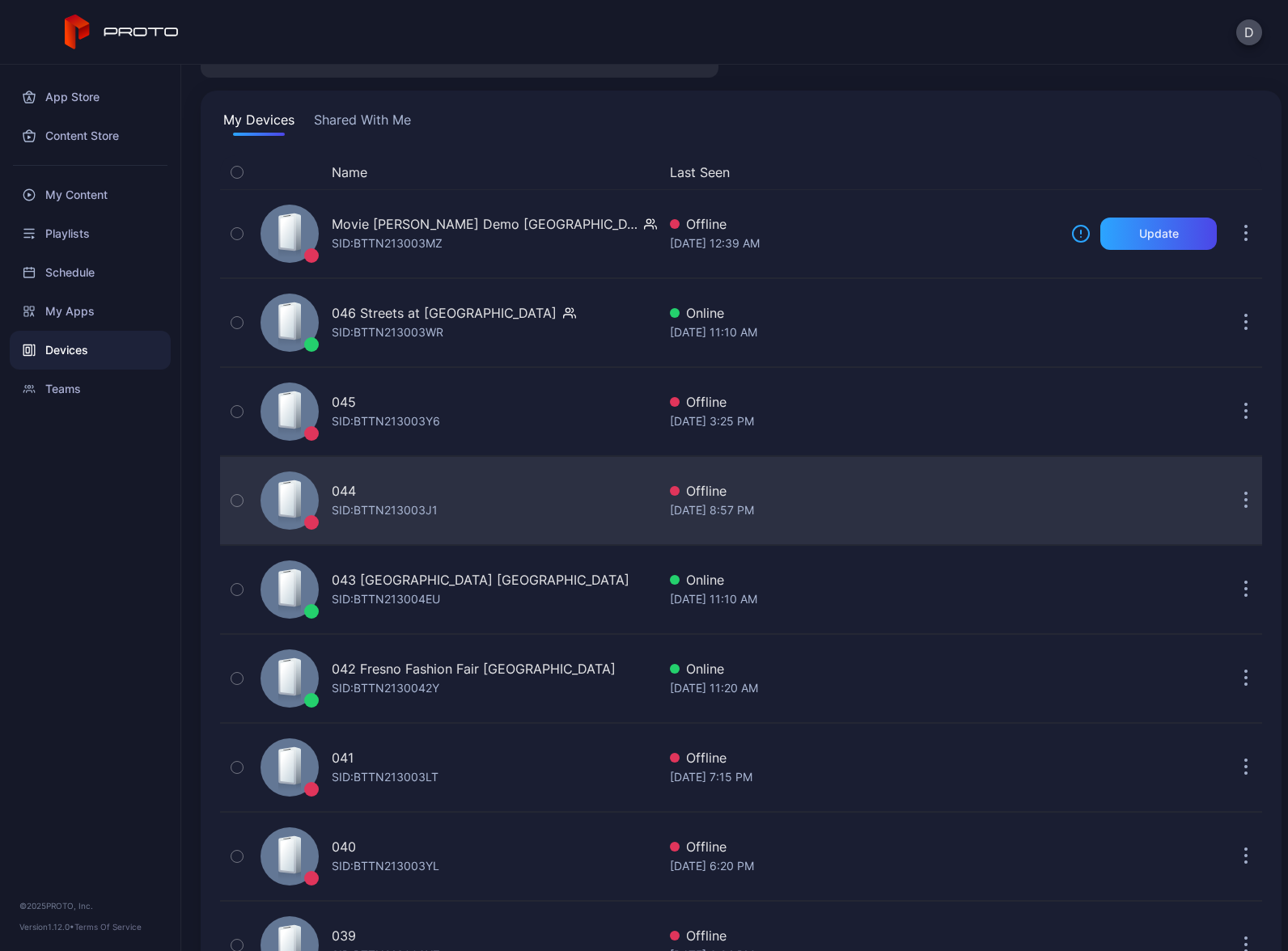
scroll to position [62, 0]
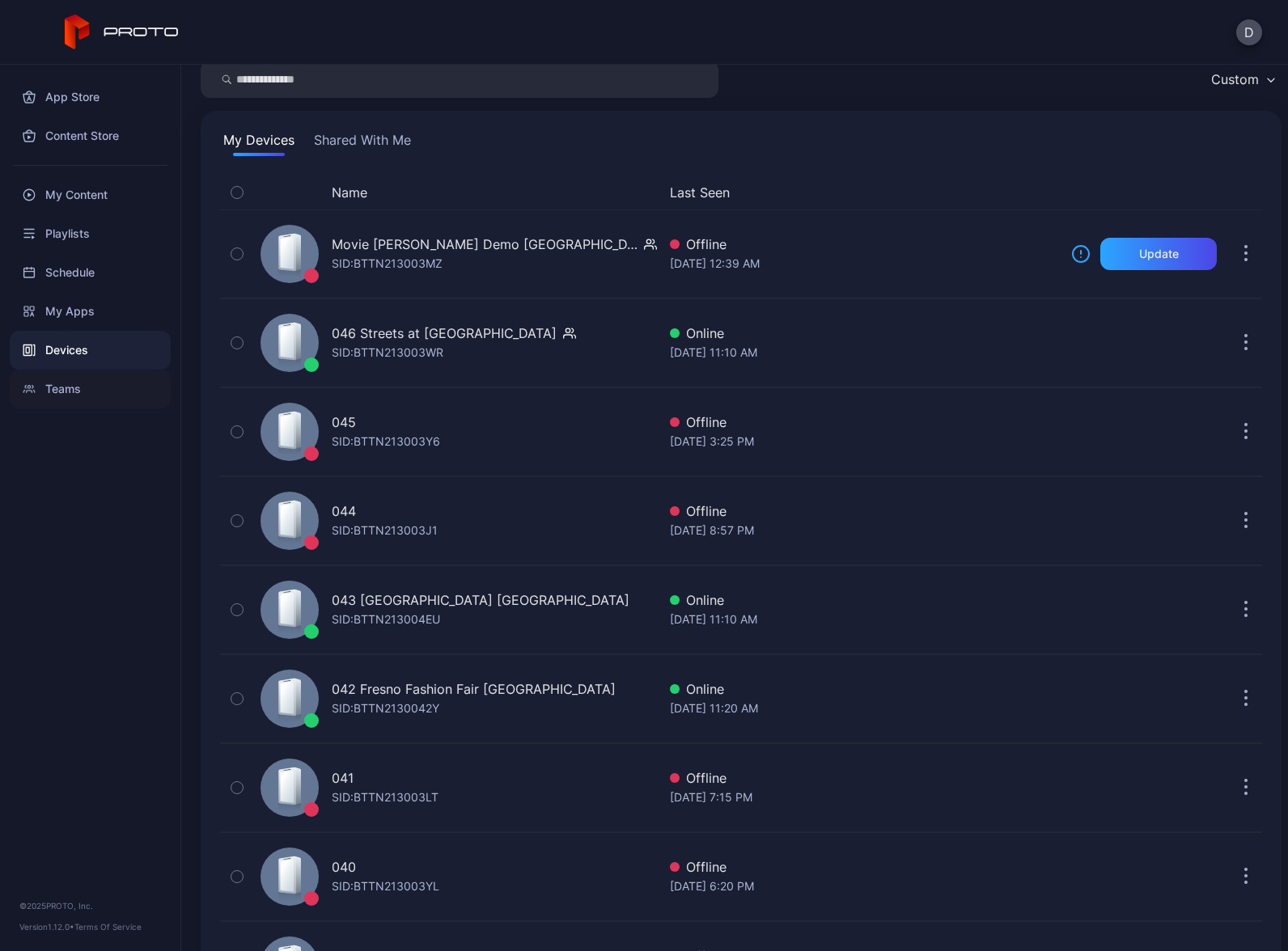
click at [57, 389] on div "Teams" at bounding box center [90, 389] width 161 height 39
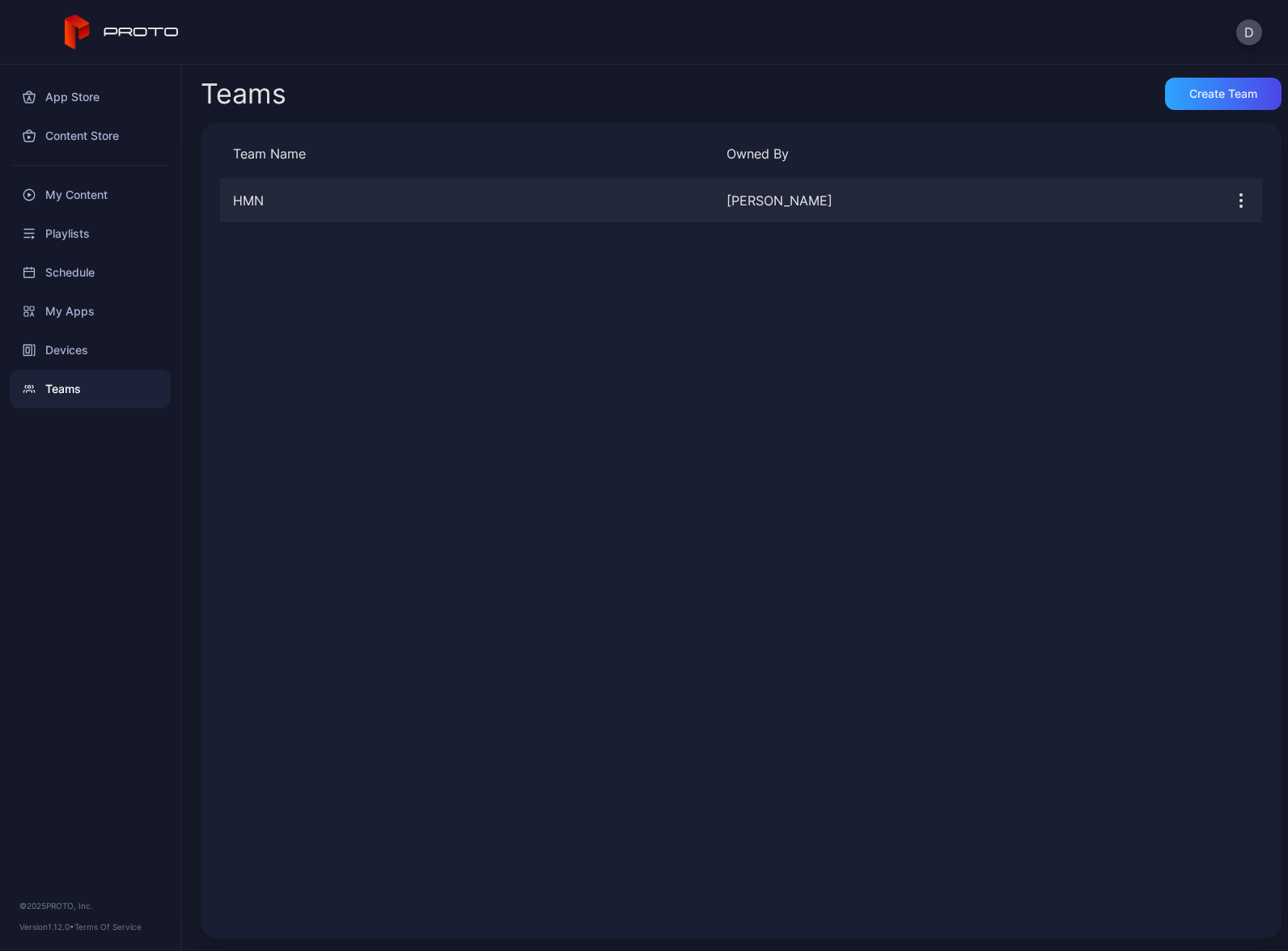
click at [335, 201] on div "HMN" at bounding box center [466, 201] width 493 height 20
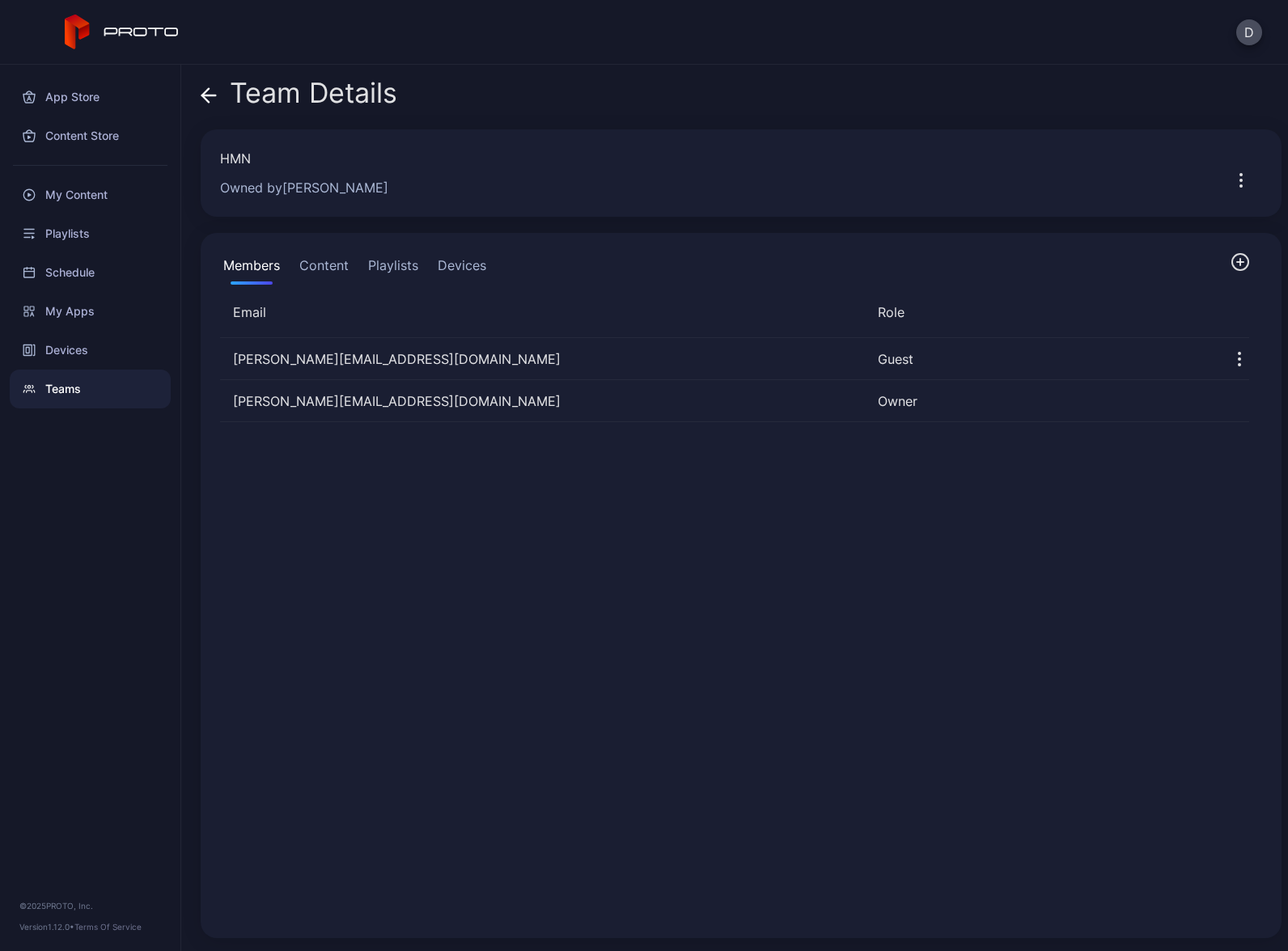
click at [446, 269] on button "Devices" at bounding box center [461, 269] width 55 height 32
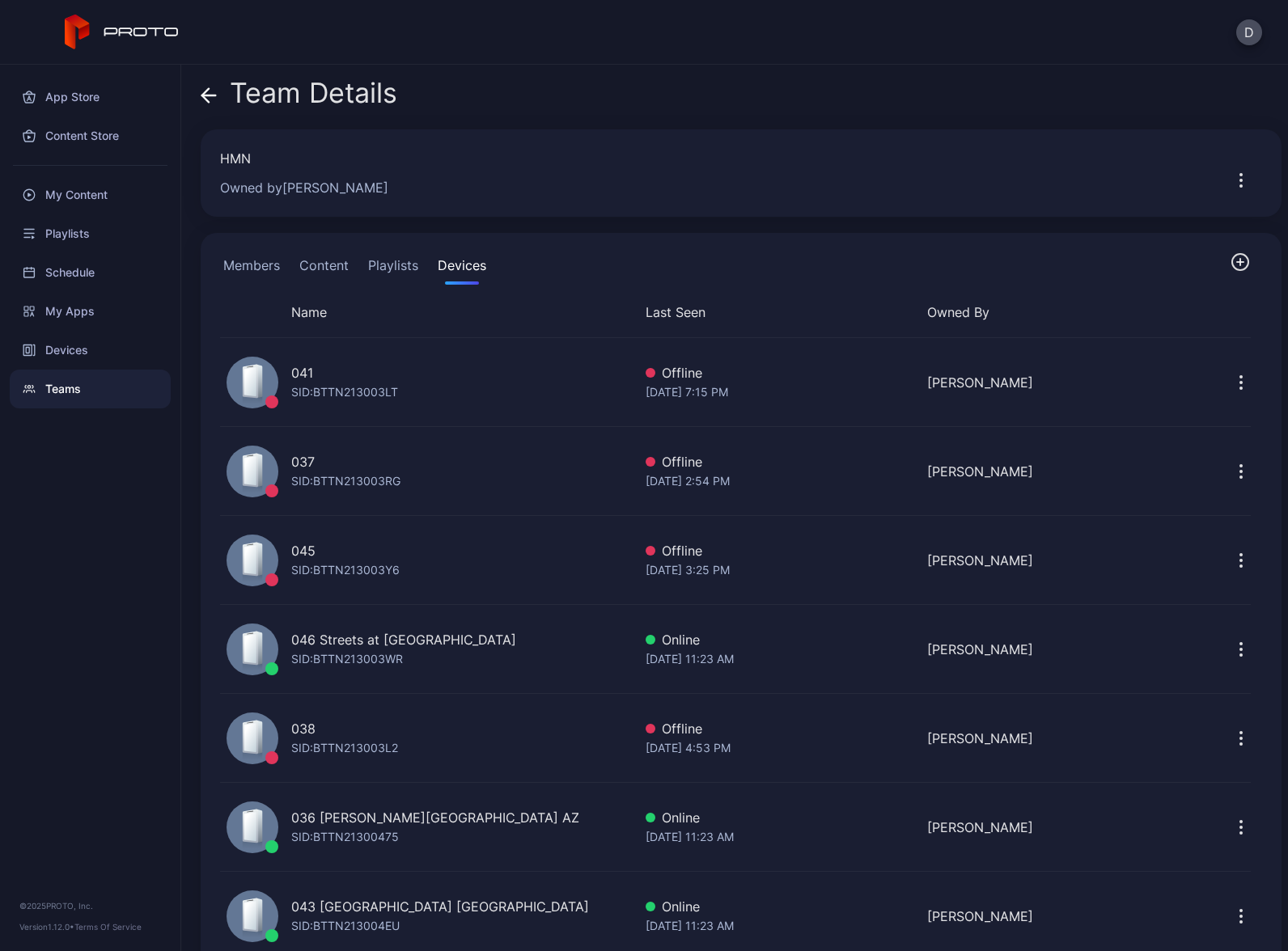
click at [398, 267] on button "Playlists" at bounding box center [393, 269] width 57 height 32
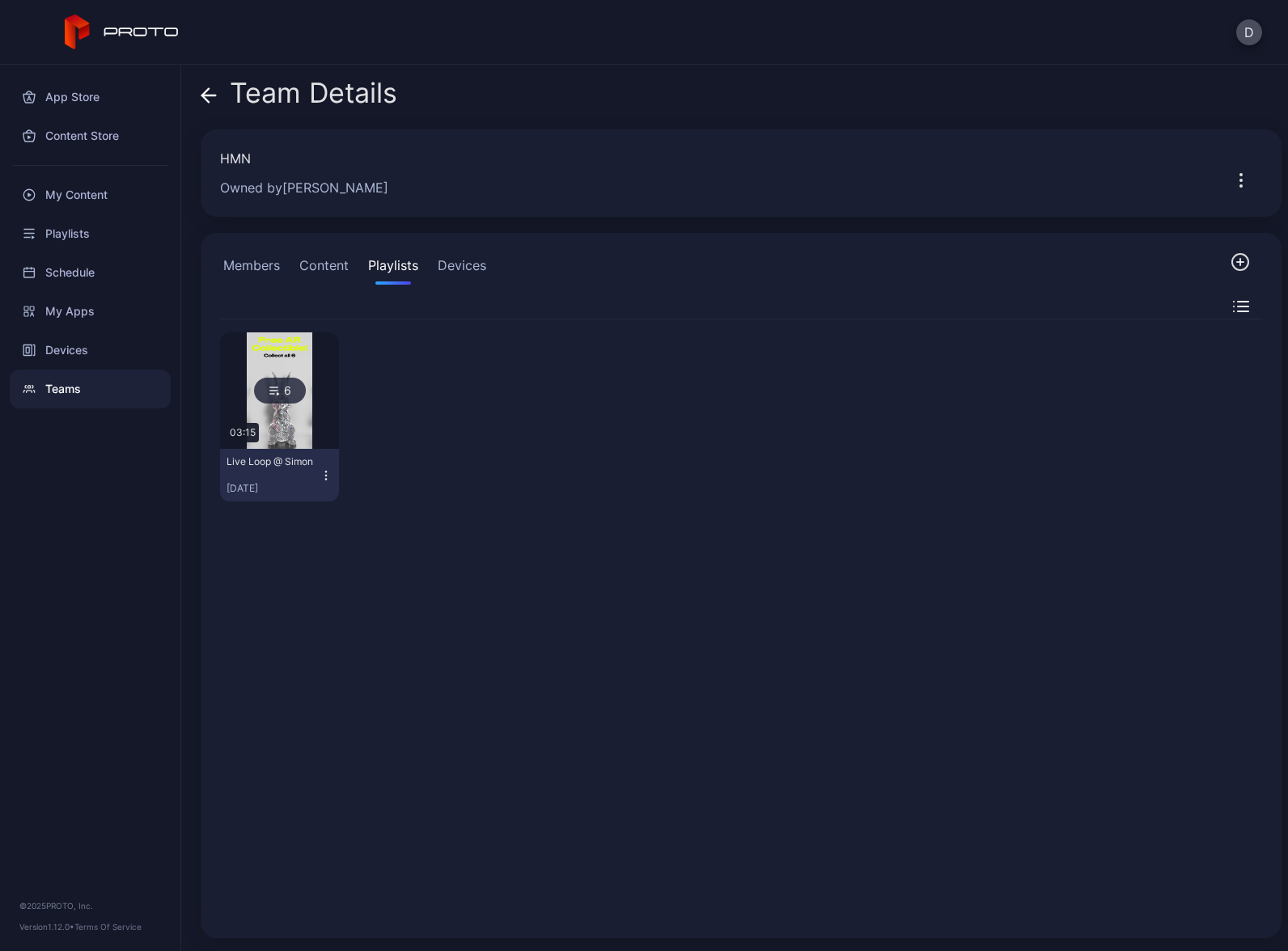
click at [474, 269] on button "Devices" at bounding box center [461, 269] width 55 height 32
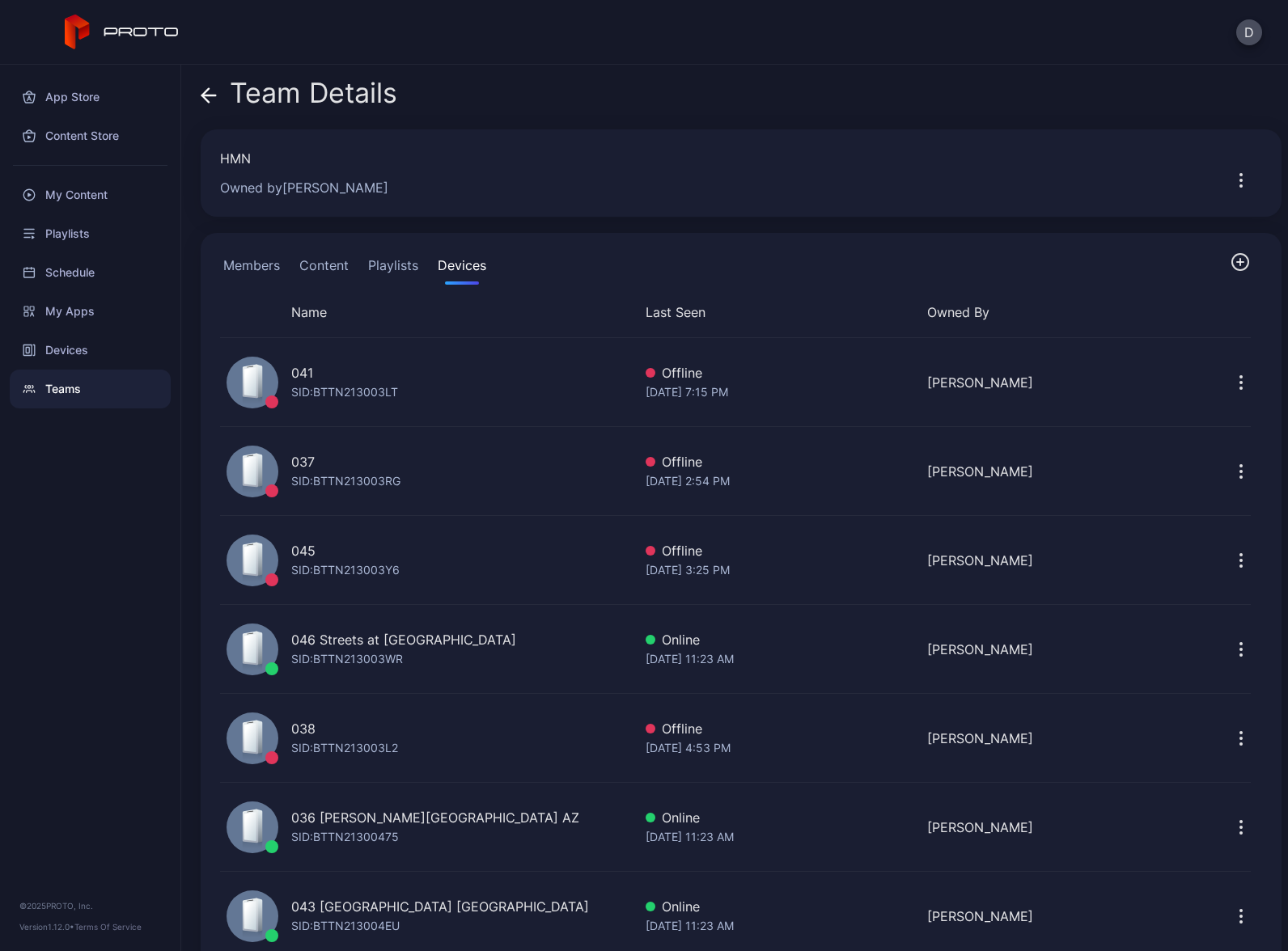
click at [1231, 178] on icon "button" at bounding box center [1241, 180] width 20 height 20
click at [1008, 206] on div "HMN Owned by [PERSON_NAME]" at bounding box center [741, 173] width 1081 height 87
click at [1230, 261] on icon "button" at bounding box center [1240, 262] width 20 height 20
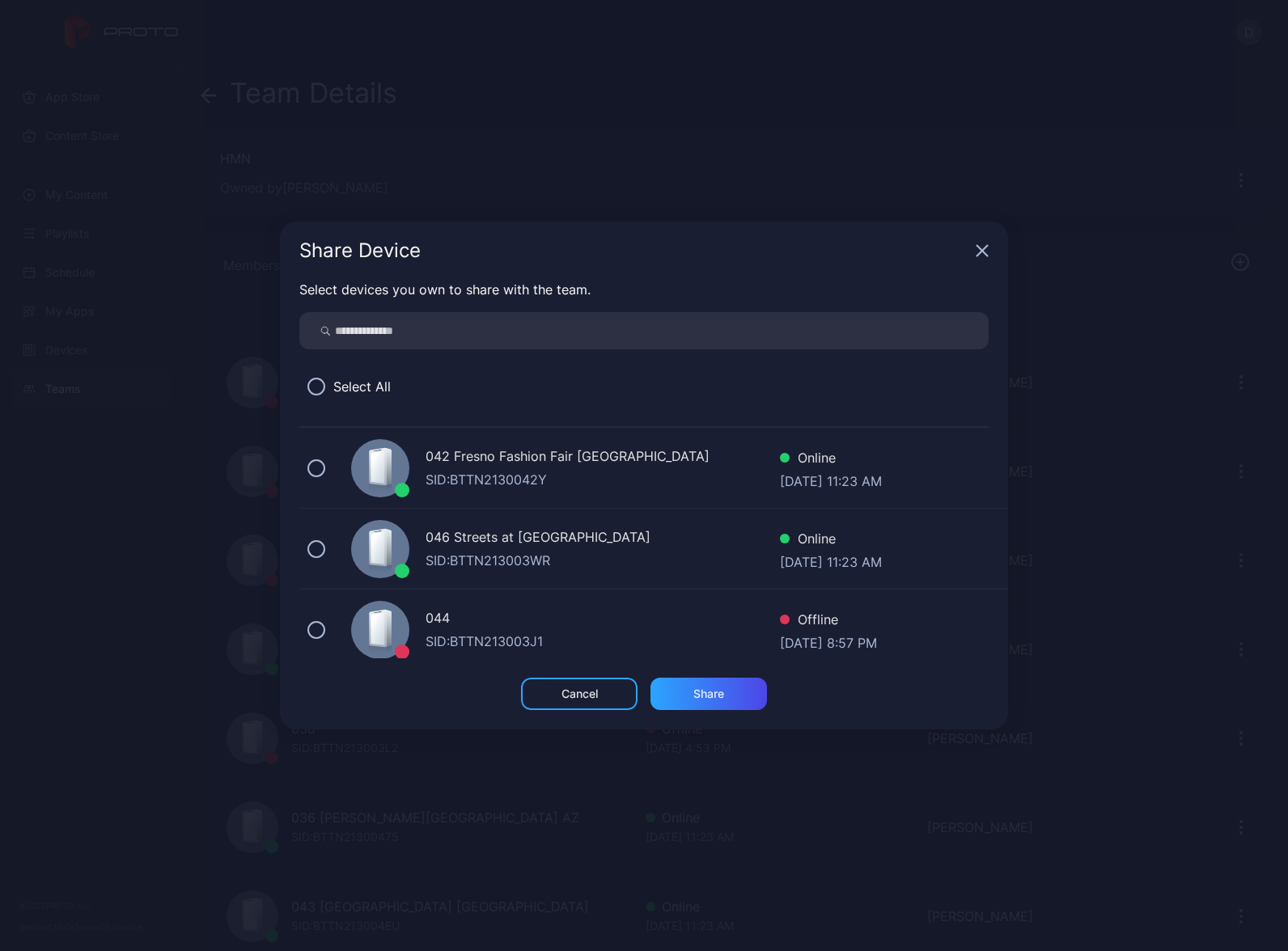
click at [360, 387] on span "Select All" at bounding box center [362, 387] width 58 height 20
click at [315, 388] on button at bounding box center [316, 387] width 18 height 18
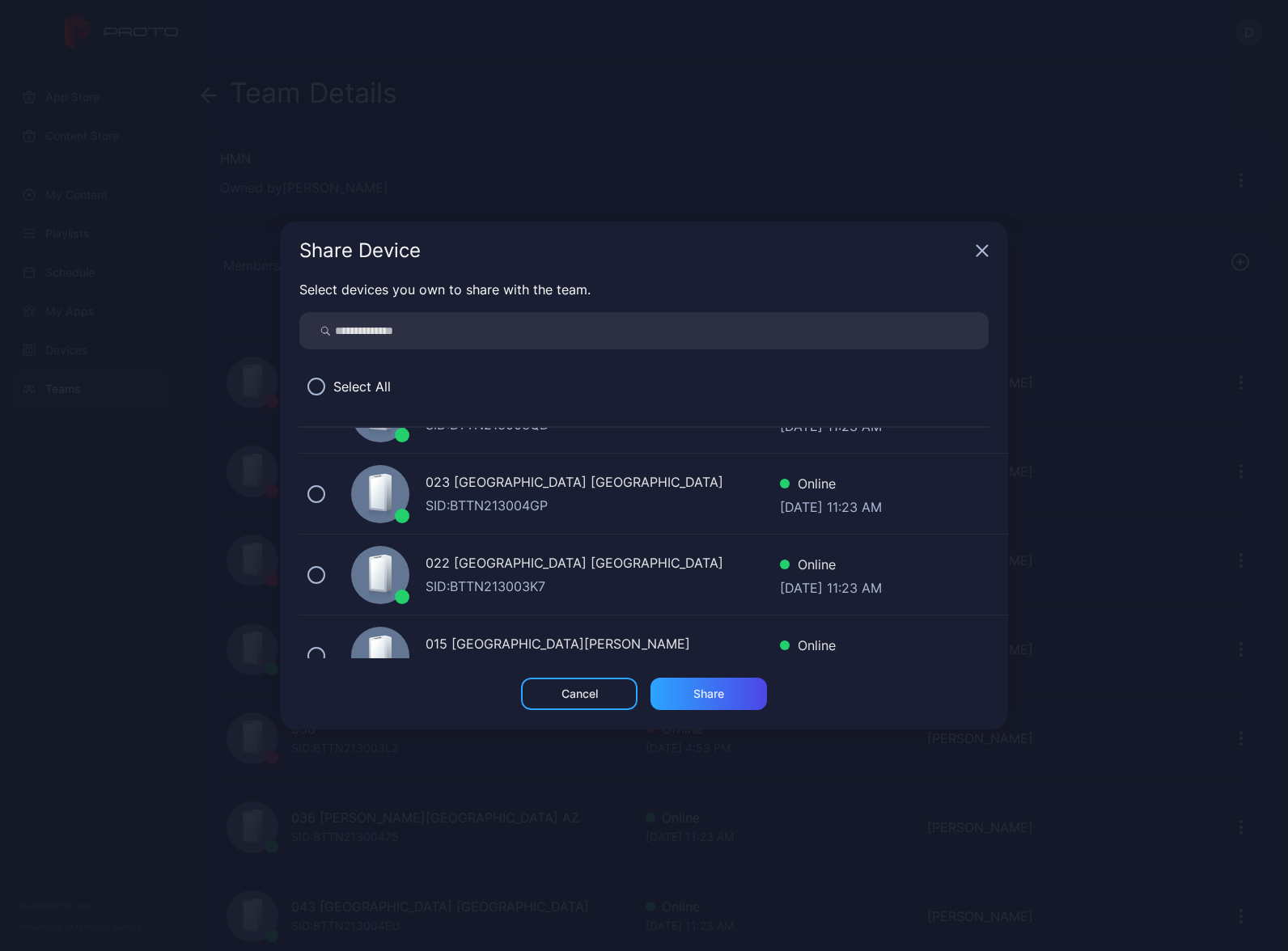
scroll to position [2123, 0]
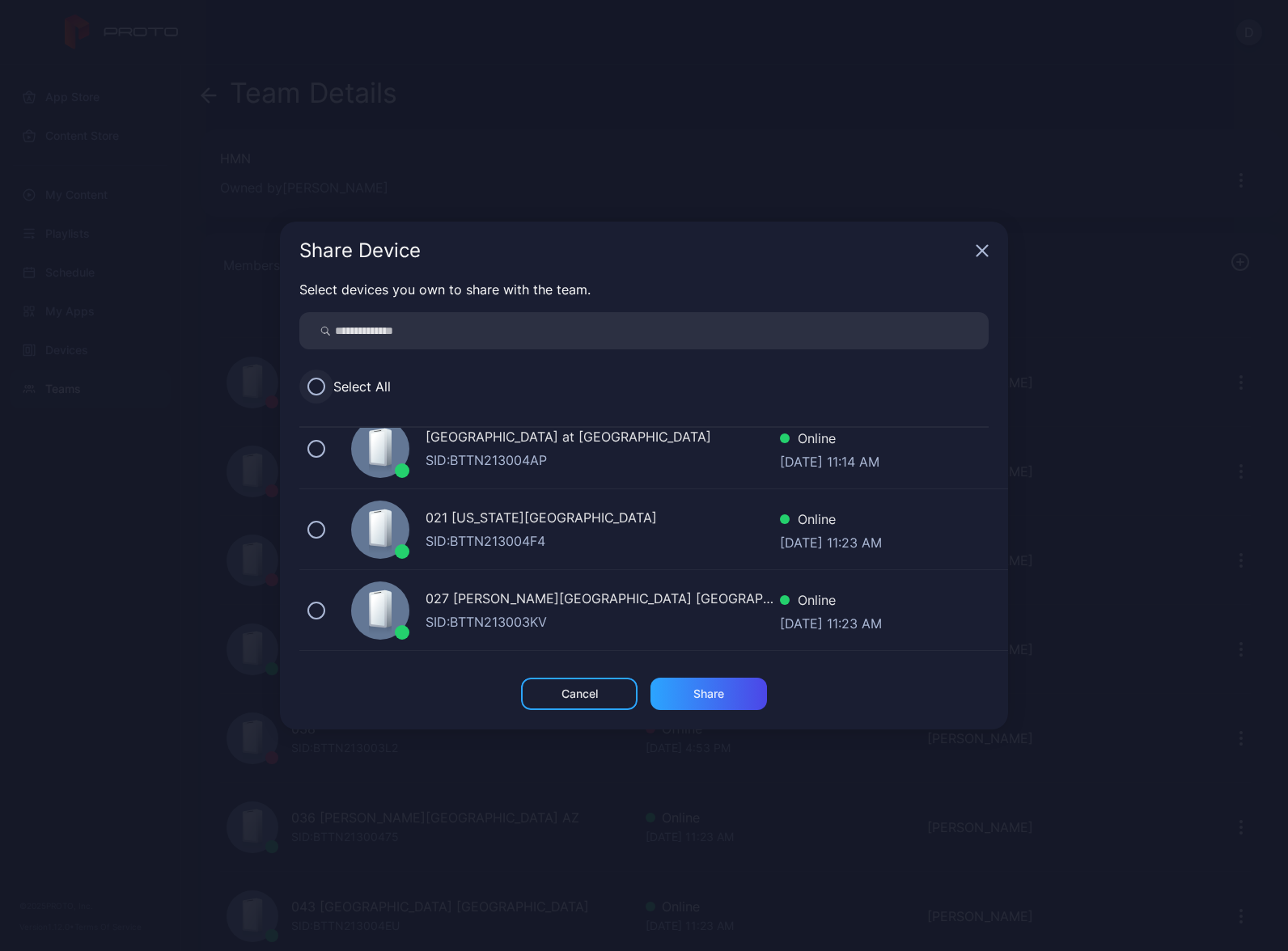
click at [319, 390] on button at bounding box center [316, 387] width 18 height 18
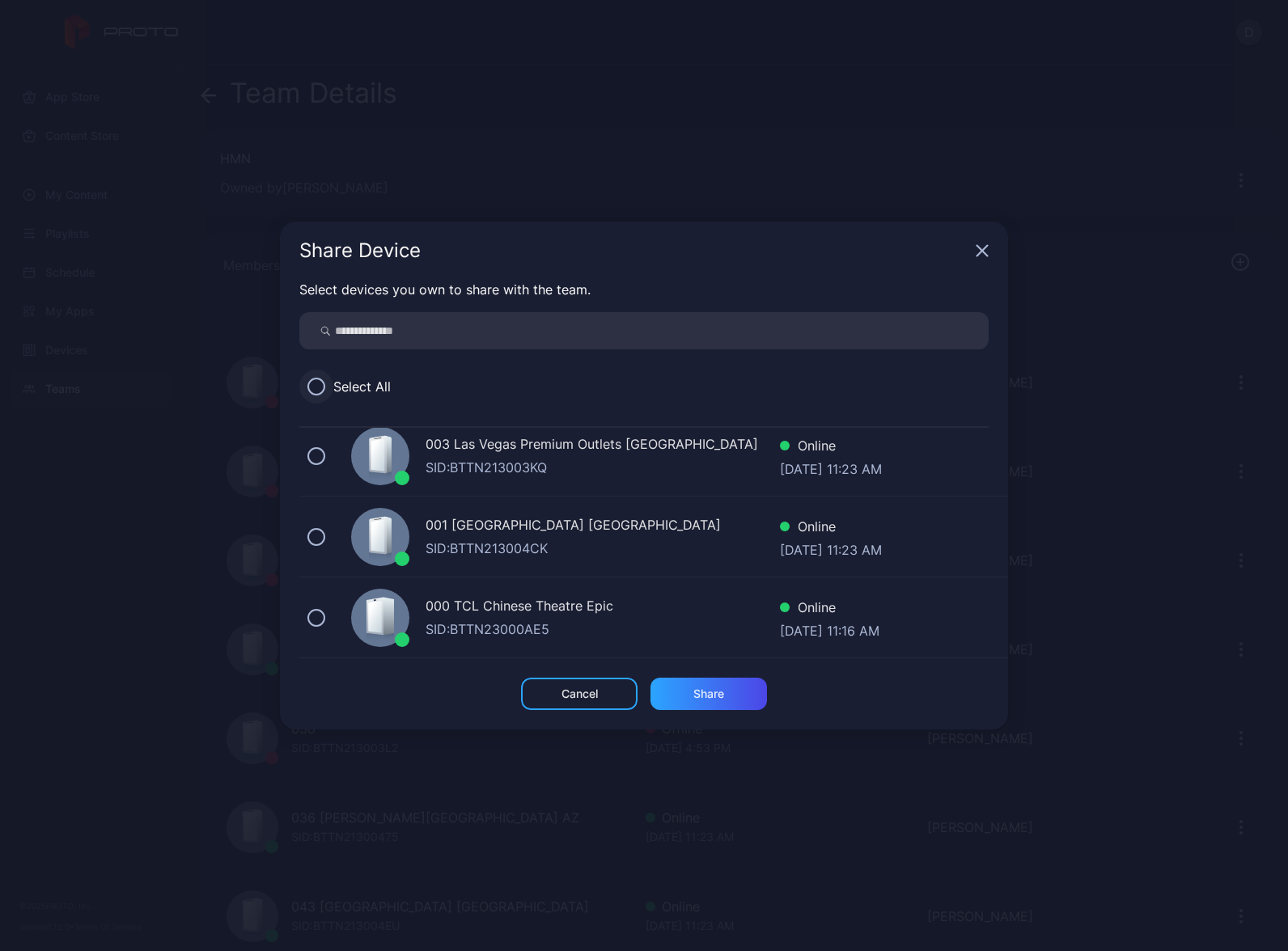
click at [314, 389] on button at bounding box center [316, 387] width 18 height 18
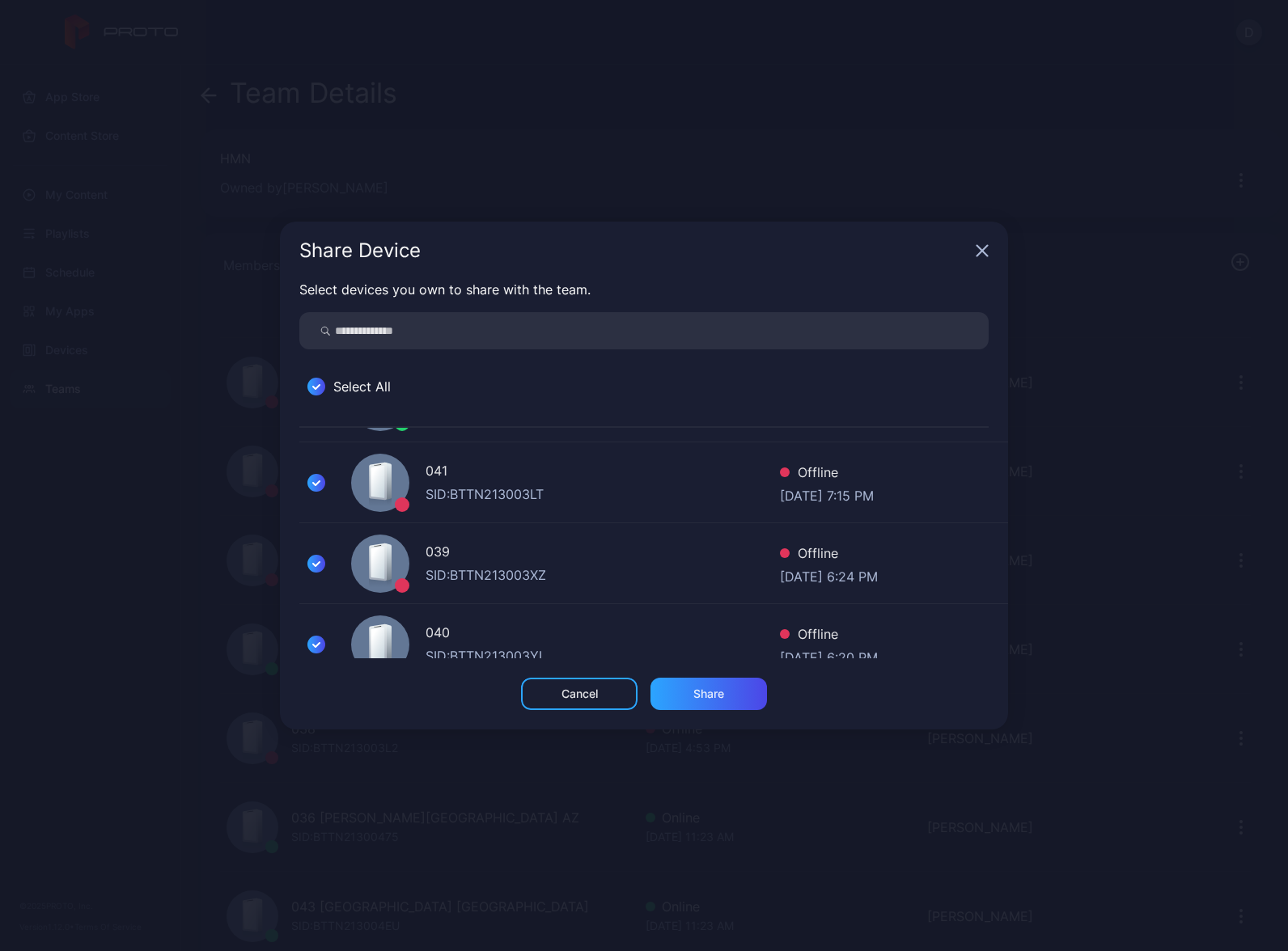
scroll to position [0, 0]
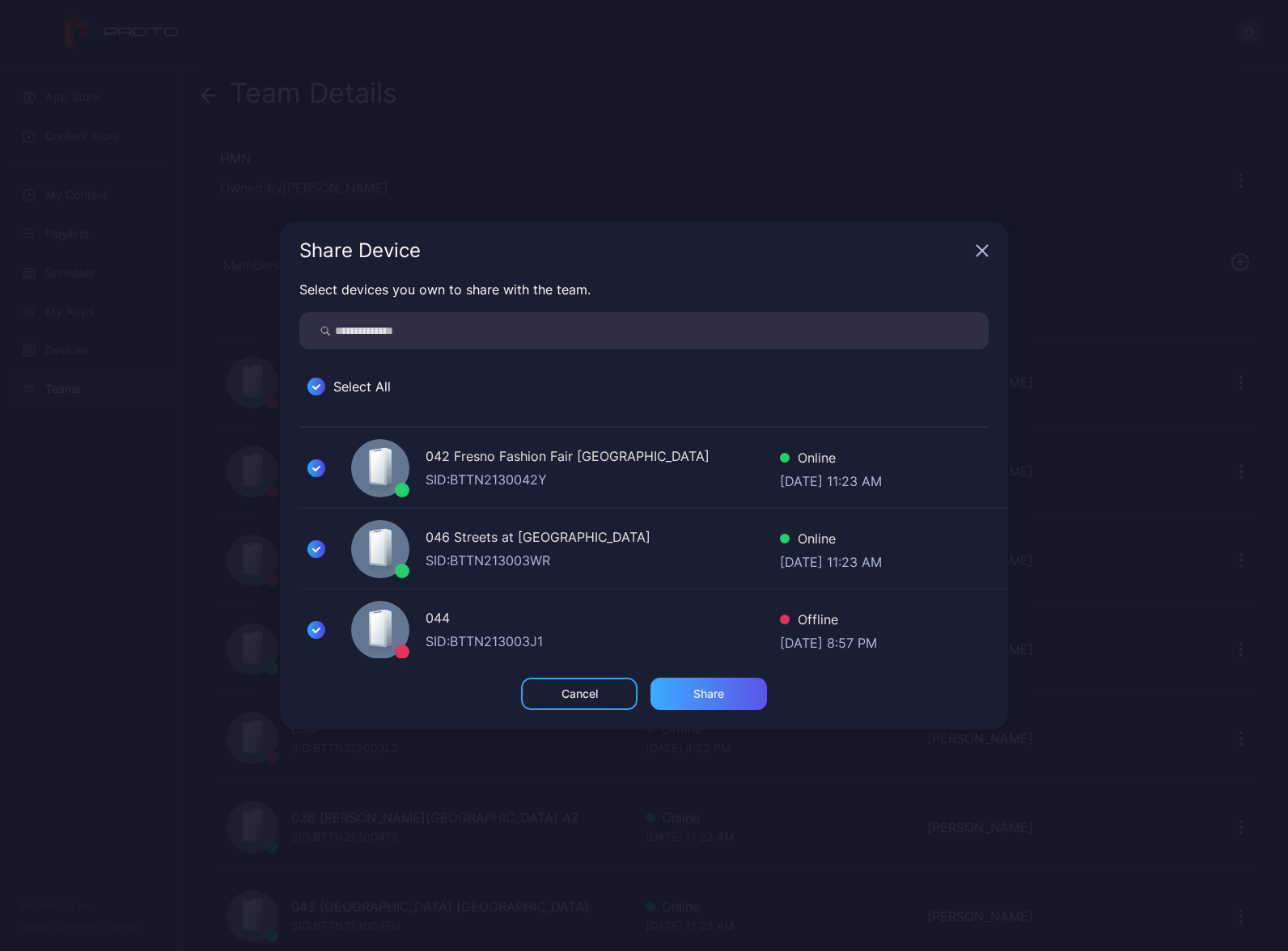
click at [723, 697] on div "Share" at bounding box center [708, 694] width 31 height 13
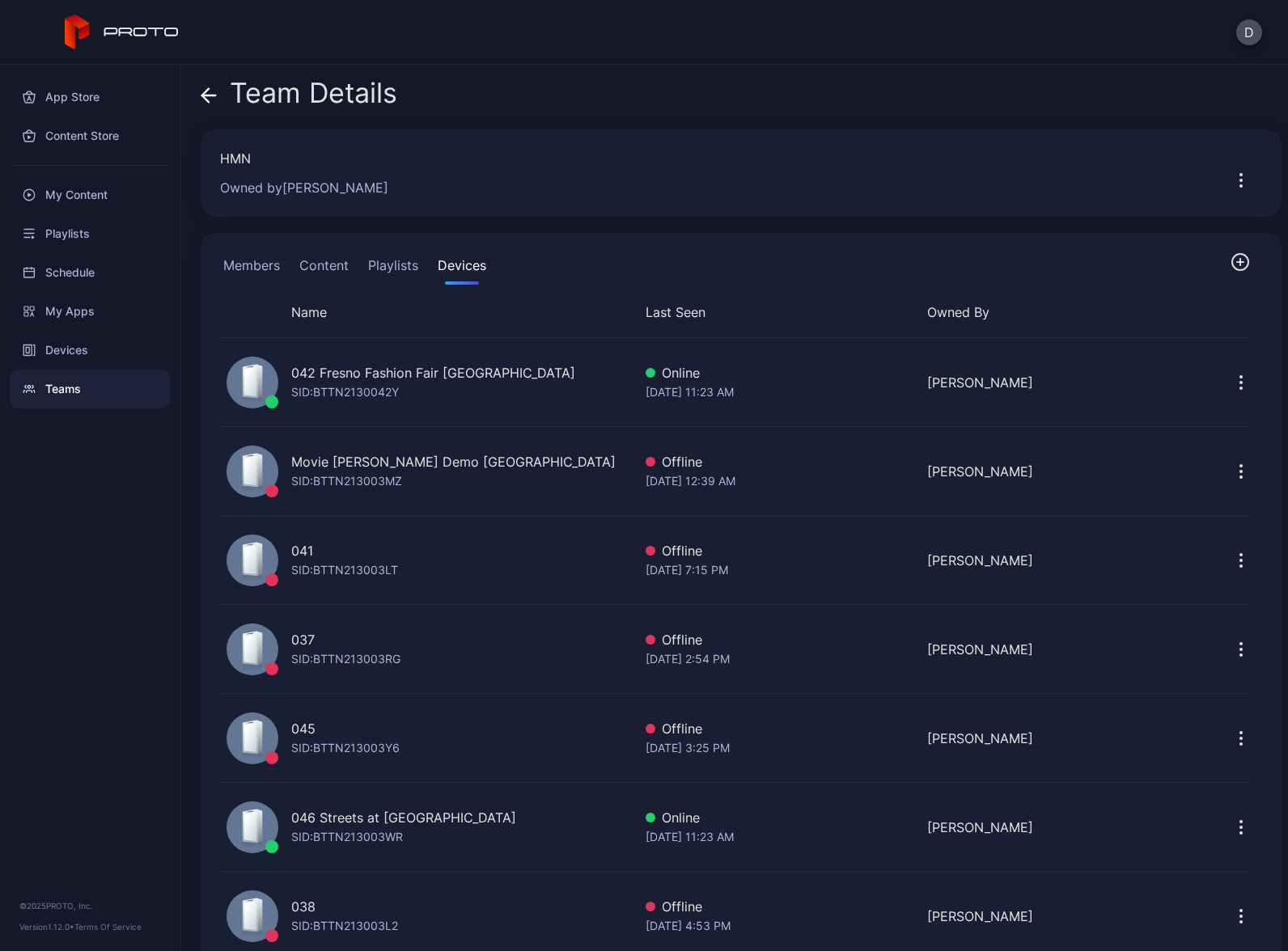
click at [386, 271] on button "Playlists" at bounding box center [393, 269] width 57 height 32
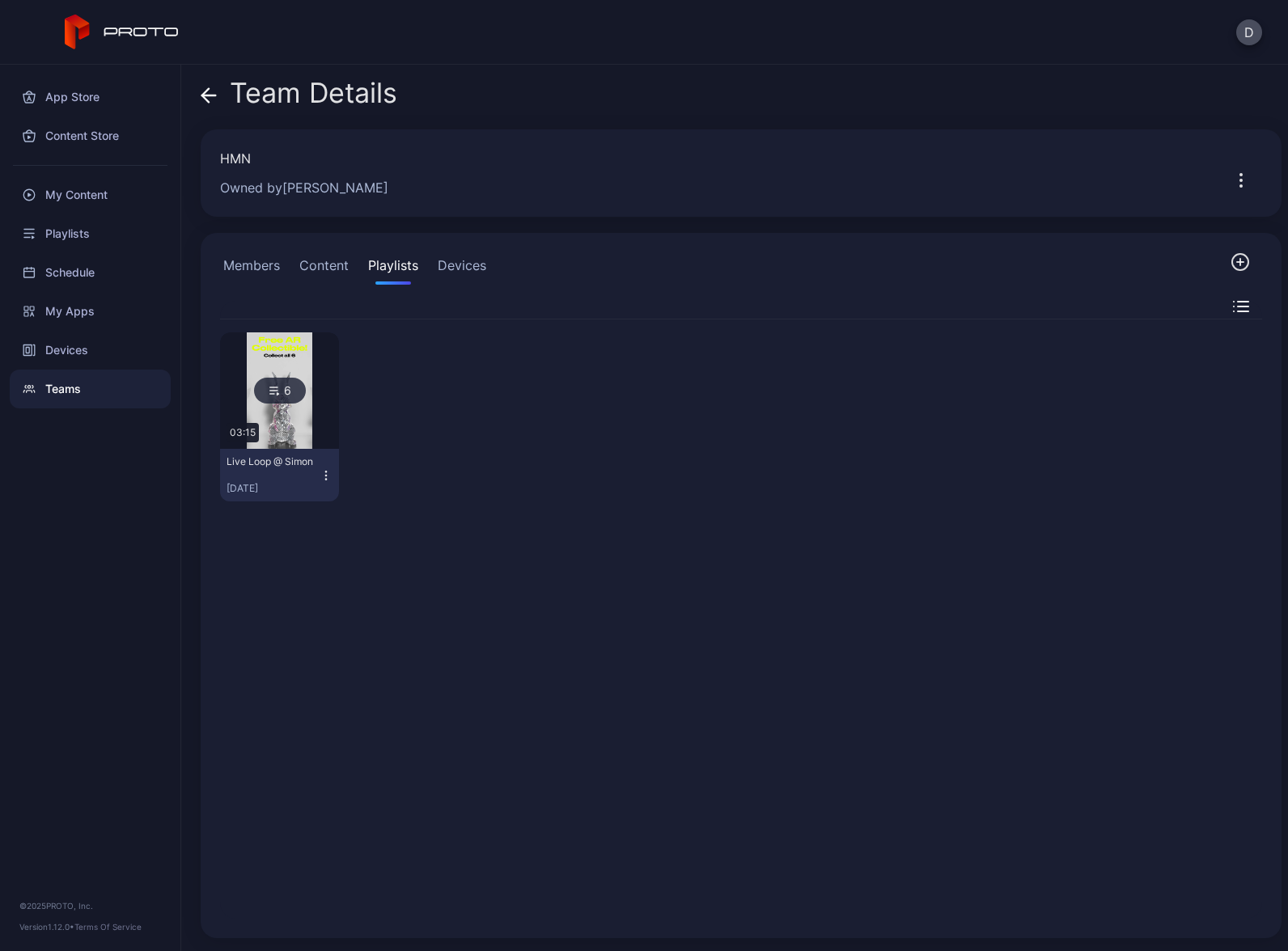
click at [1230, 265] on icon "button" at bounding box center [1240, 262] width 20 height 20
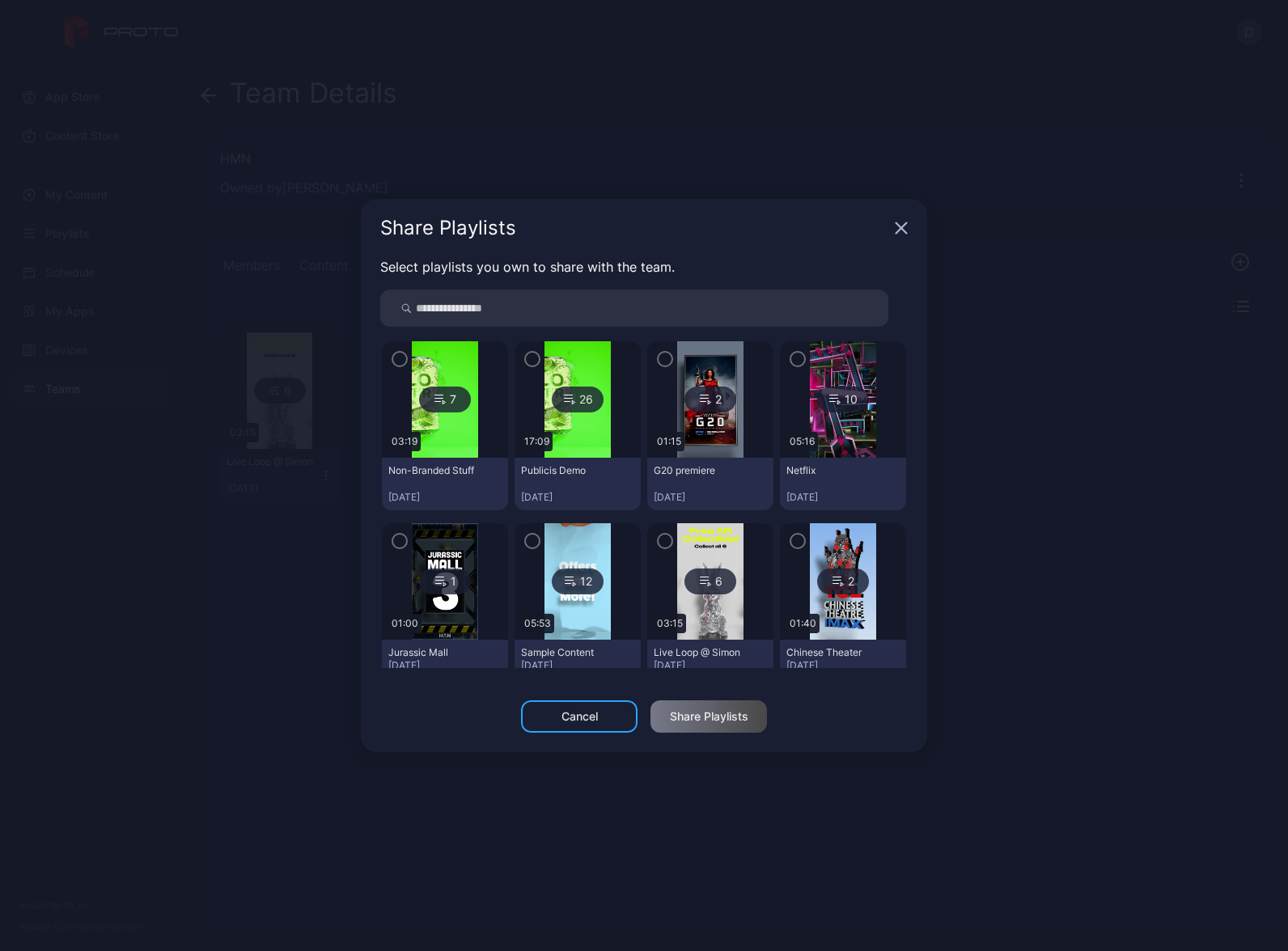
click at [400, 360] on icon "button" at bounding box center [399, 360] width 13 height 18
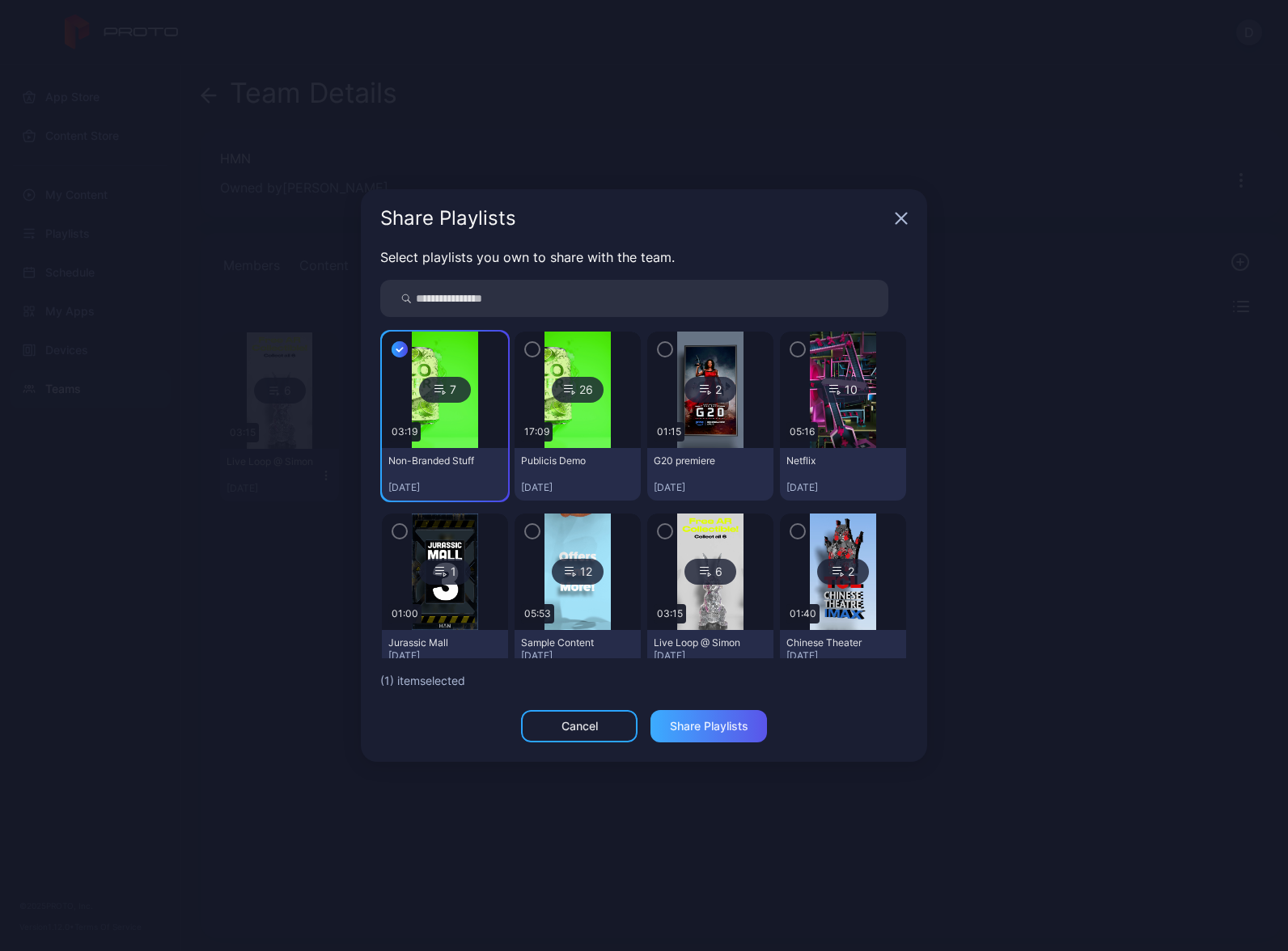
click at [716, 728] on div "Share Playlists" at bounding box center [708, 727] width 78 height 13
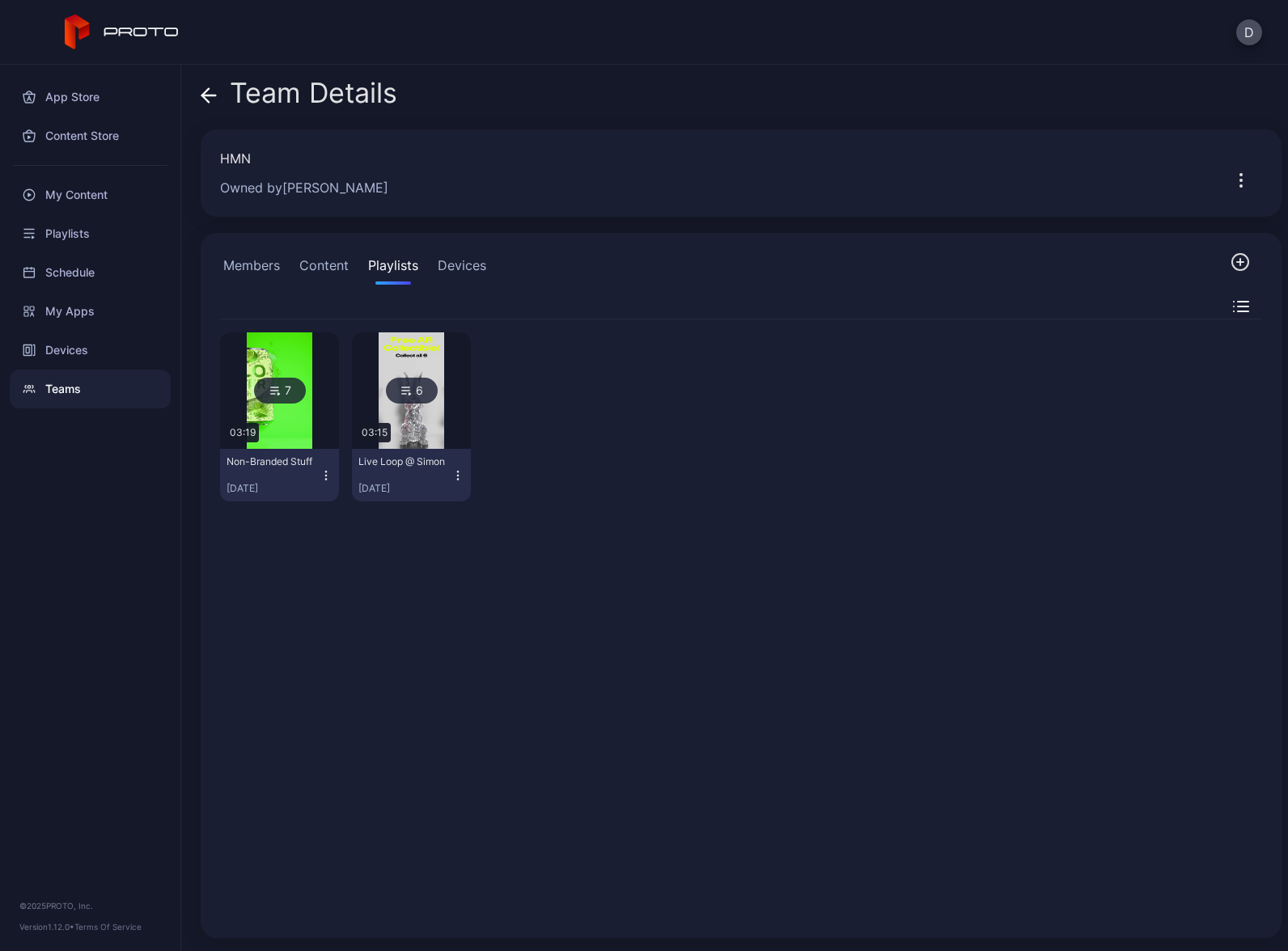
click at [454, 473] on icon "button" at bounding box center [458, 476] width 13 height 13
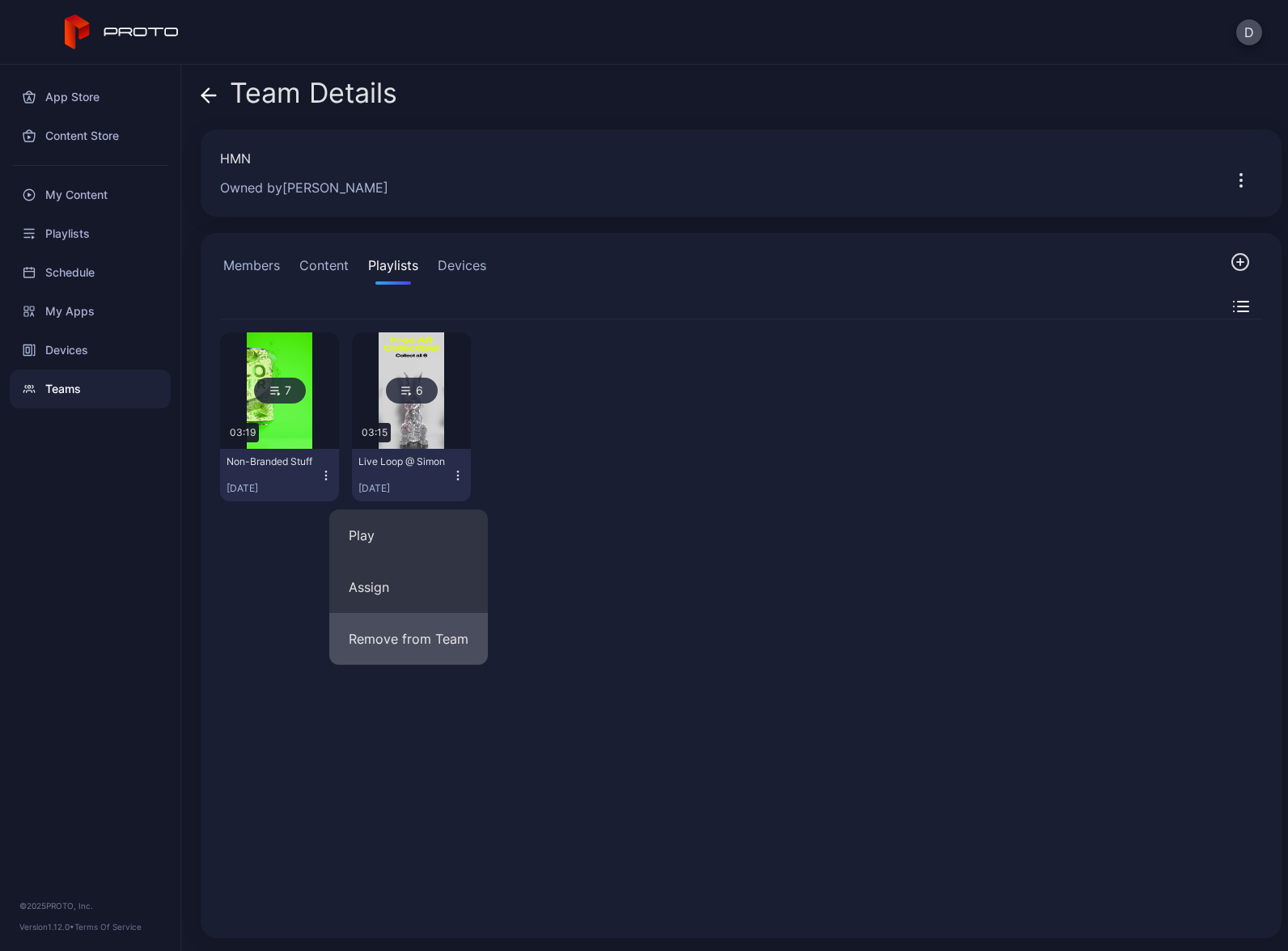
click at [416, 643] on button "Remove from Team" at bounding box center [408, 638] width 159 height 51
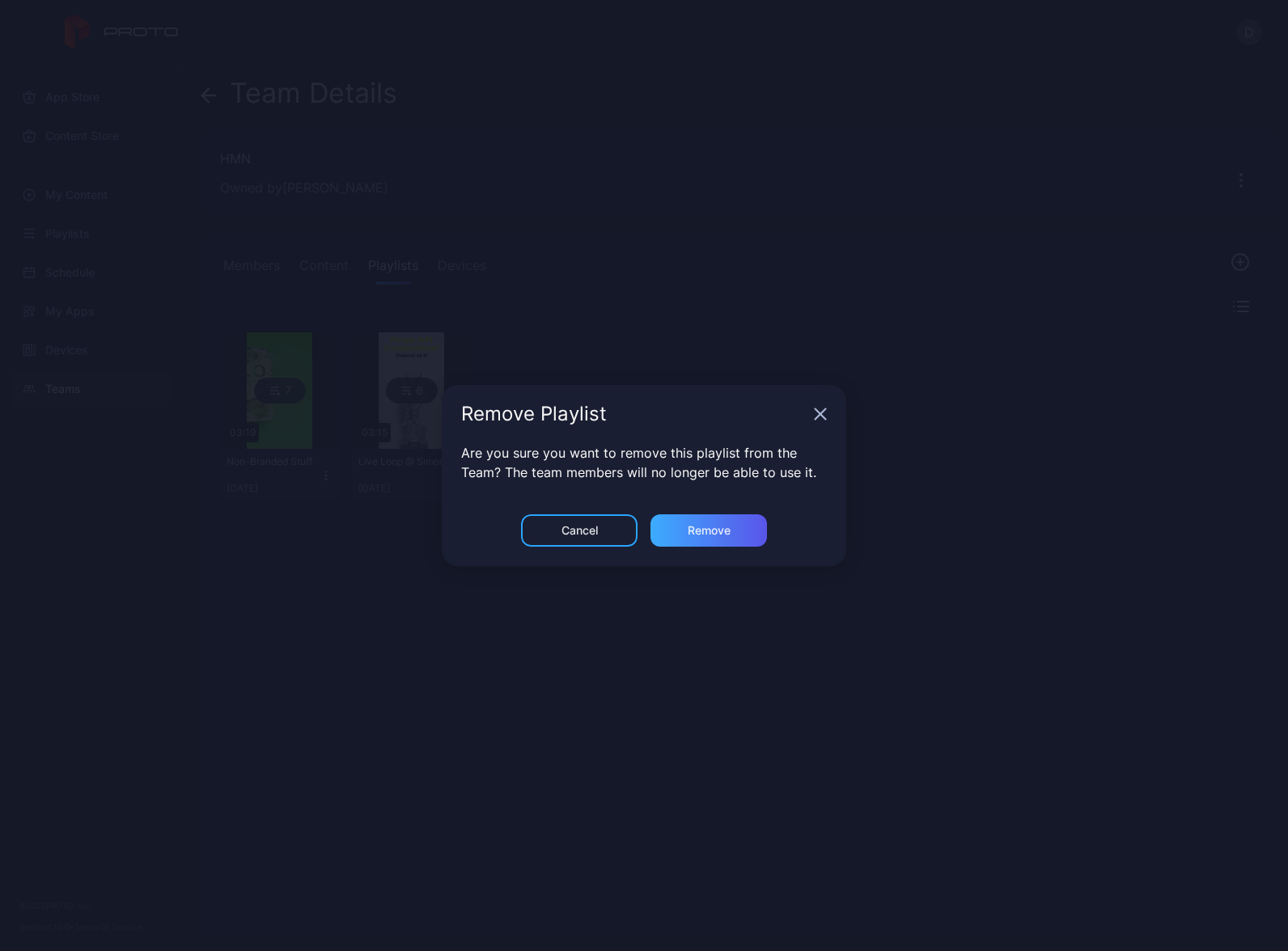
click at [688, 534] on div "Remove" at bounding box center [709, 531] width 43 height 13
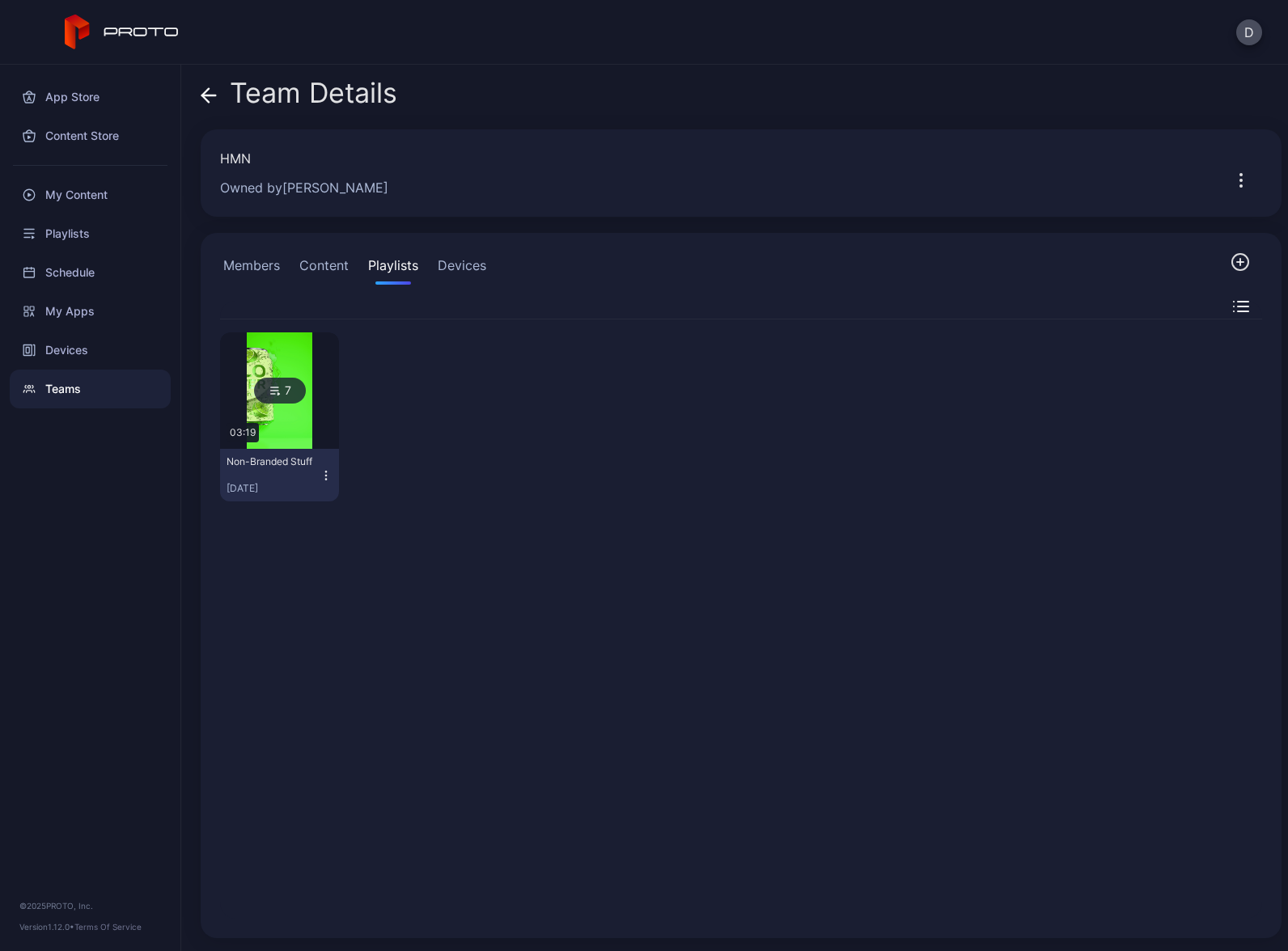
click at [322, 266] on button "Content" at bounding box center [324, 269] width 56 height 32
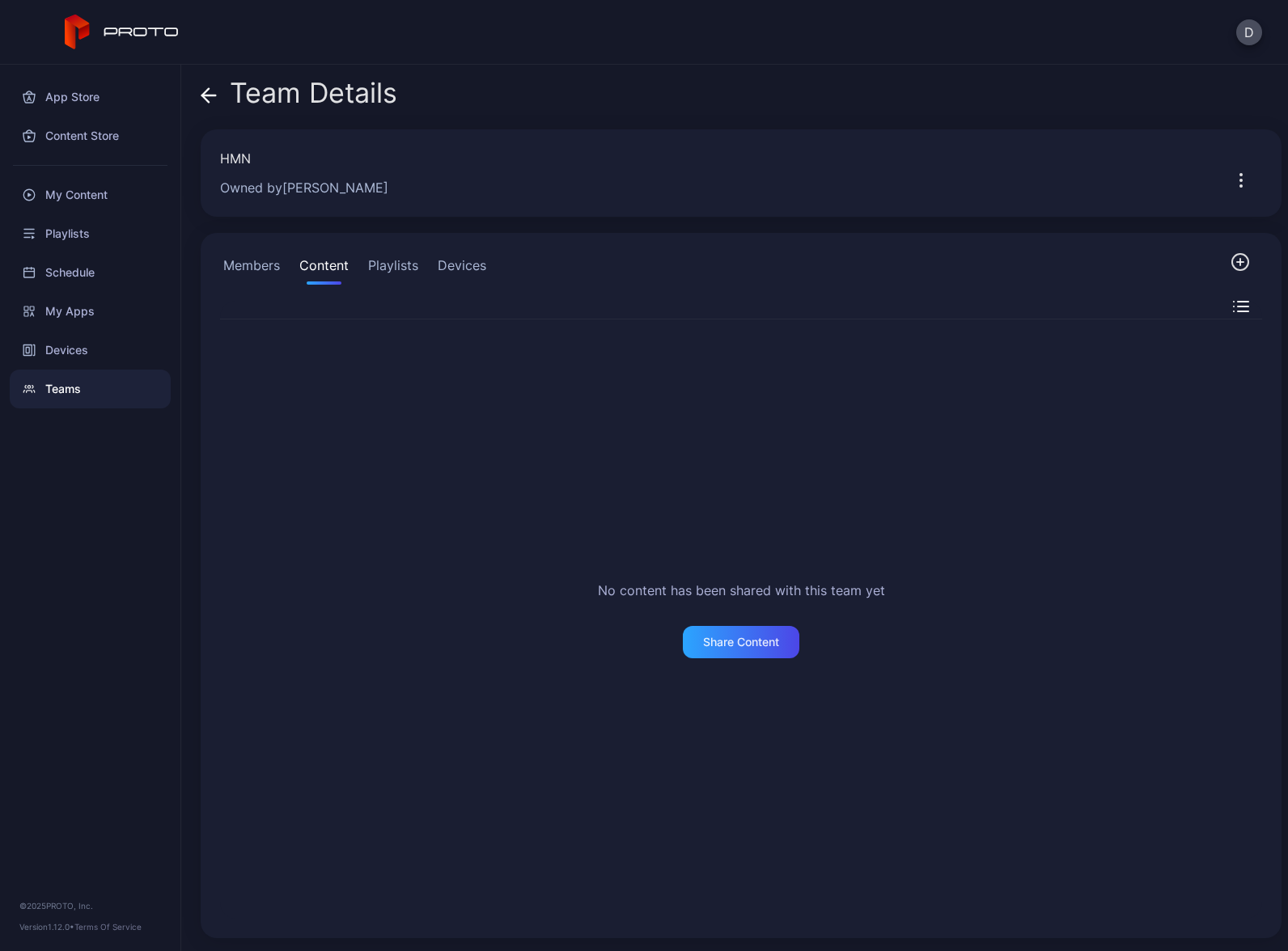
click at [248, 266] on button "Members" at bounding box center [251, 269] width 63 height 32
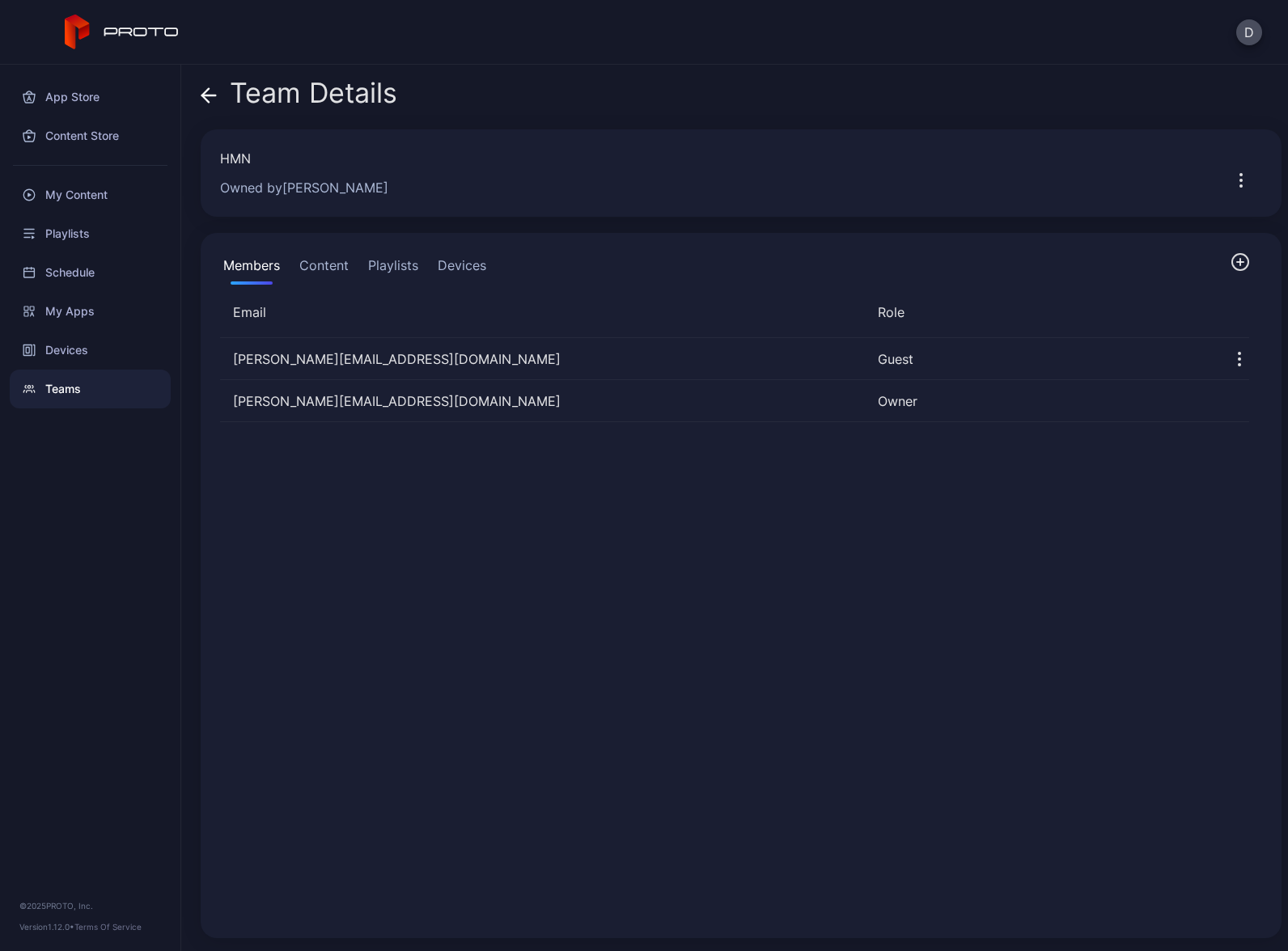
click at [325, 262] on button "Content" at bounding box center [324, 269] width 56 height 32
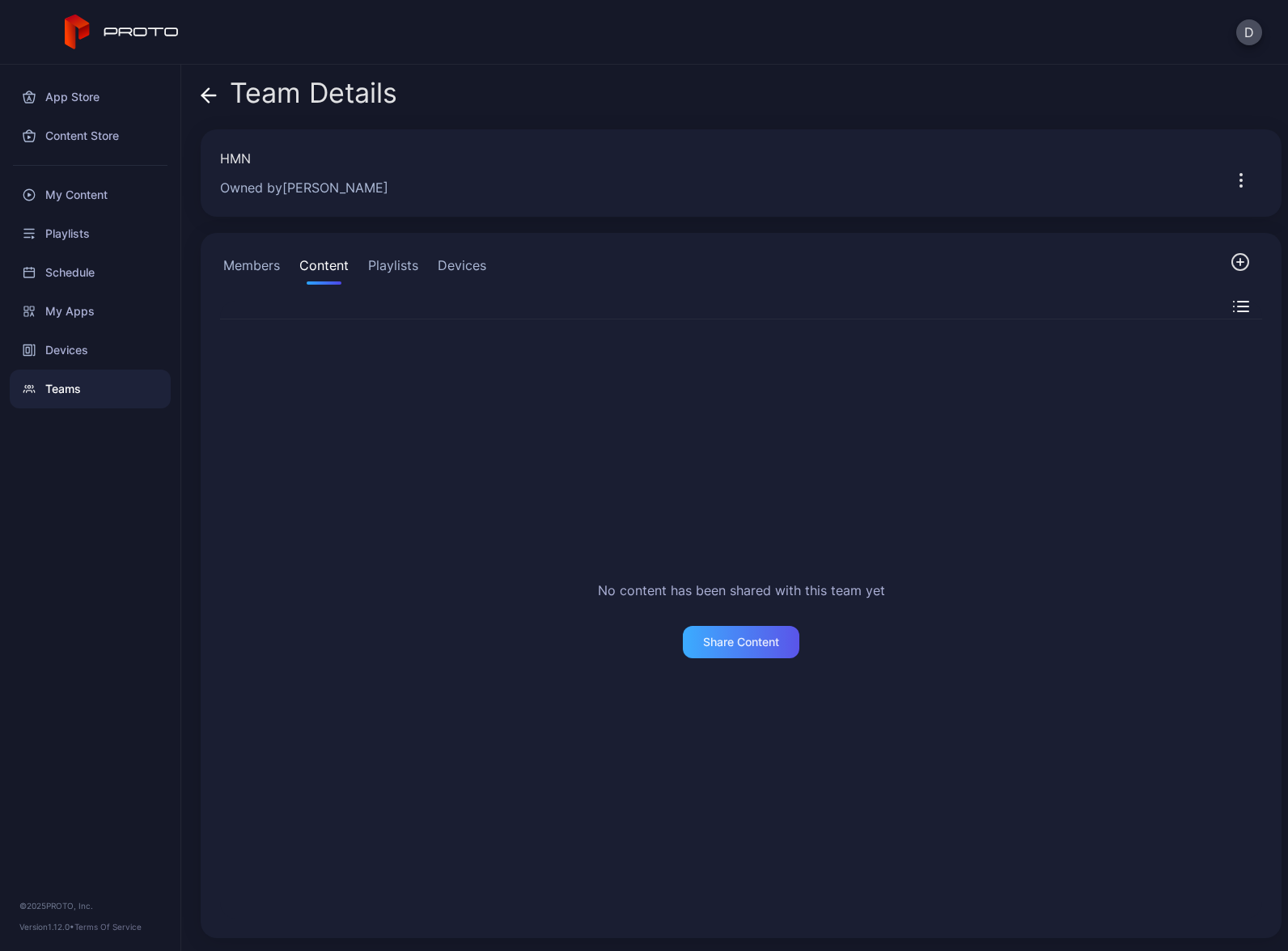
click at [754, 645] on div "Share Content" at bounding box center [741, 642] width 76 height 13
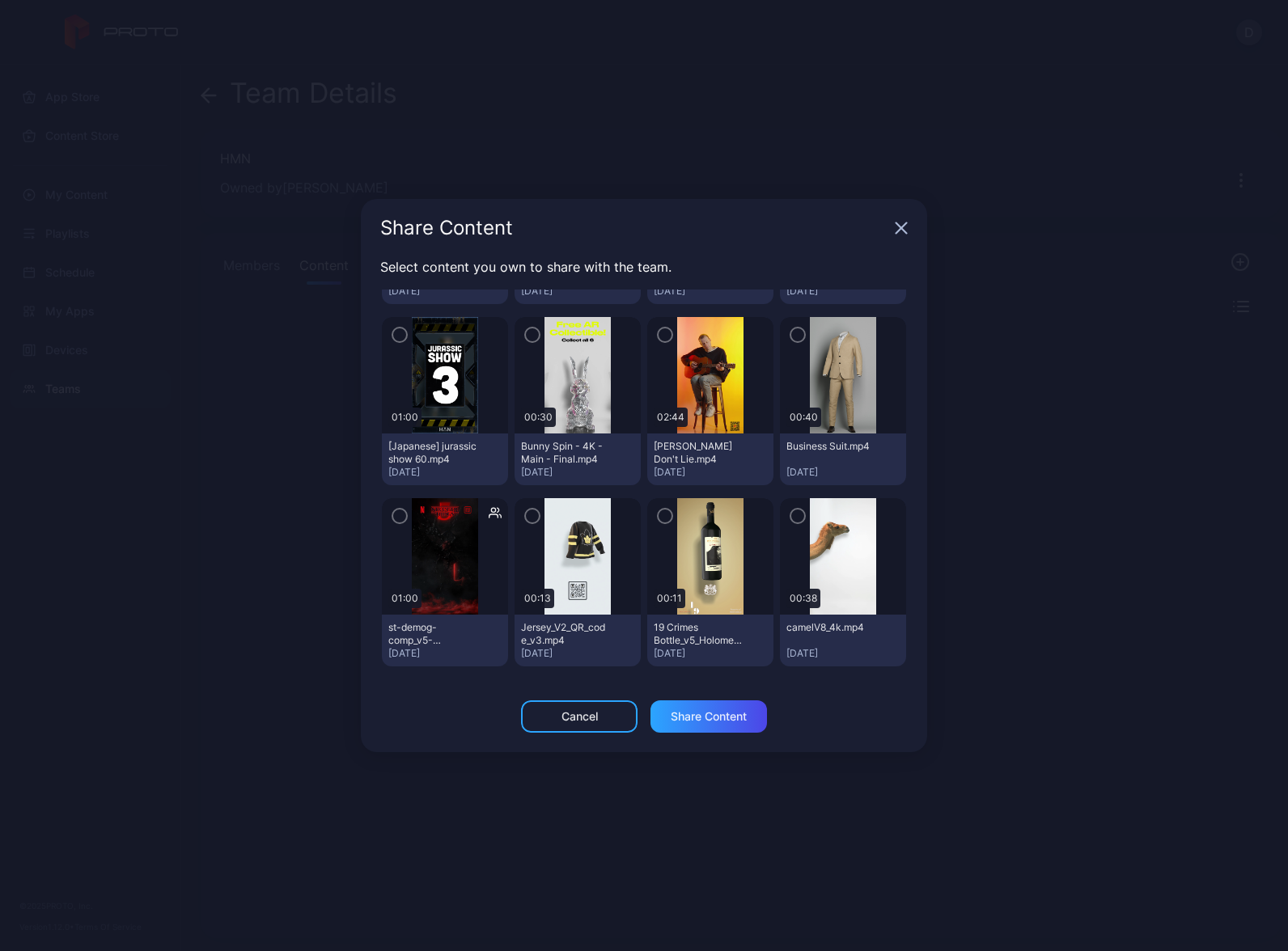
scroll to position [1112, 0]
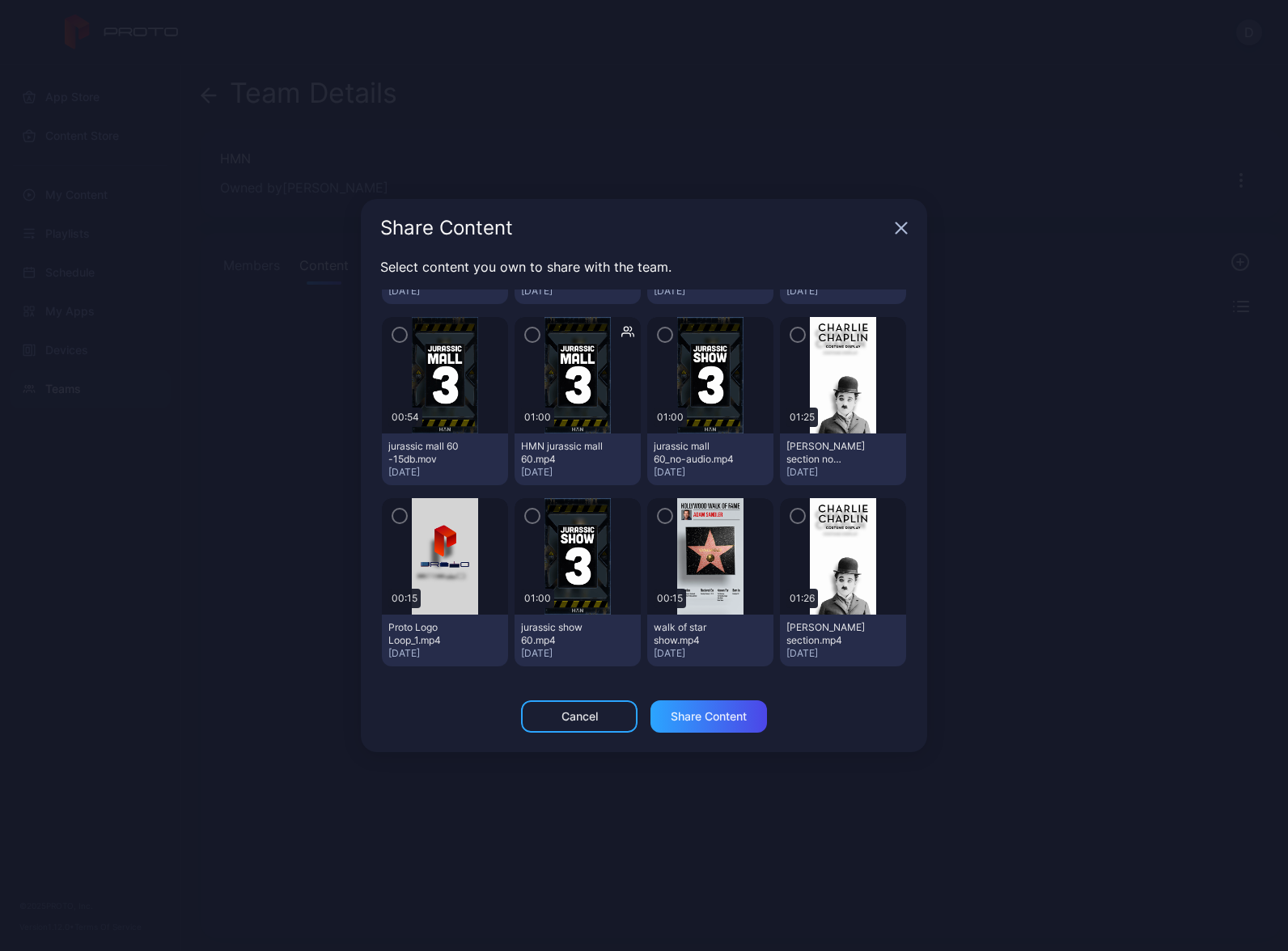
click at [904, 226] on icon "button" at bounding box center [901, 229] width 11 height 11
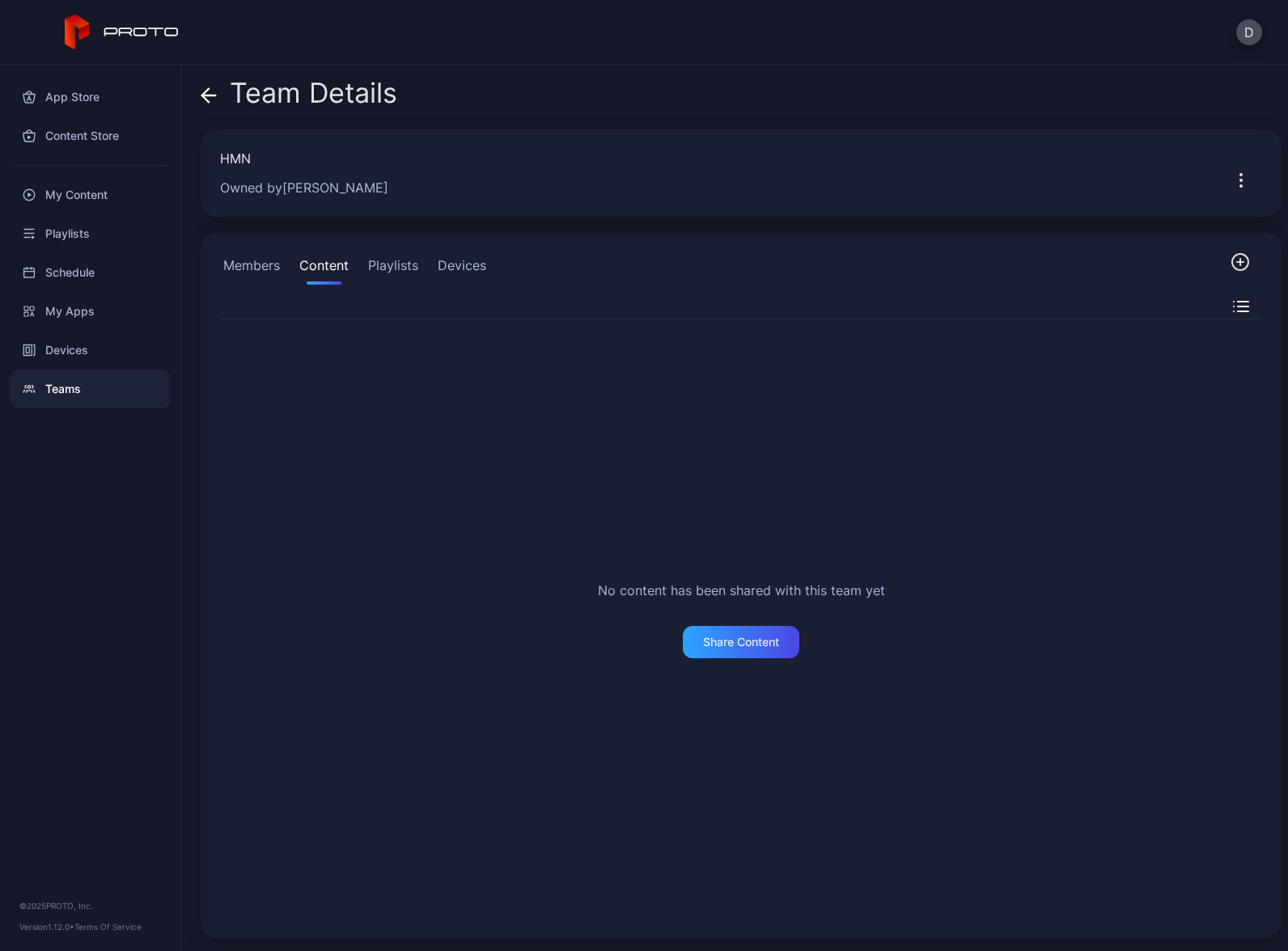
click at [259, 269] on button "Members" at bounding box center [251, 269] width 63 height 32
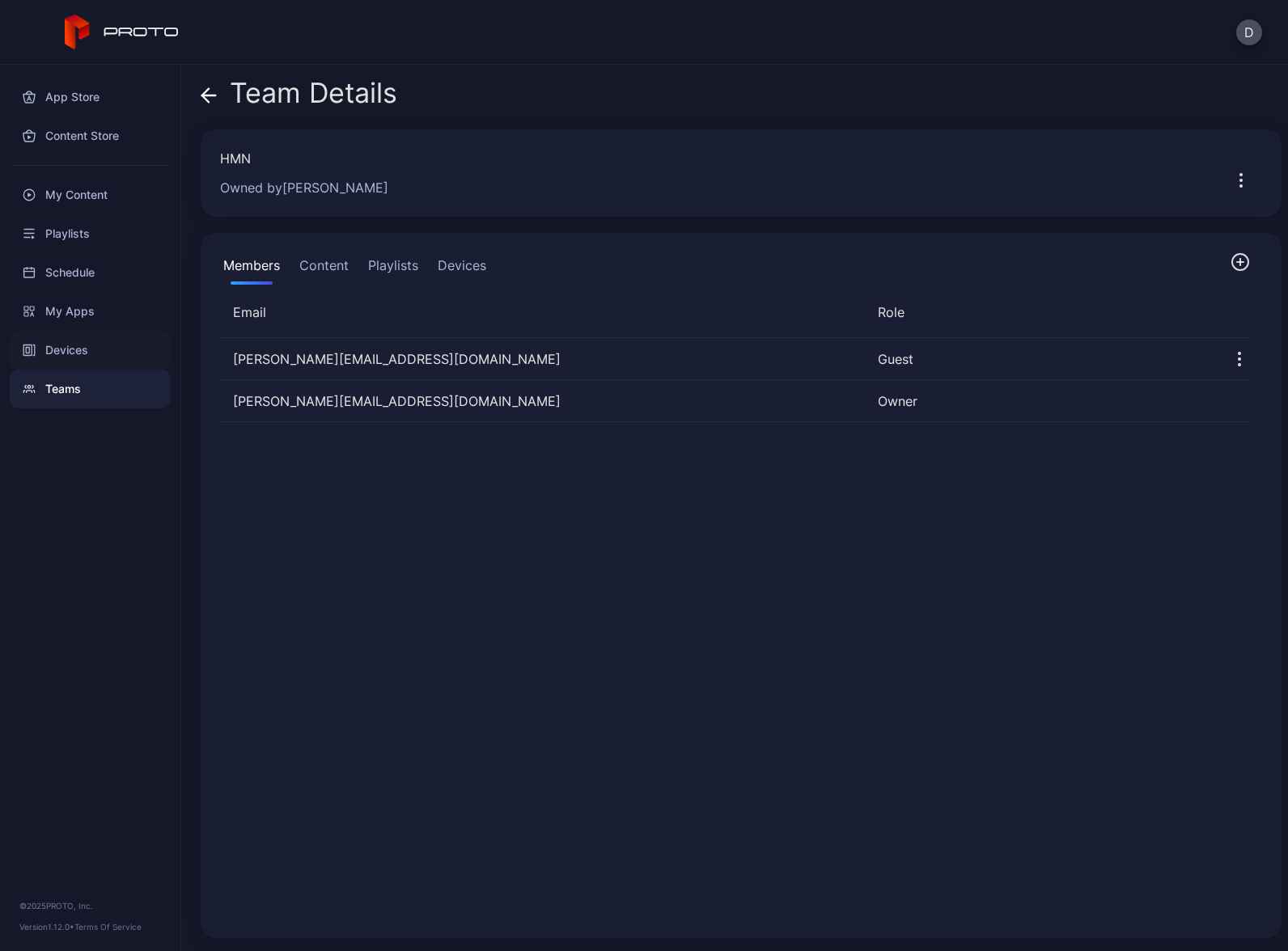
click at [69, 346] on div "Devices" at bounding box center [90, 350] width 161 height 39
